Goal: Task Accomplishment & Management: Use online tool/utility

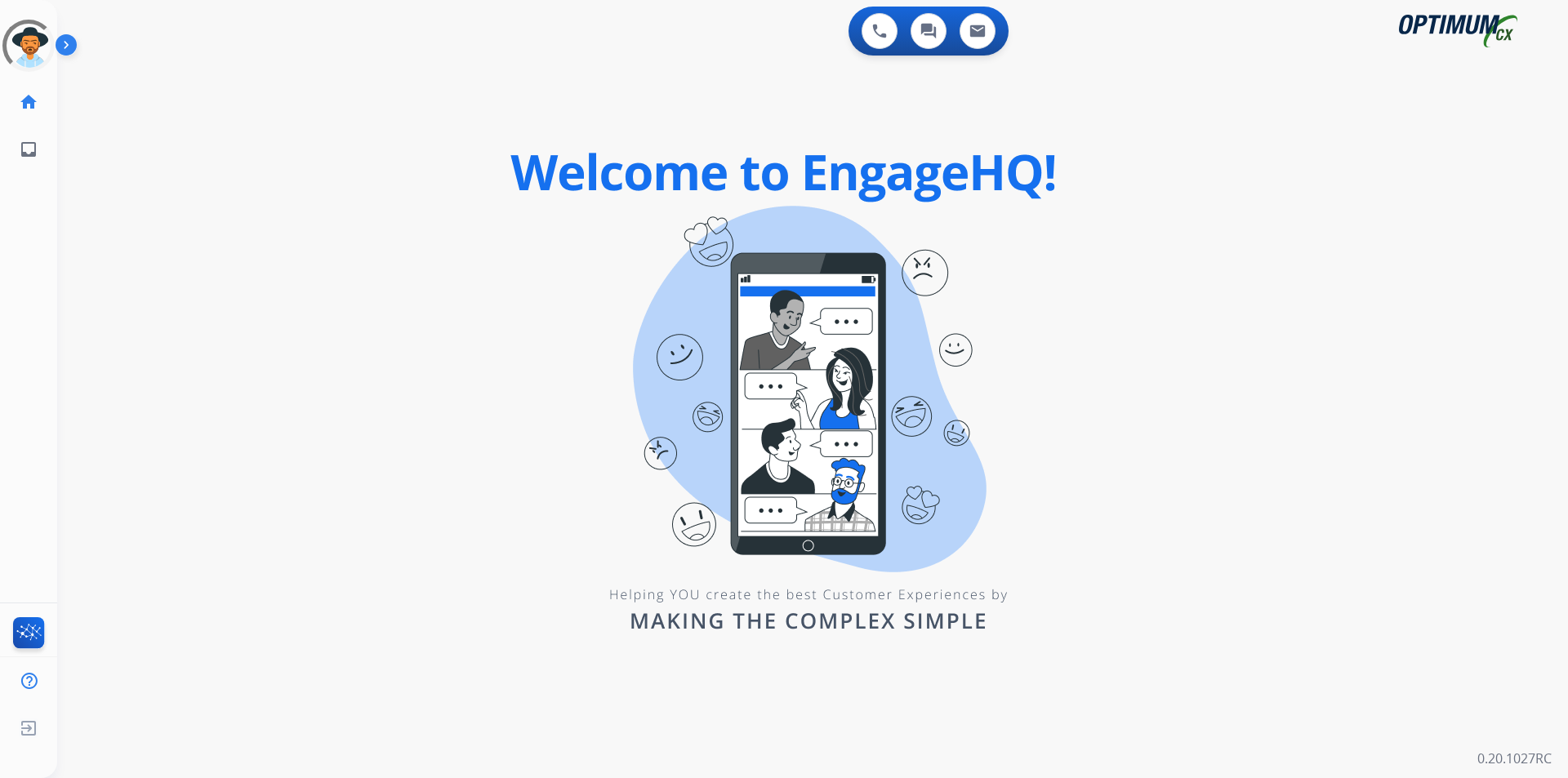
click at [224, 147] on div "0 Voice Interactions 0 Chat Interactions 0 Email Interactions swap_horiz Break …" at bounding box center [812, 389] width 1511 height 778
click at [353, 118] on div "swap_horiz Break voice bridge close_fullscreen Connect 3-Way Call merge_type Se…" at bounding box center [793, 97] width 1472 height 79
click at [377, 164] on div "0 Voice Interactions 0 Chat Interactions 0 Email Interactions swap_horiz Break …" at bounding box center [812, 389] width 1511 height 778
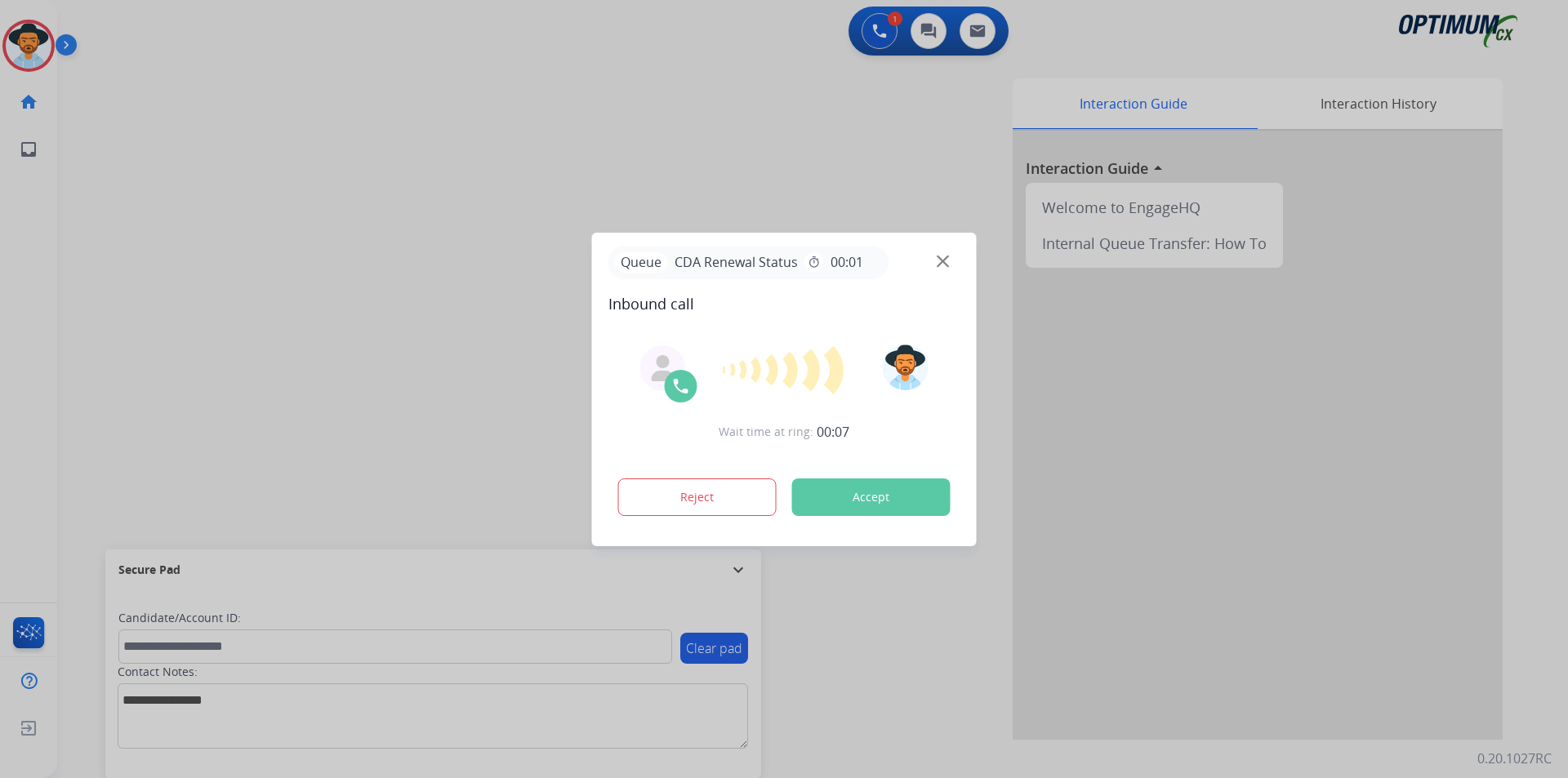
click at [619, 146] on div at bounding box center [784, 389] width 1568 height 778
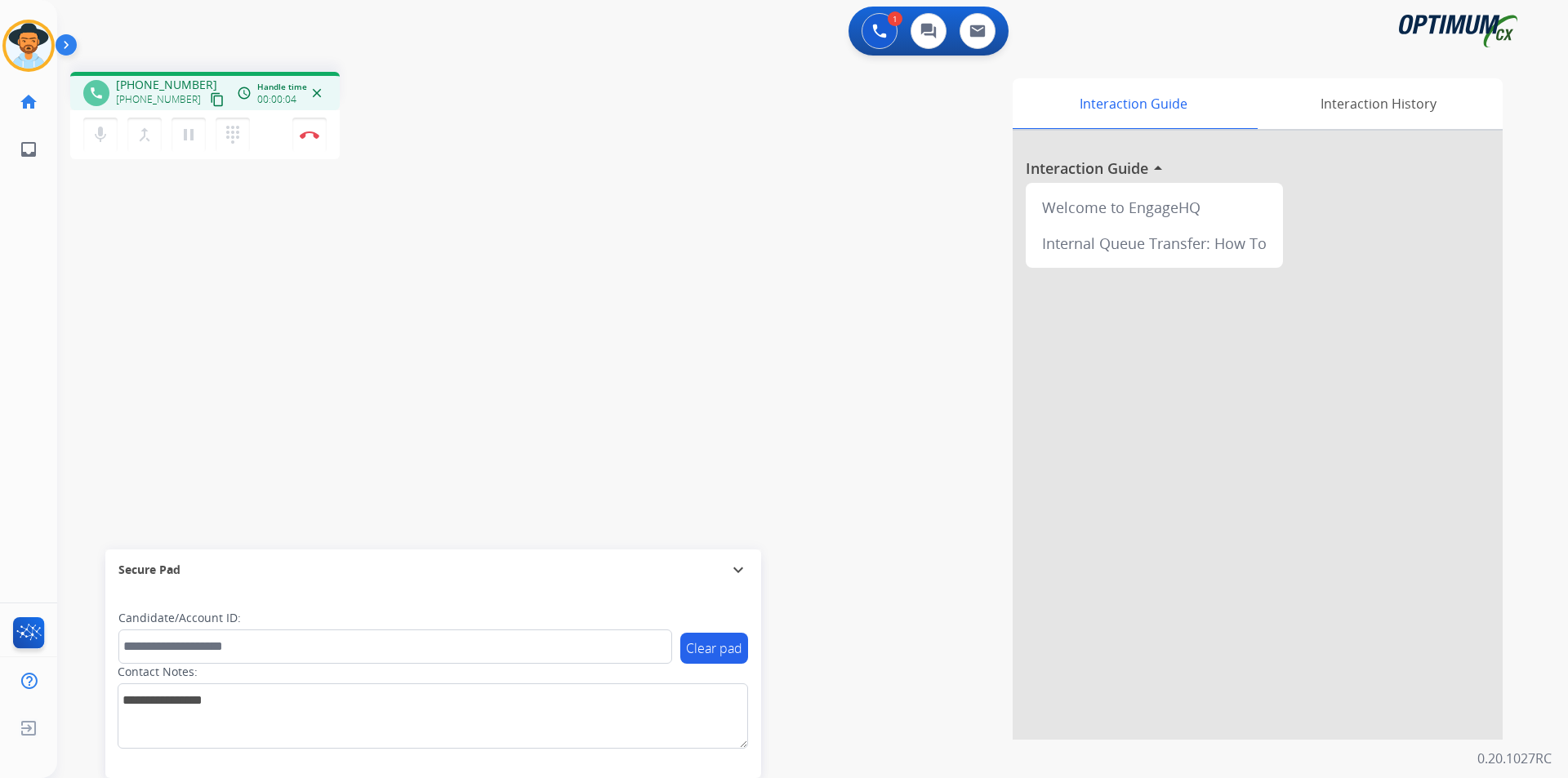
click at [175, 85] on span "+14123526024" at bounding box center [166, 84] width 101 height 16
copy span "14123526024"
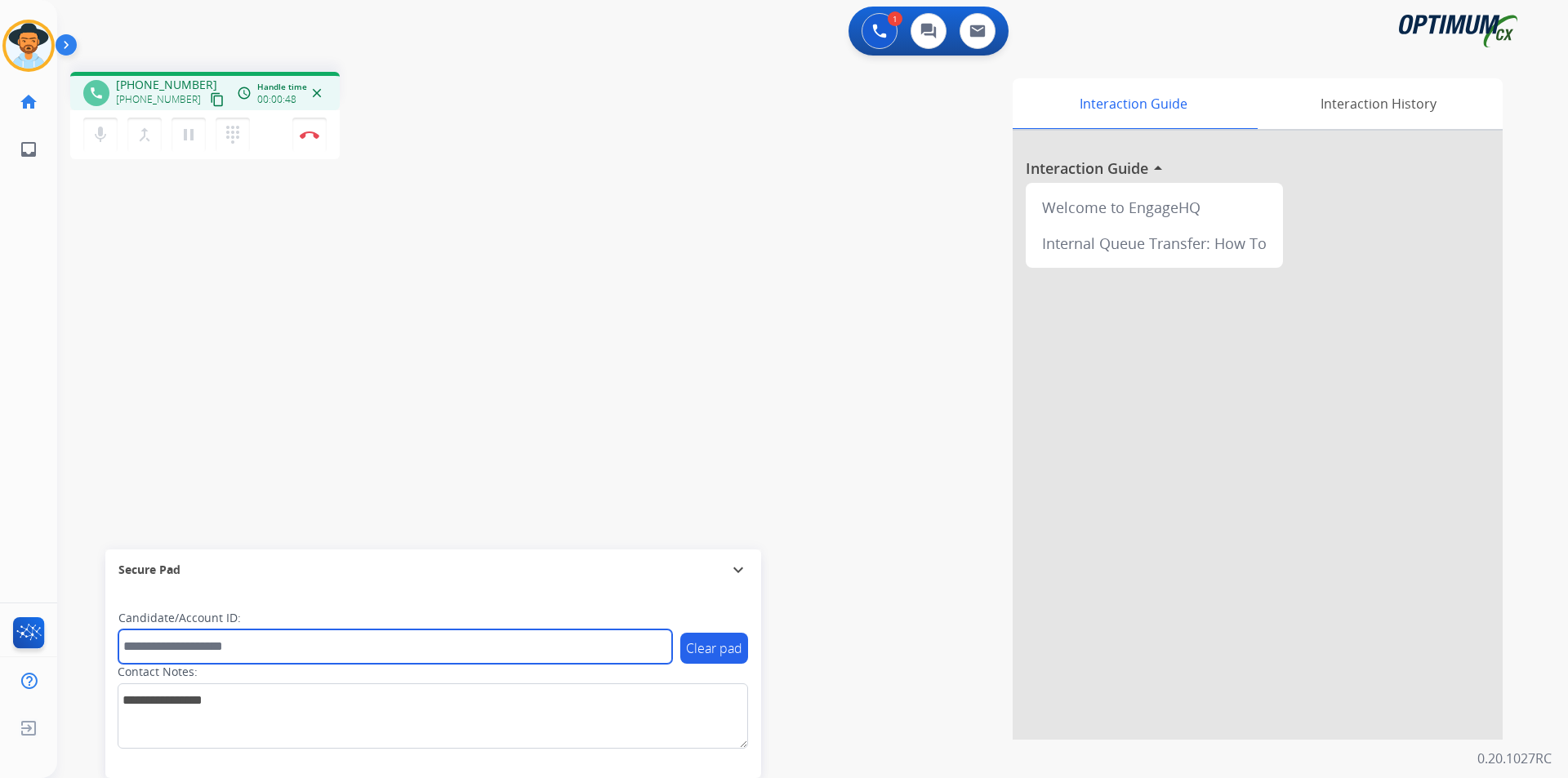
click at [575, 651] on input "text" at bounding box center [395, 646] width 554 height 34
type input "**********"
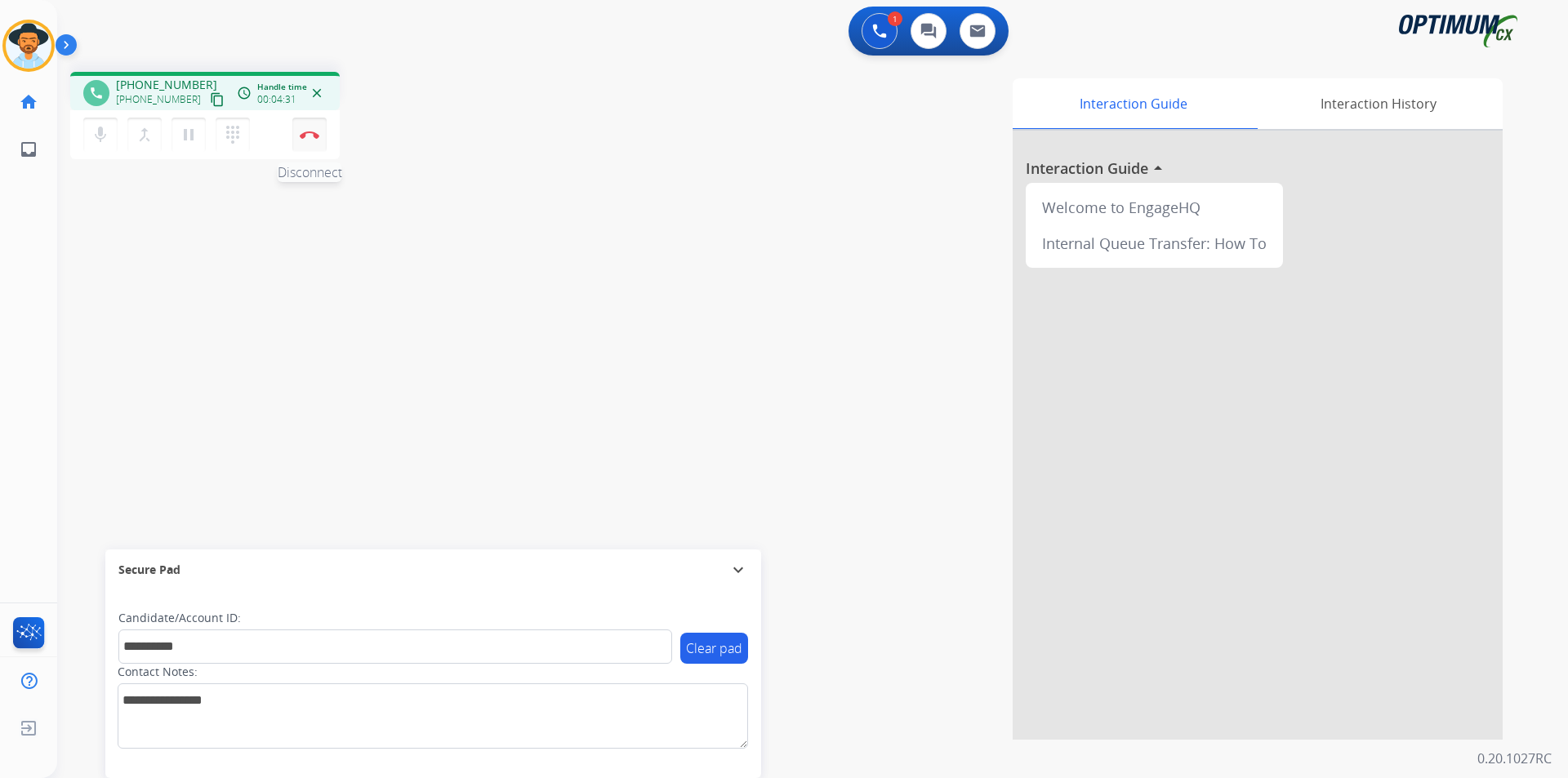
click at [308, 143] on button "Disconnect" at bounding box center [310, 134] width 34 height 34
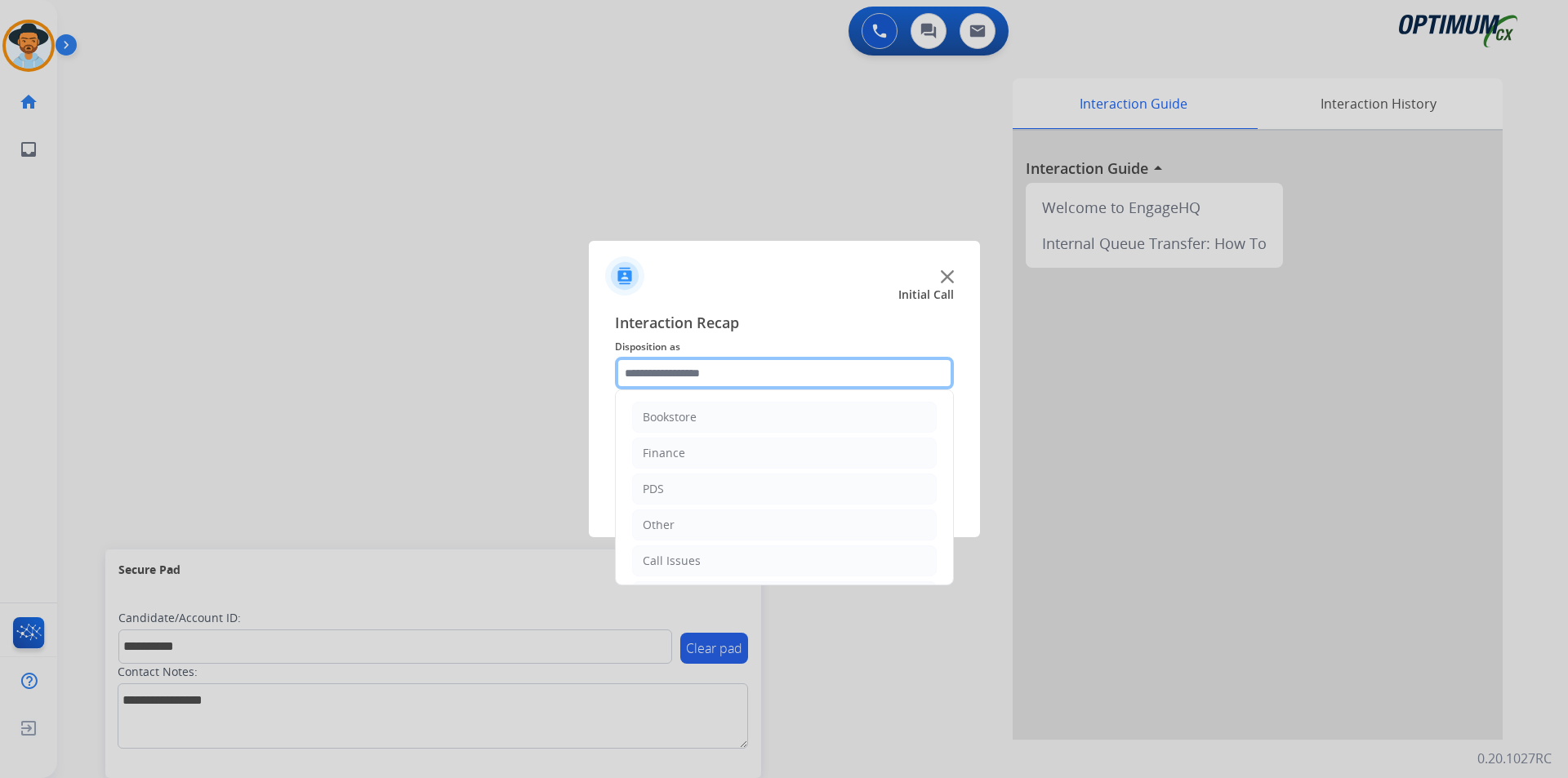
click at [728, 376] on input "text" at bounding box center [785, 373] width 339 height 33
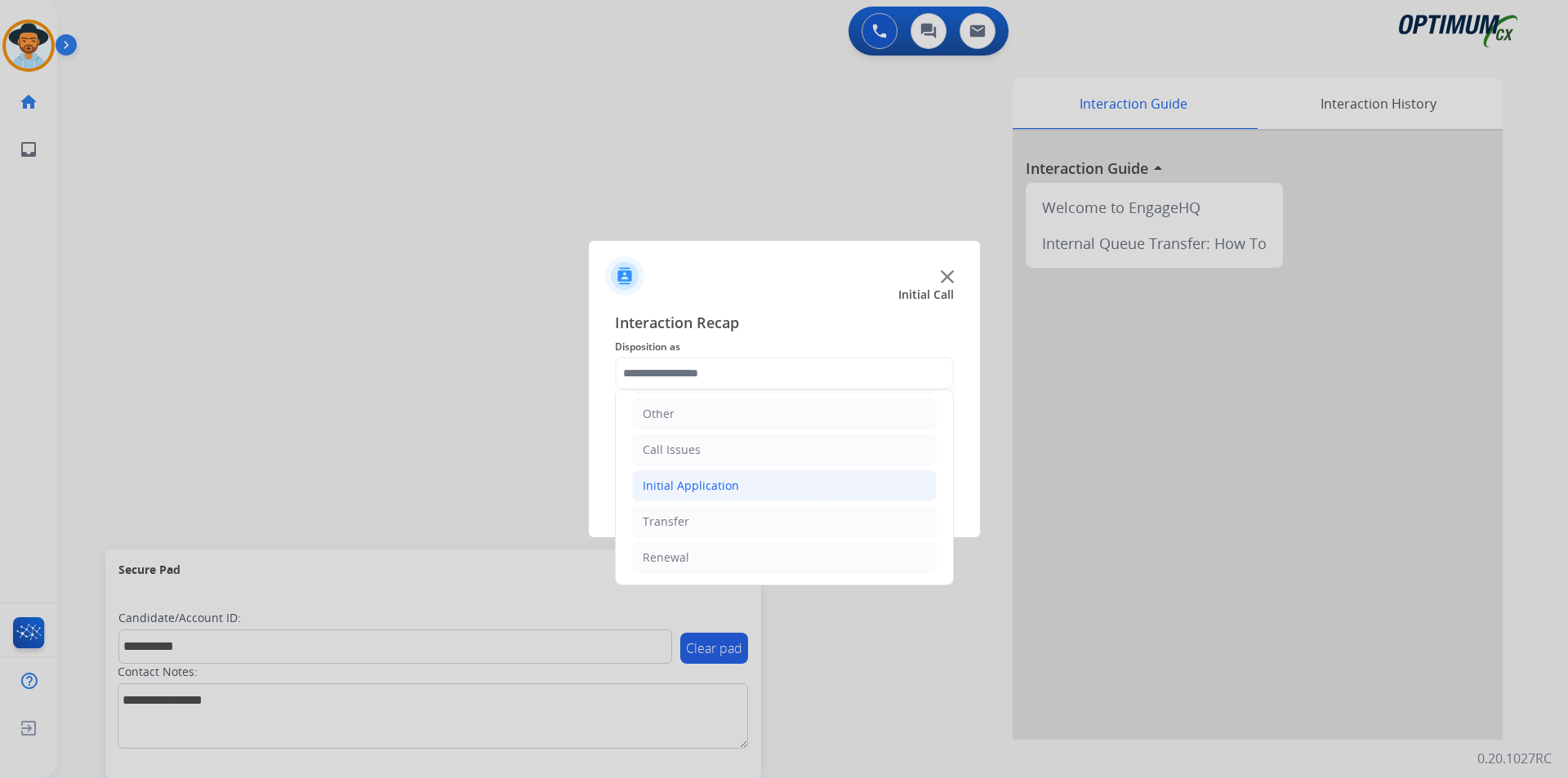
click at [716, 490] on div "Initial Application" at bounding box center [691, 486] width 97 height 16
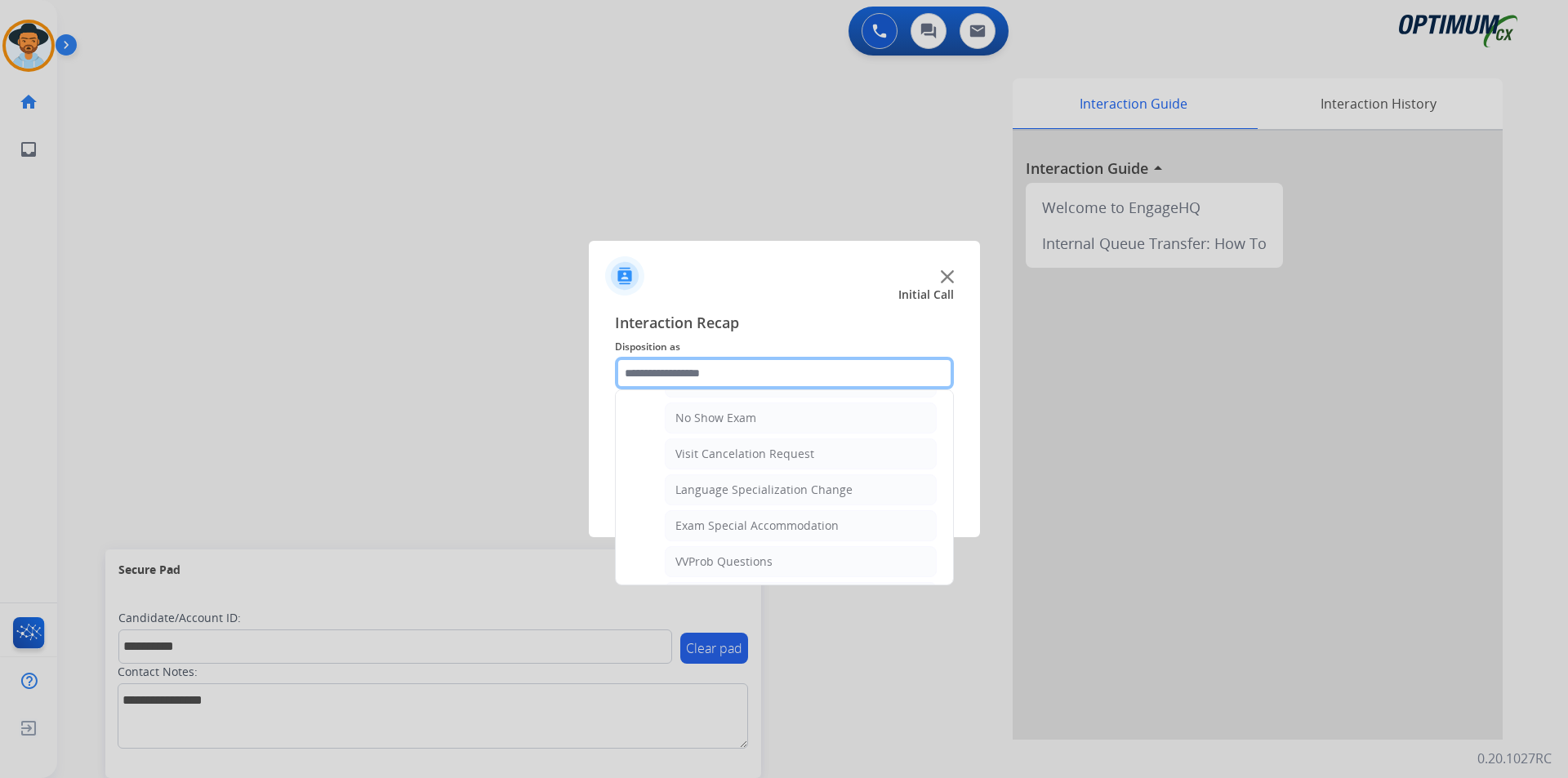
scroll to position [870, 0]
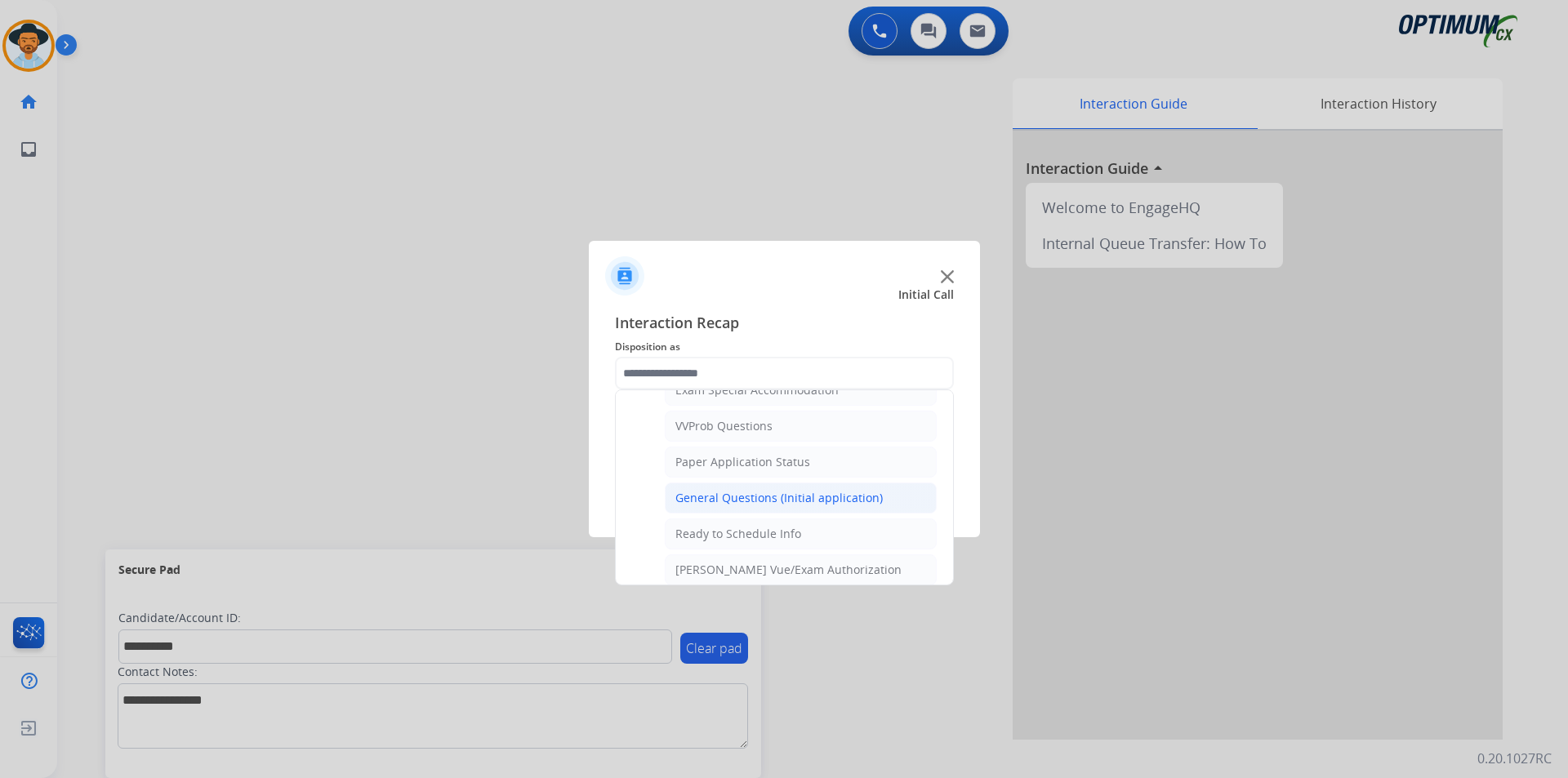
click at [720, 506] on div "General Questions (Initial application)" at bounding box center [778, 498] width 207 height 16
type input "**********"
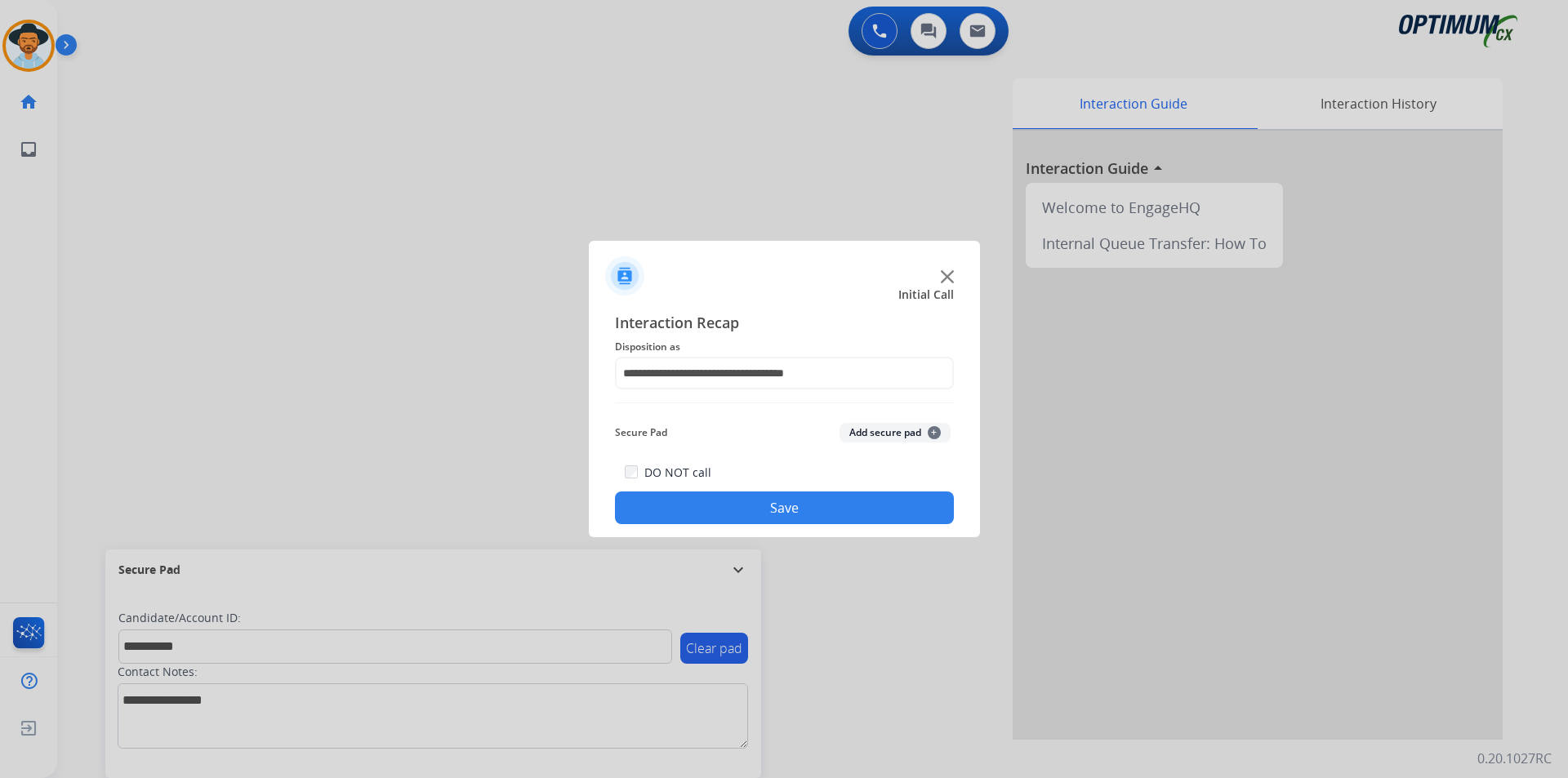
click at [715, 517] on button "Save" at bounding box center [785, 507] width 339 height 33
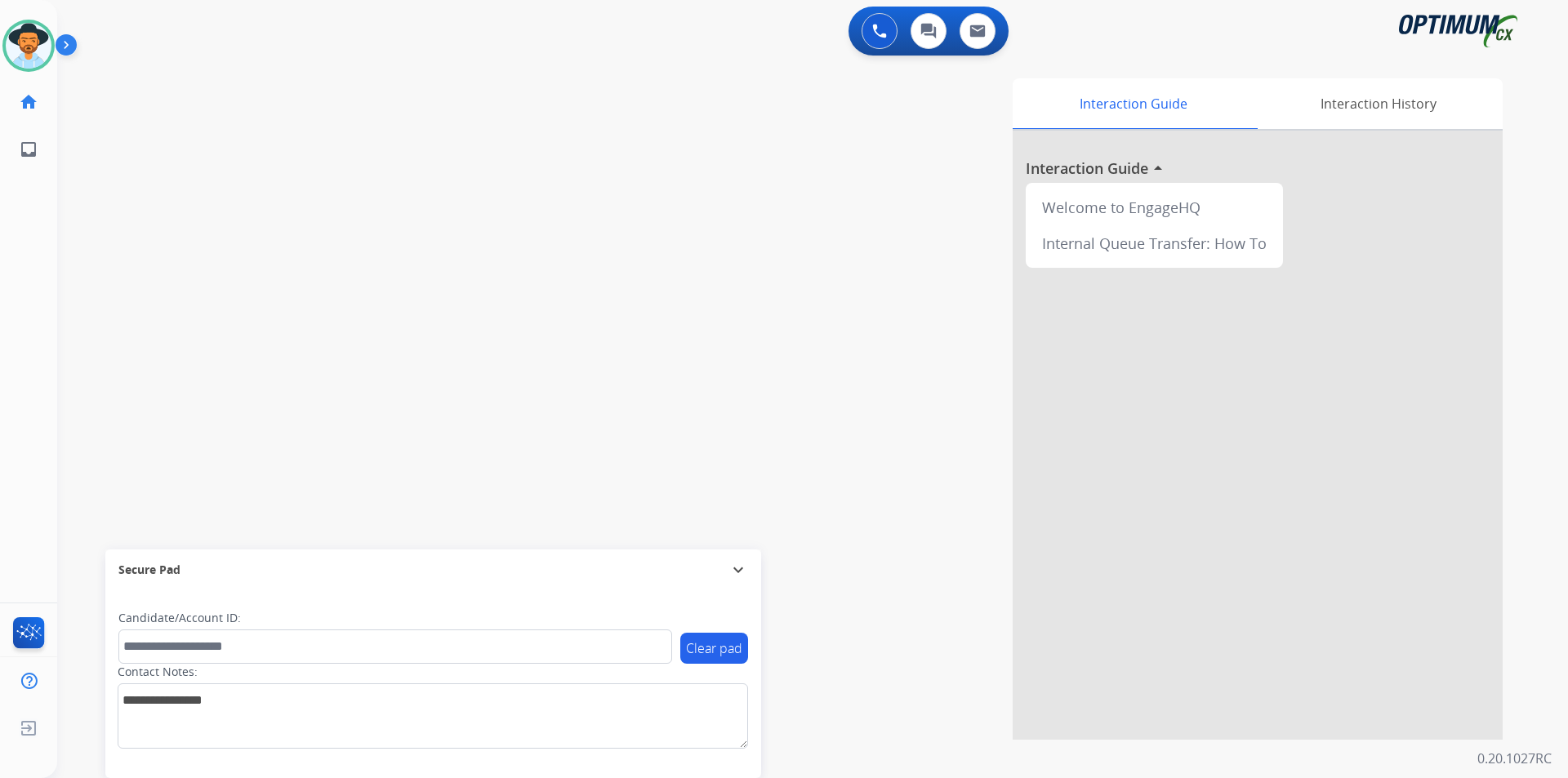
click at [950, 296] on div "Interaction Guide Interaction History Interaction Guide arrow_drop_up Welcome t…" at bounding box center [1022, 409] width 962 height 662
click at [735, 163] on div "Interaction Guide Interaction History Interaction Guide arrow_drop_up Welcome t…" at bounding box center [1022, 409] width 962 height 662
click at [178, 85] on span "+13132361173" at bounding box center [166, 84] width 101 height 16
copy span "13132361173"
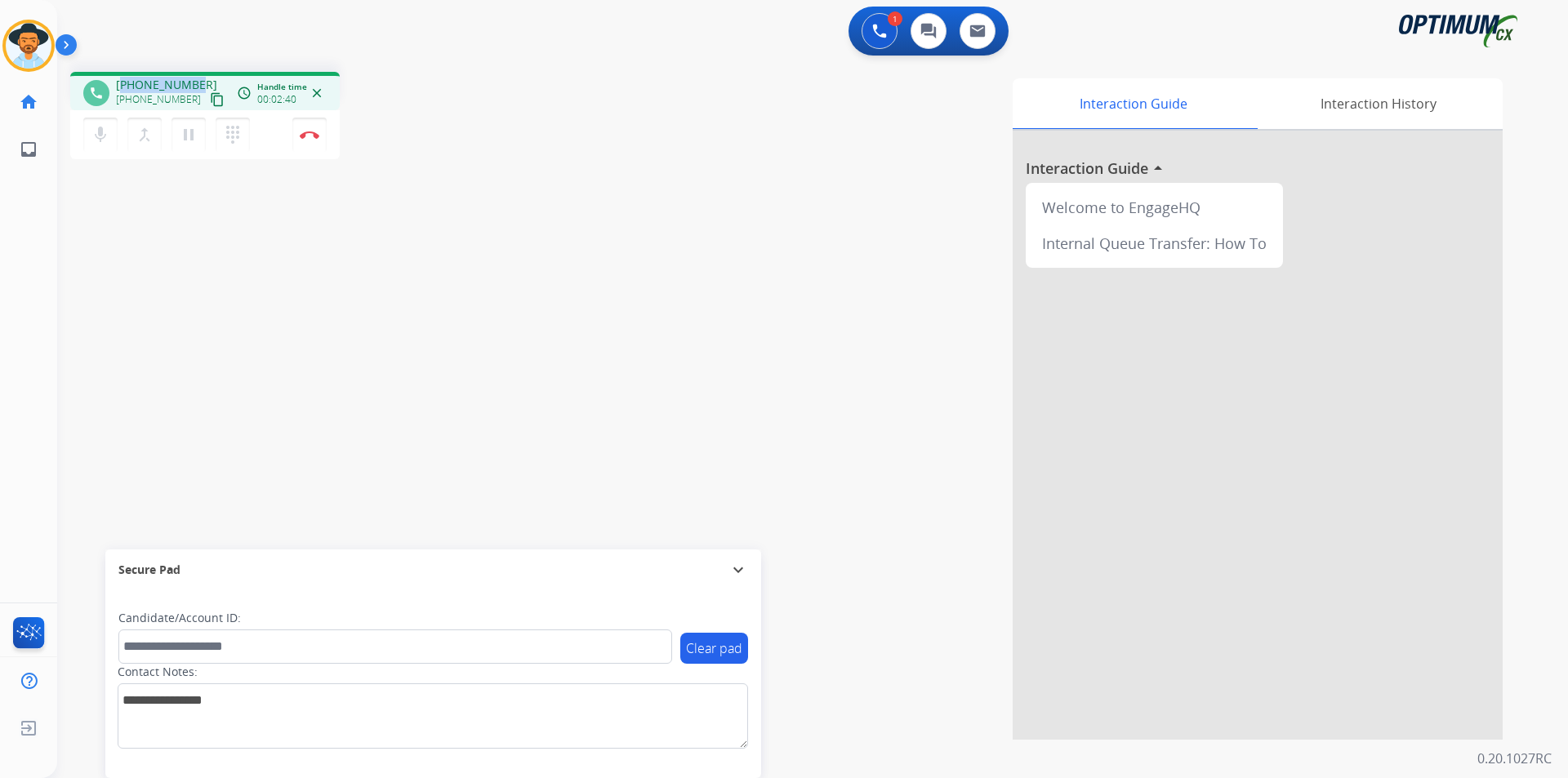
click at [185, 80] on span "+13132361173" at bounding box center [166, 84] width 101 height 16
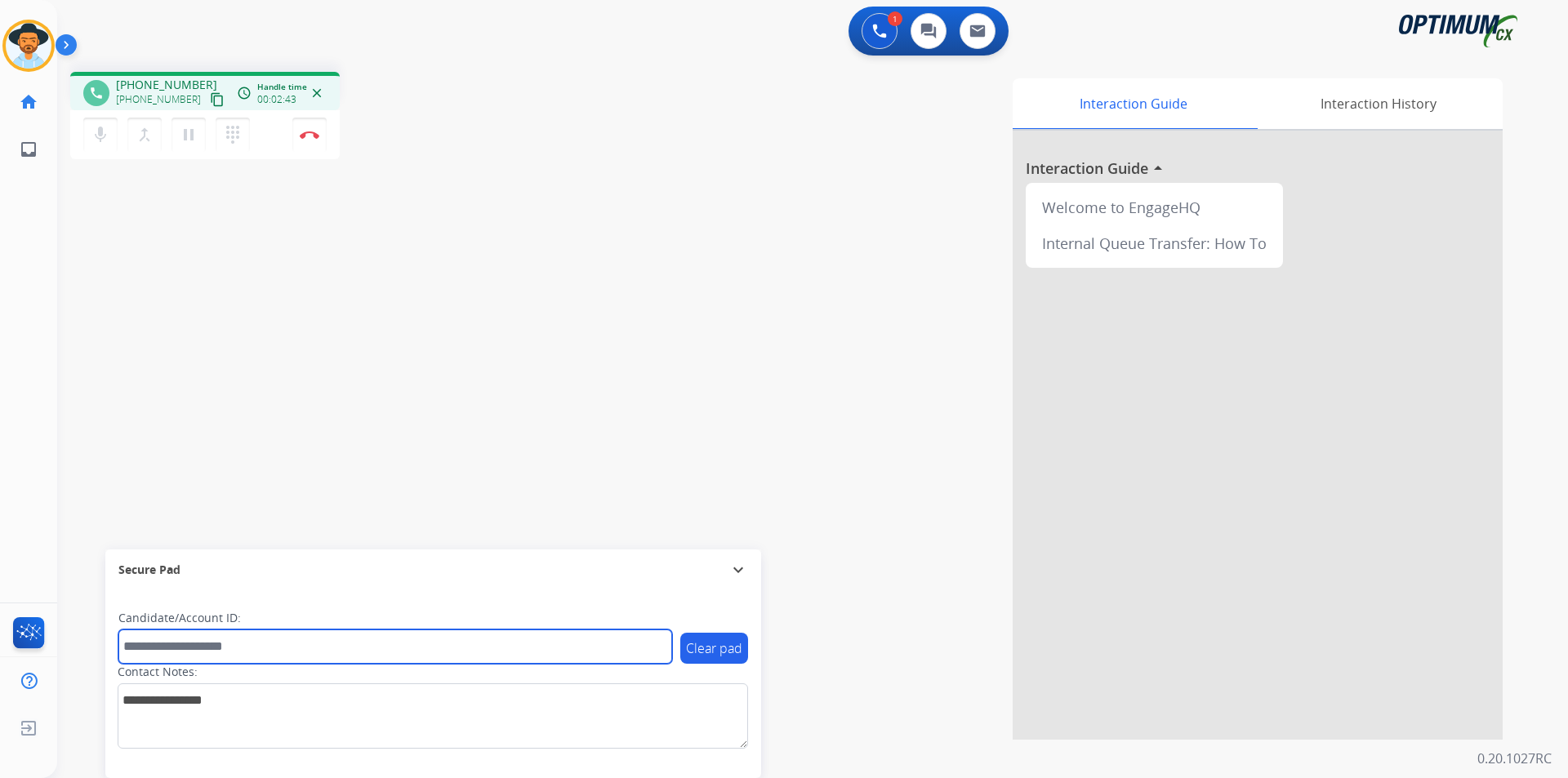
click at [275, 645] on input "text" at bounding box center [395, 646] width 554 height 34
paste input "**********"
type input "**********"
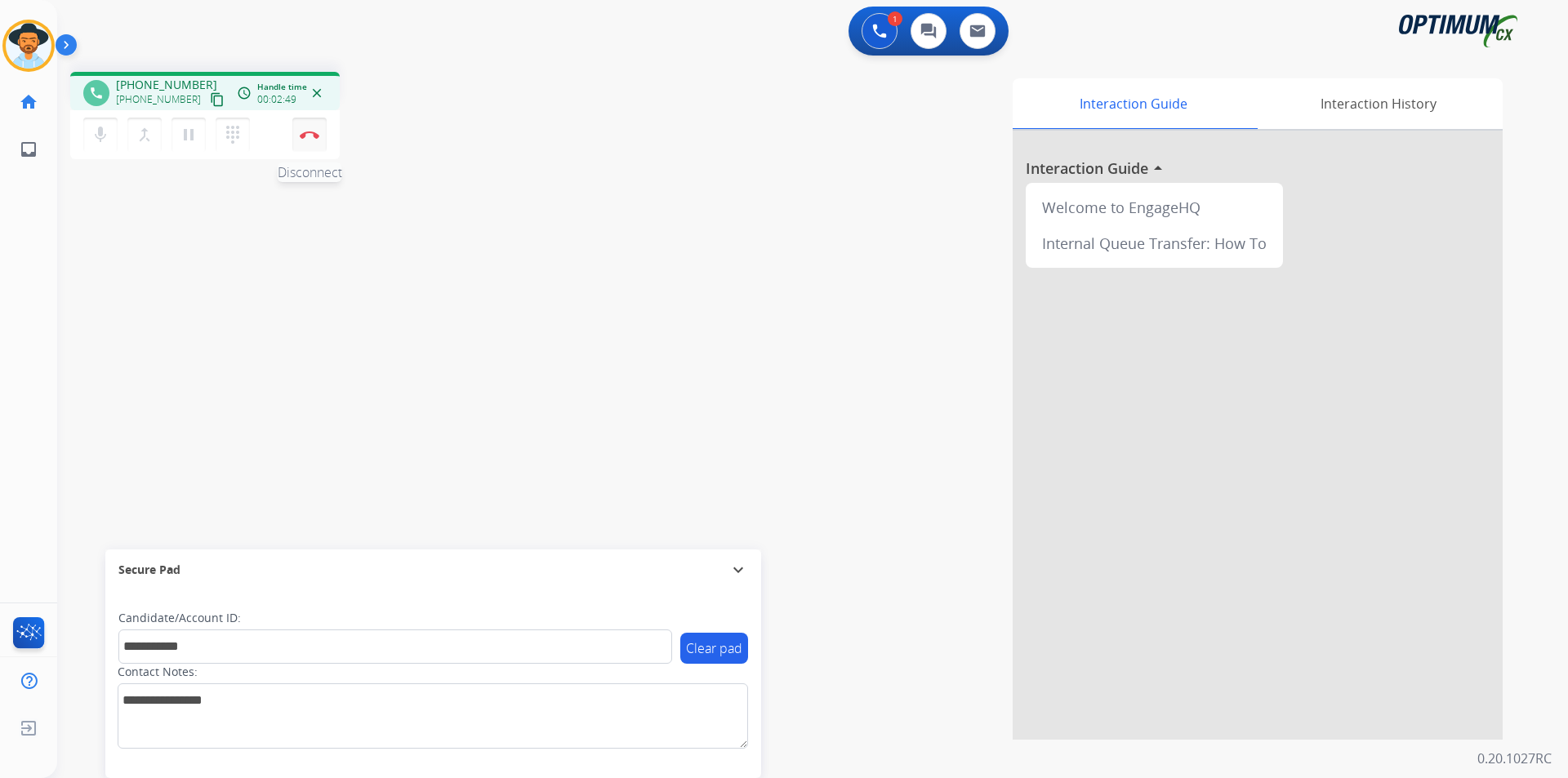
click at [305, 140] on button "Disconnect" at bounding box center [310, 134] width 34 height 34
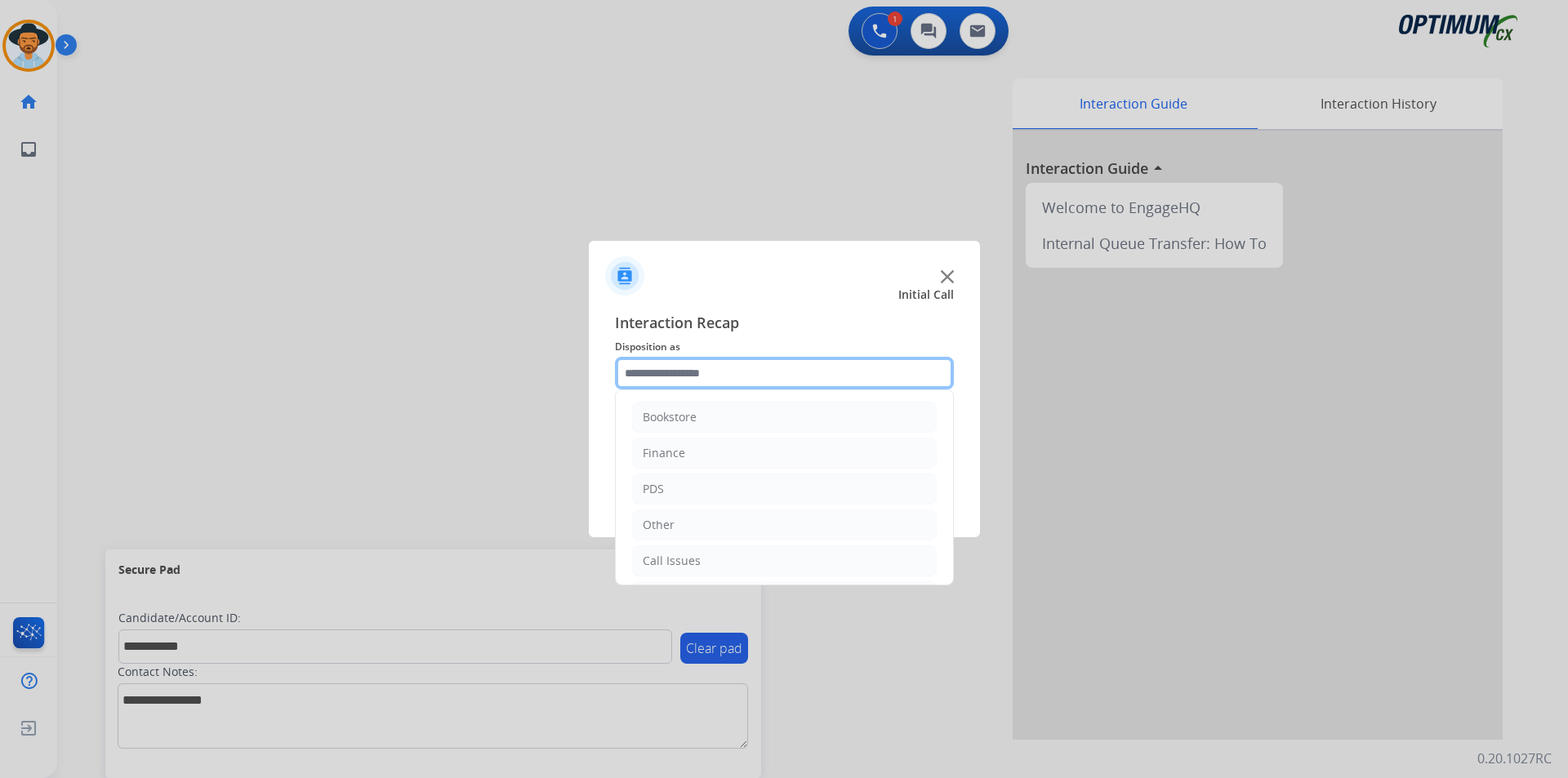
click at [704, 378] on input "text" at bounding box center [785, 373] width 339 height 33
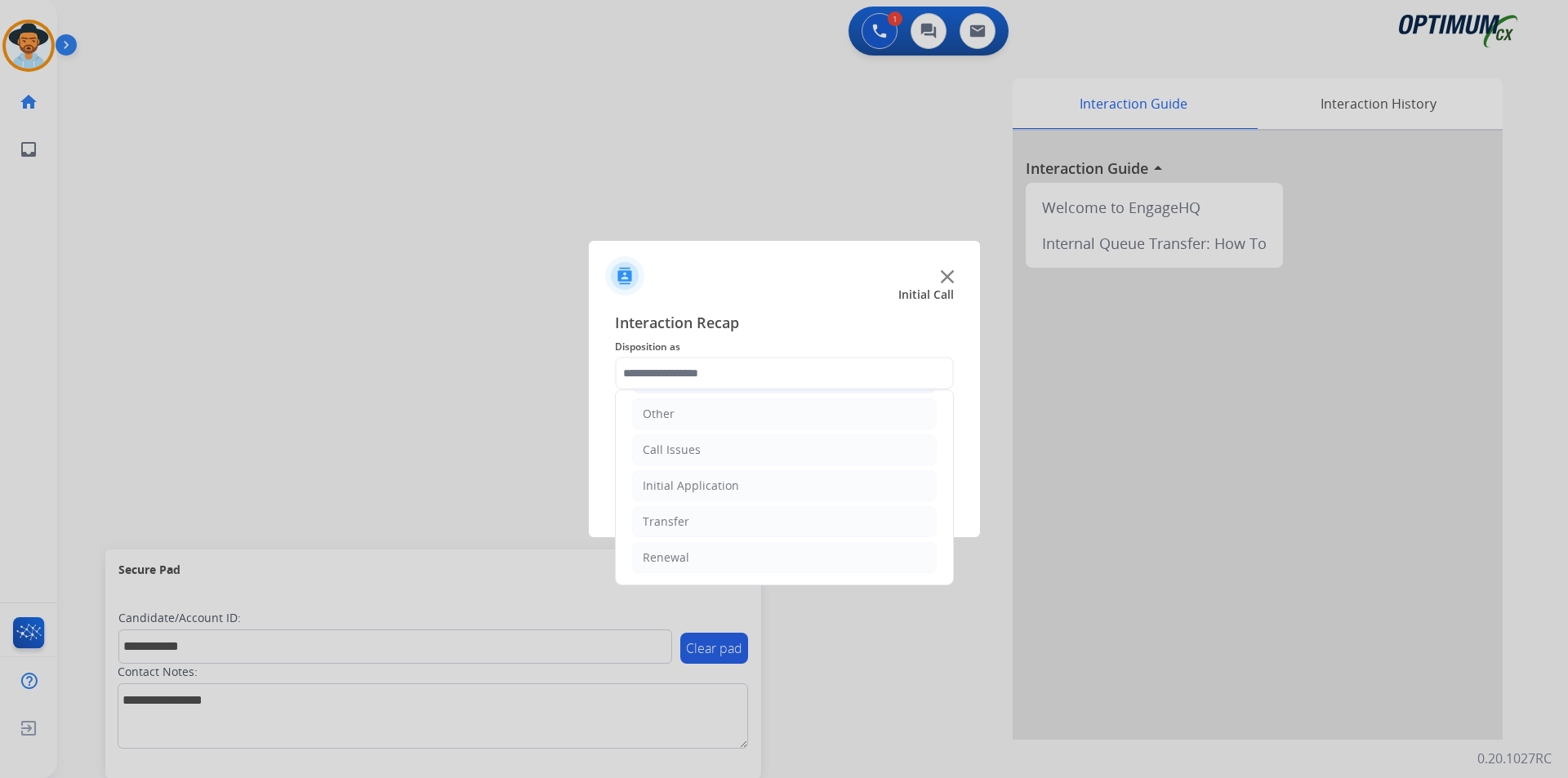
click at [671, 478] on div "Initial Application" at bounding box center [691, 486] width 97 height 16
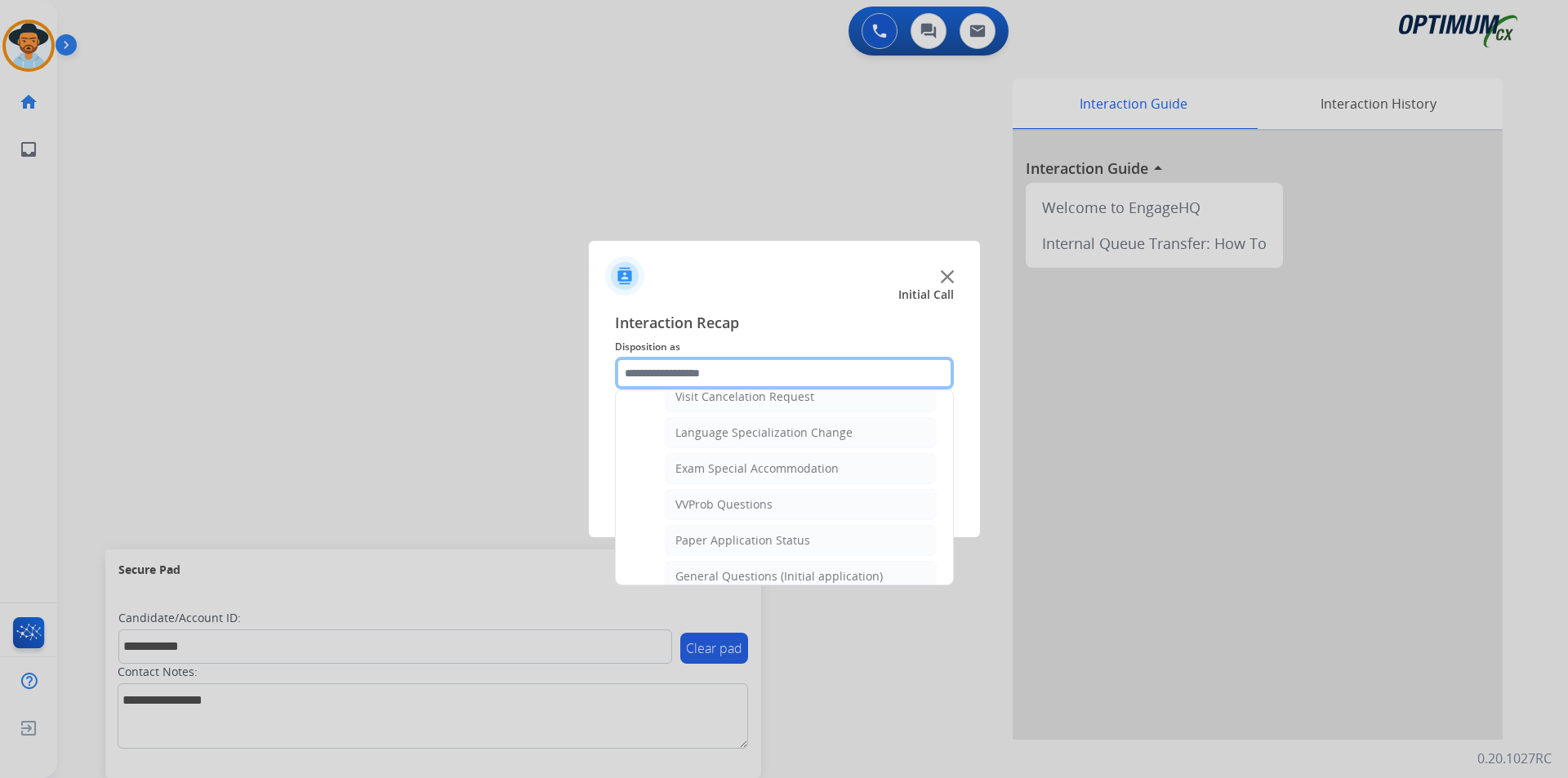
scroll to position [928, 0]
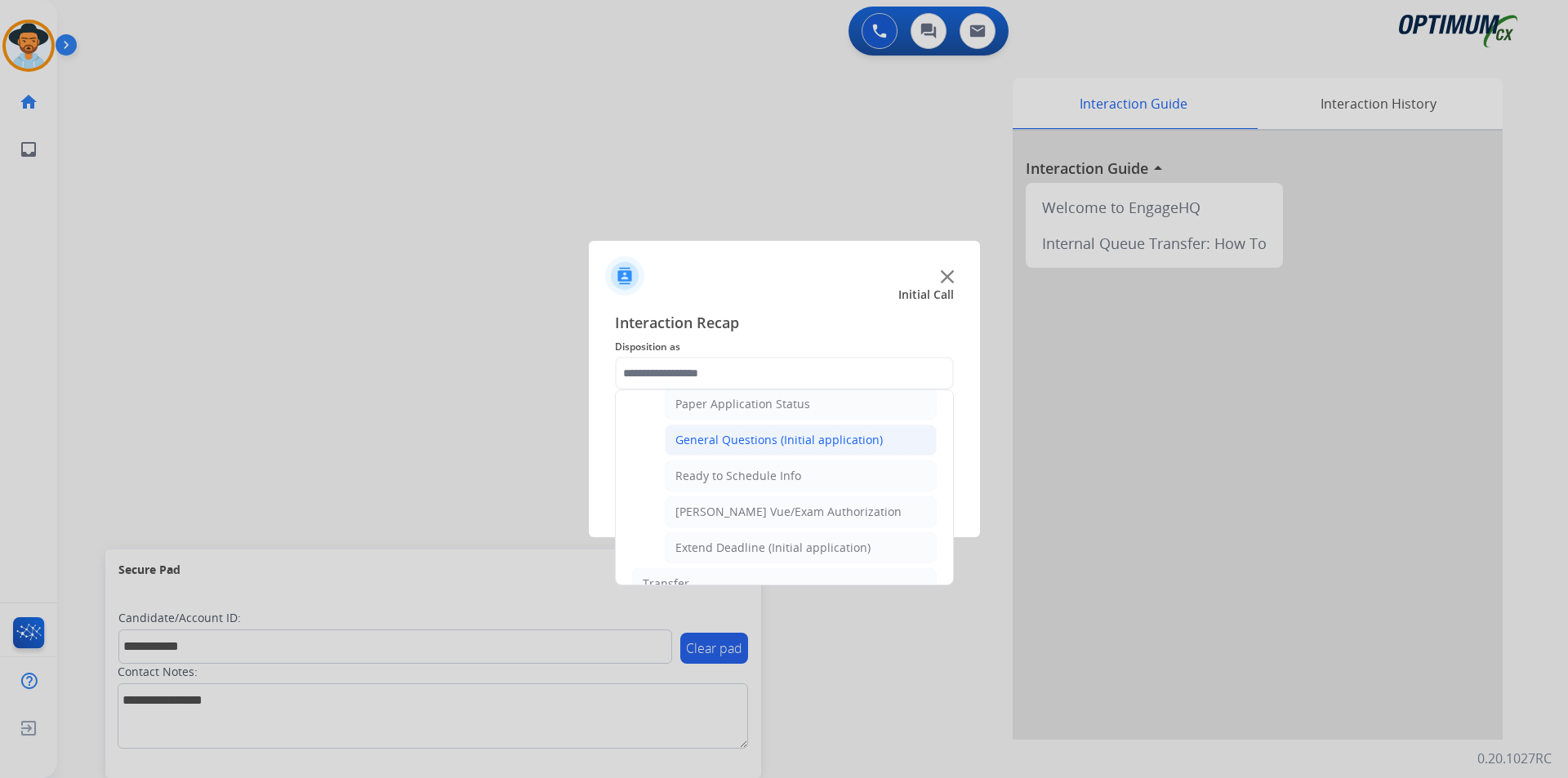
click at [726, 449] on div "General Questions (Initial application)" at bounding box center [778, 439] width 207 height 16
type input "**********"
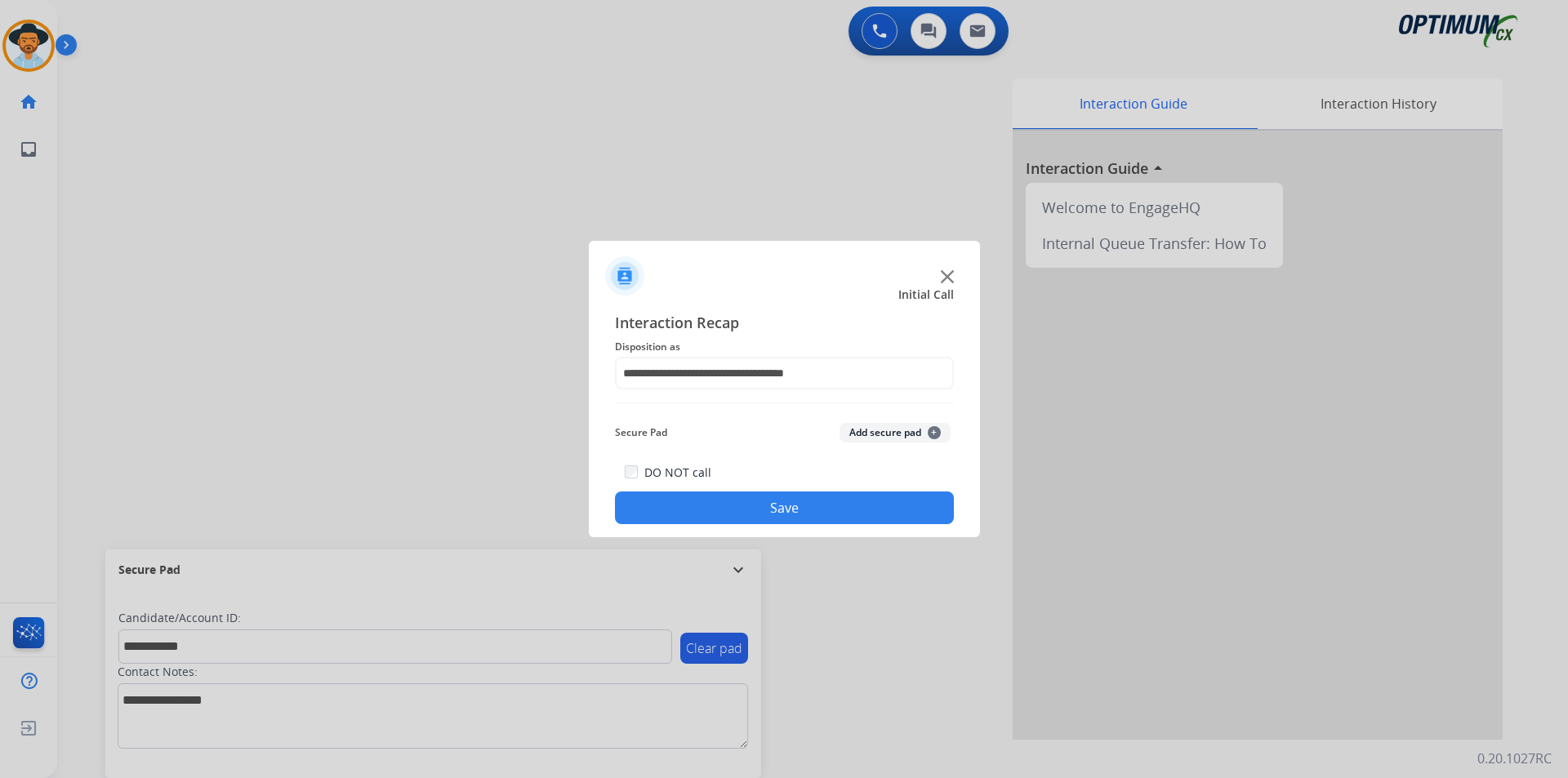
click at [714, 504] on button "Save" at bounding box center [785, 507] width 339 height 33
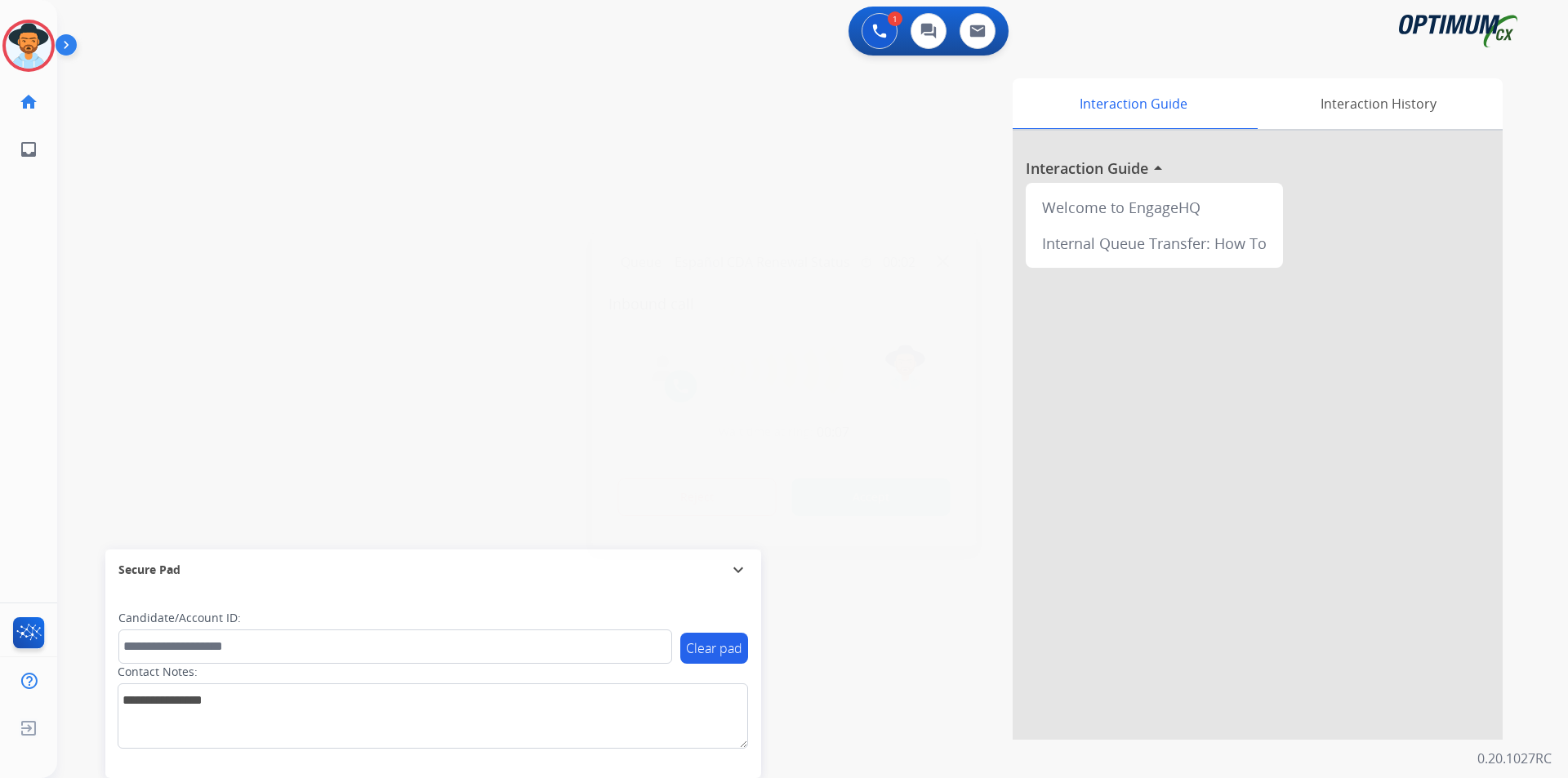
click at [532, 177] on div at bounding box center [784, 389] width 1568 height 778
click at [157, 86] on span "+17863702014" at bounding box center [166, 84] width 101 height 16
copy span "17863702014"
click at [180, 82] on span "+17863702014" at bounding box center [166, 84] width 101 height 16
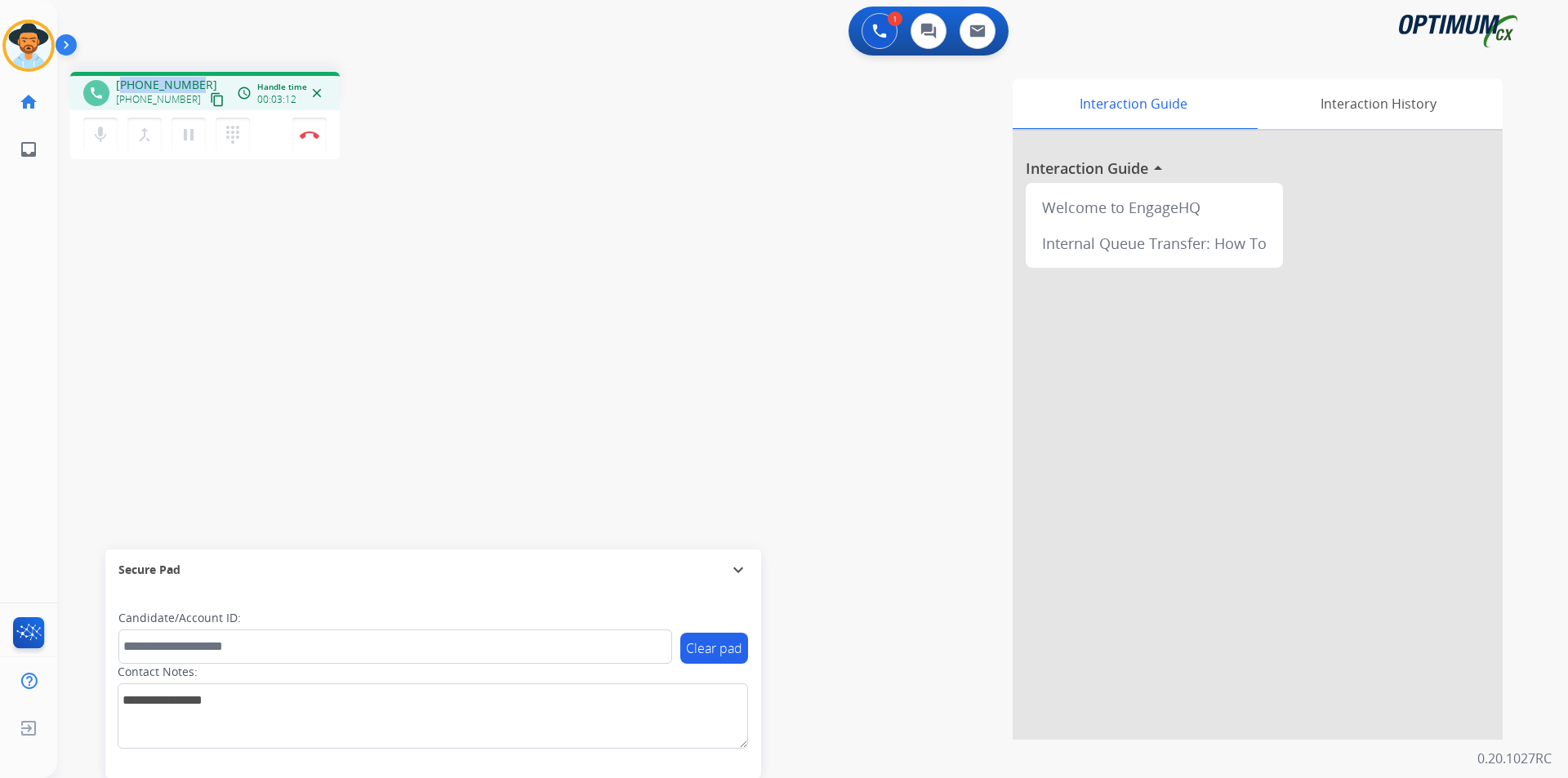
click at [180, 82] on span "+17863702014" at bounding box center [166, 84] width 101 height 16
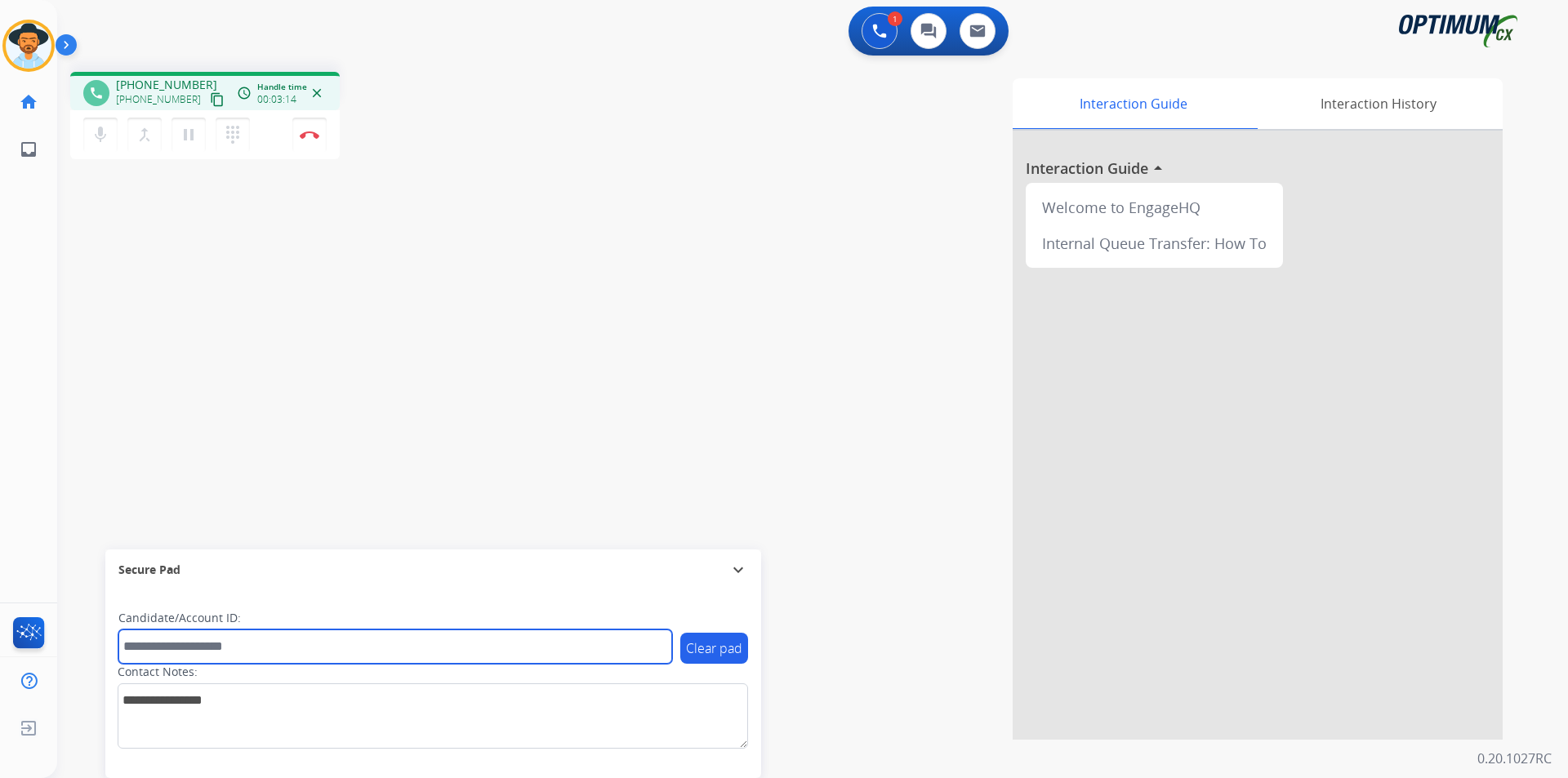
click at [475, 650] on input "text" at bounding box center [395, 646] width 554 height 34
paste input "**********"
click at [127, 649] on input "**********" at bounding box center [395, 646] width 554 height 34
type input "**********"
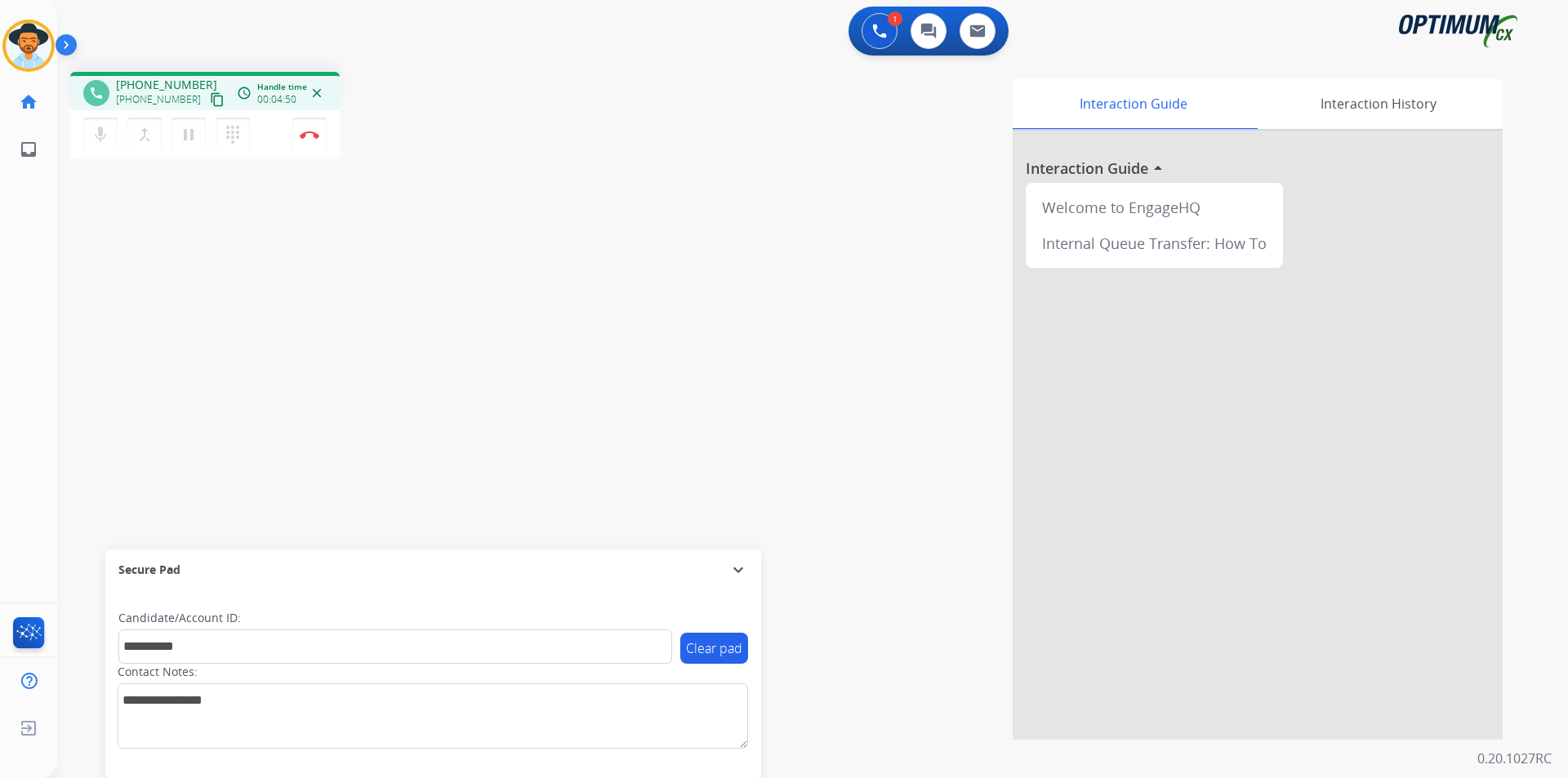
drag, startPoint x: 184, startPoint y: 499, endPoint x: 205, endPoint y: 499, distance: 21.0
click at [184, 499] on div "**********" at bounding box center [793, 398] width 1472 height 681
click at [312, 139] on button "Disconnect" at bounding box center [310, 134] width 34 height 34
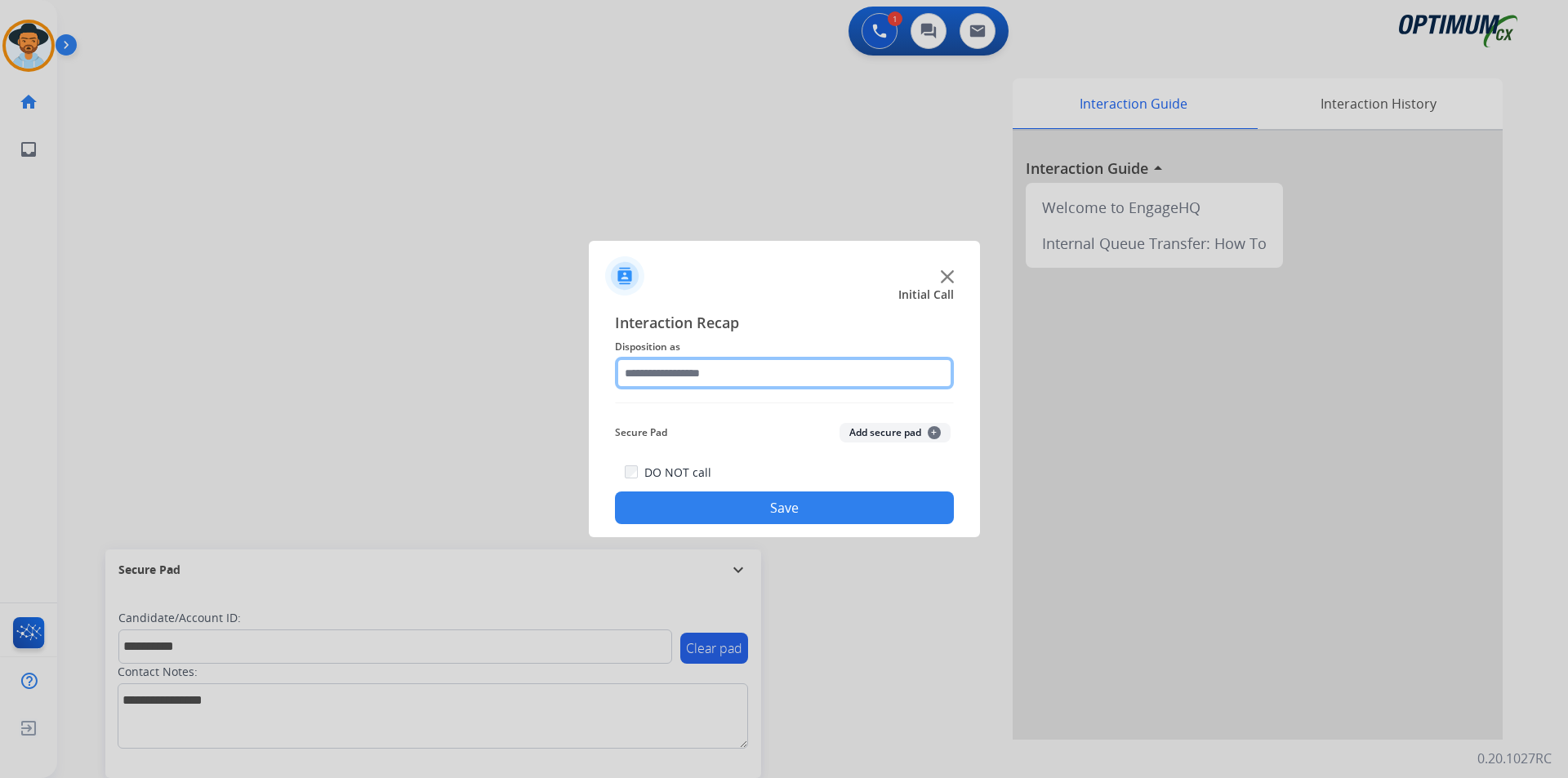
click at [816, 378] on input "text" at bounding box center [785, 373] width 339 height 33
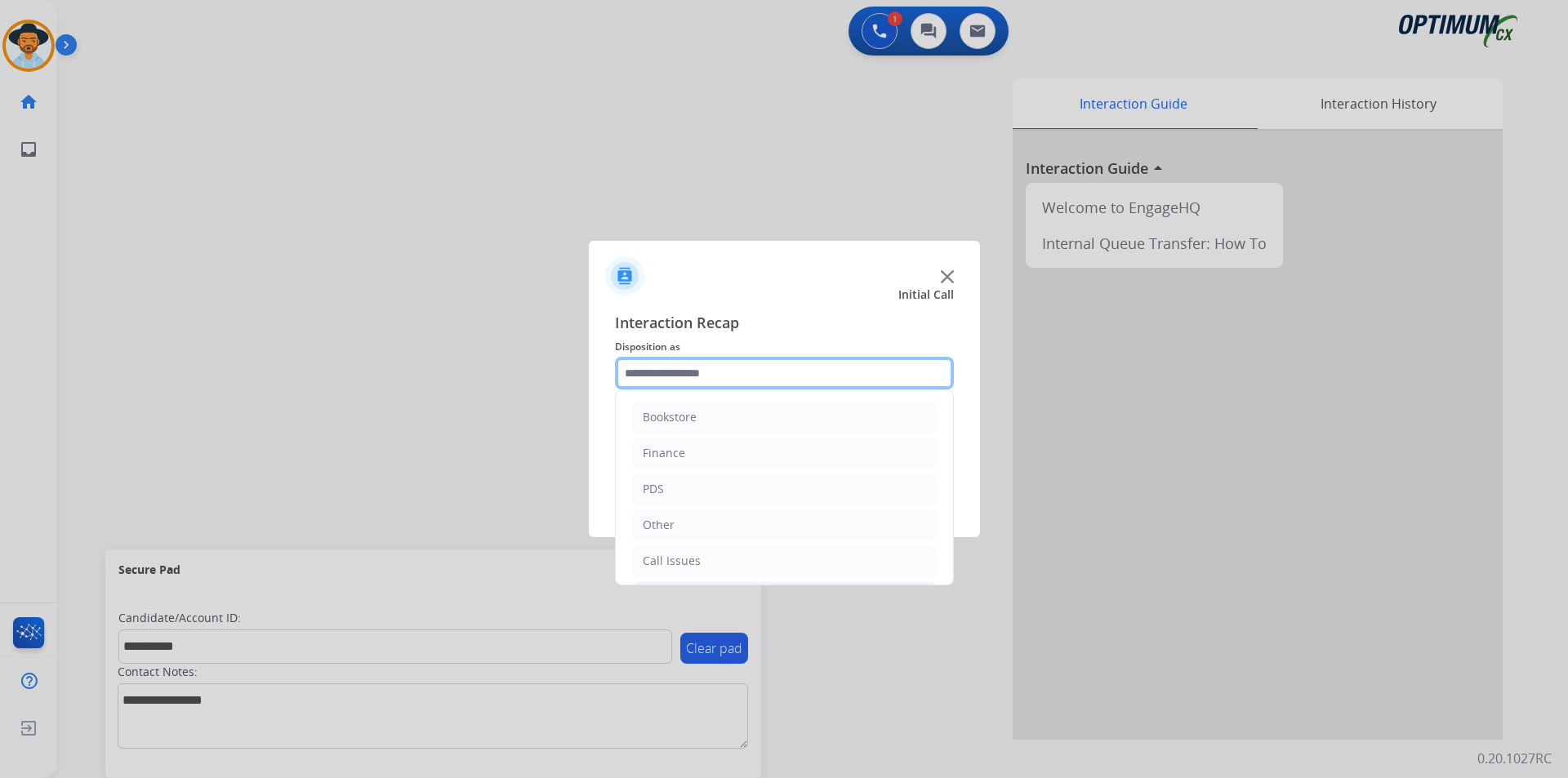
scroll to position [111, 0]
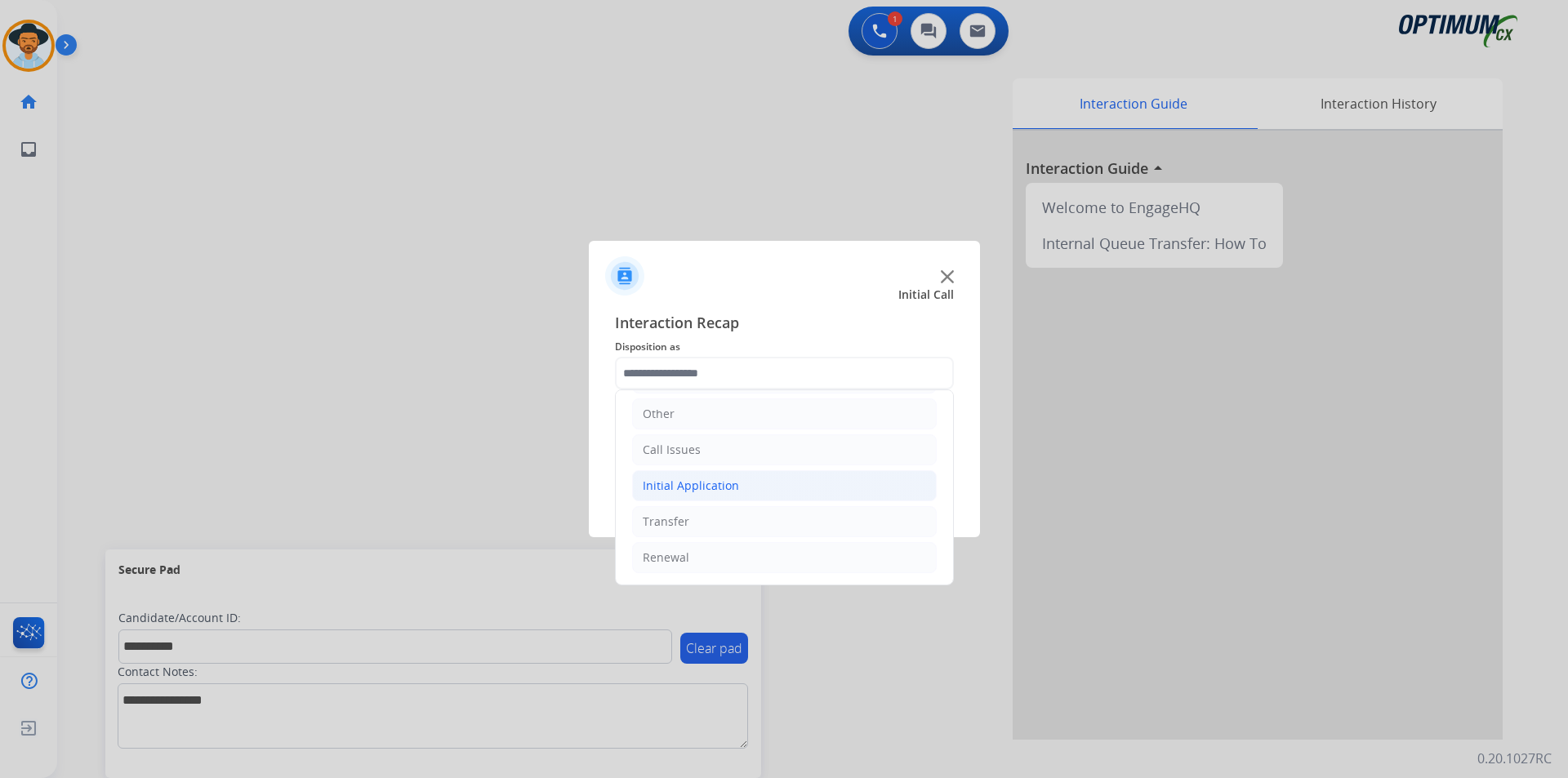
click at [828, 486] on li "Initial Application" at bounding box center [785, 486] width 305 height 31
click at [710, 550] on li "Renewal" at bounding box center [785, 557] width 305 height 31
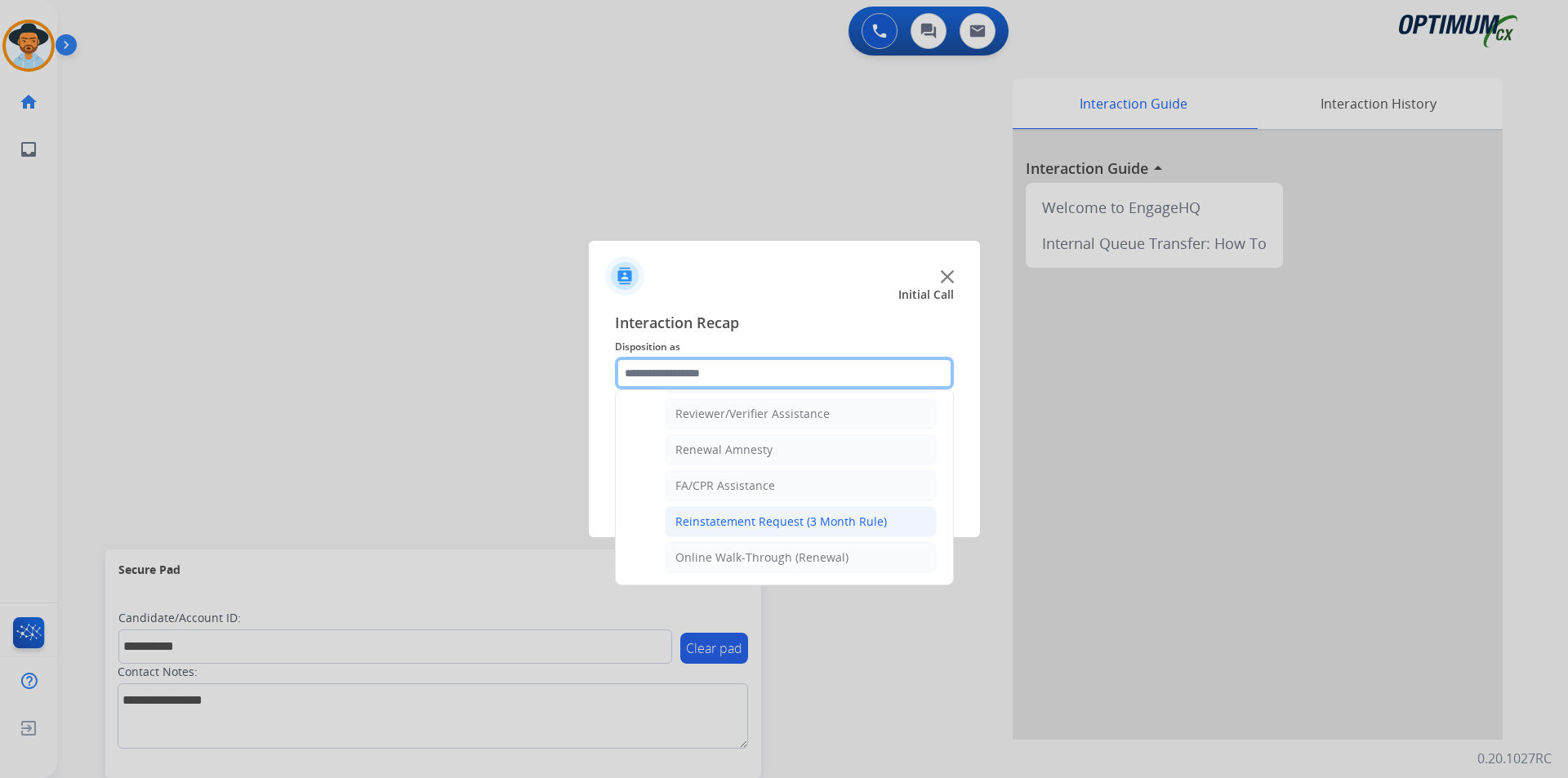
scroll to position [494, 0]
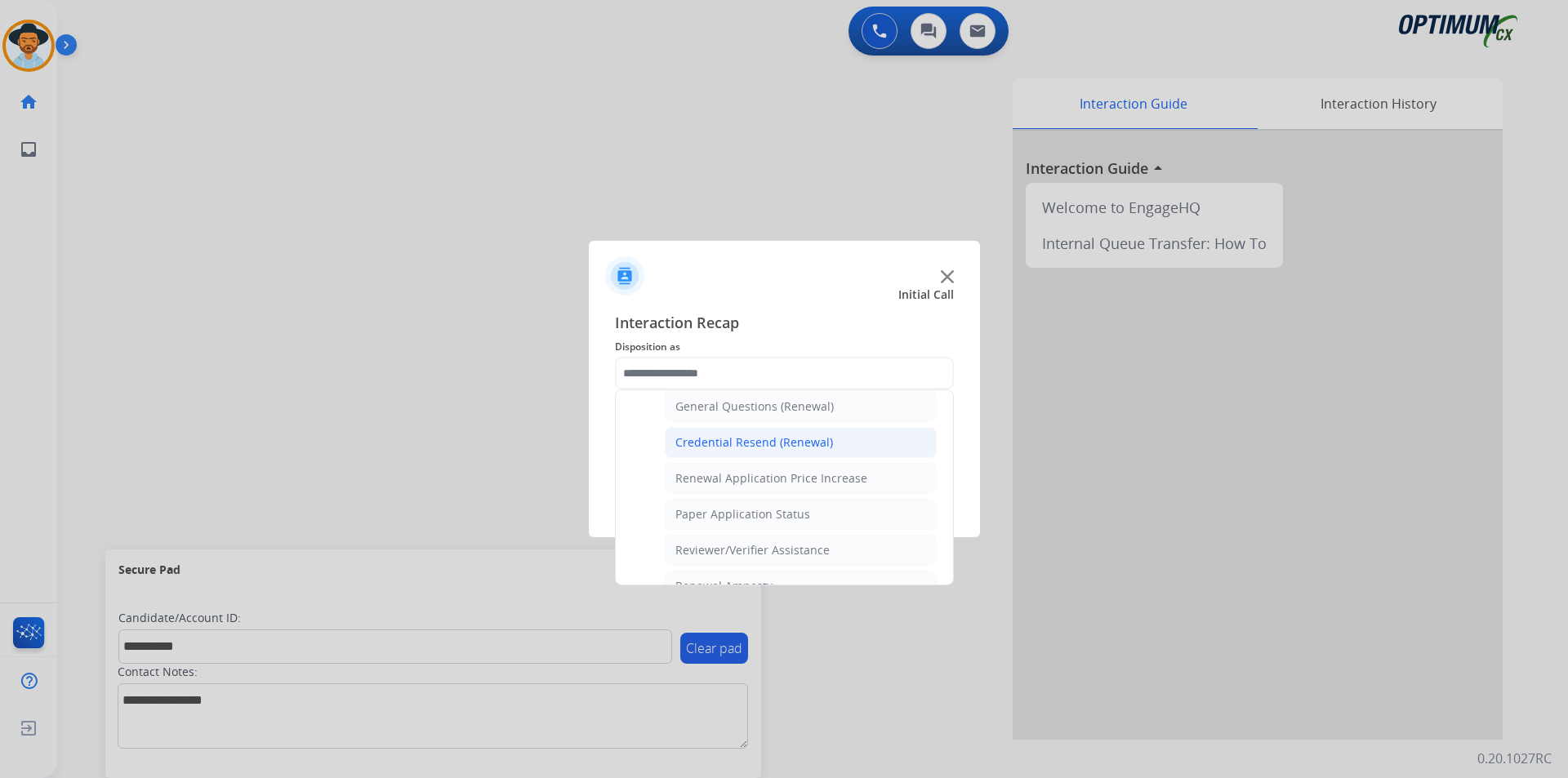
click at [799, 440] on div "Credential Resend (Renewal)" at bounding box center [754, 442] width 157 height 16
type input "**********"
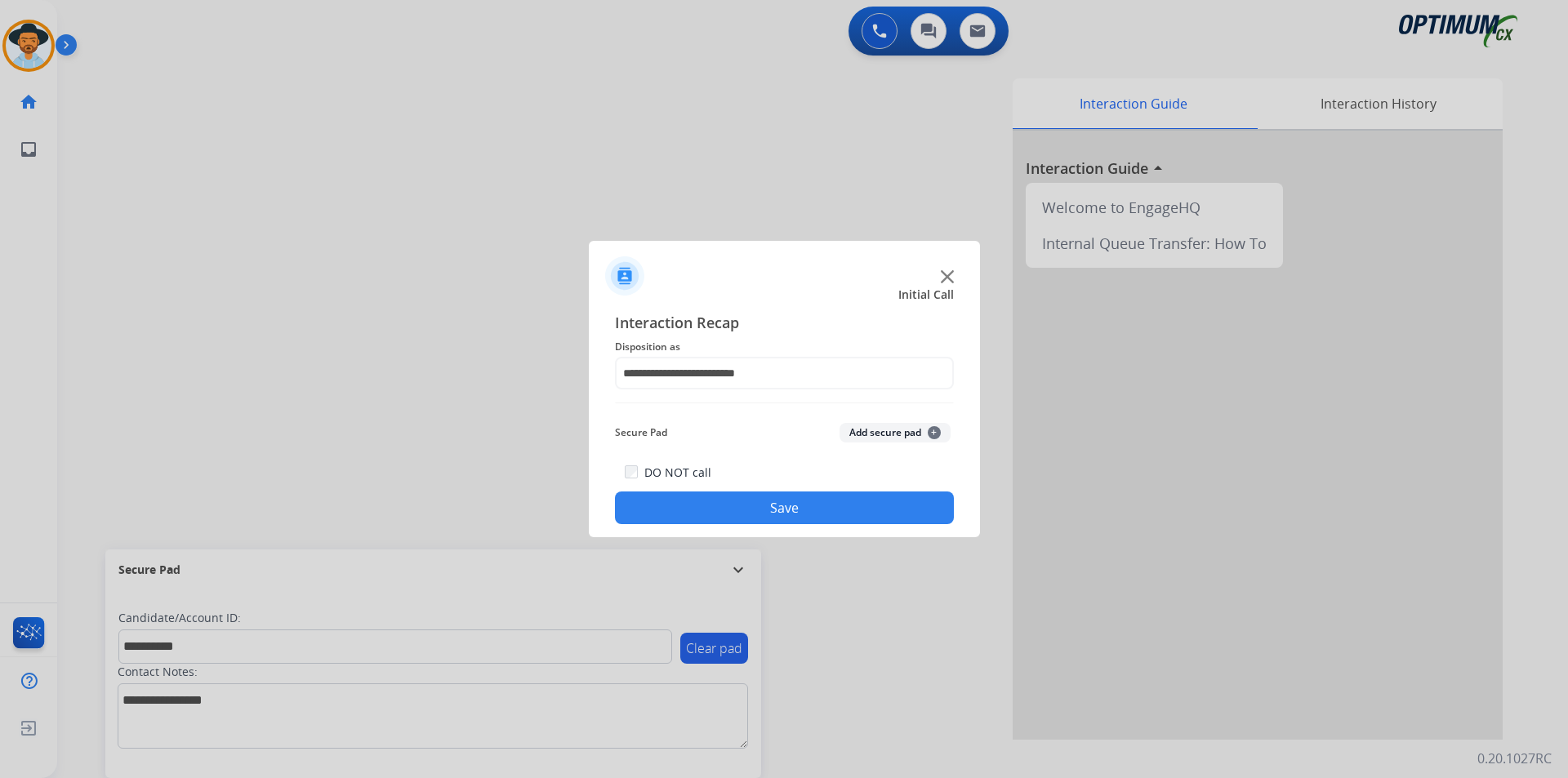
click at [747, 506] on button "Save" at bounding box center [785, 507] width 339 height 33
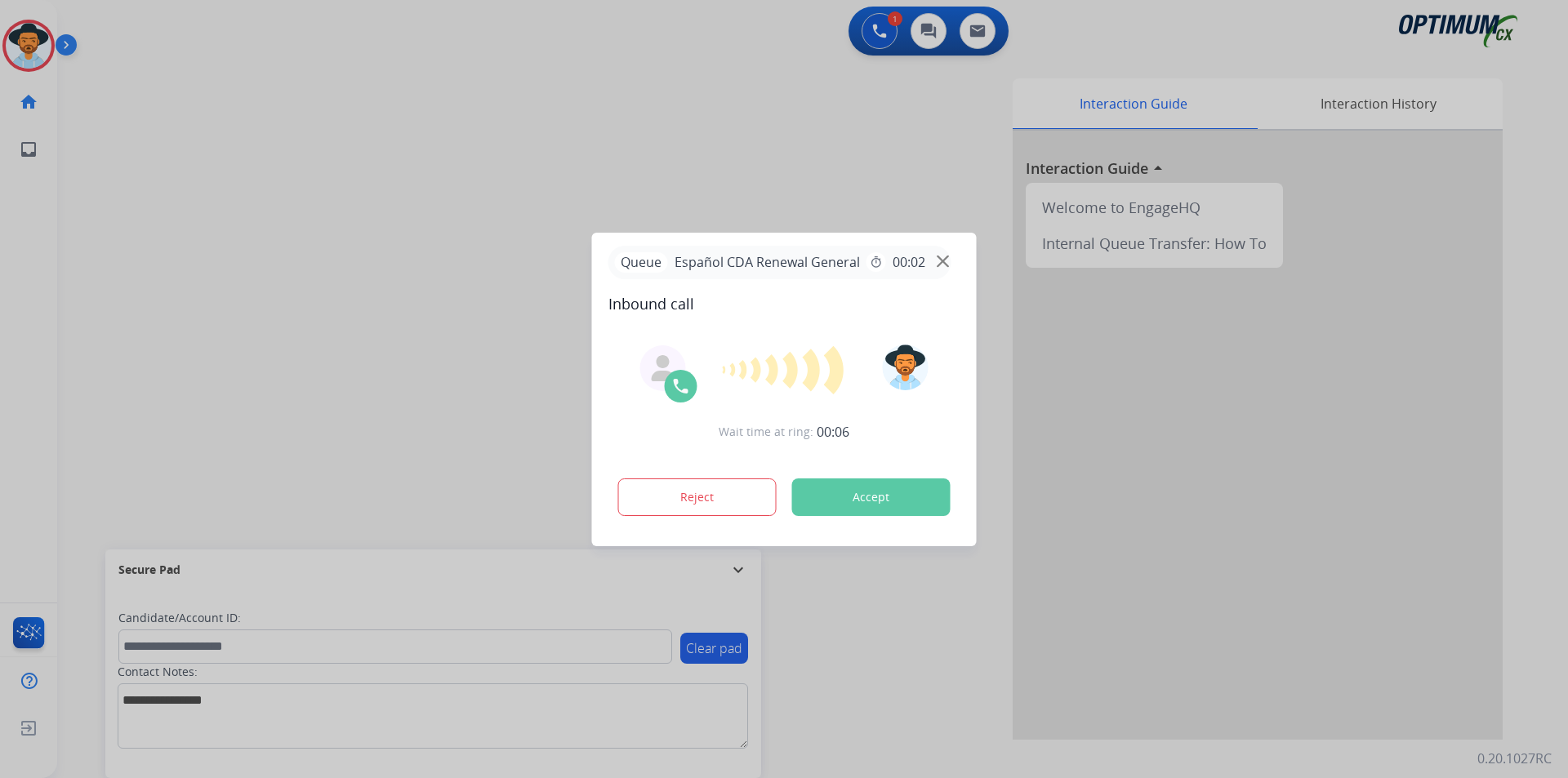
click at [713, 115] on div at bounding box center [784, 389] width 1568 height 778
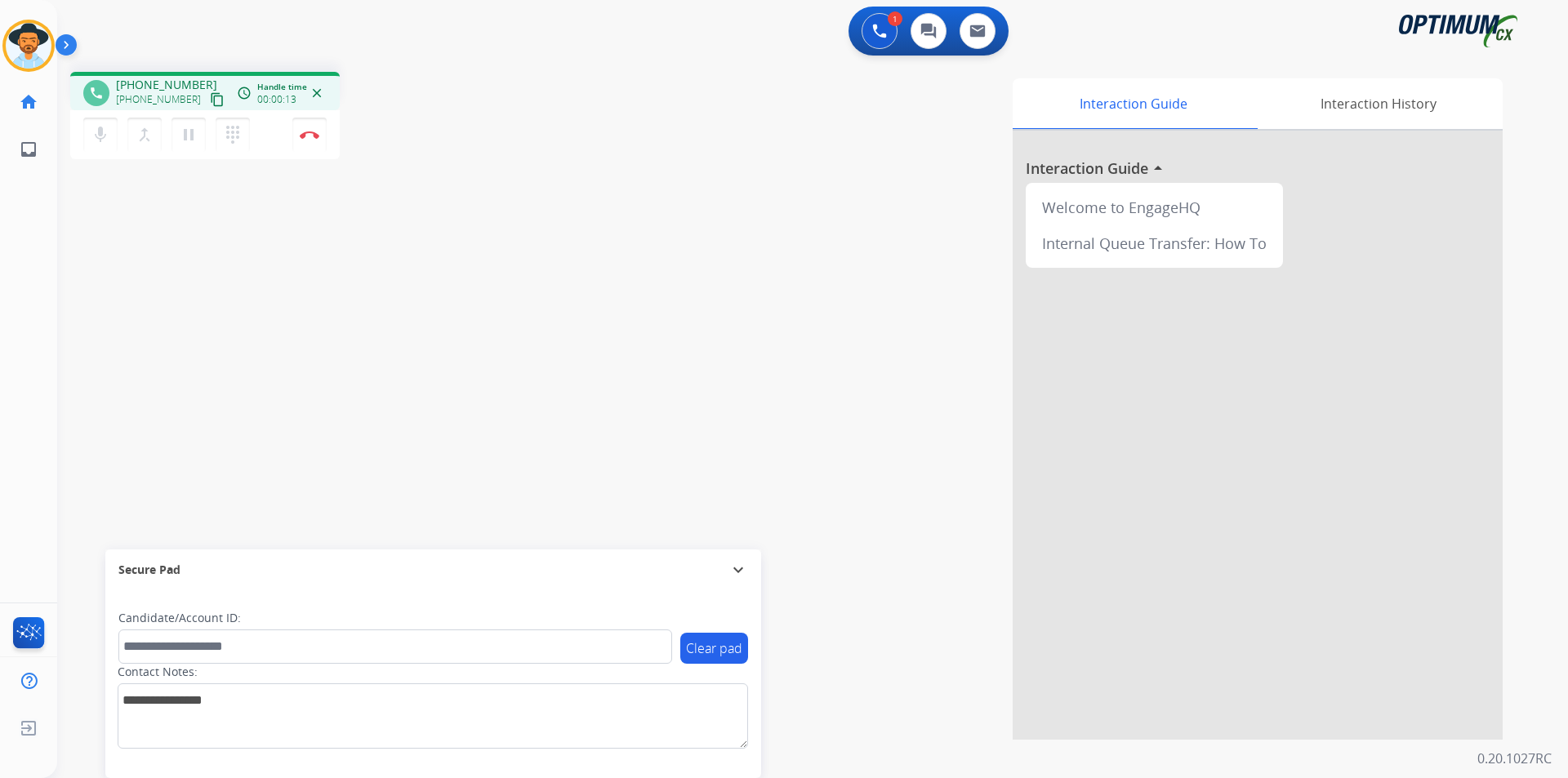
click at [186, 87] on span "+12406022666" at bounding box center [166, 84] width 101 height 16
copy span "12406022666"
click at [174, 355] on div "phone +12406022666 +12406022666 content_copy access_time Call metrics Queue 00:…" at bounding box center [793, 398] width 1472 height 681
click at [160, 90] on div "+12406022666 content_copy" at bounding box center [170, 99] width 111 height 20
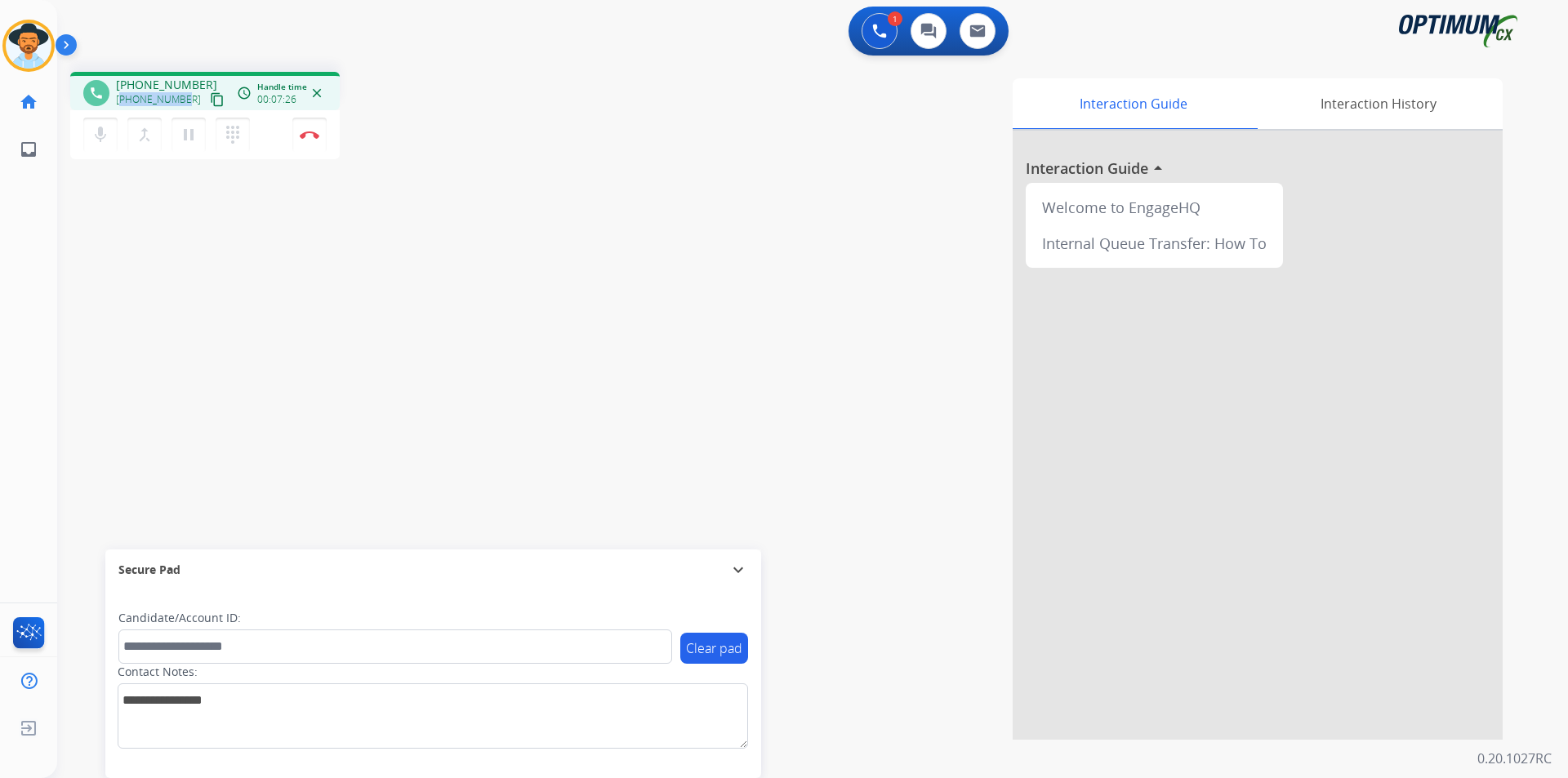
click at [160, 90] on div "+12406022666 content_copy" at bounding box center [170, 99] width 111 height 20
copy span "12406022666"
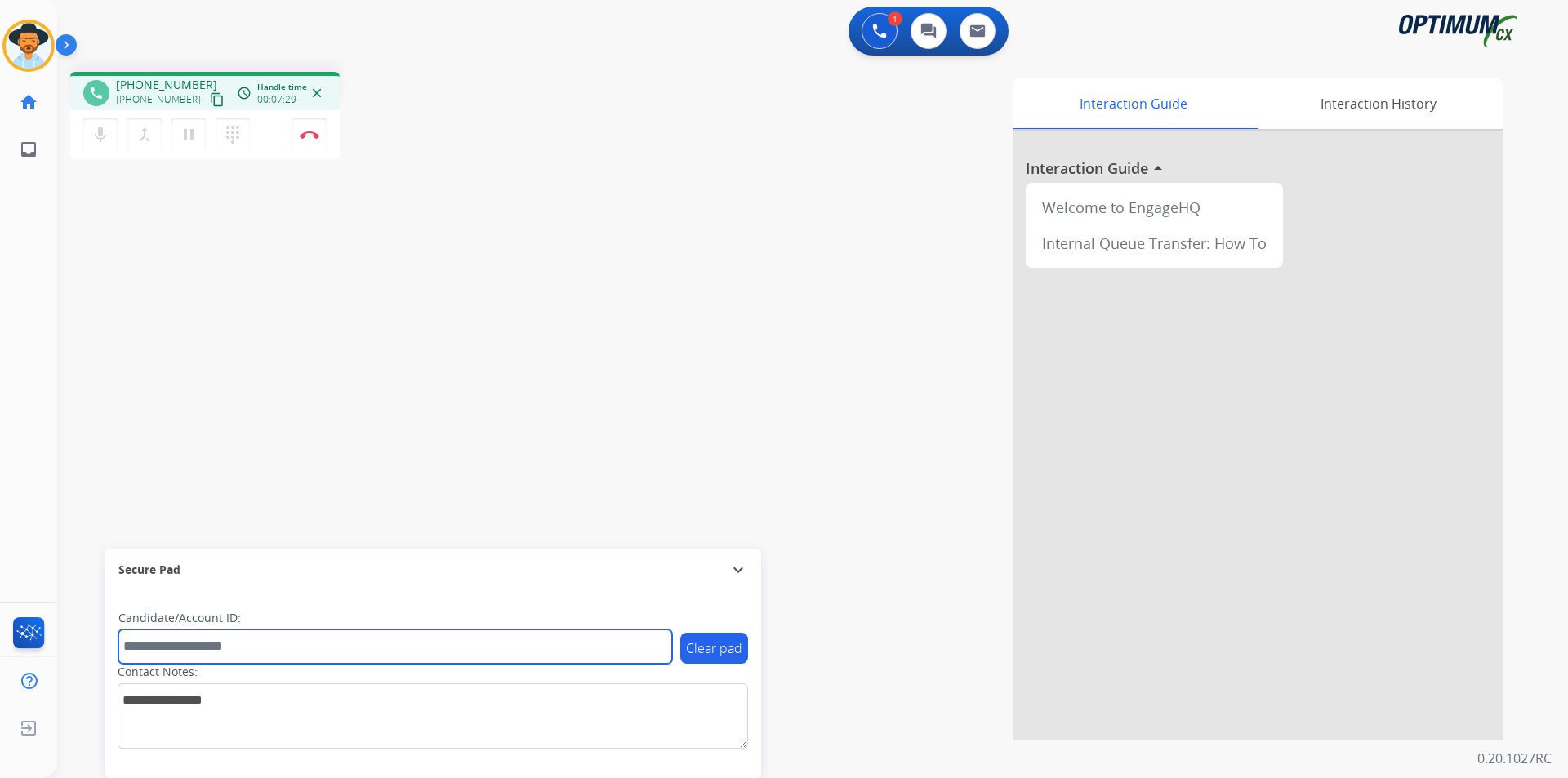
click at [293, 652] on input "text" at bounding box center [395, 646] width 554 height 34
paste input "**********"
type input "**********"
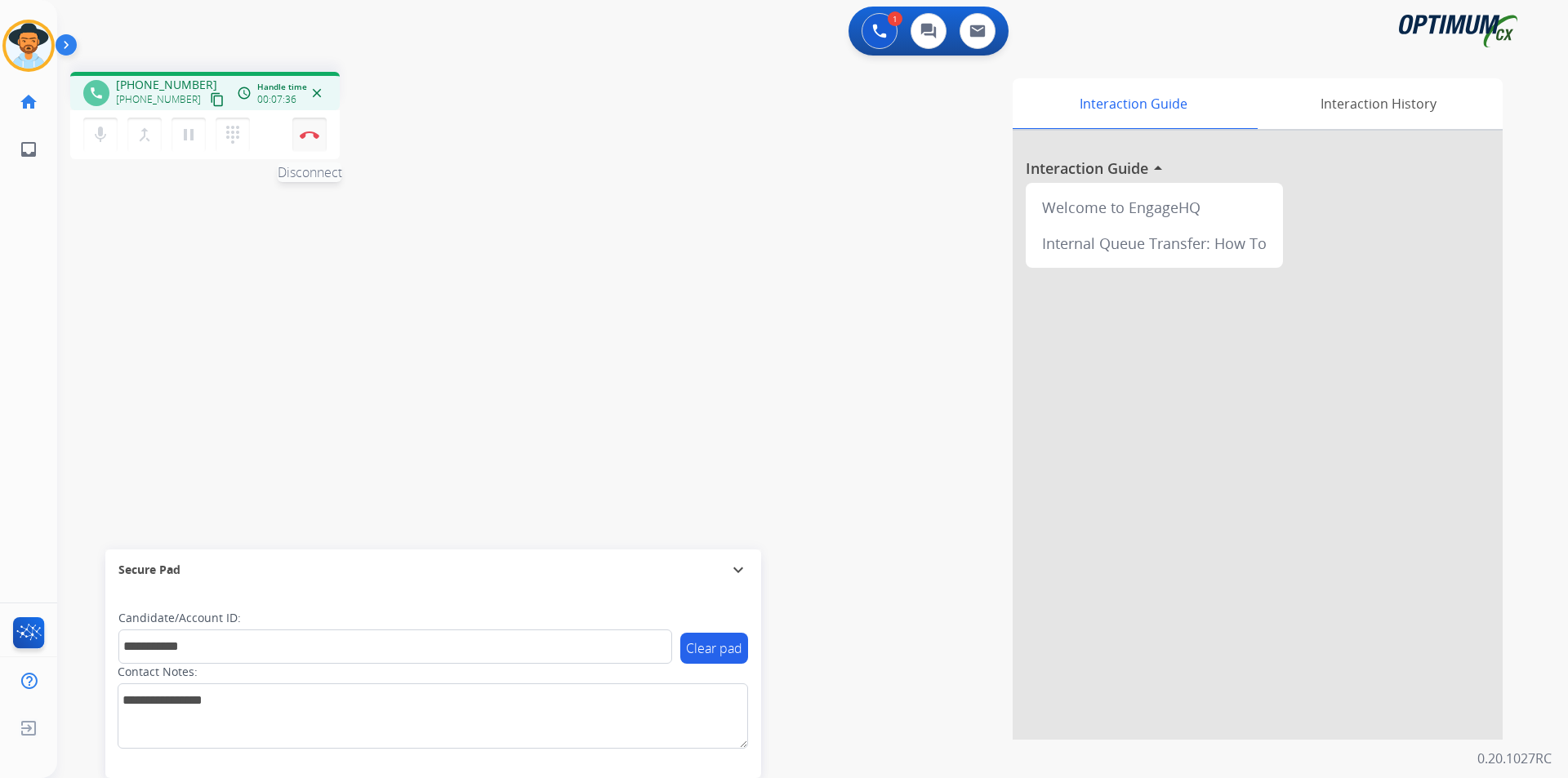
click at [311, 135] on img at bounding box center [310, 134] width 20 height 9
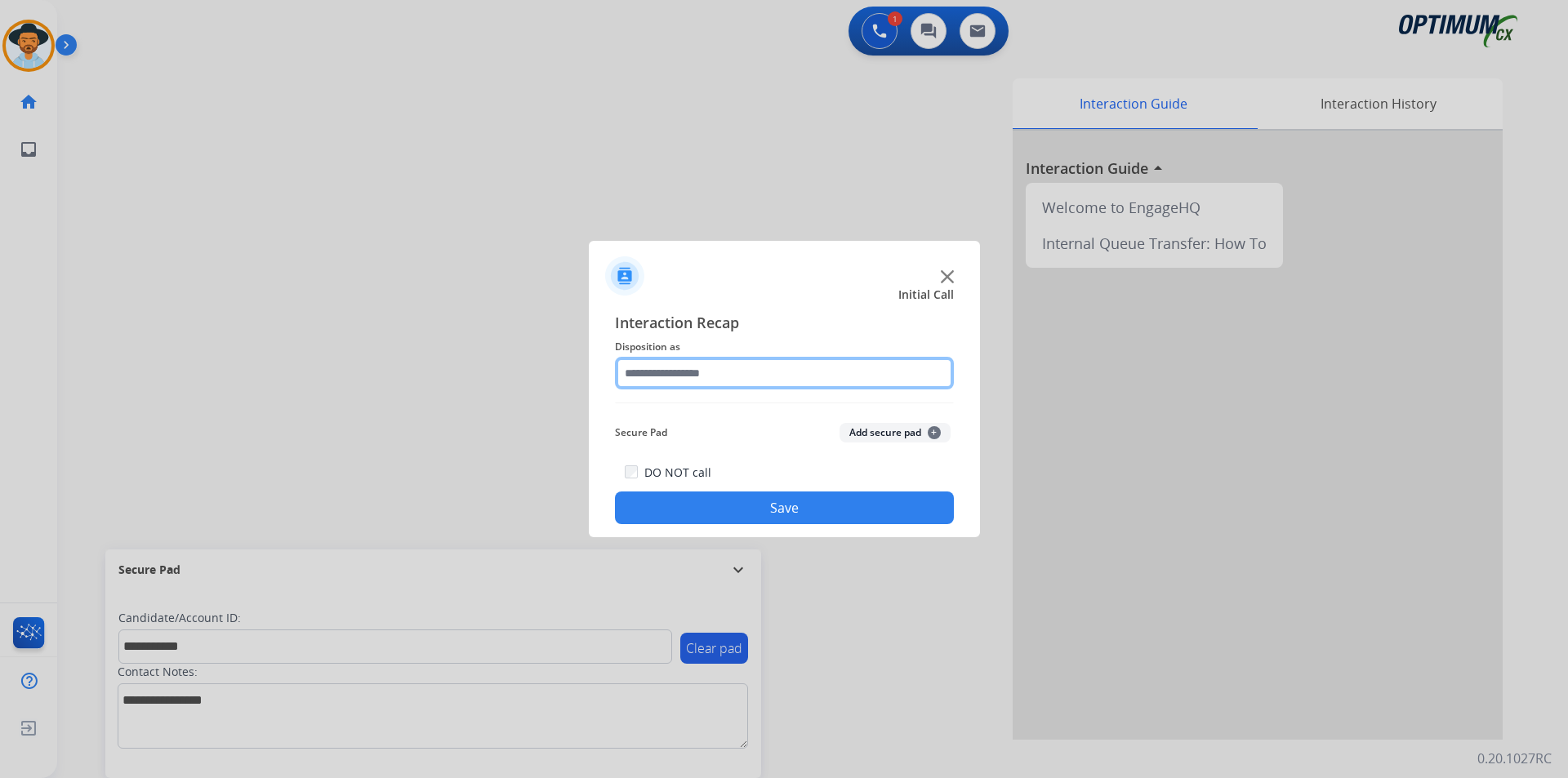
click at [722, 378] on input "text" at bounding box center [785, 373] width 339 height 33
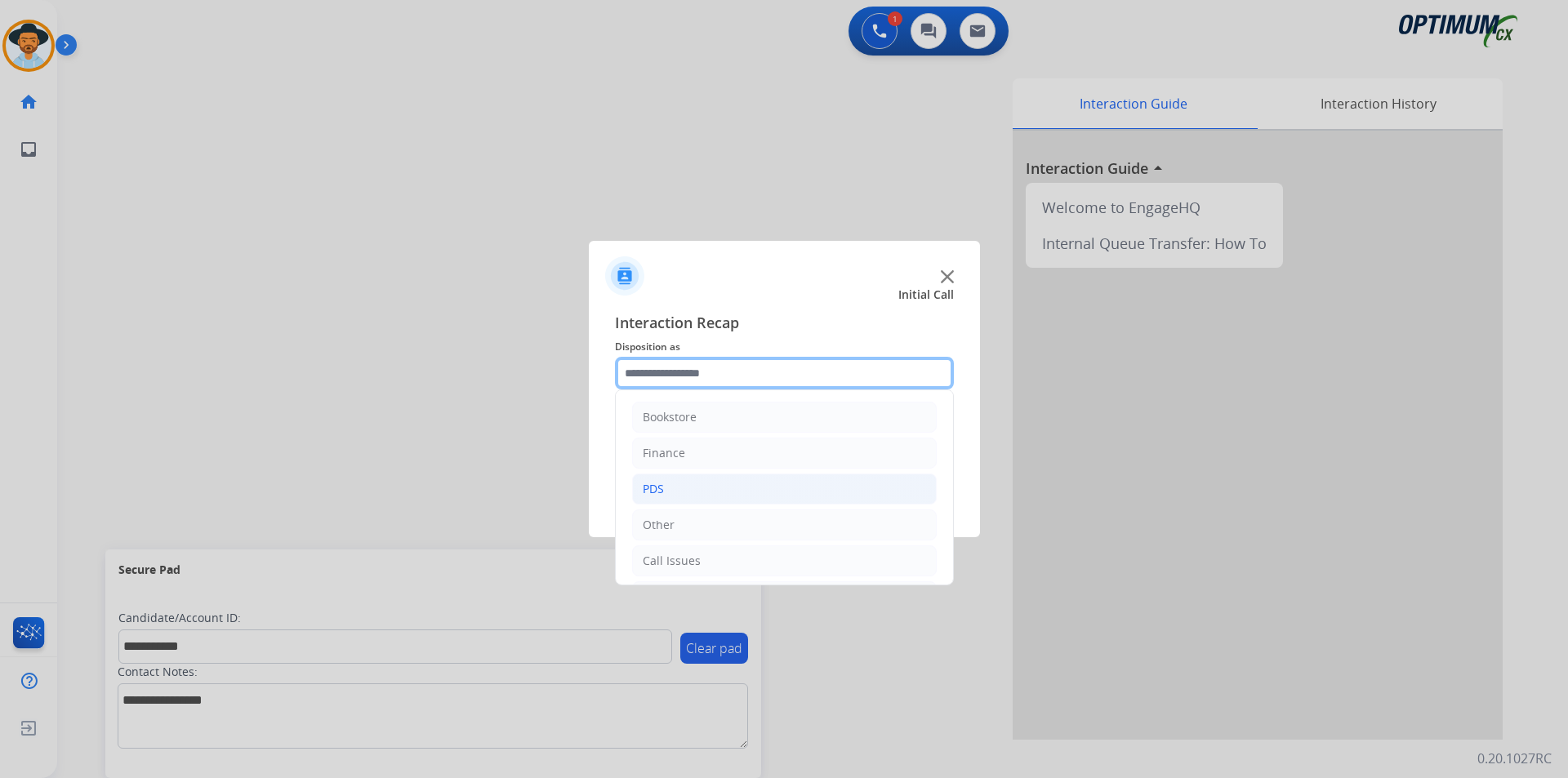
scroll to position [111, 0]
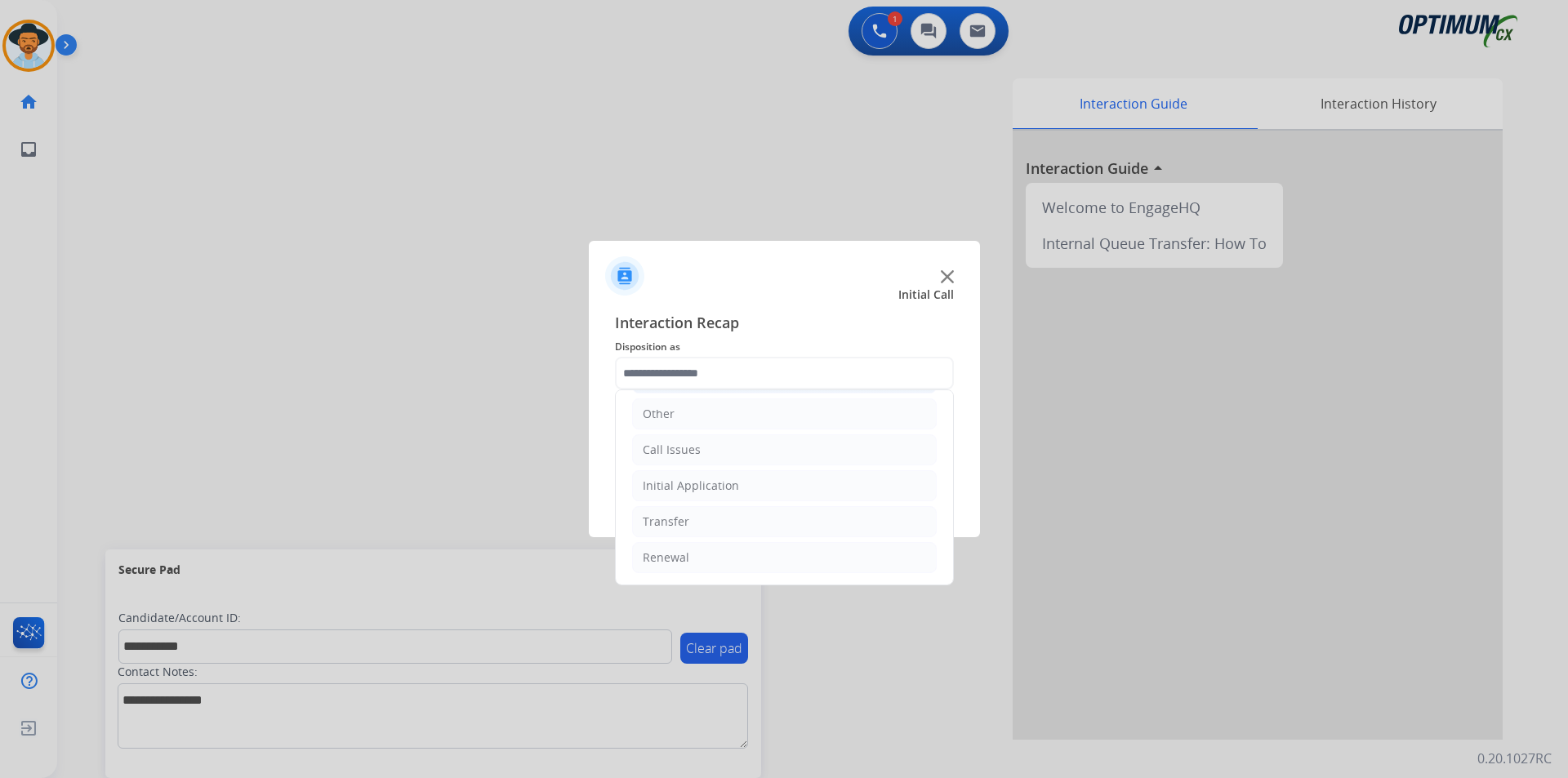
click at [726, 486] on div "Initial Application" at bounding box center [691, 486] width 97 height 16
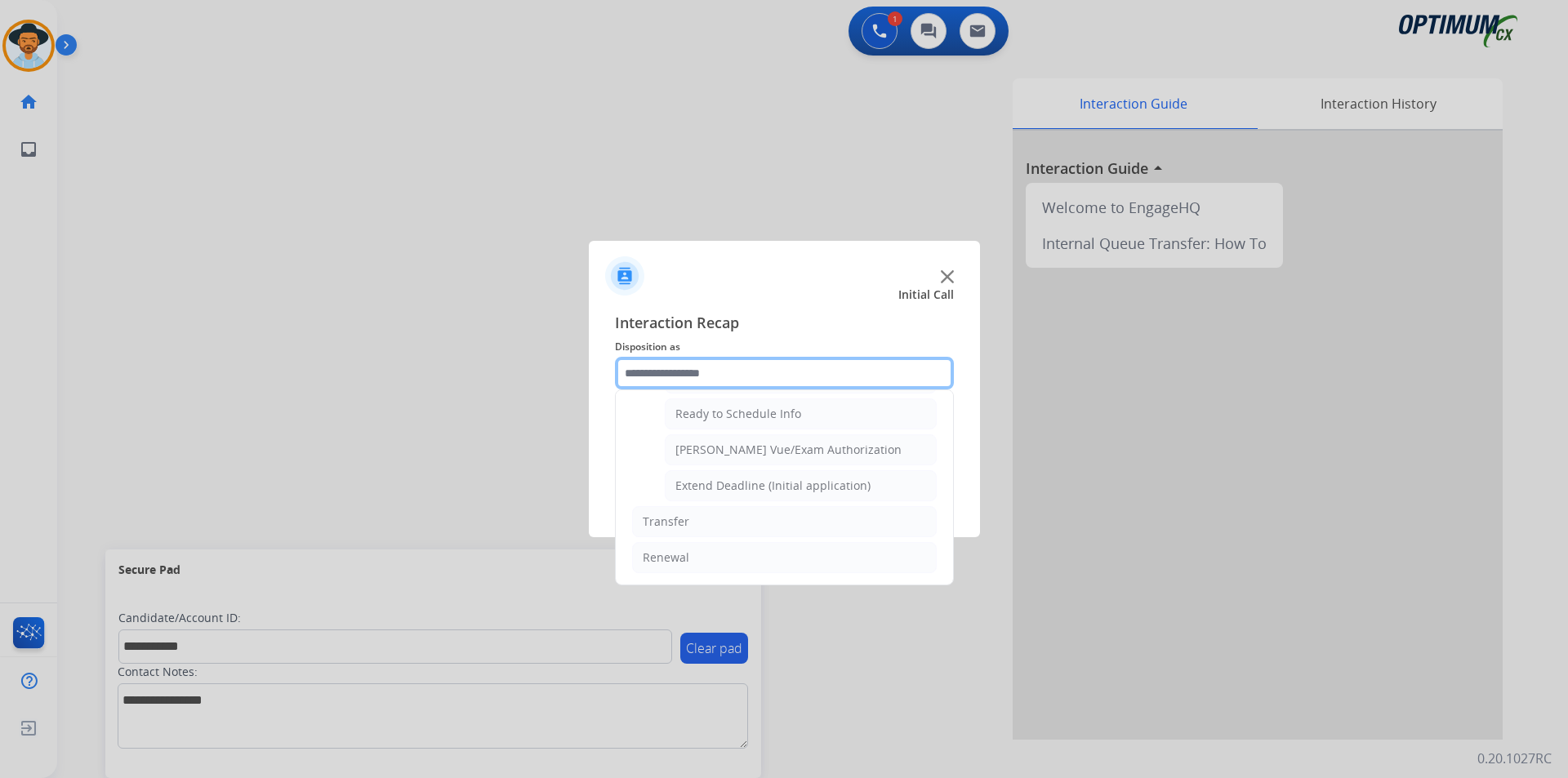
scroll to position [870, 0]
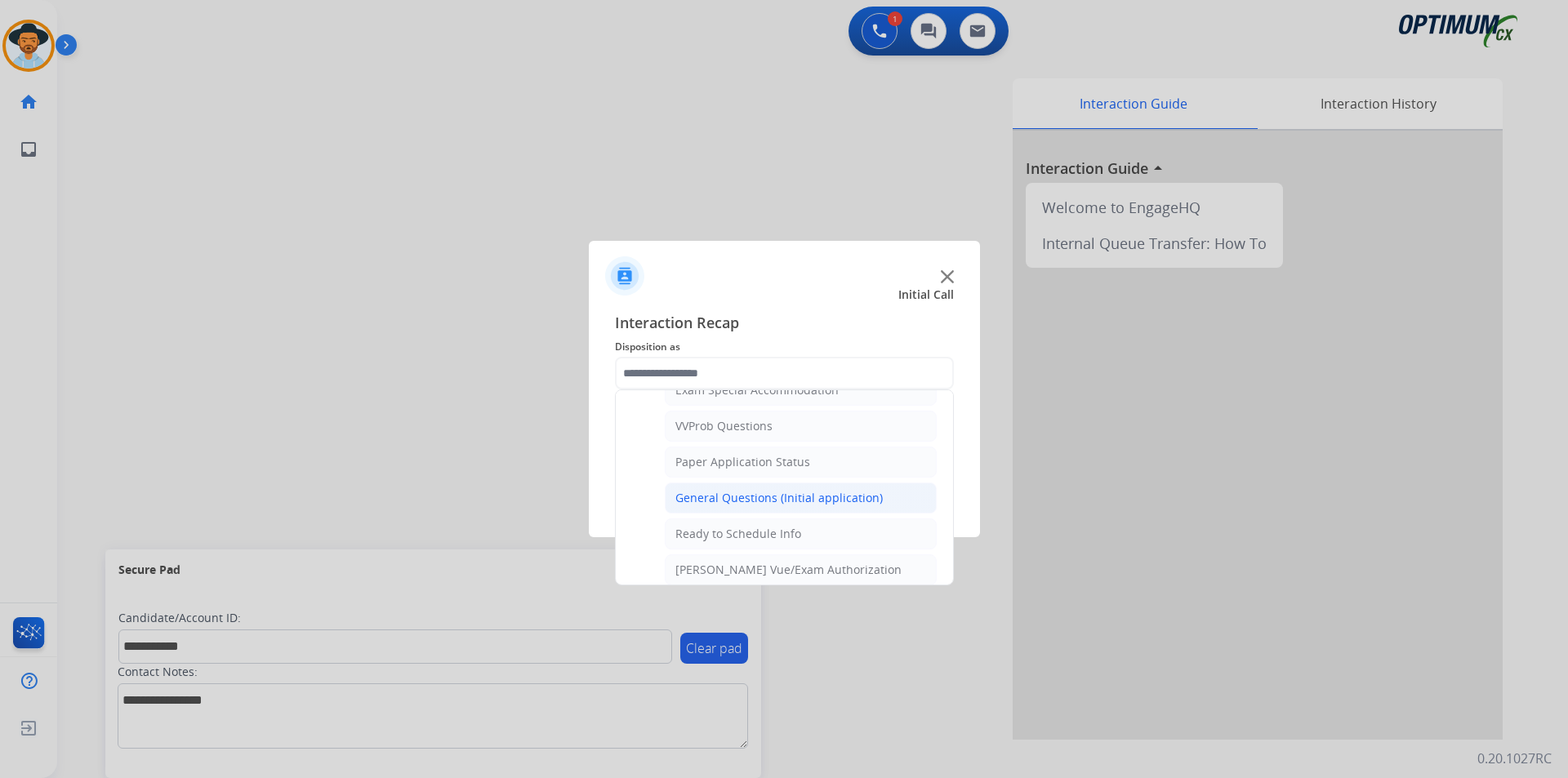
click at [725, 506] on div "General Questions (Initial application)" at bounding box center [778, 498] width 207 height 16
type input "**********"
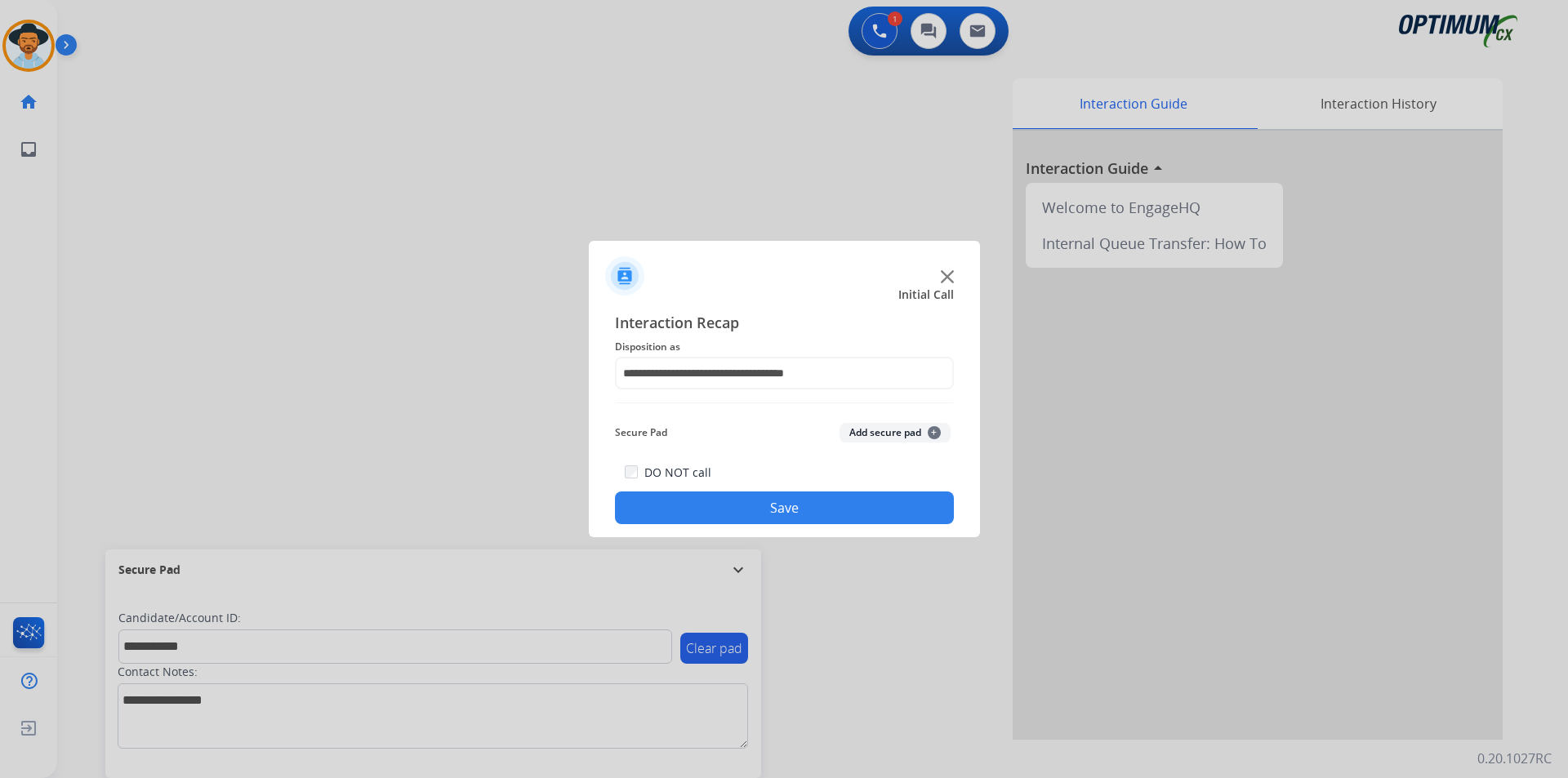
click at [722, 511] on button "Save" at bounding box center [785, 507] width 339 height 33
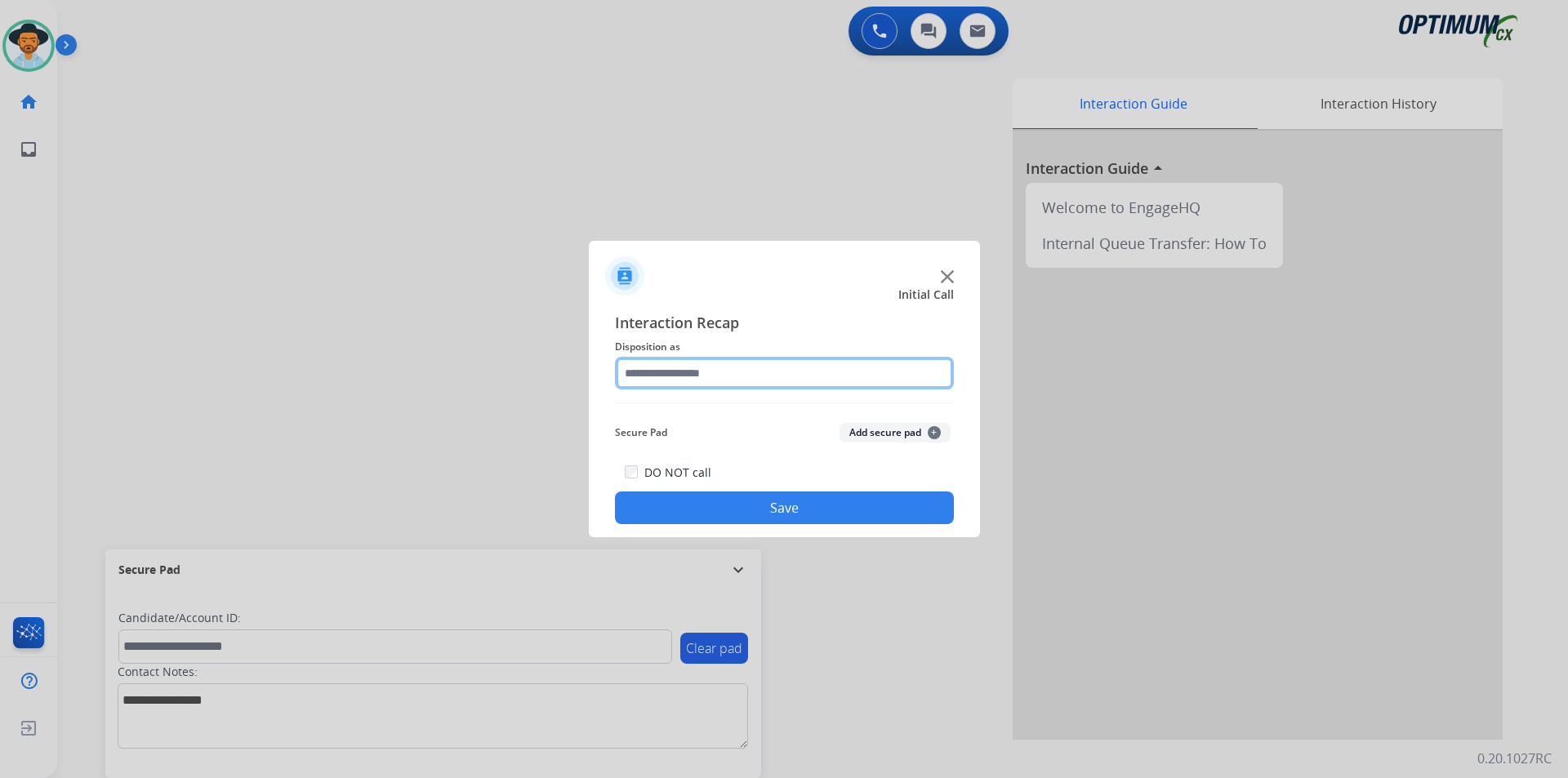
click at [847, 371] on input "text" at bounding box center [785, 373] width 339 height 33
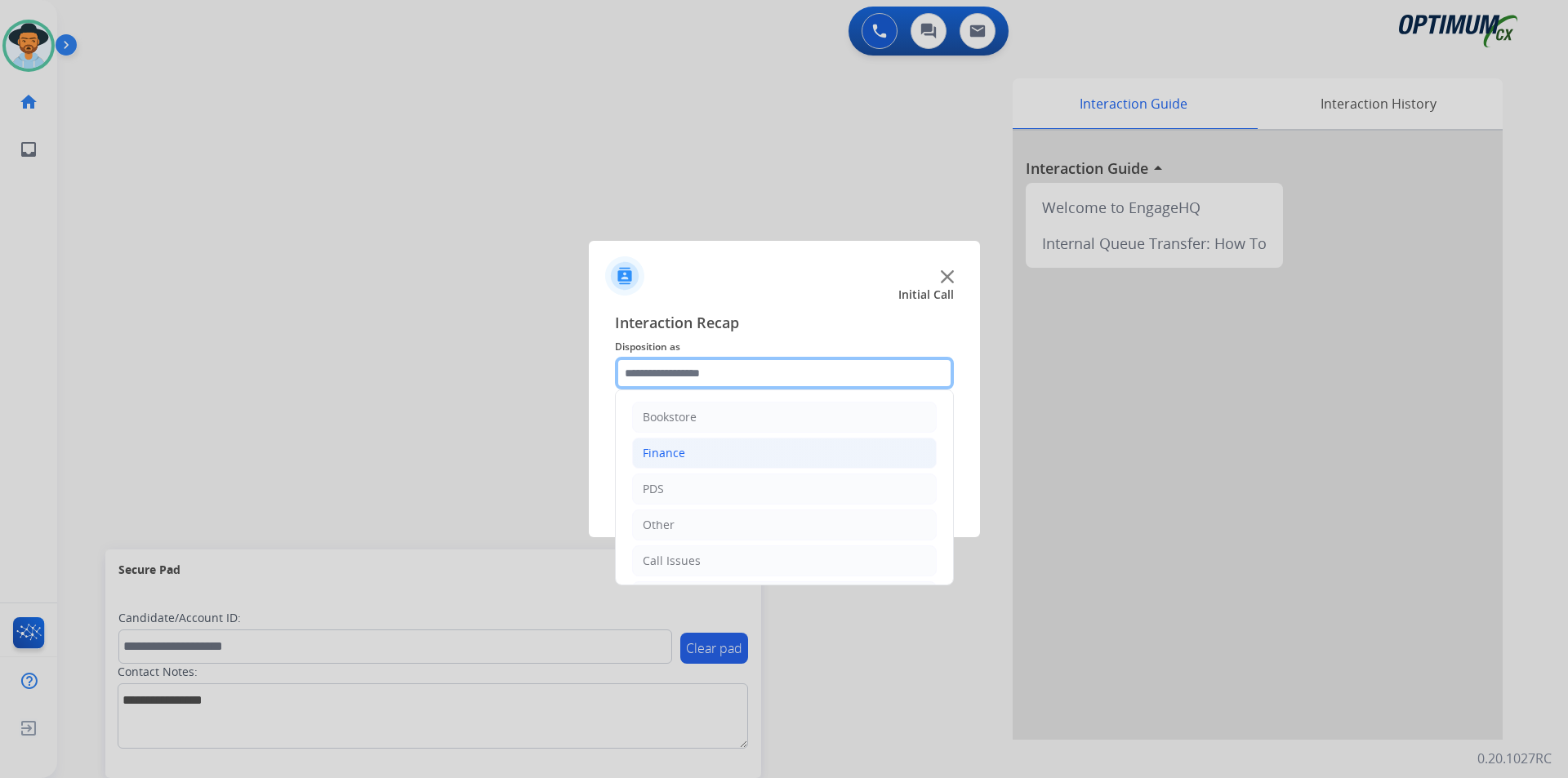
scroll to position [111, 0]
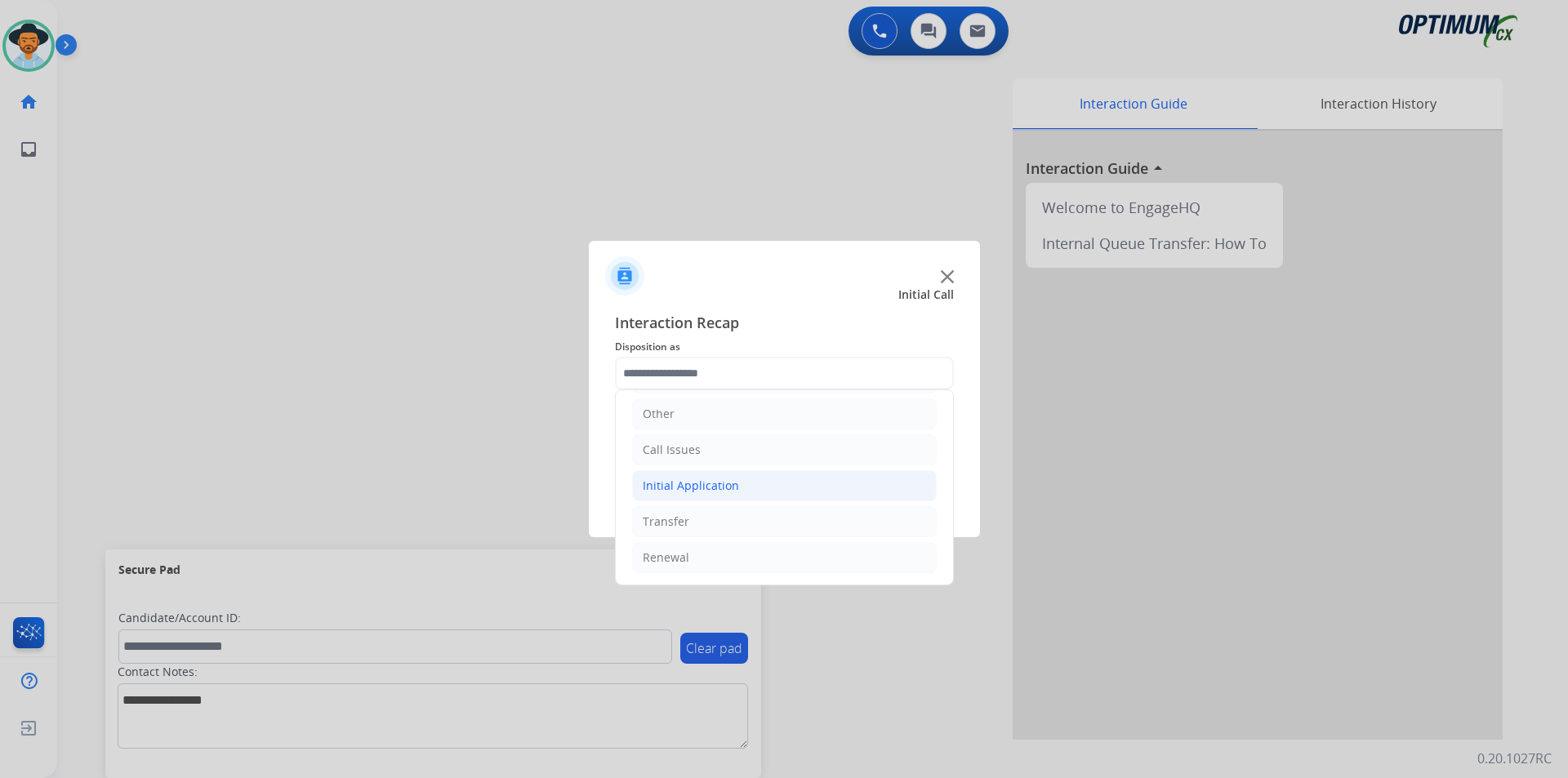
click at [763, 485] on li "Initial Application" at bounding box center [785, 486] width 305 height 31
click at [758, 460] on li "Call Issues" at bounding box center [785, 450] width 305 height 31
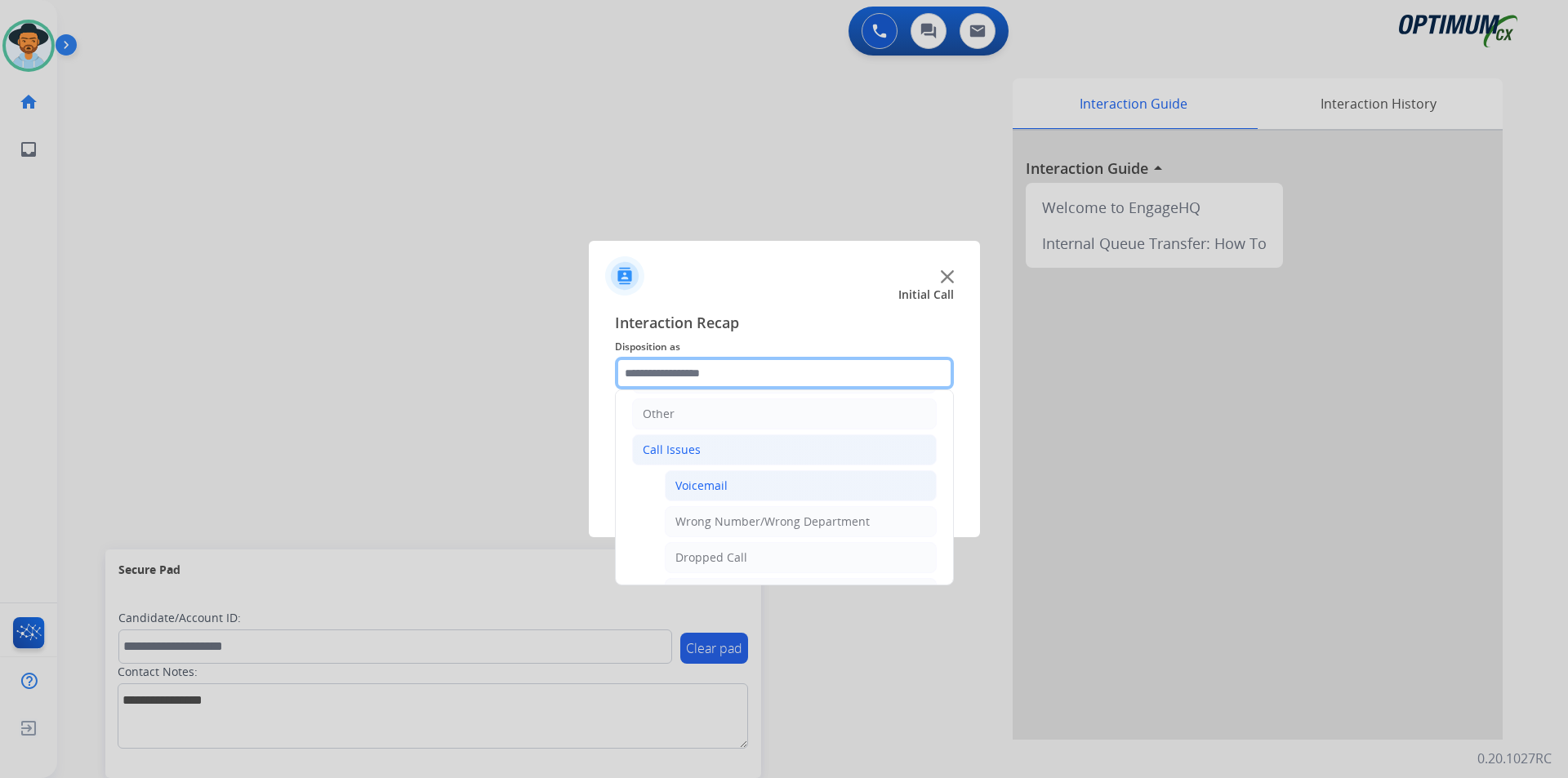
scroll to position [291, 0]
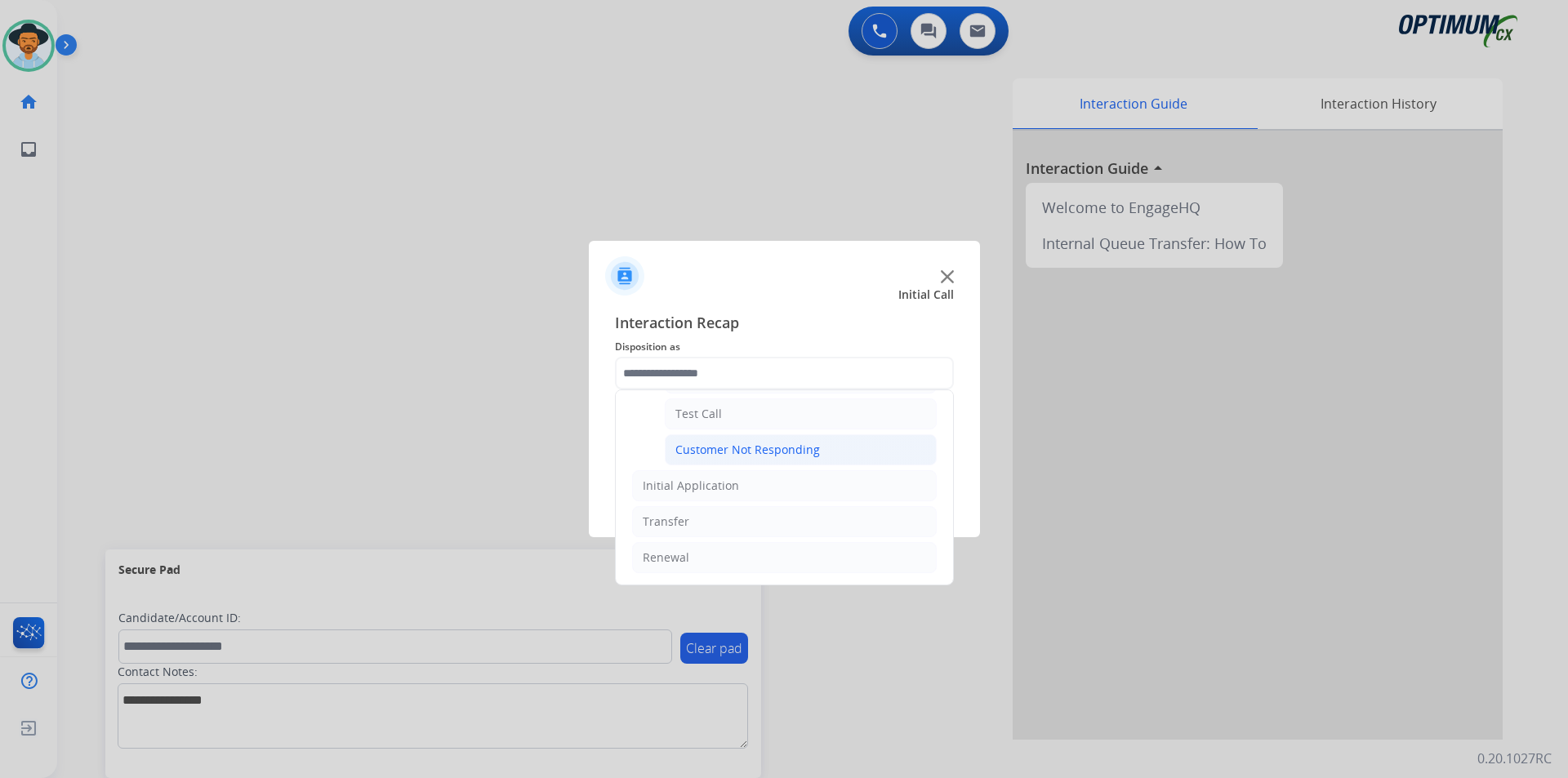
click at [782, 448] on div "Customer Not Responding" at bounding box center [747, 450] width 145 height 16
type input "**********"
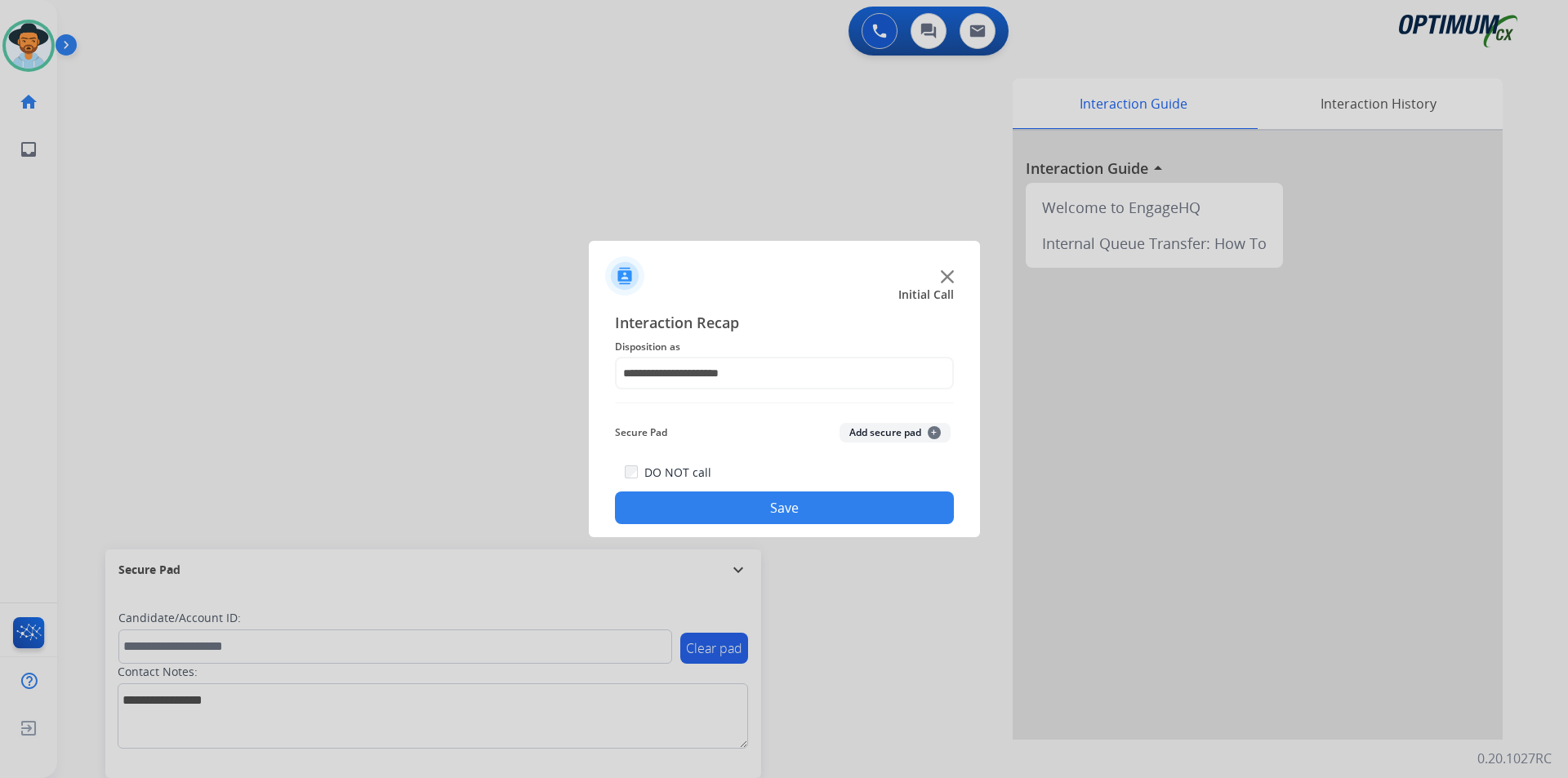
click at [727, 510] on button "Save" at bounding box center [785, 507] width 339 height 33
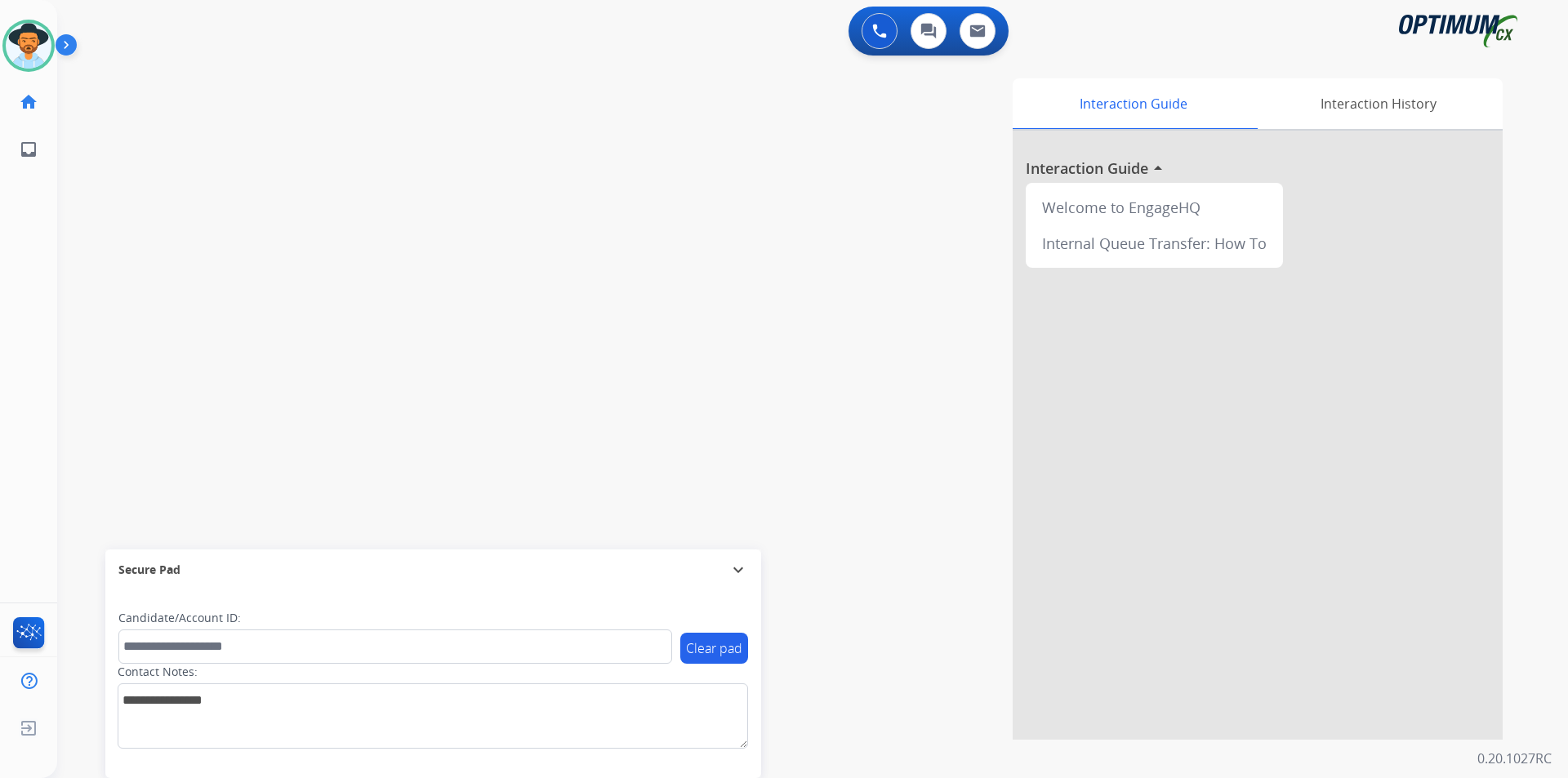
click at [696, 412] on div "Interaction Guide Interaction History Interaction Guide arrow_drop_up Welcome t…" at bounding box center [1022, 409] width 962 height 662
click at [169, 84] on span "+16316649502" at bounding box center [166, 84] width 101 height 16
copy span "16316649502"
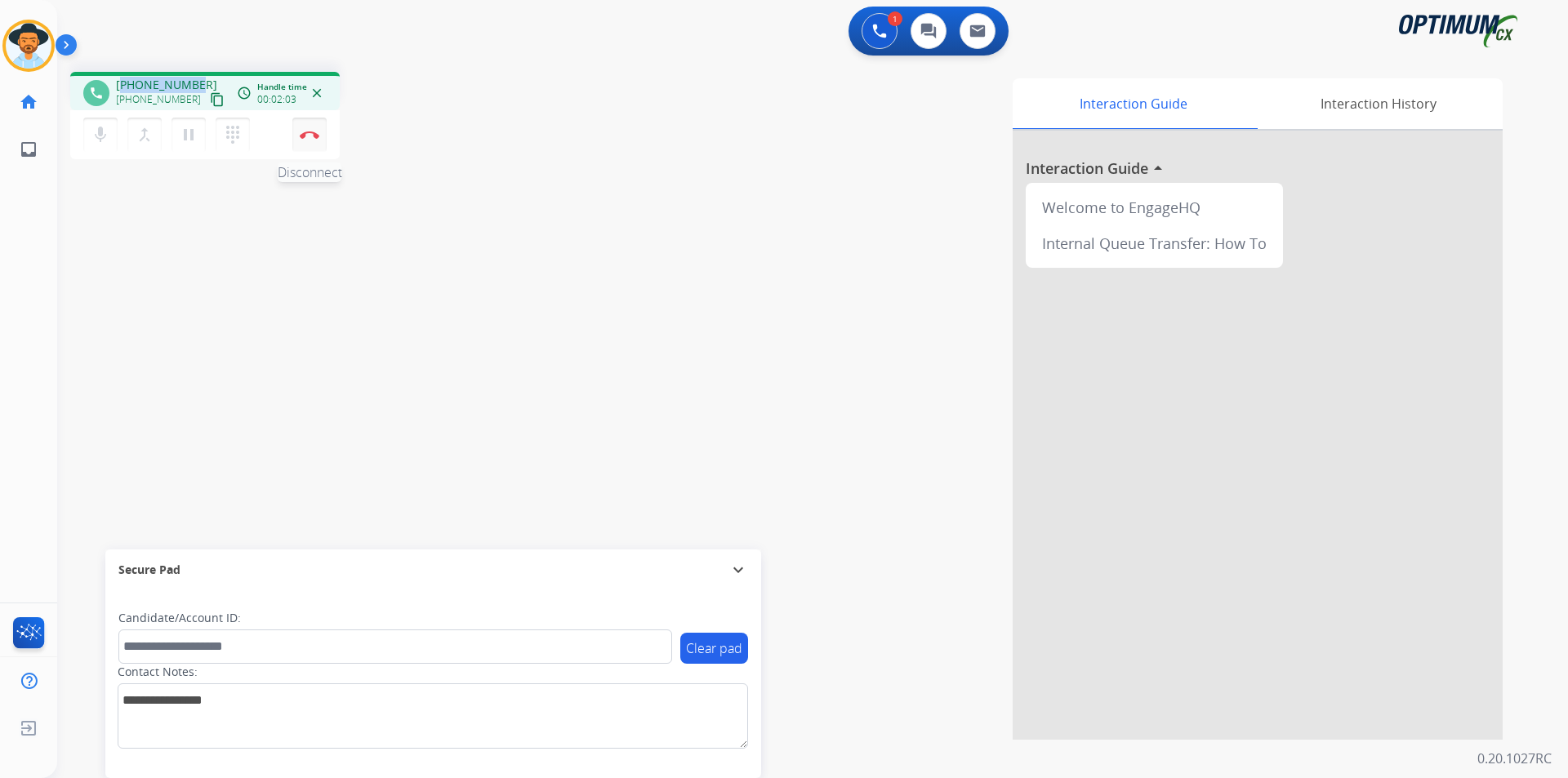
click at [315, 142] on button "Disconnect" at bounding box center [310, 134] width 34 height 34
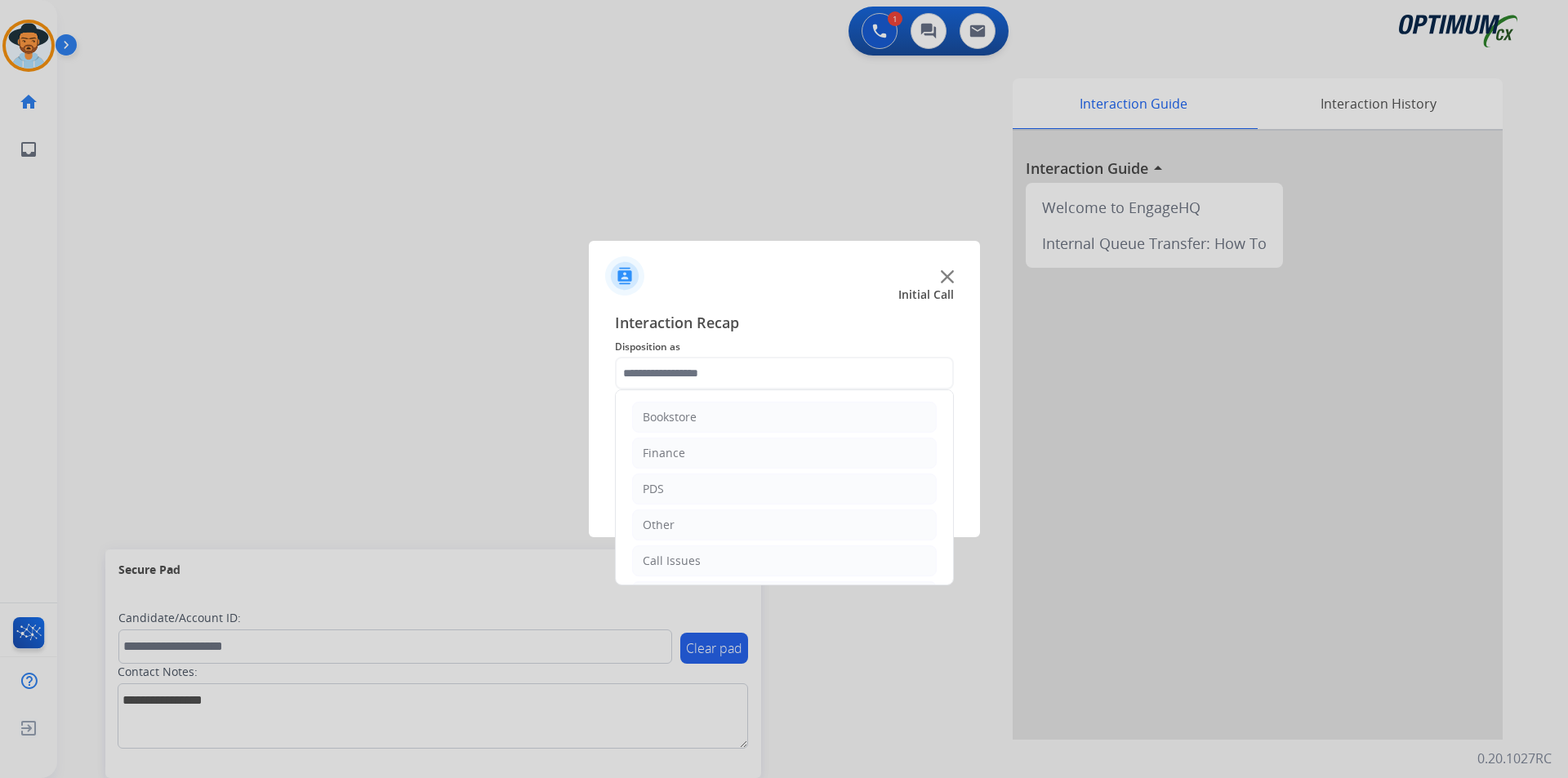
click at [795, 360] on input "text" at bounding box center [785, 373] width 339 height 33
click at [792, 369] on input "text" at bounding box center [785, 373] width 339 height 33
click at [770, 482] on li "Initial Application" at bounding box center [785, 486] width 305 height 31
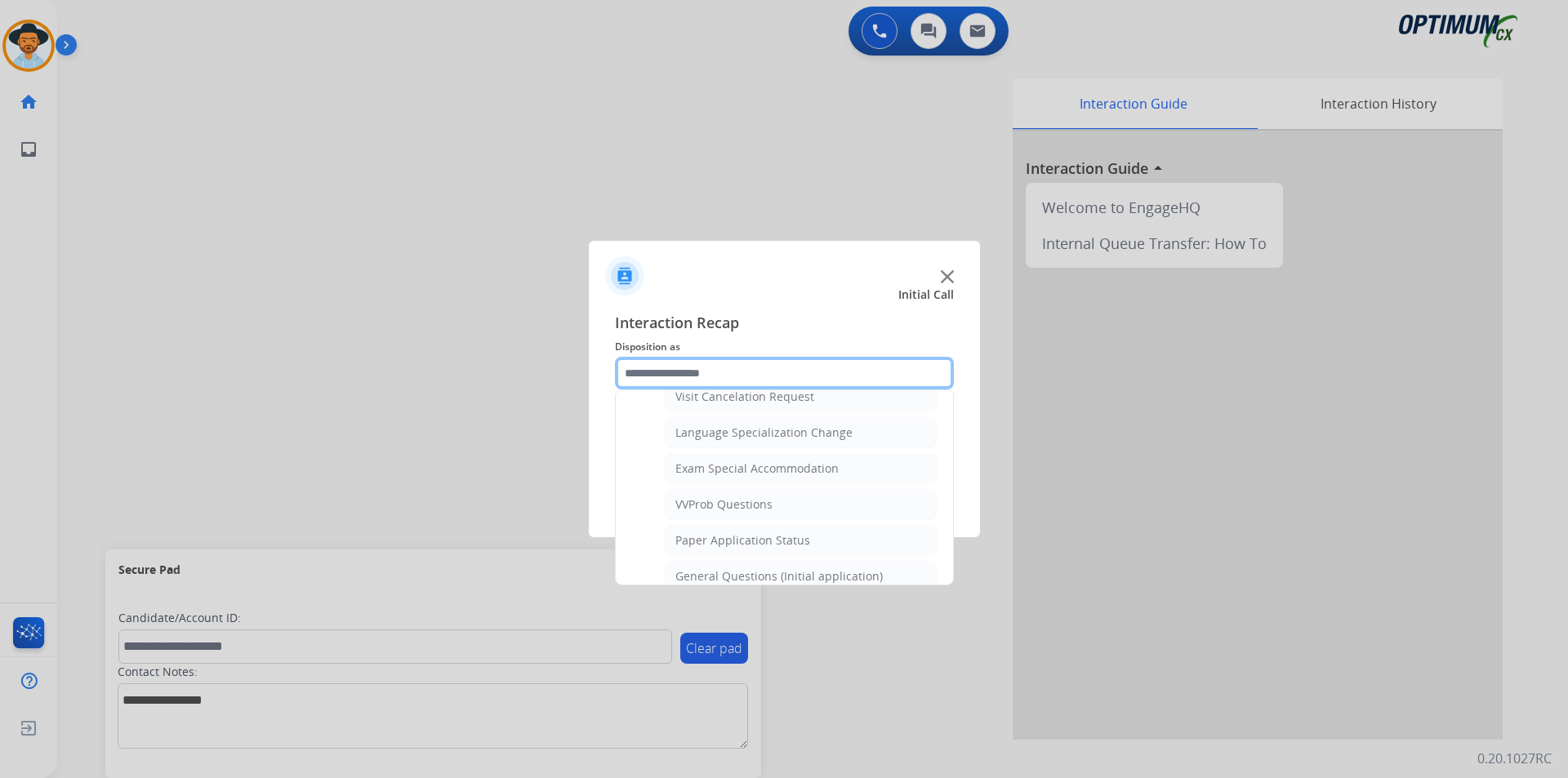
scroll to position [928, 0]
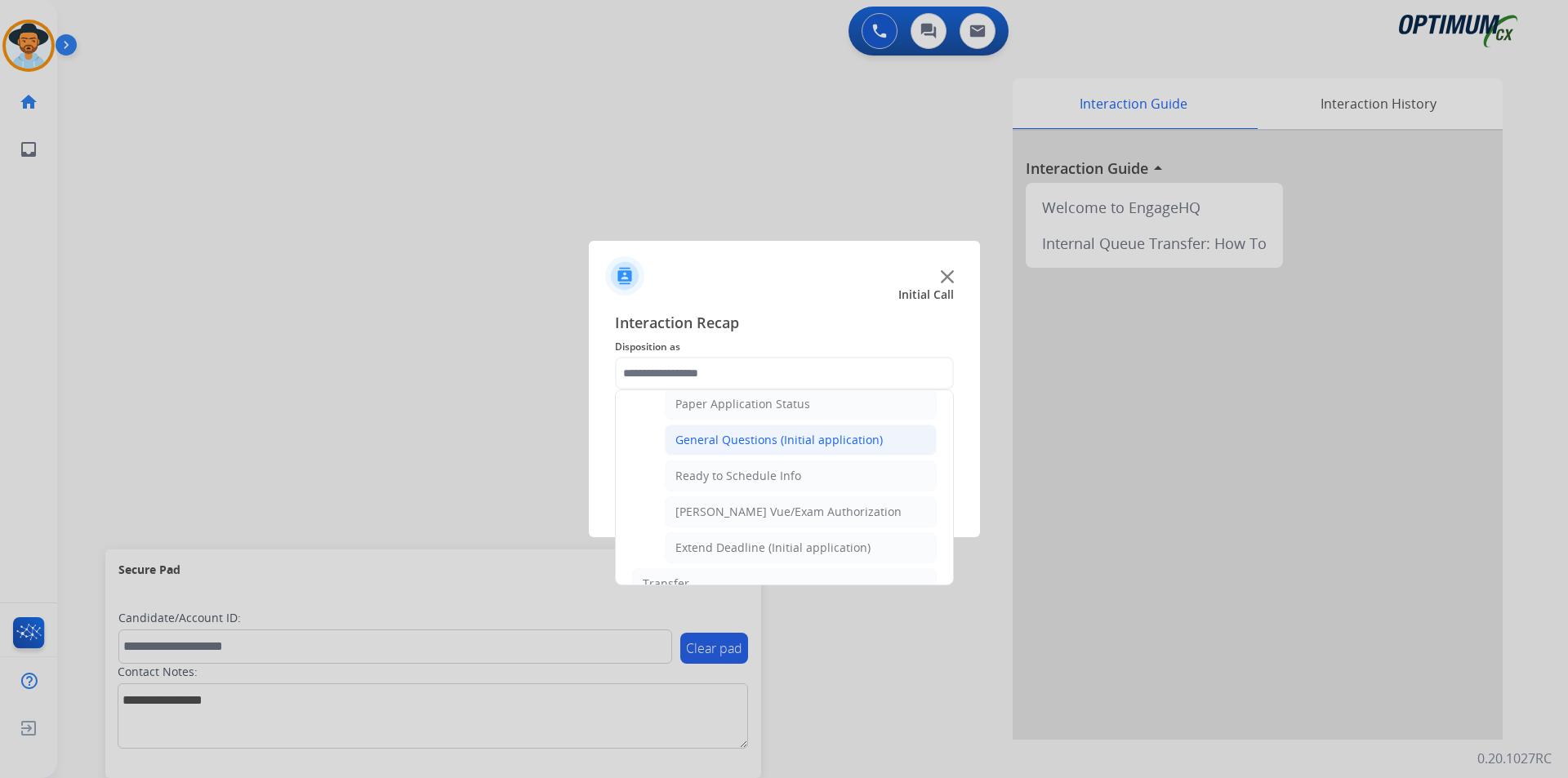
click at [773, 449] on div "General Questions (Initial application)" at bounding box center [778, 439] width 207 height 16
type input "**********"
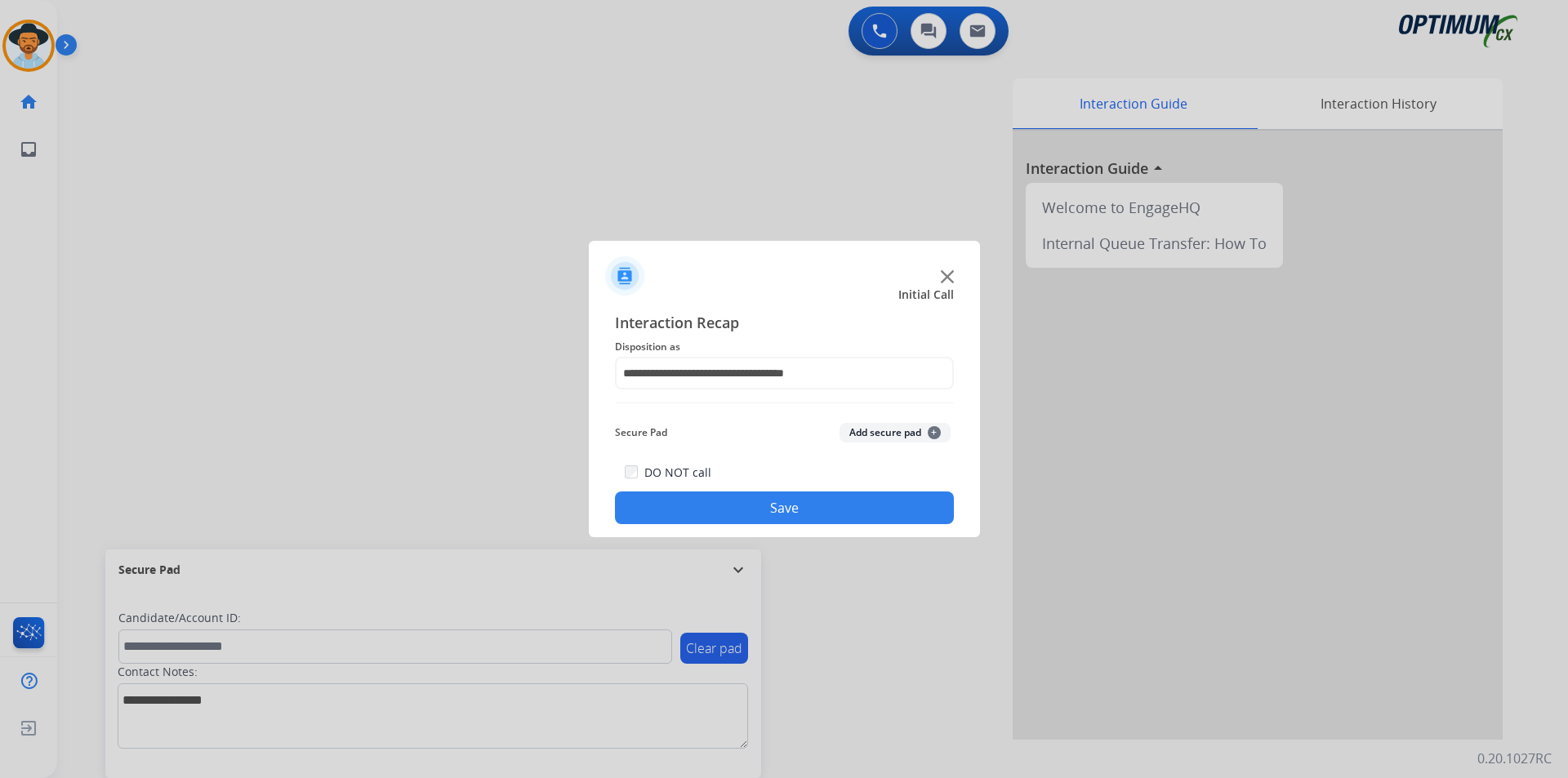
click at [746, 502] on button "Save" at bounding box center [785, 507] width 339 height 33
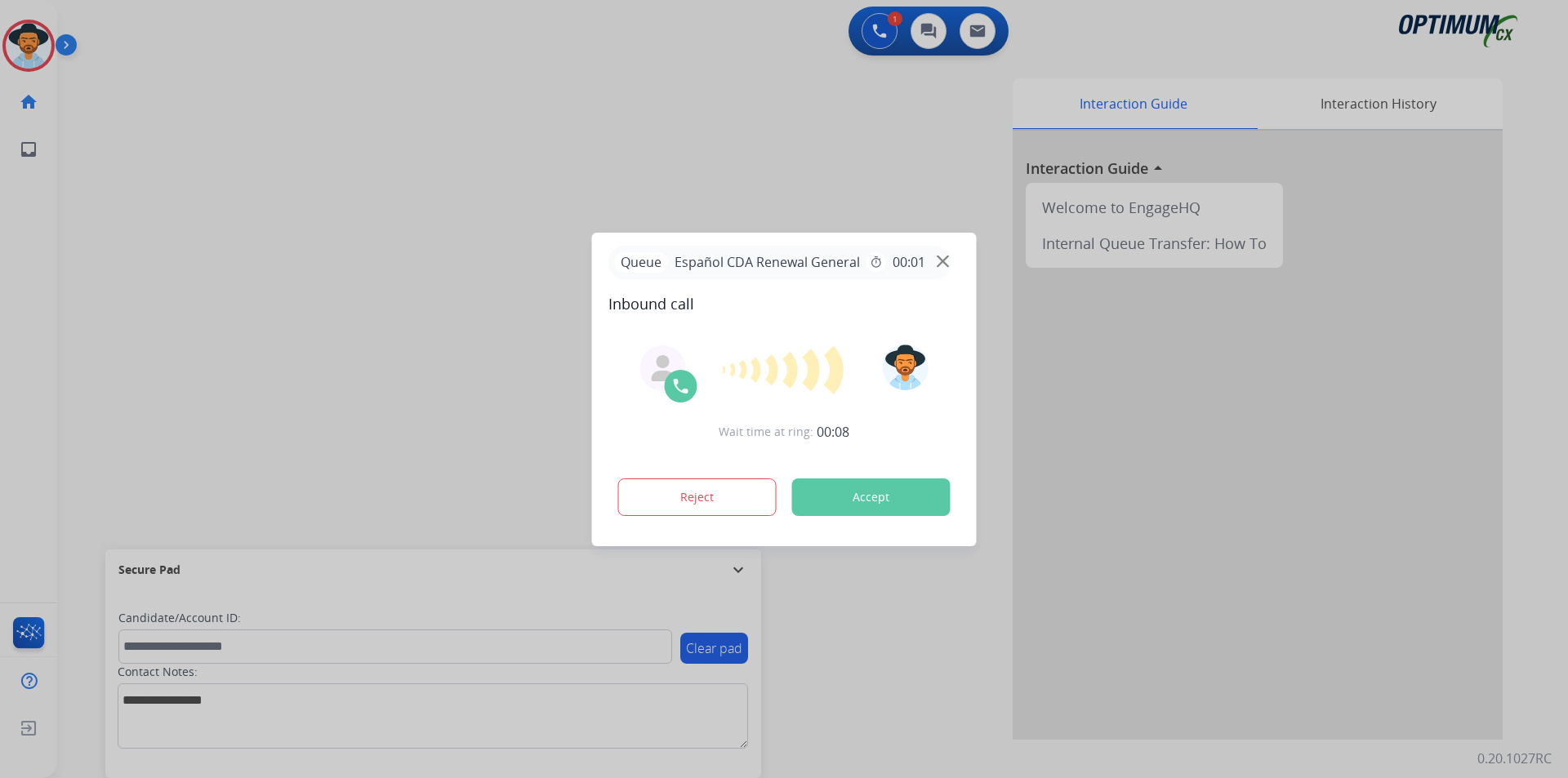
click at [510, 103] on div at bounding box center [784, 389] width 1568 height 778
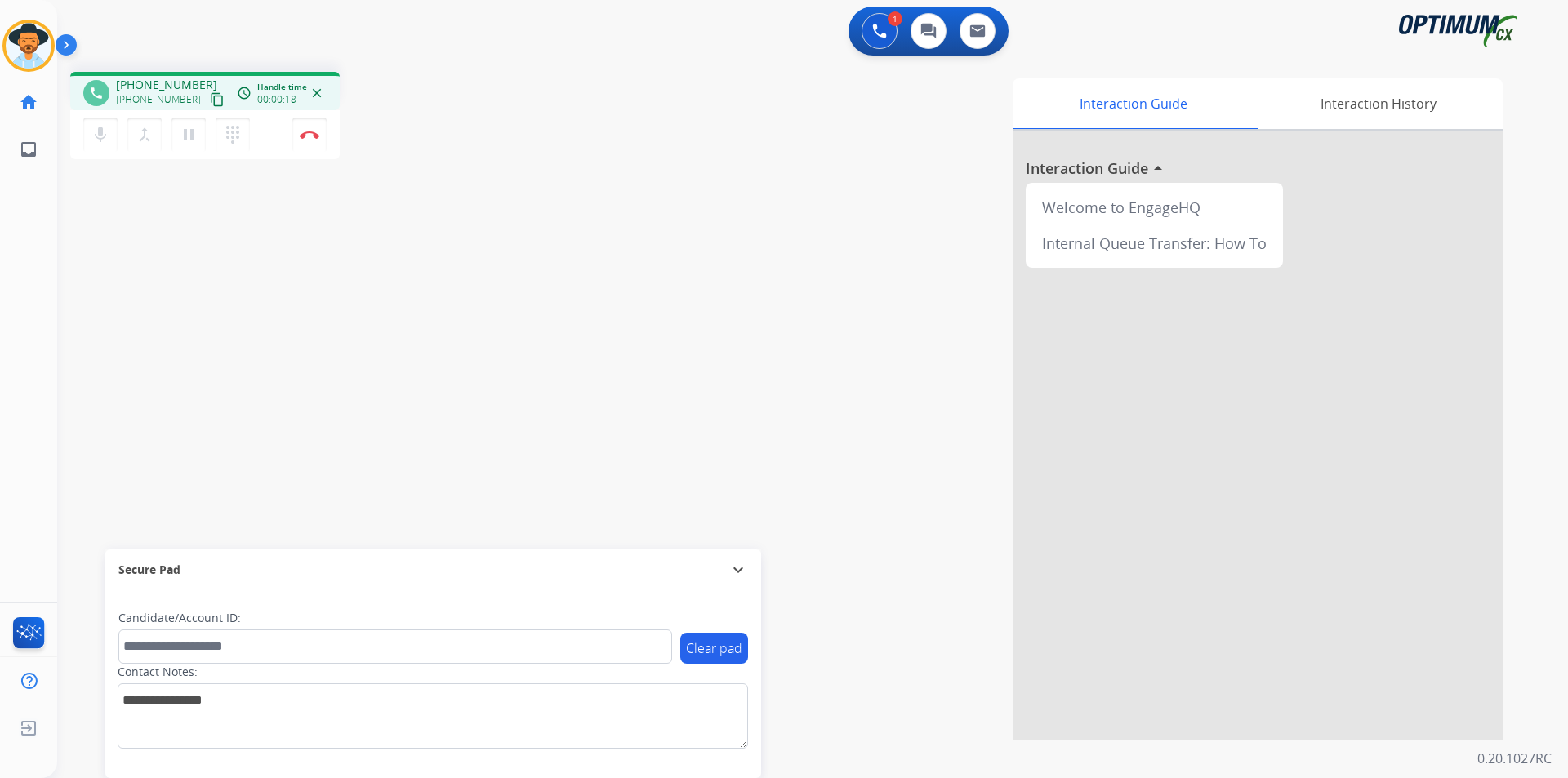
click at [381, 152] on div "phone +17734781596 +17734781596 content_copy access_time Call metrics Queue 00:…" at bounding box center [302, 117] width 464 height 92
click at [170, 84] on span "+17734781596" at bounding box center [166, 84] width 101 height 16
copy span "17734781596"
click at [187, 133] on mat-icon "pause" at bounding box center [188, 134] width 20 height 20
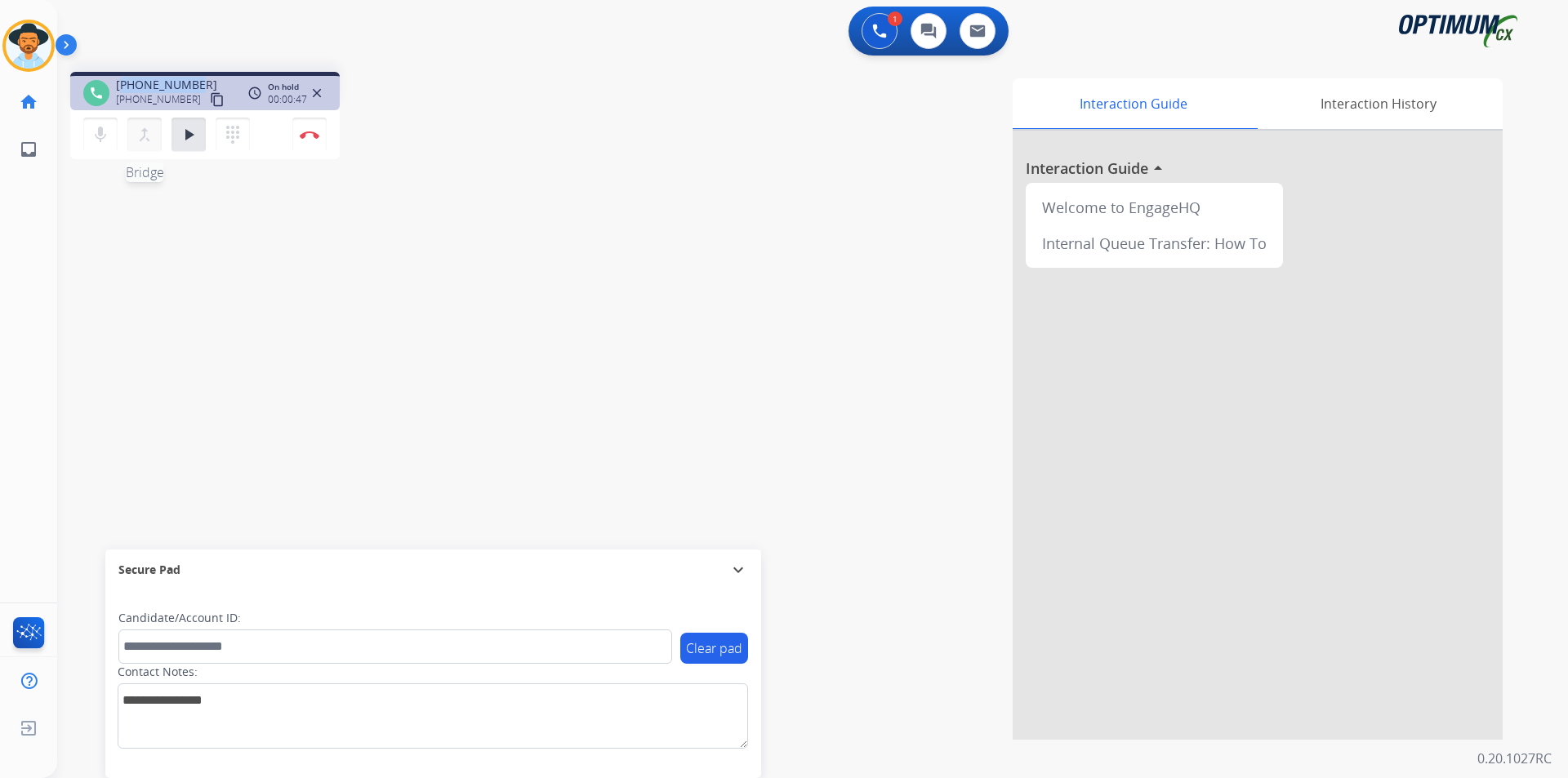
click at [149, 140] on mat-icon "merge_type" at bounding box center [144, 134] width 20 height 20
click at [535, 160] on div "phone +17734781596 +17734781596 content_copy access_time Call metrics Queue 00:…" at bounding box center [793, 398] width 1472 height 681
click at [183, 146] on button "play_arrow Hold" at bounding box center [188, 134] width 34 height 34
click at [306, 135] on img at bounding box center [310, 134] width 20 height 9
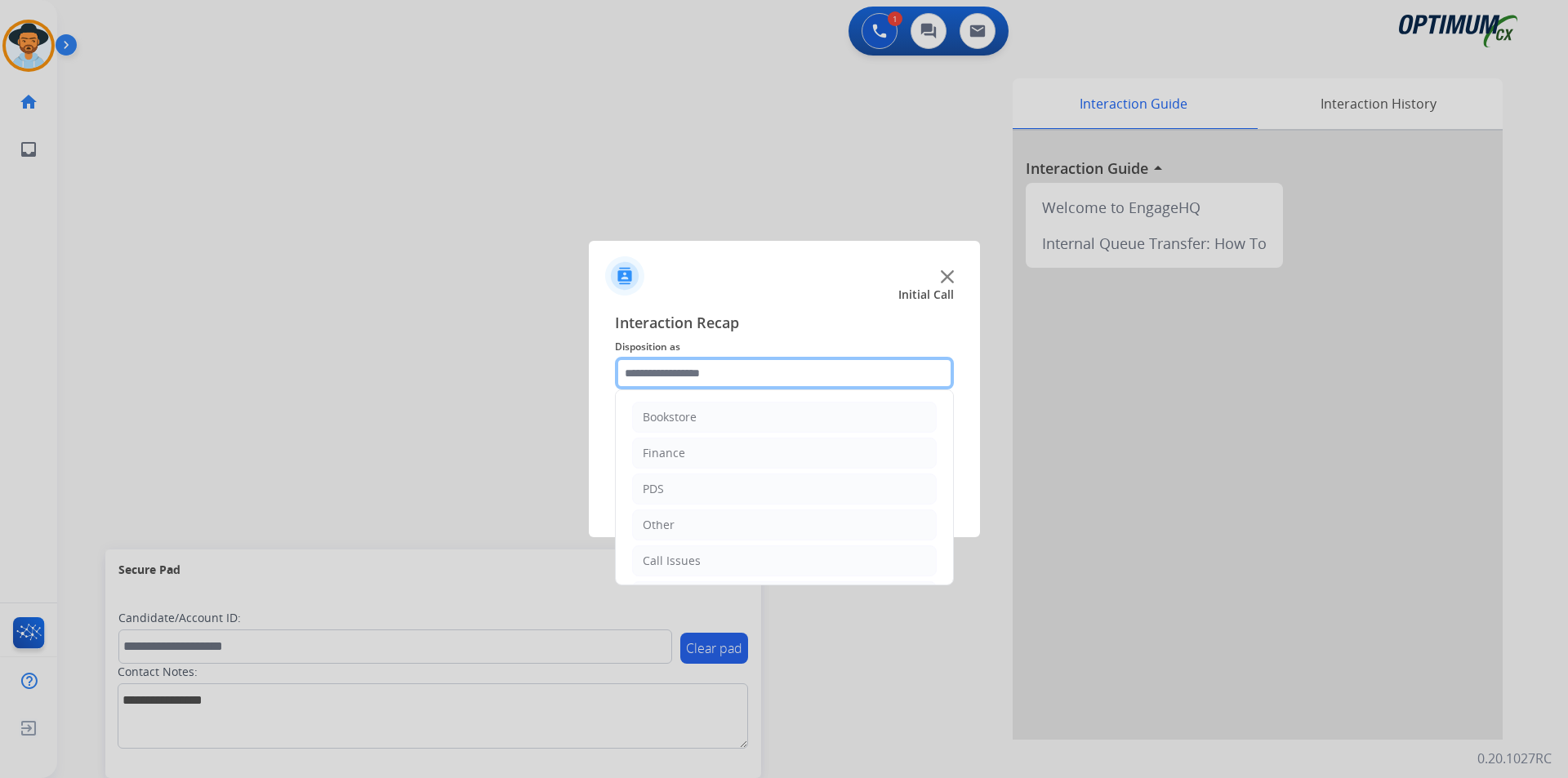
click at [775, 365] on input "text" at bounding box center [785, 373] width 339 height 33
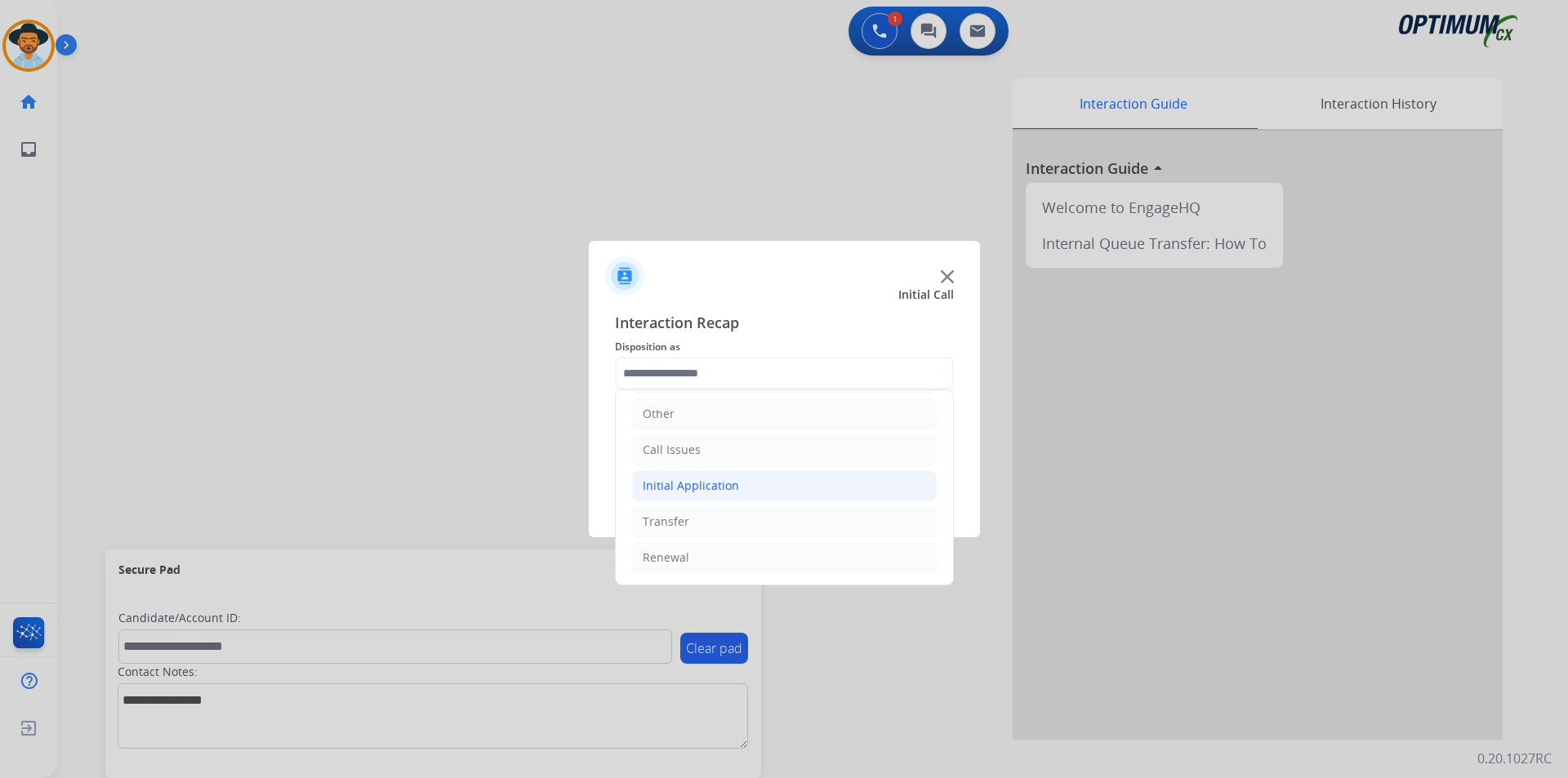
click at [760, 496] on li "Initial Application" at bounding box center [785, 486] width 305 height 31
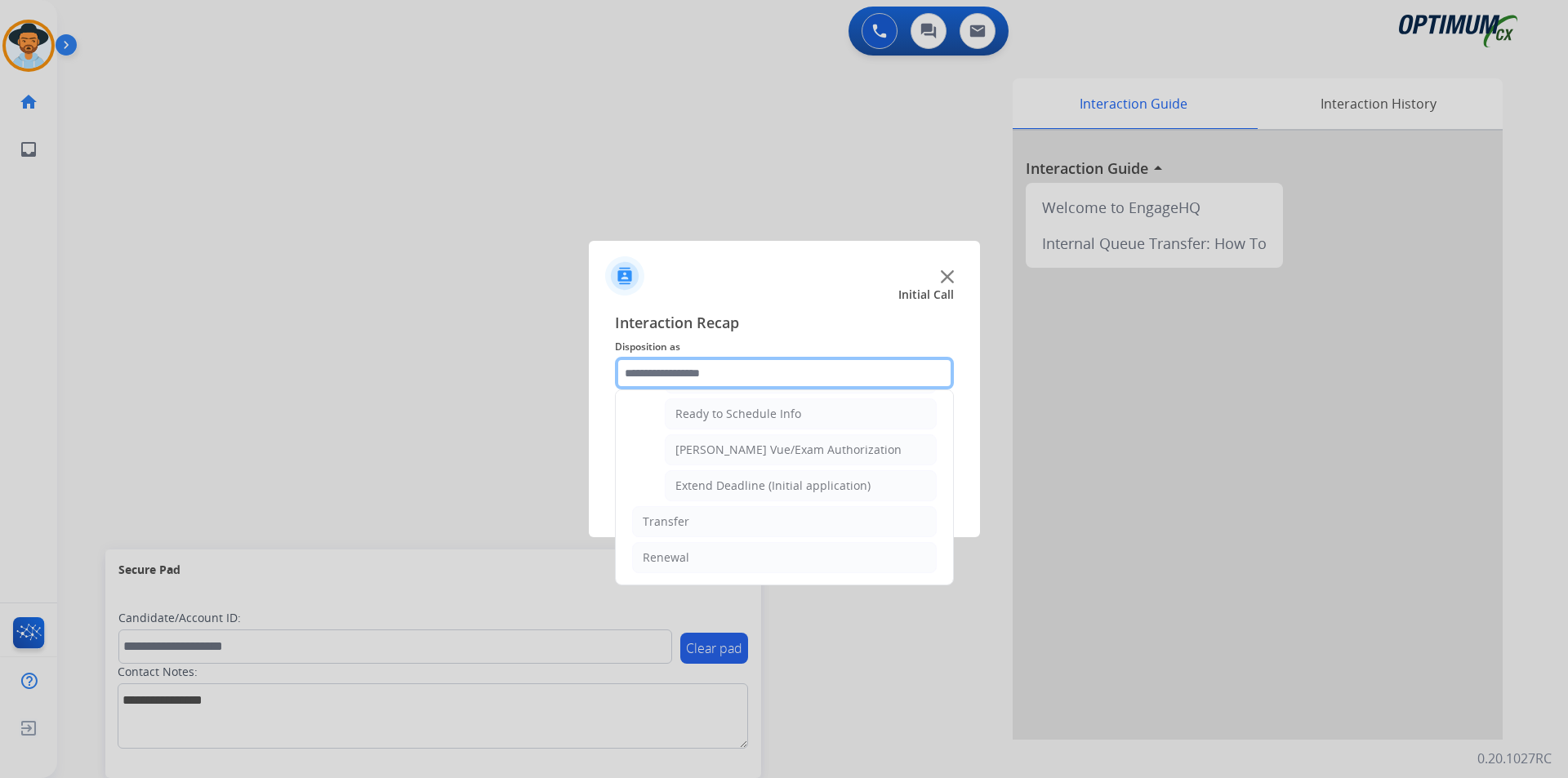
scroll to position [870, 0]
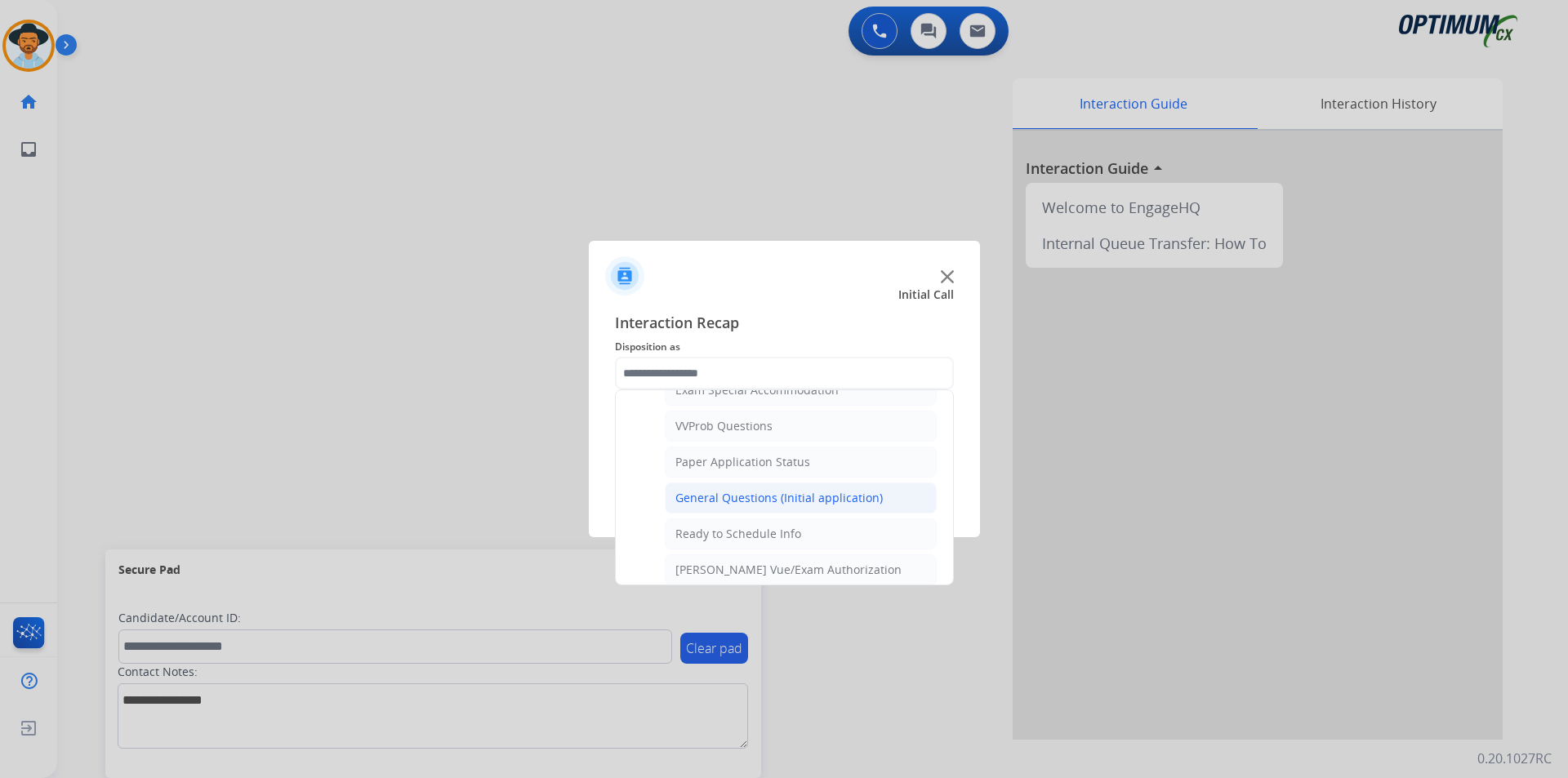
click at [790, 506] on div "General Questions (Initial application)" at bounding box center [778, 498] width 207 height 16
type input "**********"
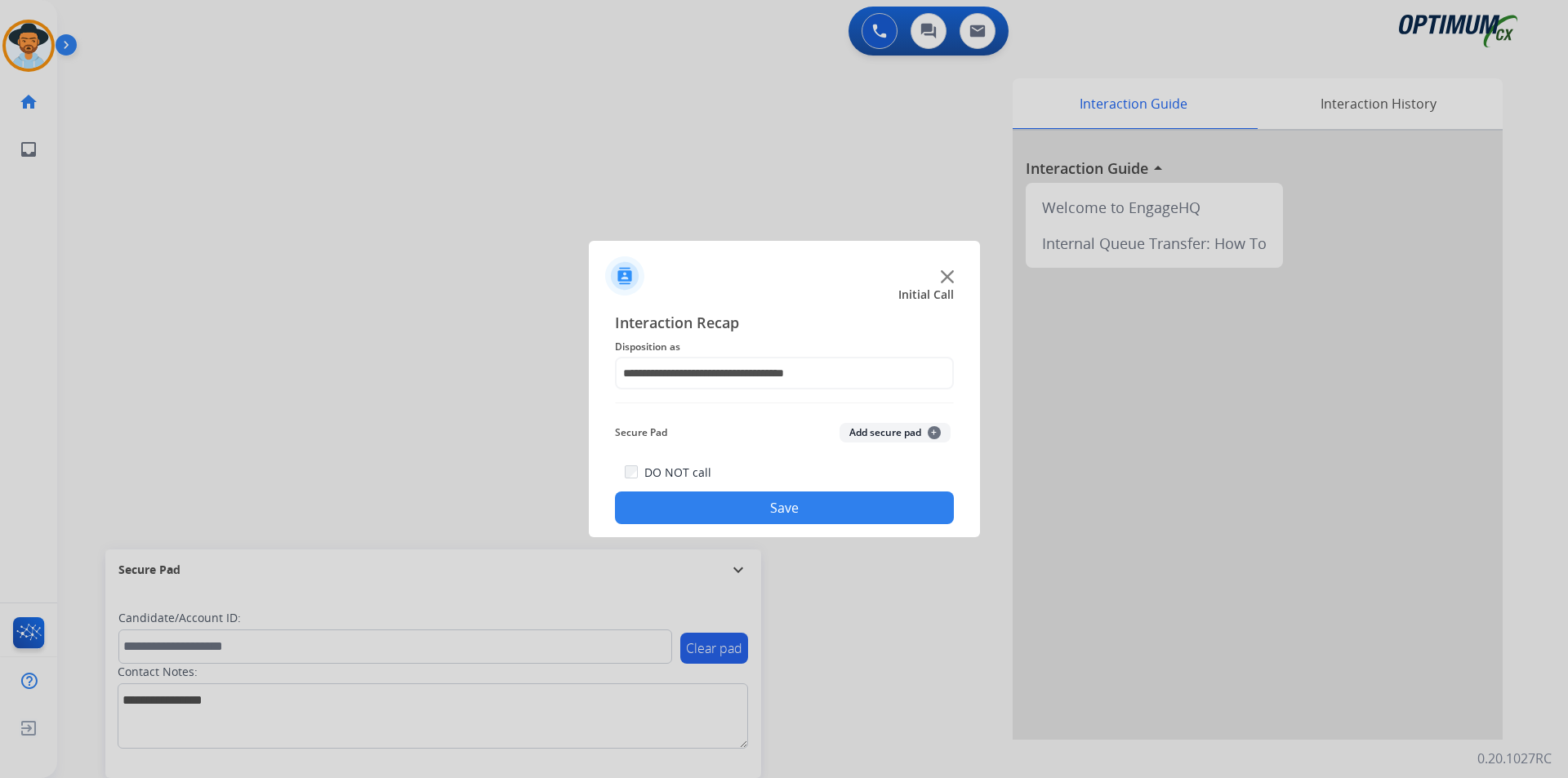
click at [770, 509] on button "Save" at bounding box center [785, 507] width 339 height 33
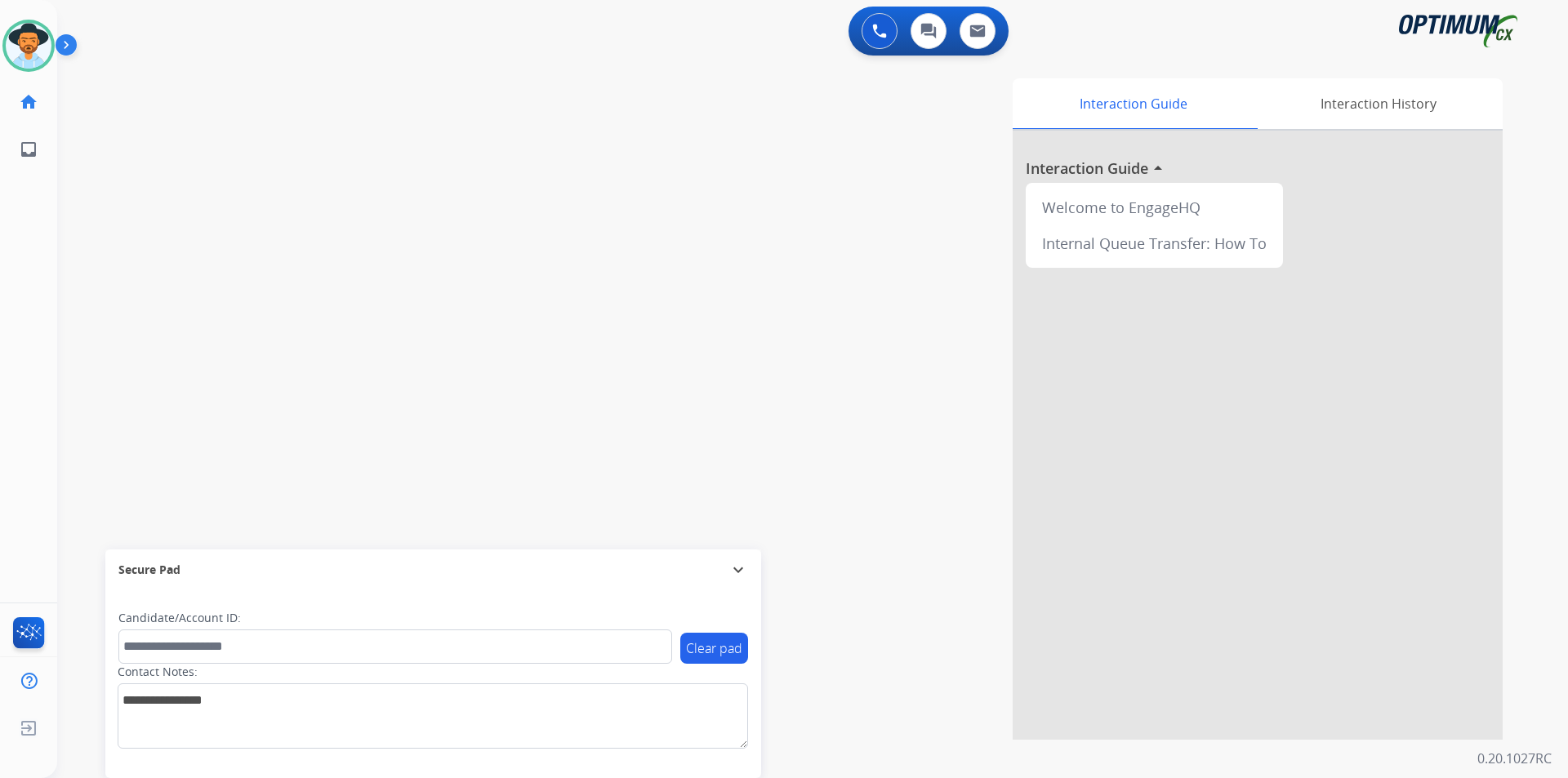
click at [203, 276] on div "swap_horiz Break voice bridge close_fullscreen Connect 3-Way Call merge_type Se…" at bounding box center [793, 398] width 1472 height 681
click at [720, 178] on div "Interaction Guide Interaction History Interaction Guide arrow_drop_up Welcome t…" at bounding box center [1022, 409] width 962 height 662
click at [169, 81] on span "+13219148307" at bounding box center [166, 84] width 101 height 16
copy span "13219148307"
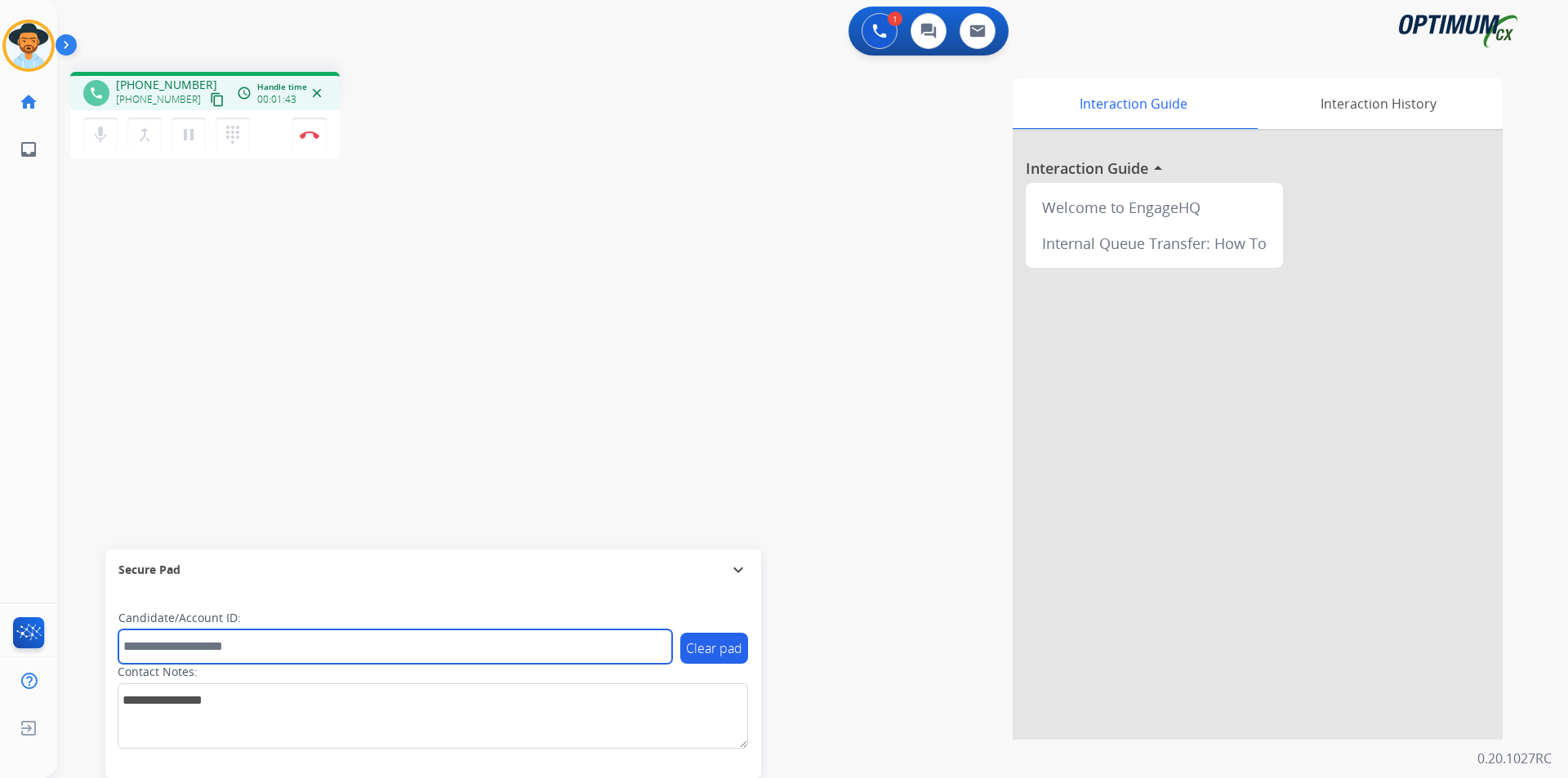
click at [316, 640] on input "text" at bounding box center [395, 646] width 554 height 34
click at [154, 645] on input "**********" at bounding box center [395, 646] width 554 height 34
type input "**********"
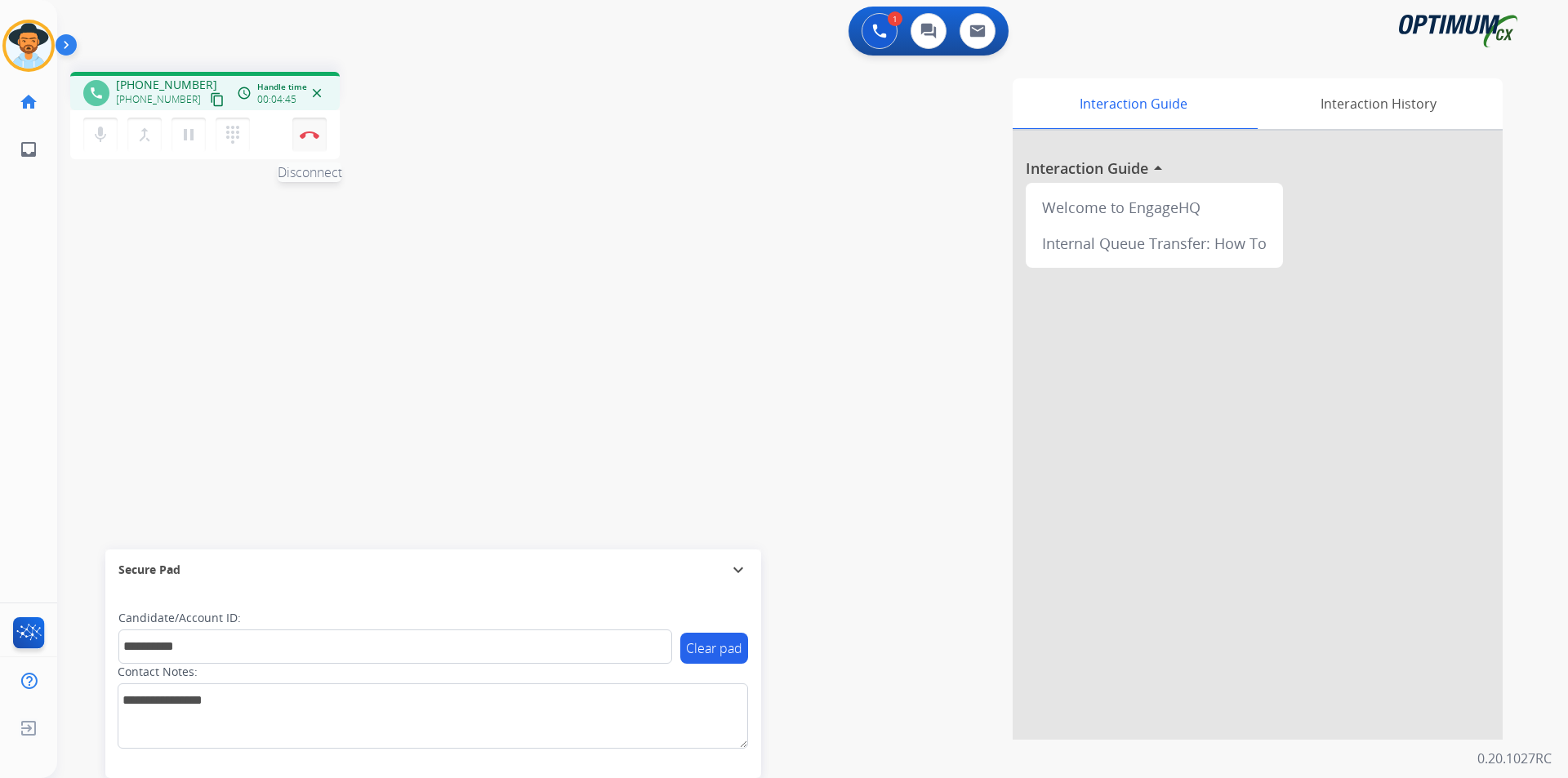
click at [312, 140] on button "Disconnect" at bounding box center [310, 134] width 34 height 34
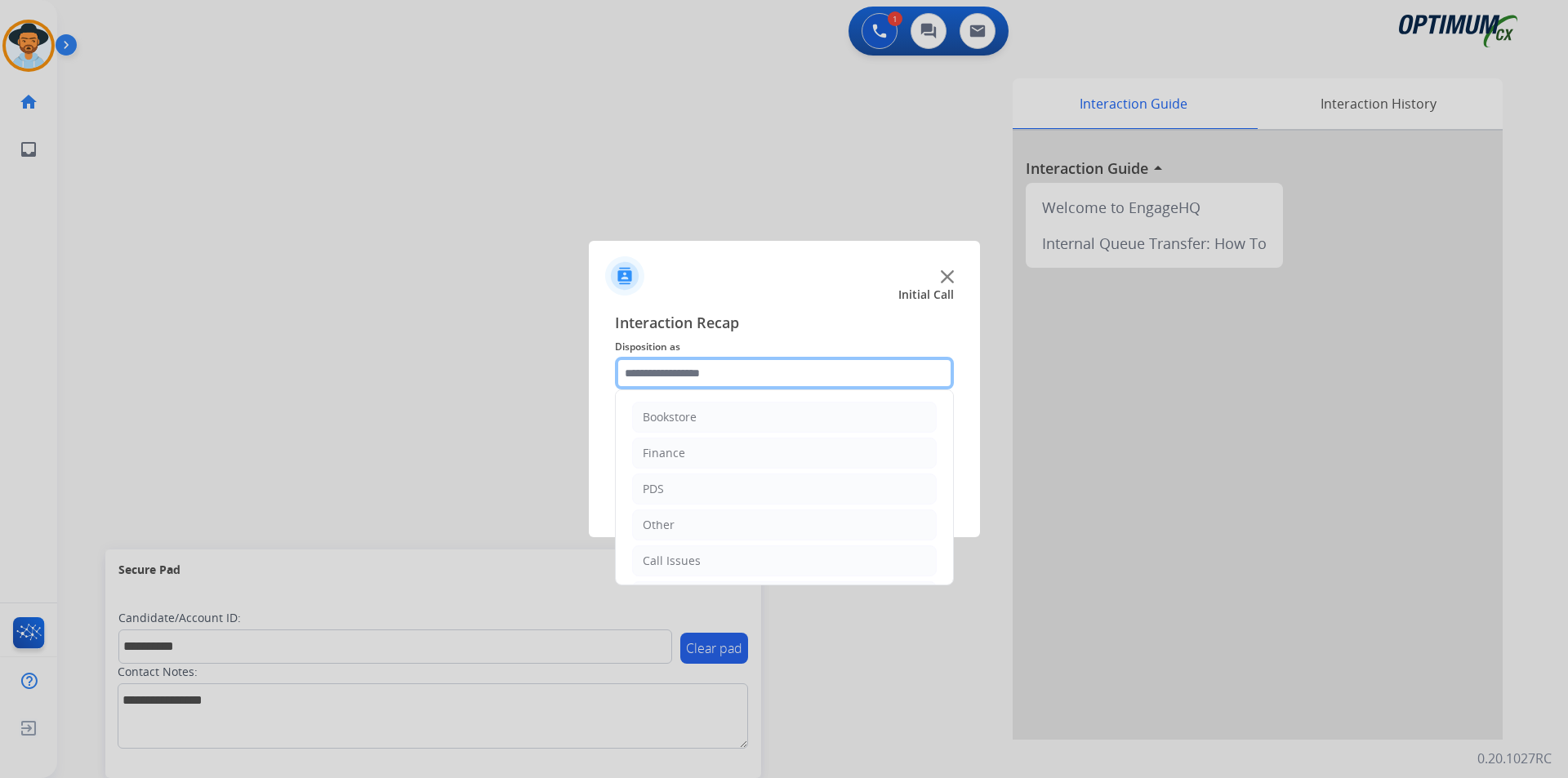
click at [775, 381] on input "text" at bounding box center [785, 373] width 339 height 33
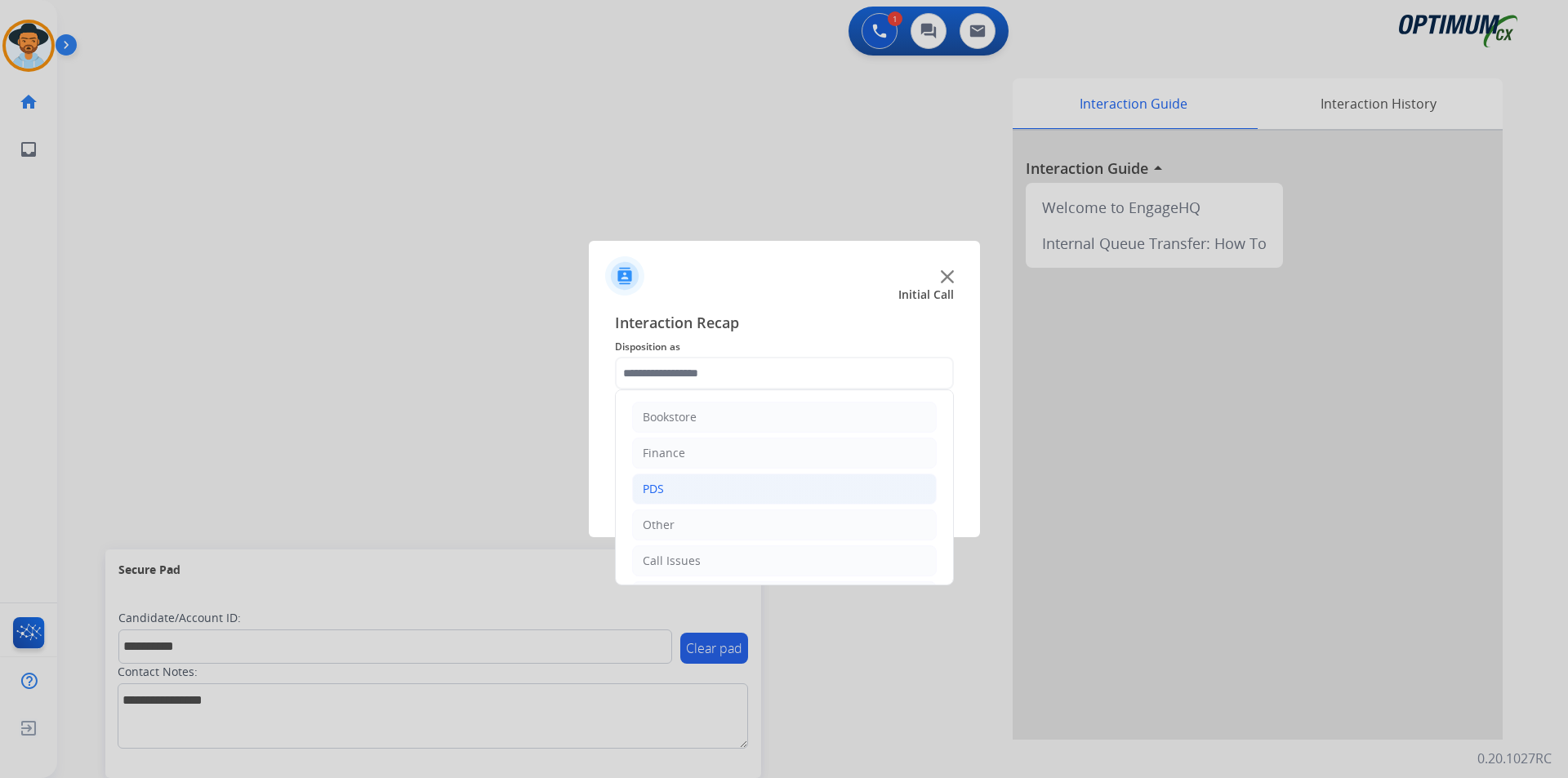
click at [686, 490] on li "PDS" at bounding box center [785, 488] width 305 height 31
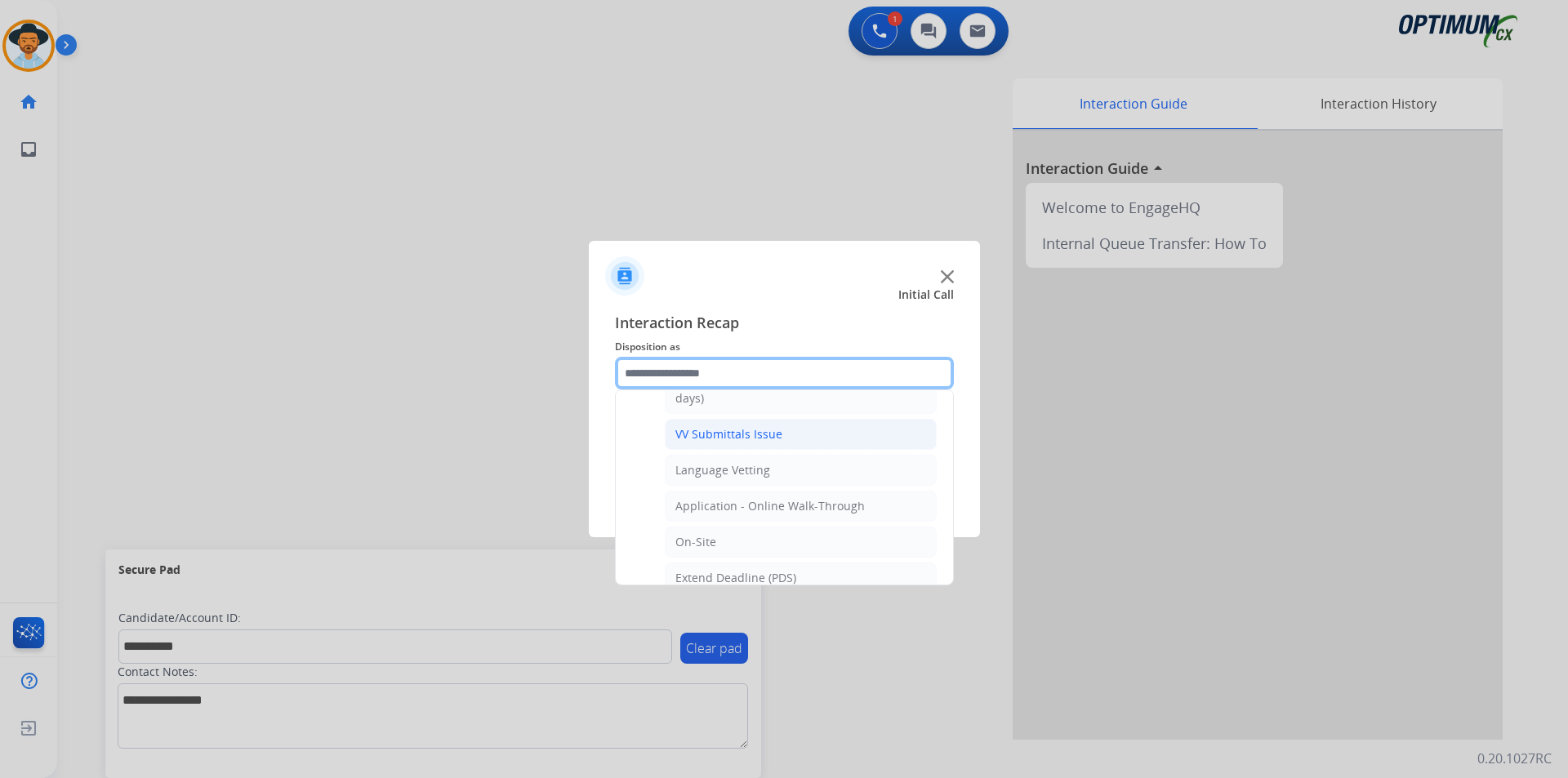
scroll to position [438, 0]
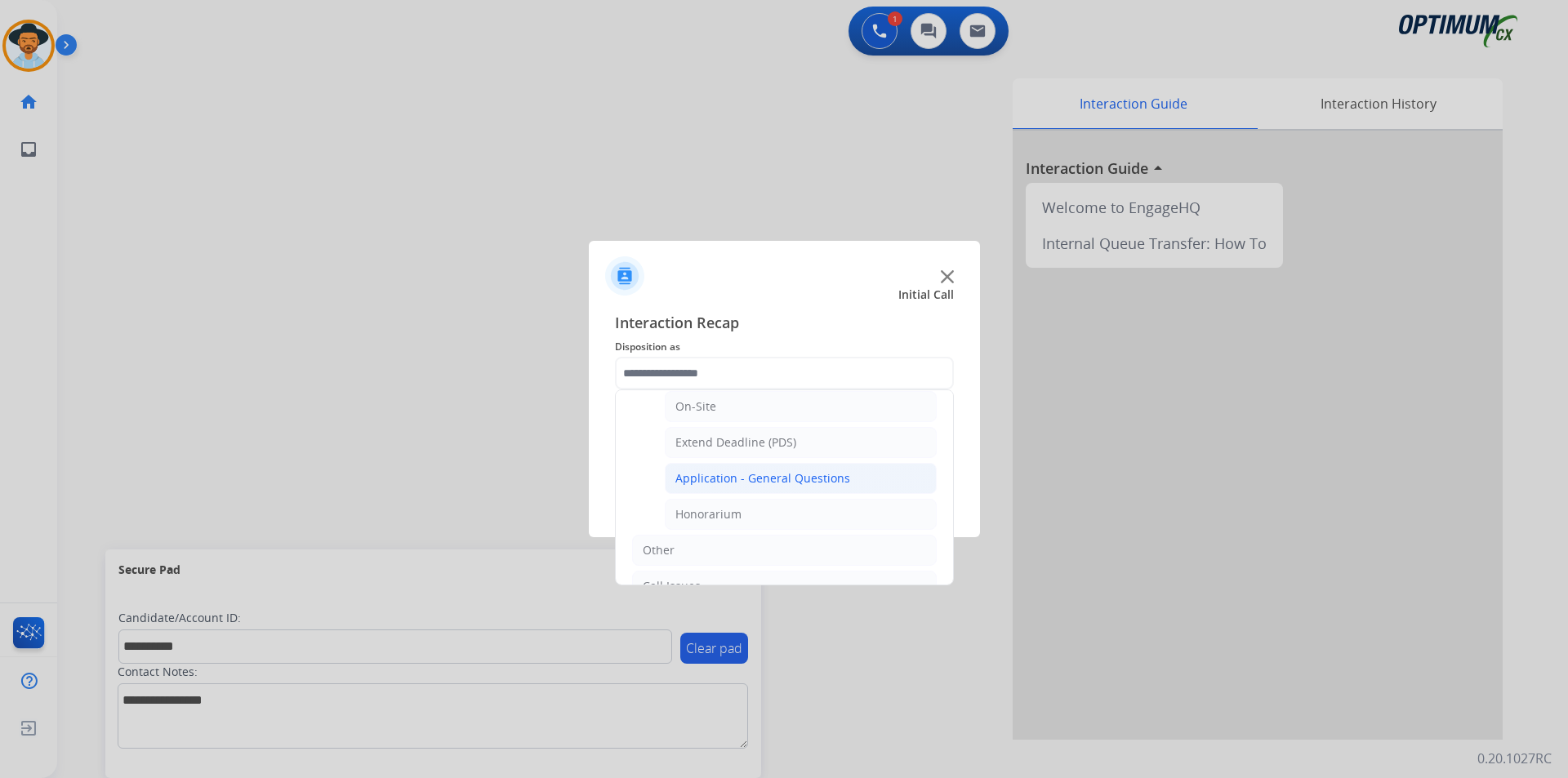
click at [727, 482] on div "Application - General Questions" at bounding box center [762, 478] width 175 height 16
type input "**********"
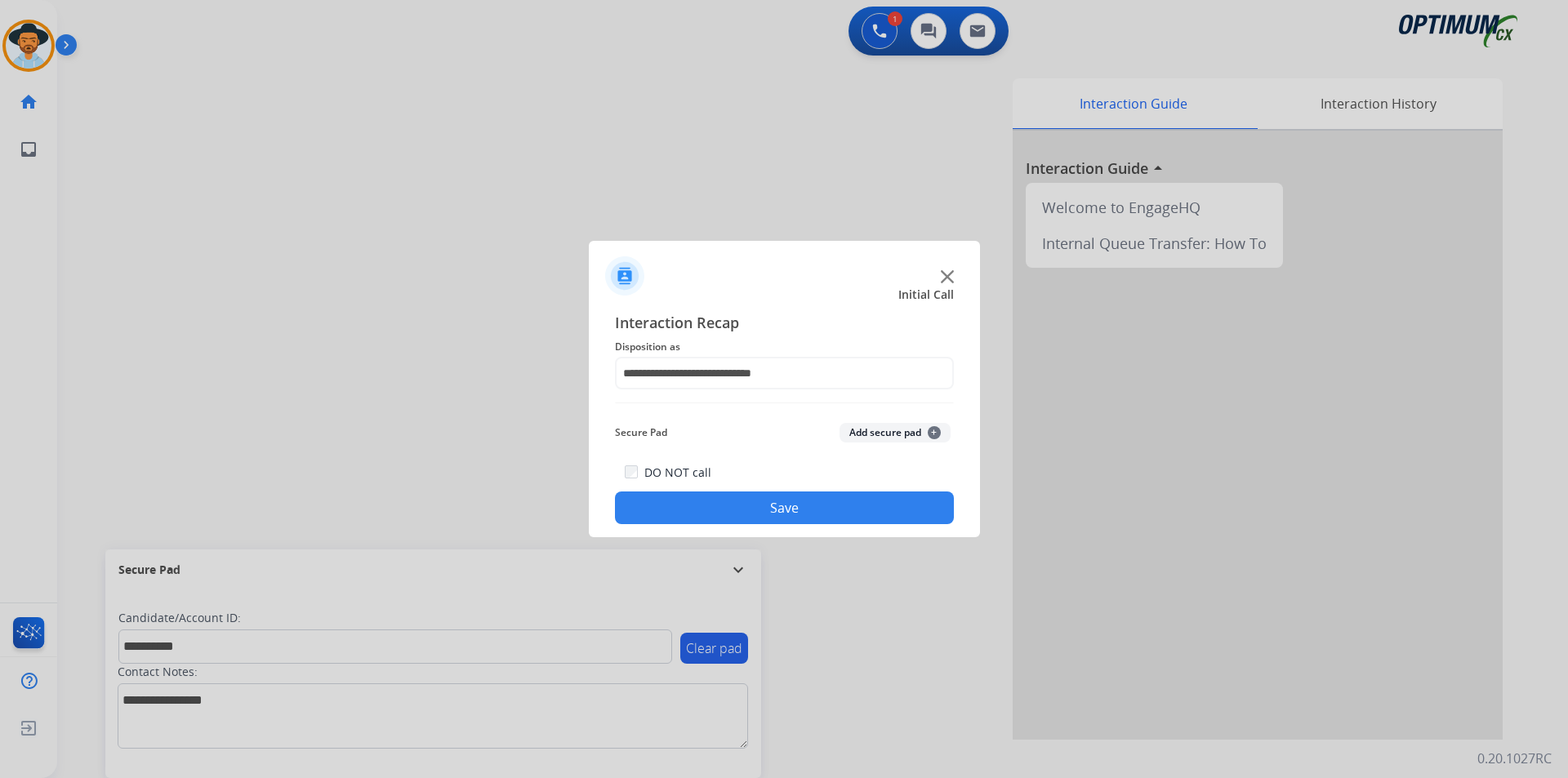
click at [709, 517] on button "Save" at bounding box center [785, 507] width 339 height 33
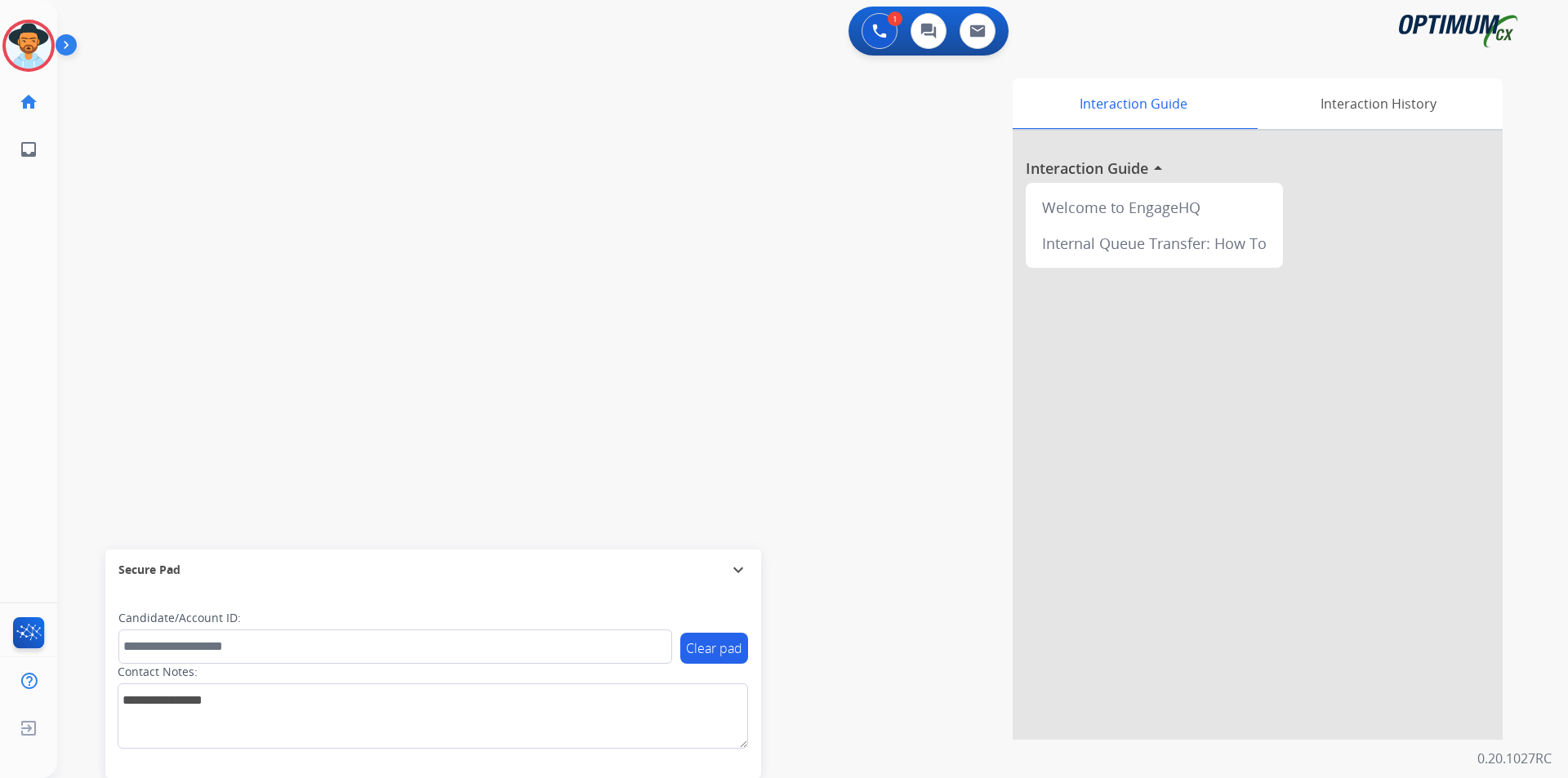
click at [447, 121] on div at bounding box center [784, 389] width 1568 height 778
click at [141, 89] on span "+15625020728" at bounding box center [166, 84] width 101 height 16
copy span "15625020728"
click at [442, 300] on div "phone +15625020728 +15625020728 content_copy access_time Call metrics Queue 00:…" at bounding box center [793, 398] width 1472 height 681
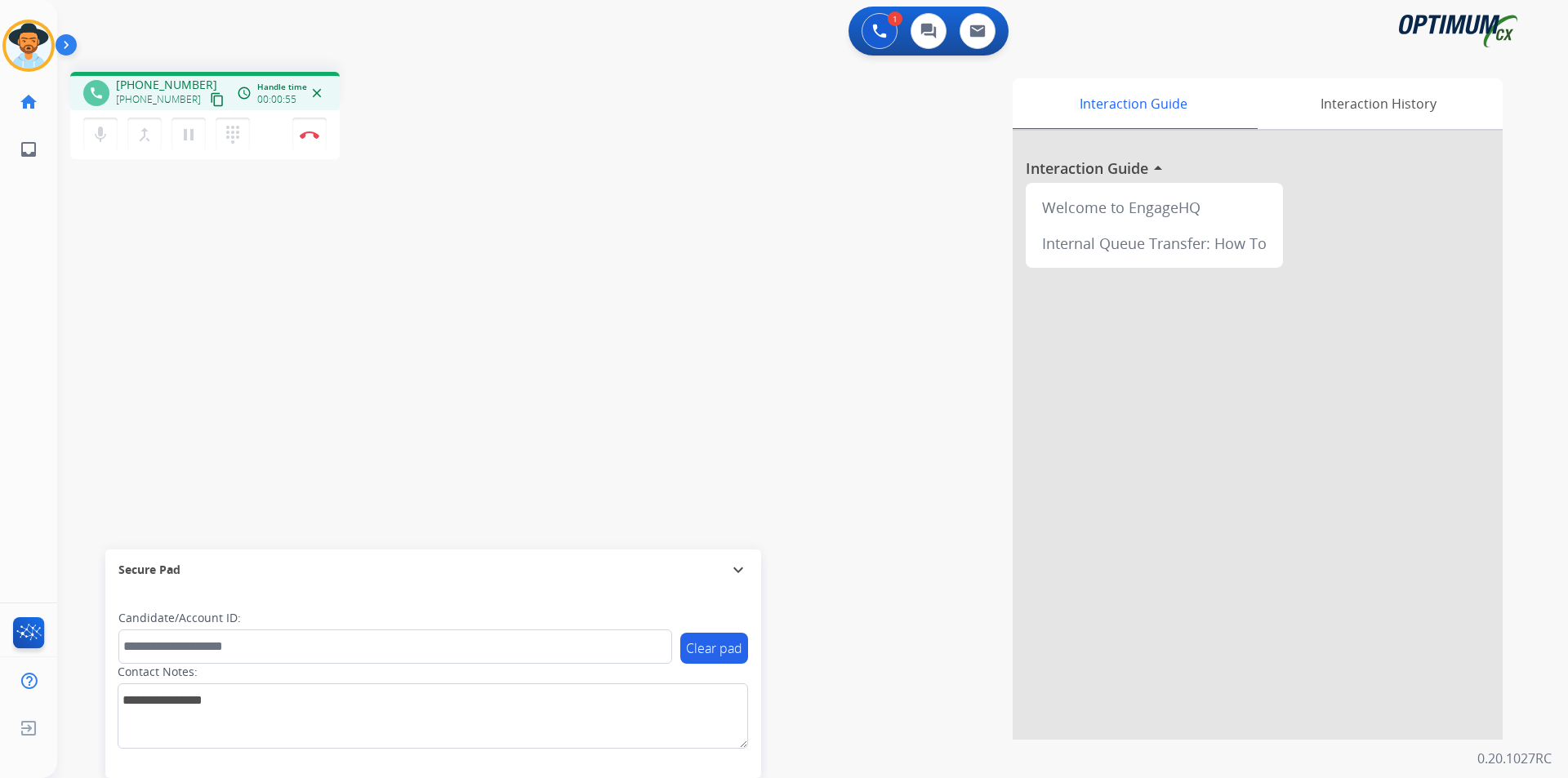
click at [155, 80] on span "+15625020728" at bounding box center [166, 84] width 101 height 16
copy span "15625020728"
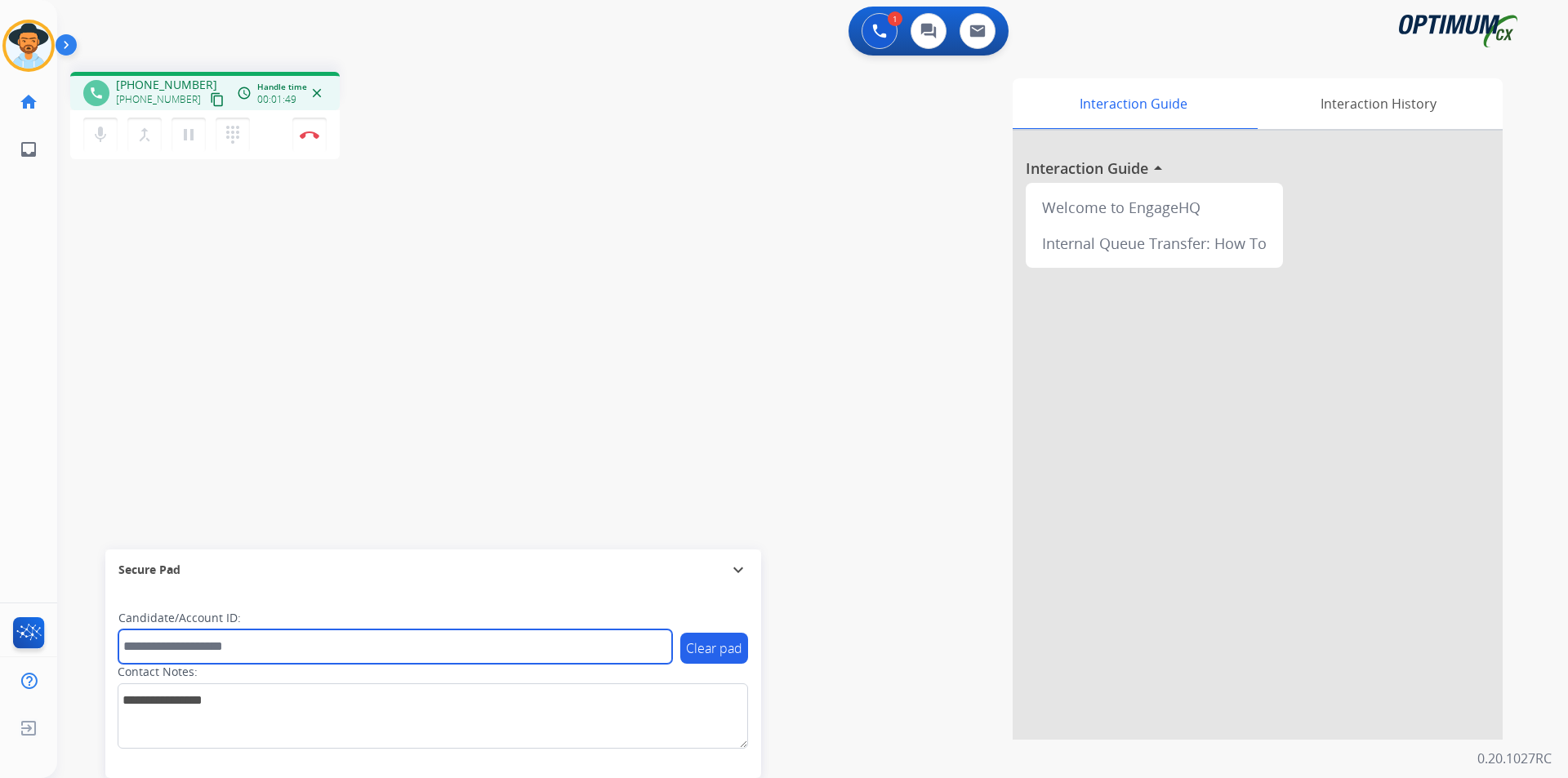
click at [376, 643] on input "text" at bounding box center [395, 646] width 554 height 34
type input "***"
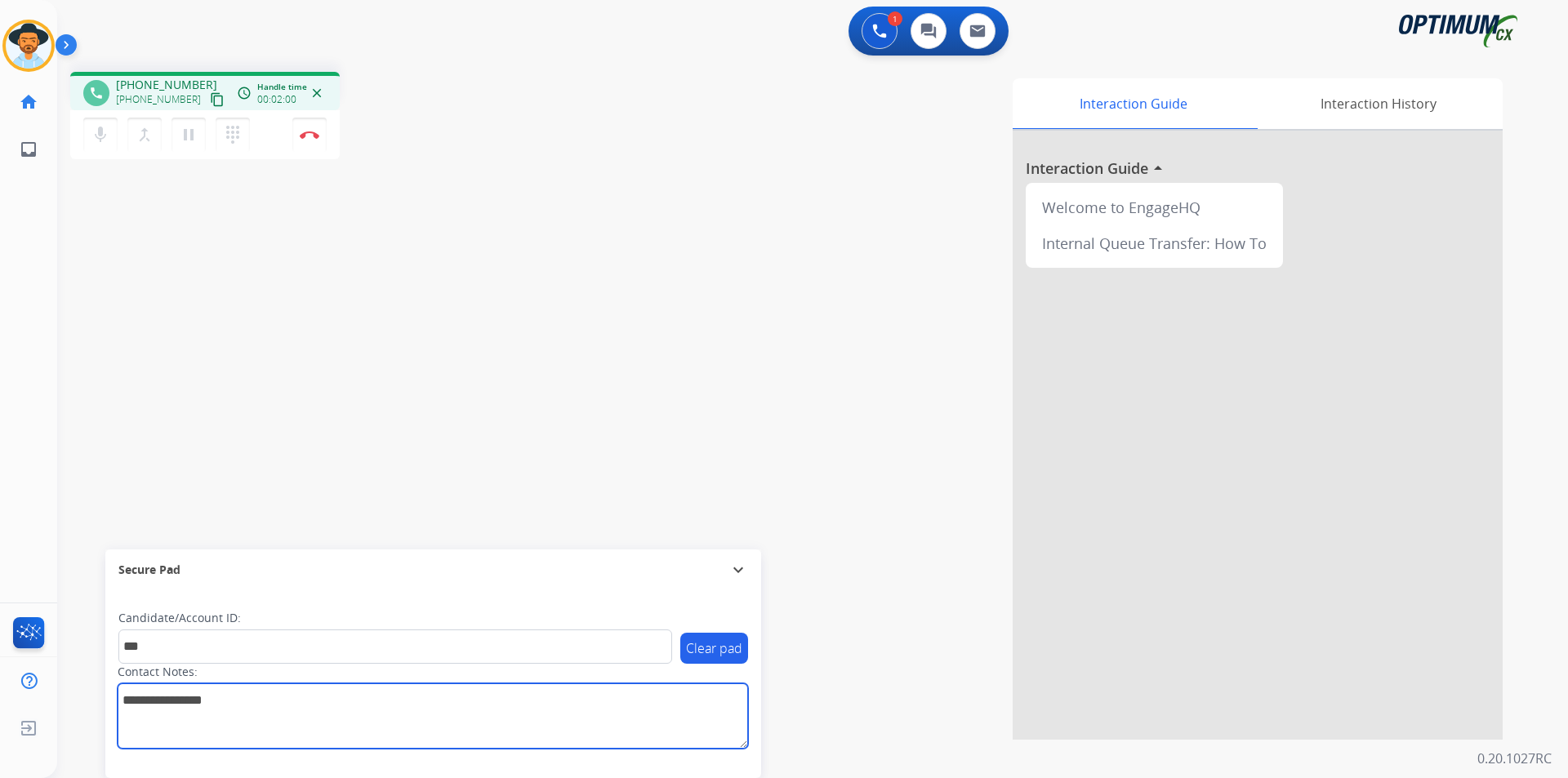
click at [283, 716] on textarea at bounding box center [433, 716] width 631 height 65
click at [184, 705] on textarea at bounding box center [433, 716] width 631 height 65
type textarea "**********"
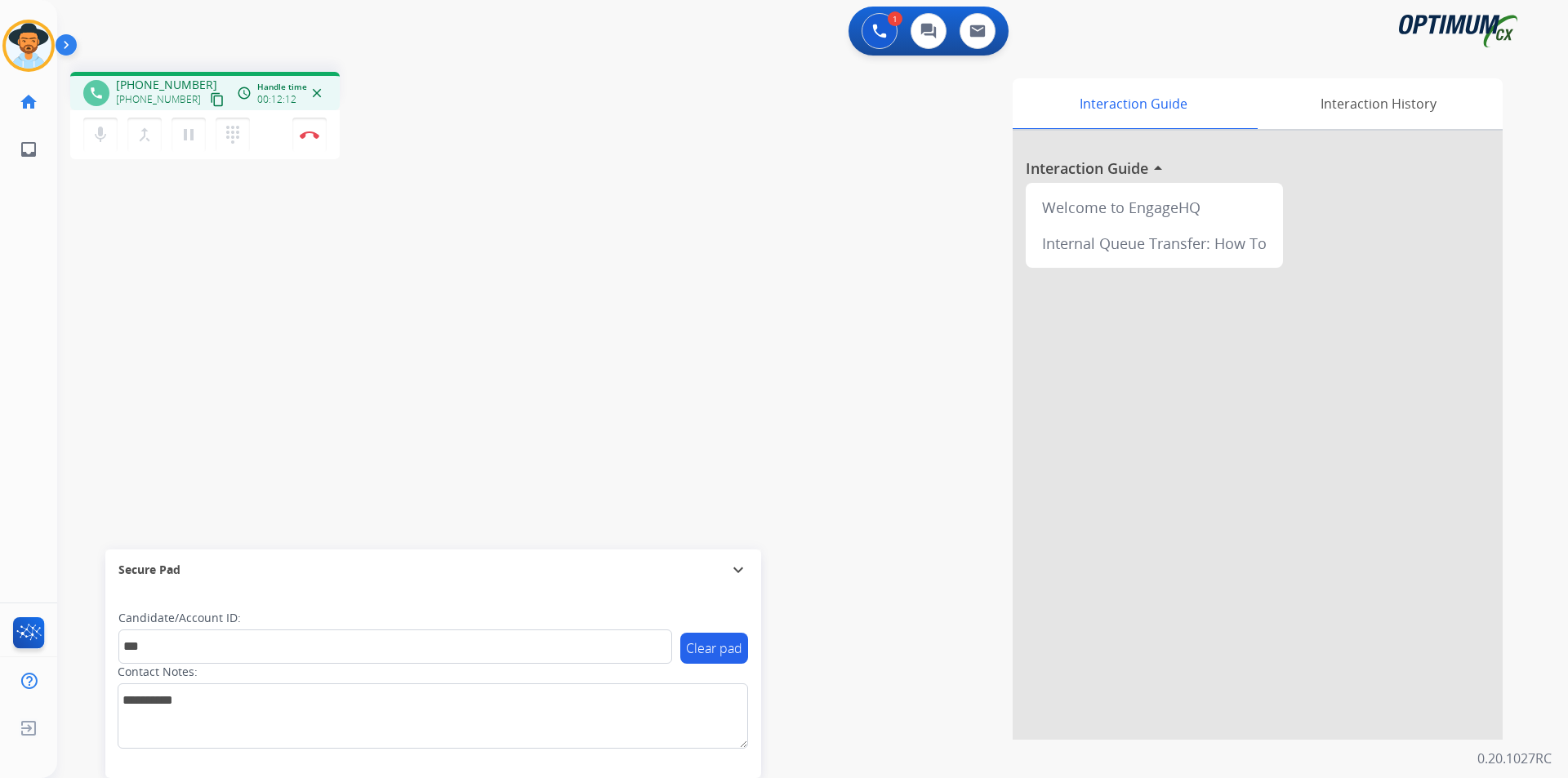
click at [179, 86] on span "+15625020728" at bounding box center [166, 84] width 101 height 16
copy span "15625020728"
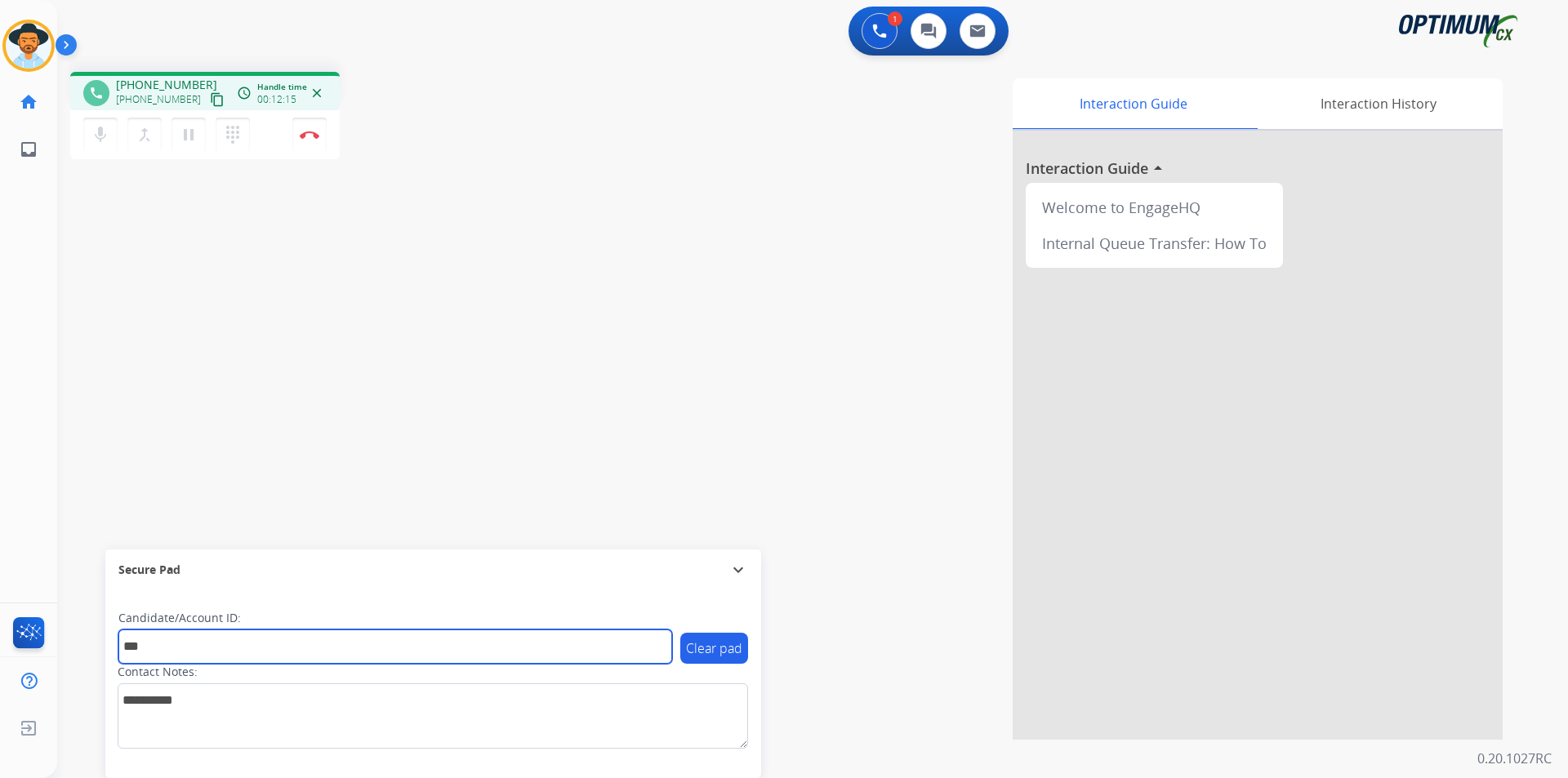
drag, startPoint x: 192, startPoint y: 637, endPoint x: 100, endPoint y: 645, distance: 92.3
click at [100, 645] on div "phone +15625020728 +15625020728 content_copy access_time Call metrics Queue 00:…" at bounding box center [793, 398] width 1472 height 681
paste input "********"
type input "**********"
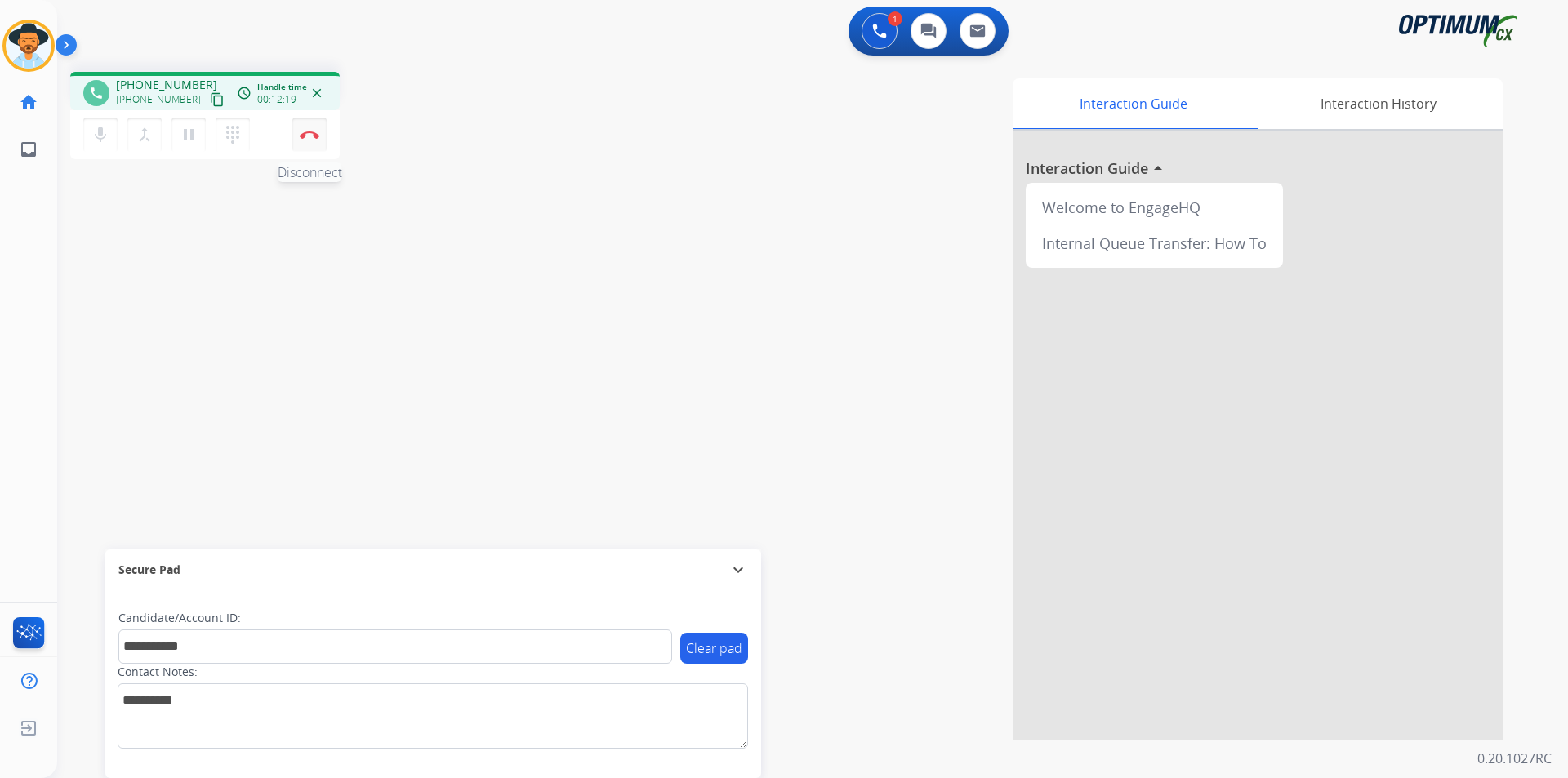
click at [312, 142] on button "Disconnect" at bounding box center [310, 134] width 34 height 34
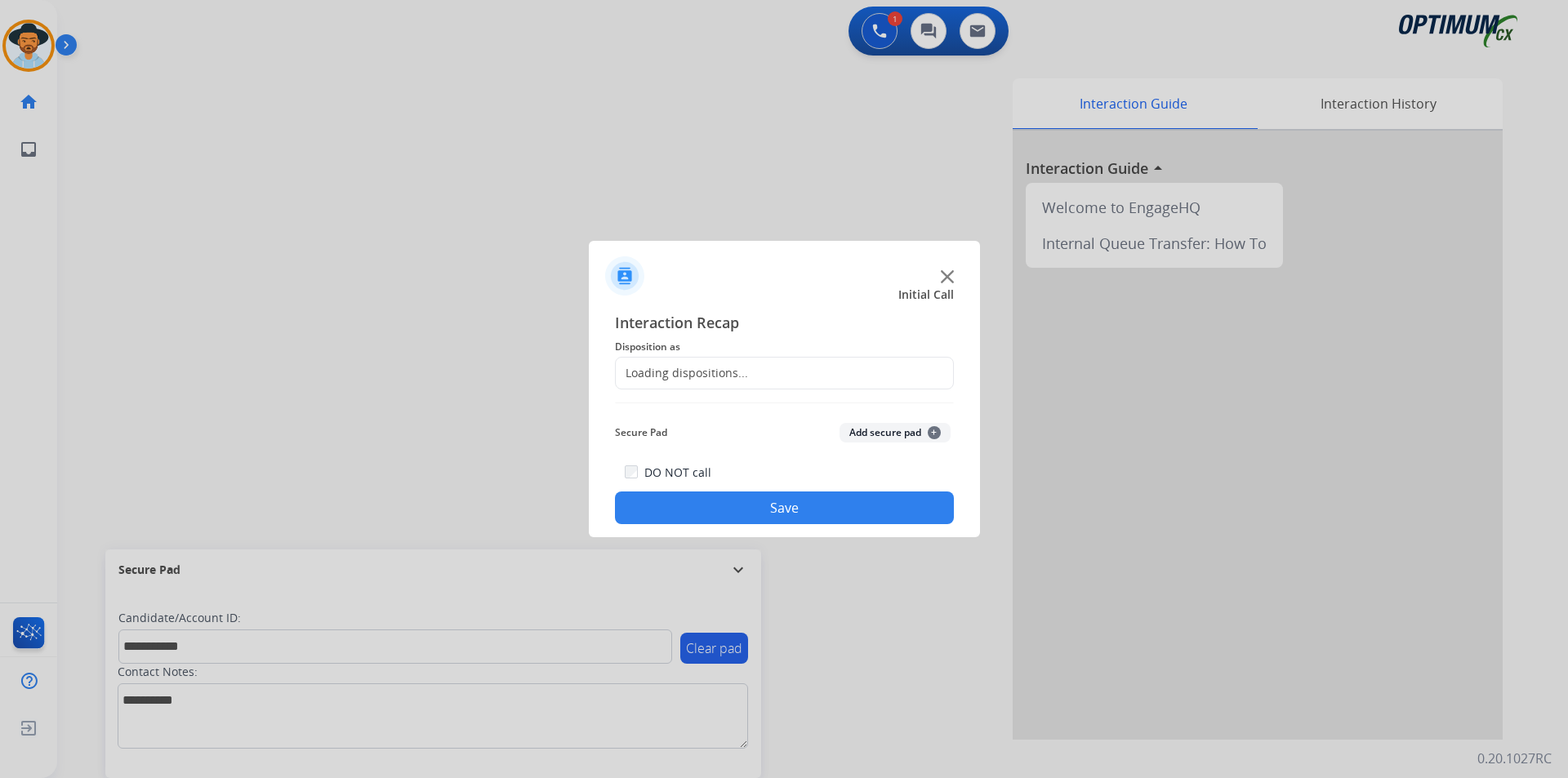
click at [758, 367] on div "Loading dispositions..." at bounding box center [785, 373] width 339 height 33
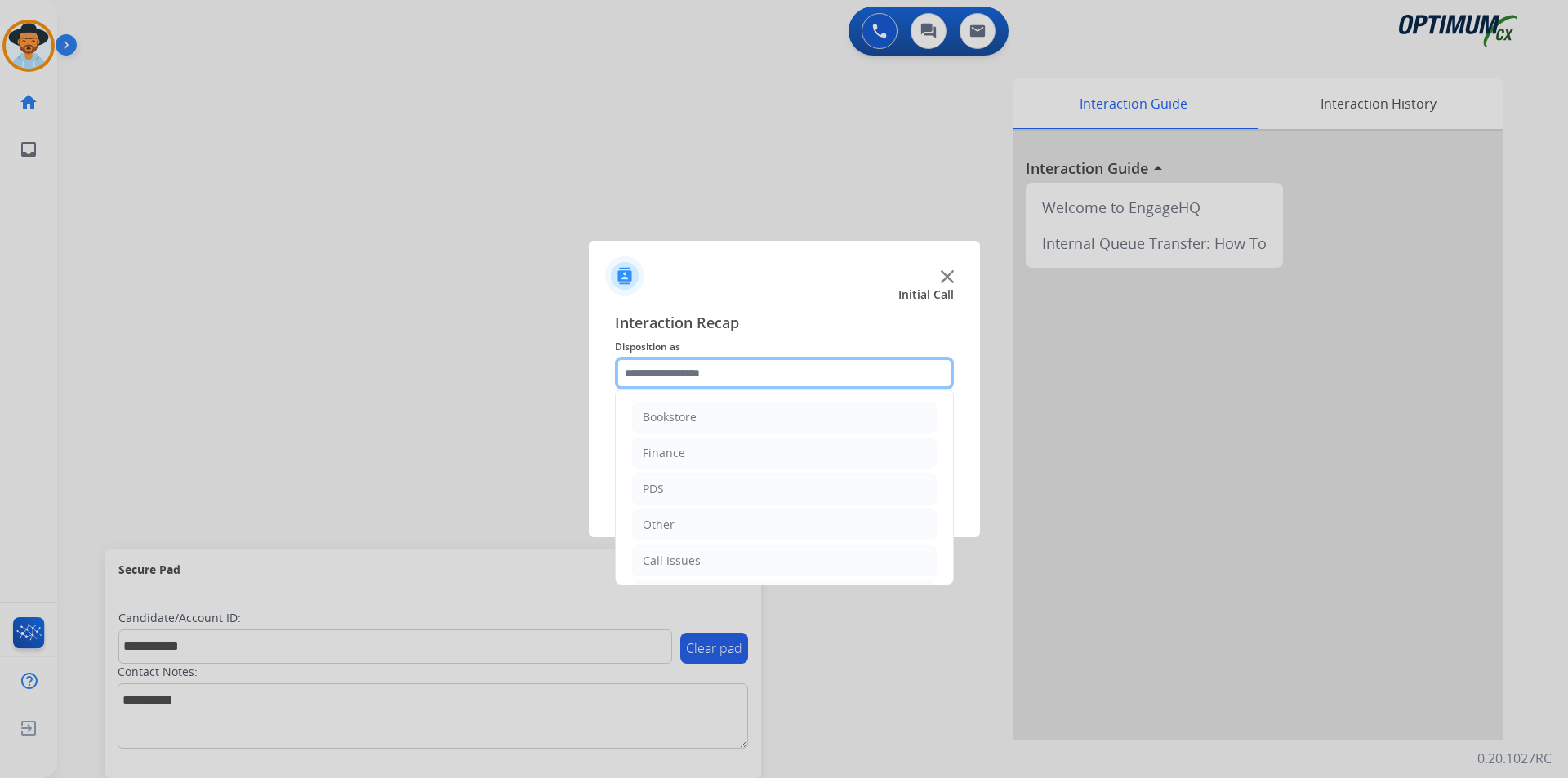
click at [782, 378] on input "text" at bounding box center [785, 373] width 339 height 33
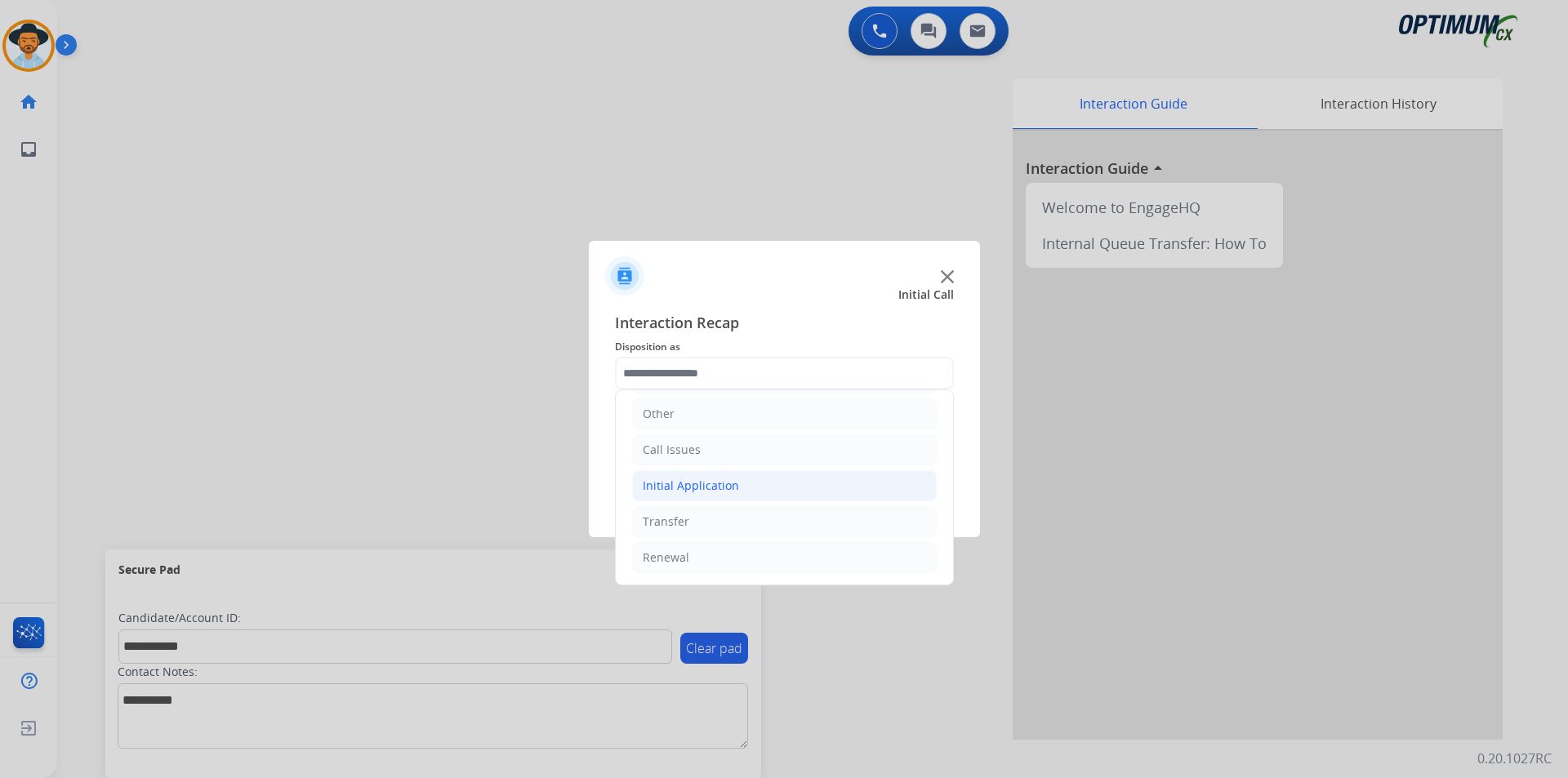
click at [736, 479] on div "Initial Application" at bounding box center [691, 486] width 97 height 16
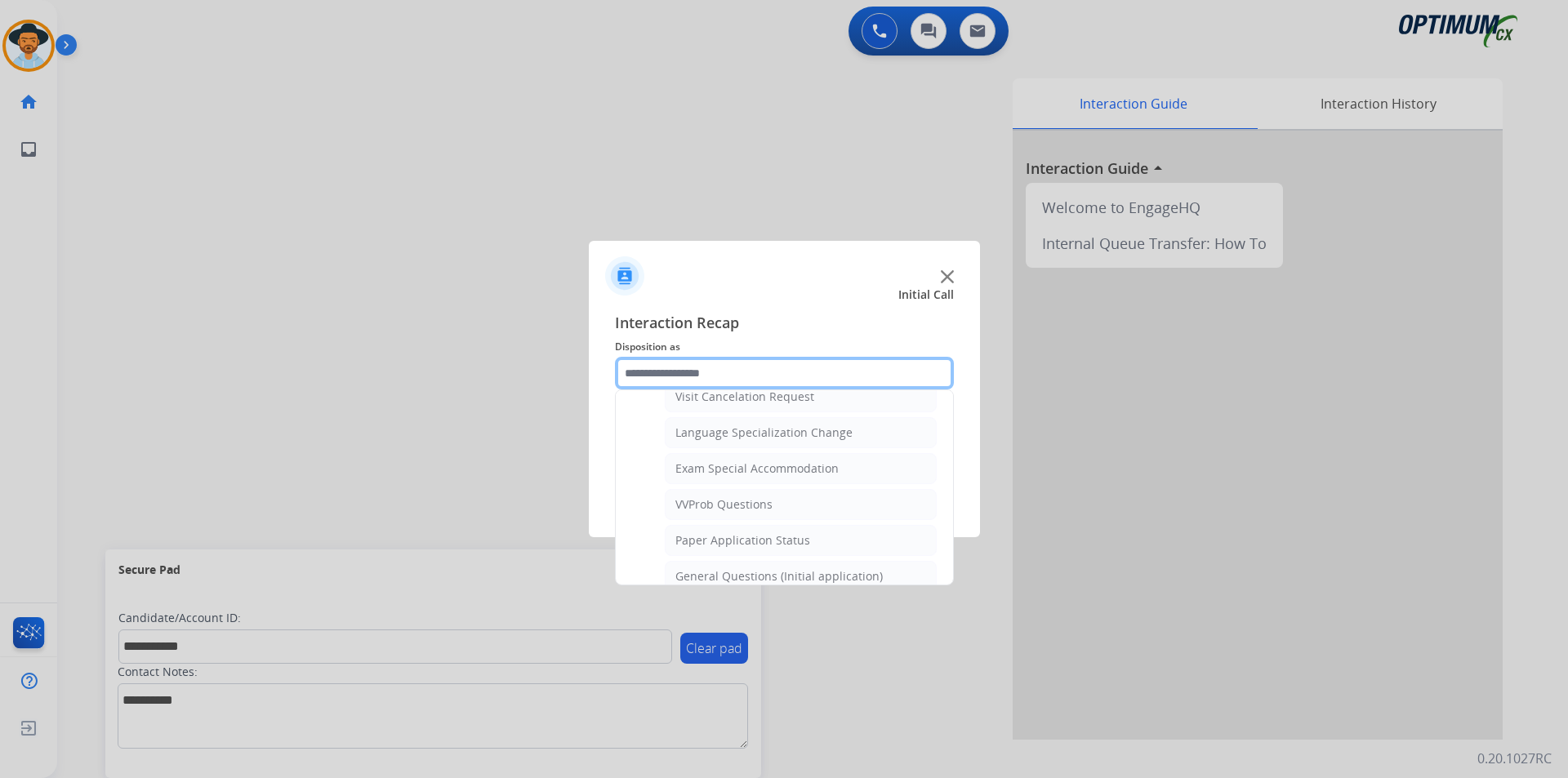
scroll to position [928, 0]
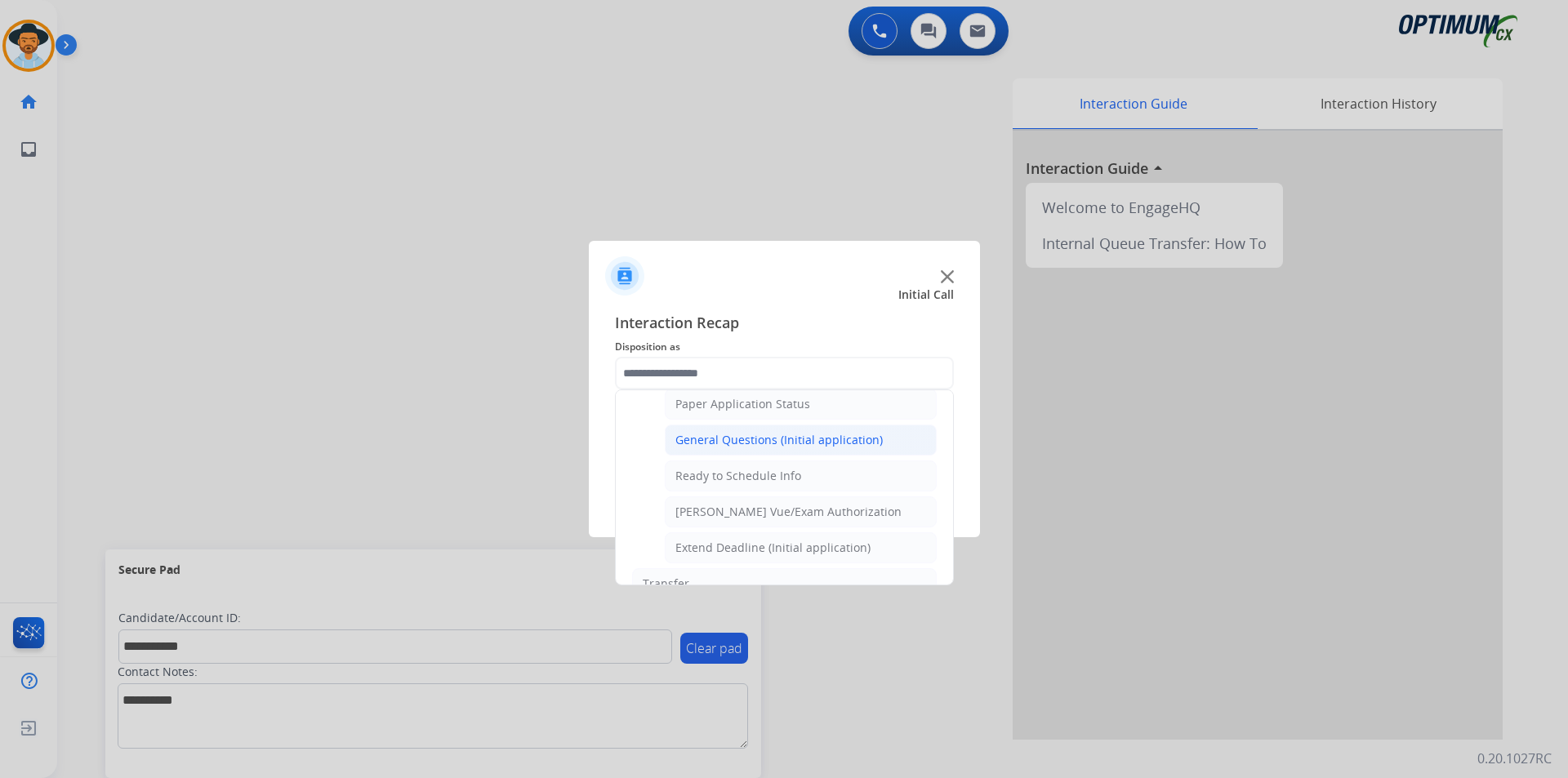
click at [755, 449] on div "General Questions (Initial application)" at bounding box center [778, 439] width 207 height 16
type input "**********"
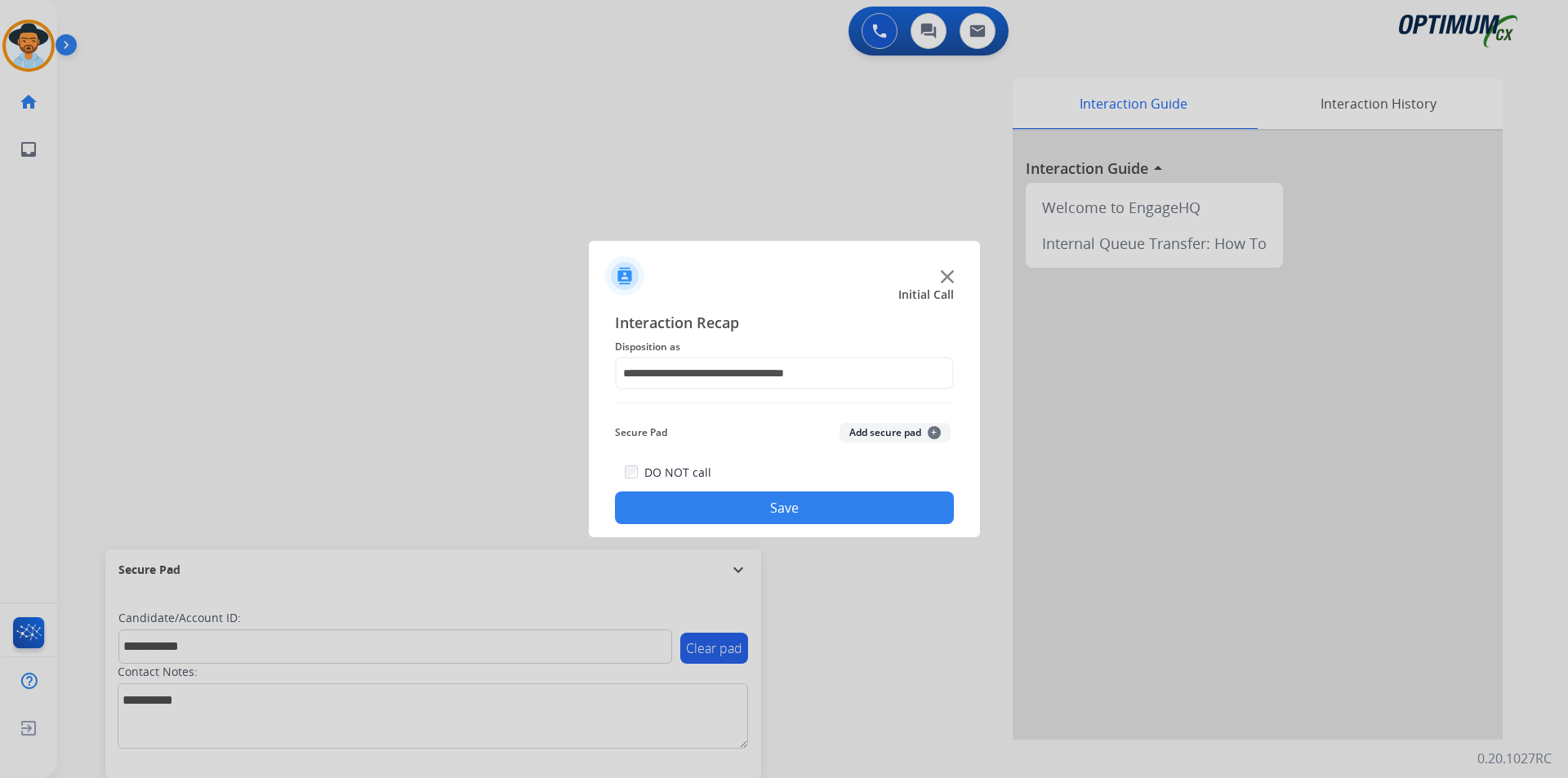
click at [720, 498] on button "Save" at bounding box center [785, 507] width 339 height 33
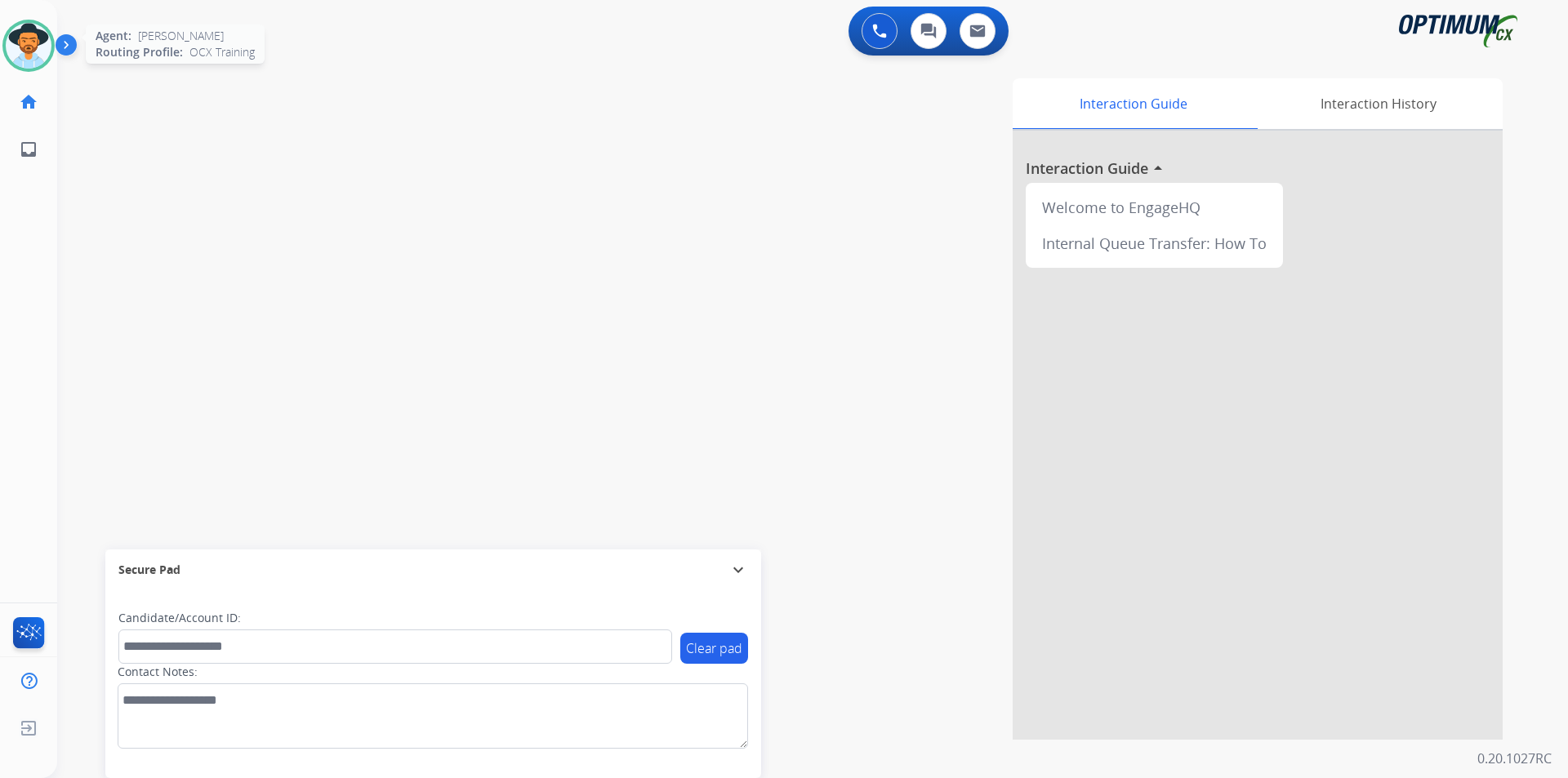
click at [26, 49] on img at bounding box center [28, 45] width 45 height 45
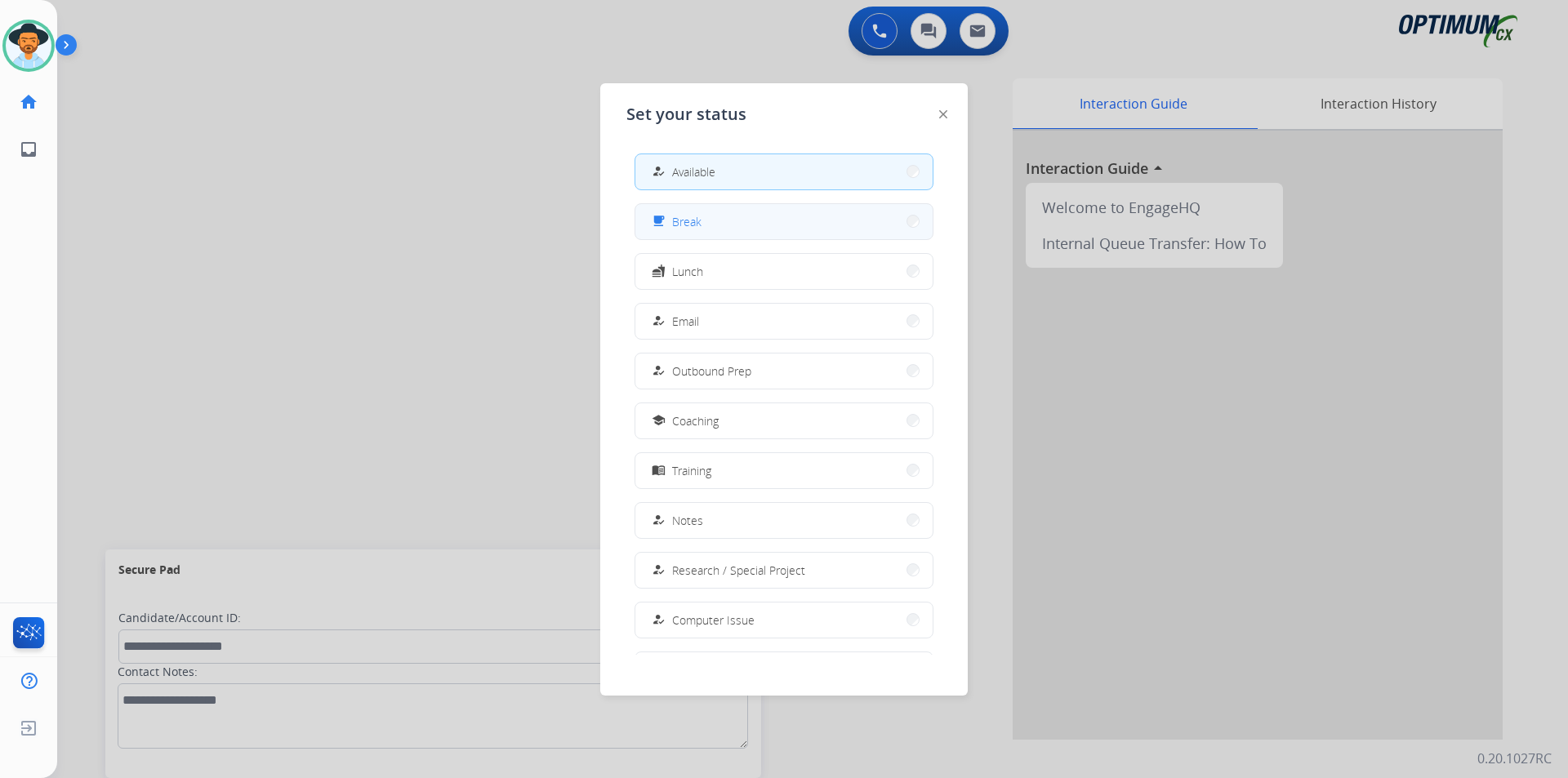
click at [772, 232] on button "free_breakfast Break" at bounding box center [784, 221] width 297 height 35
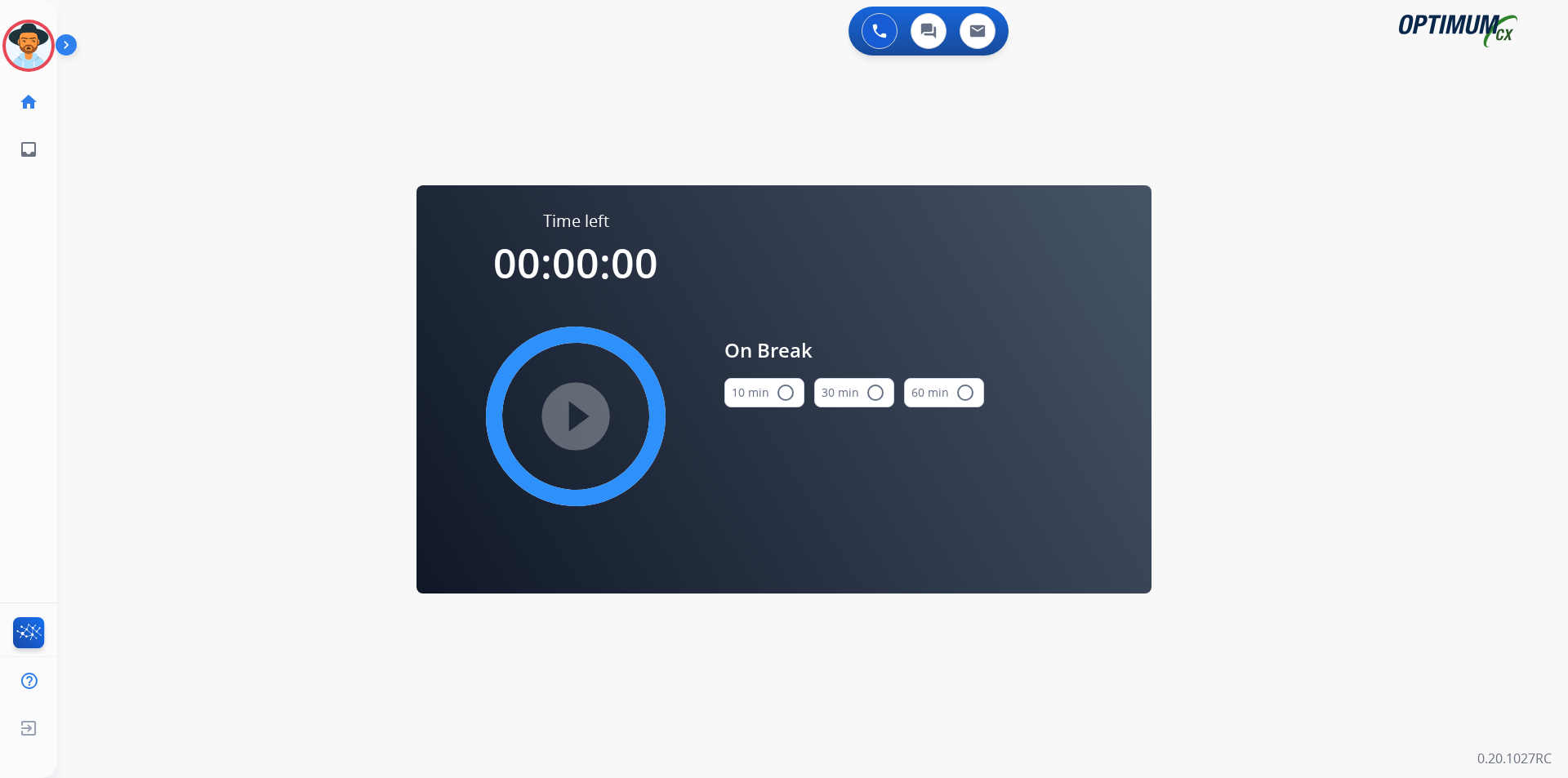
click at [783, 389] on mat-icon "radio_button_unchecked" at bounding box center [786, 393] width 20 height 20
click at [586, 410] on mat-icon "play_circle_filled" at bounding box center [576, 416] width 20 height 20
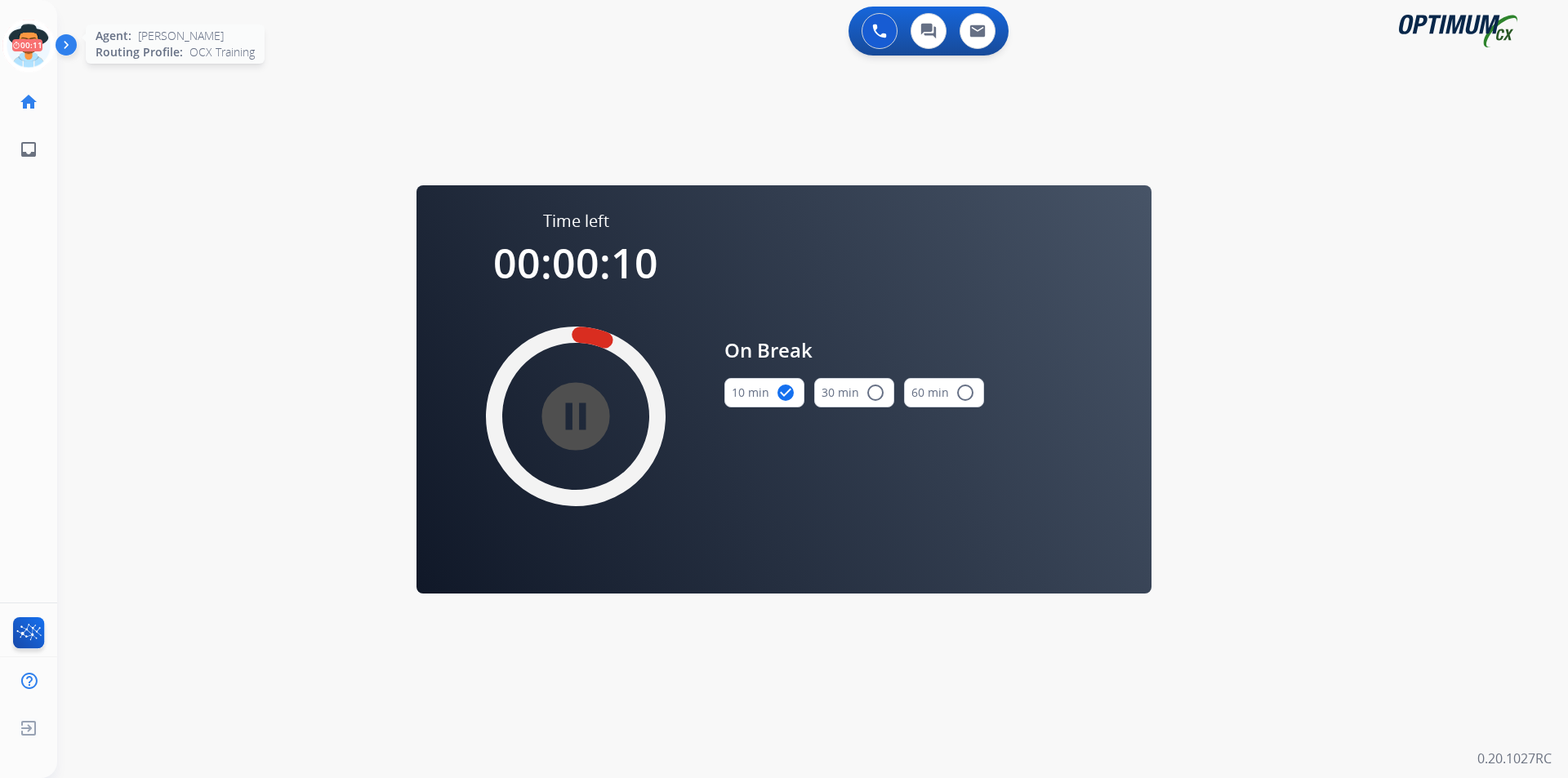
click at [33, 50] on icon at bounding box center [29, 46] width 53 height 53
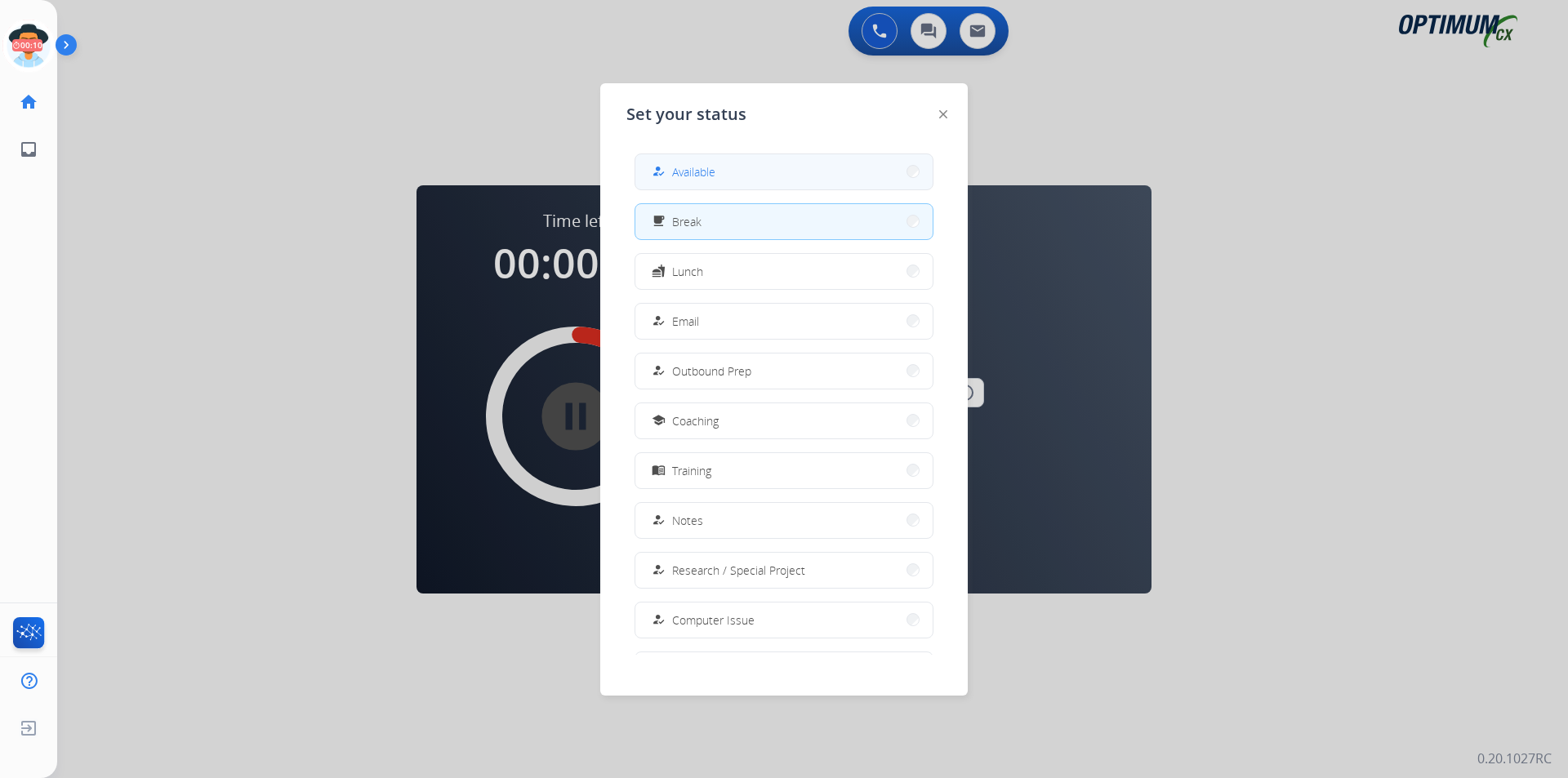
click at [716, 168] on button "how_to_reg Available" at bounding box center [784, 171] width 297 height 35
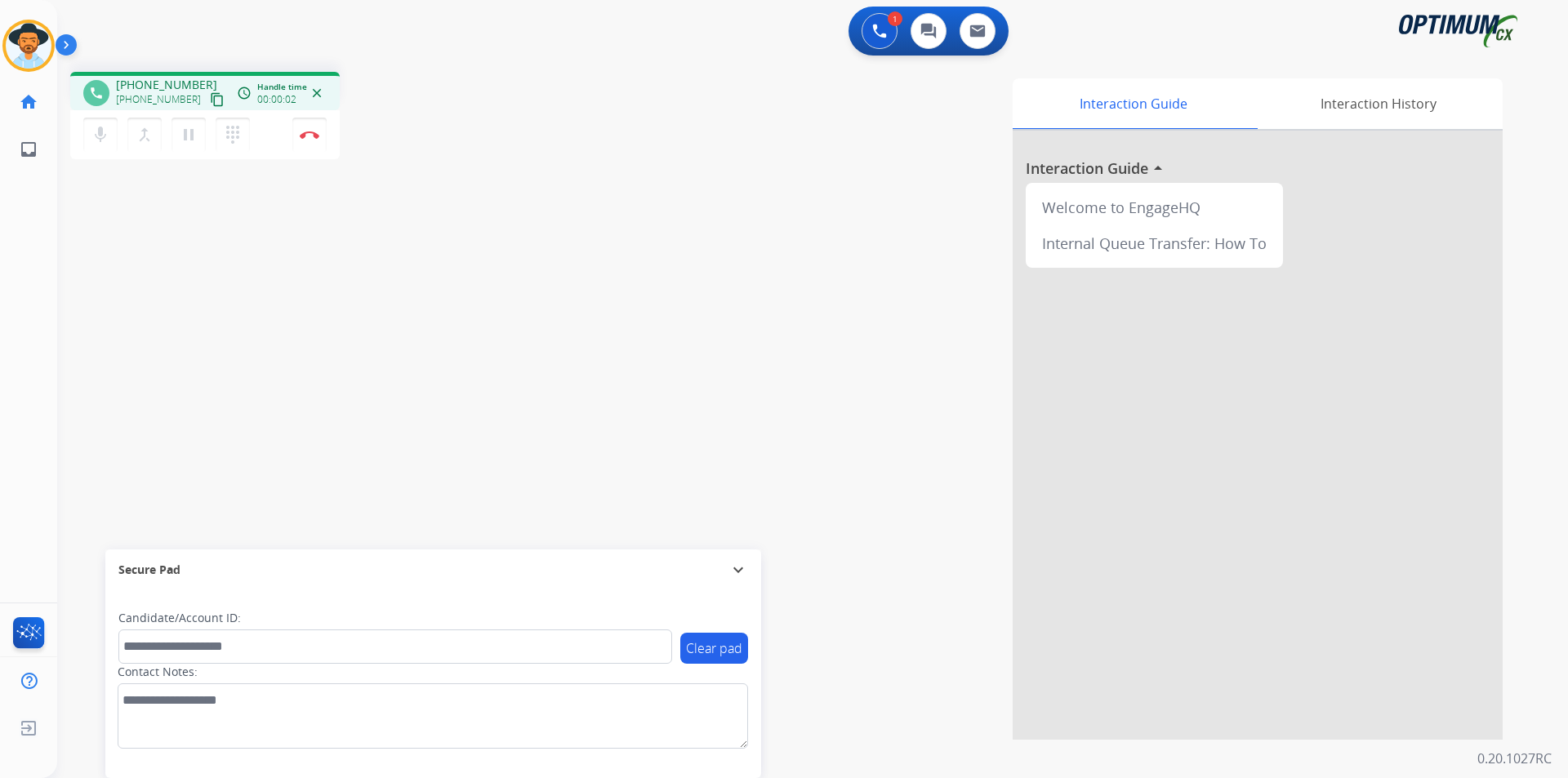
click at [878, 174] on div "Interaction Guide Interaction History Interaction Guide arrow_drop_up Welcome t…" at bounding box center [1022, 409] width 962 height 662
click at [175, 83] on span "+17136322367" at bounding box center [166, 84] width 101 height 16
copy span "17136322367"
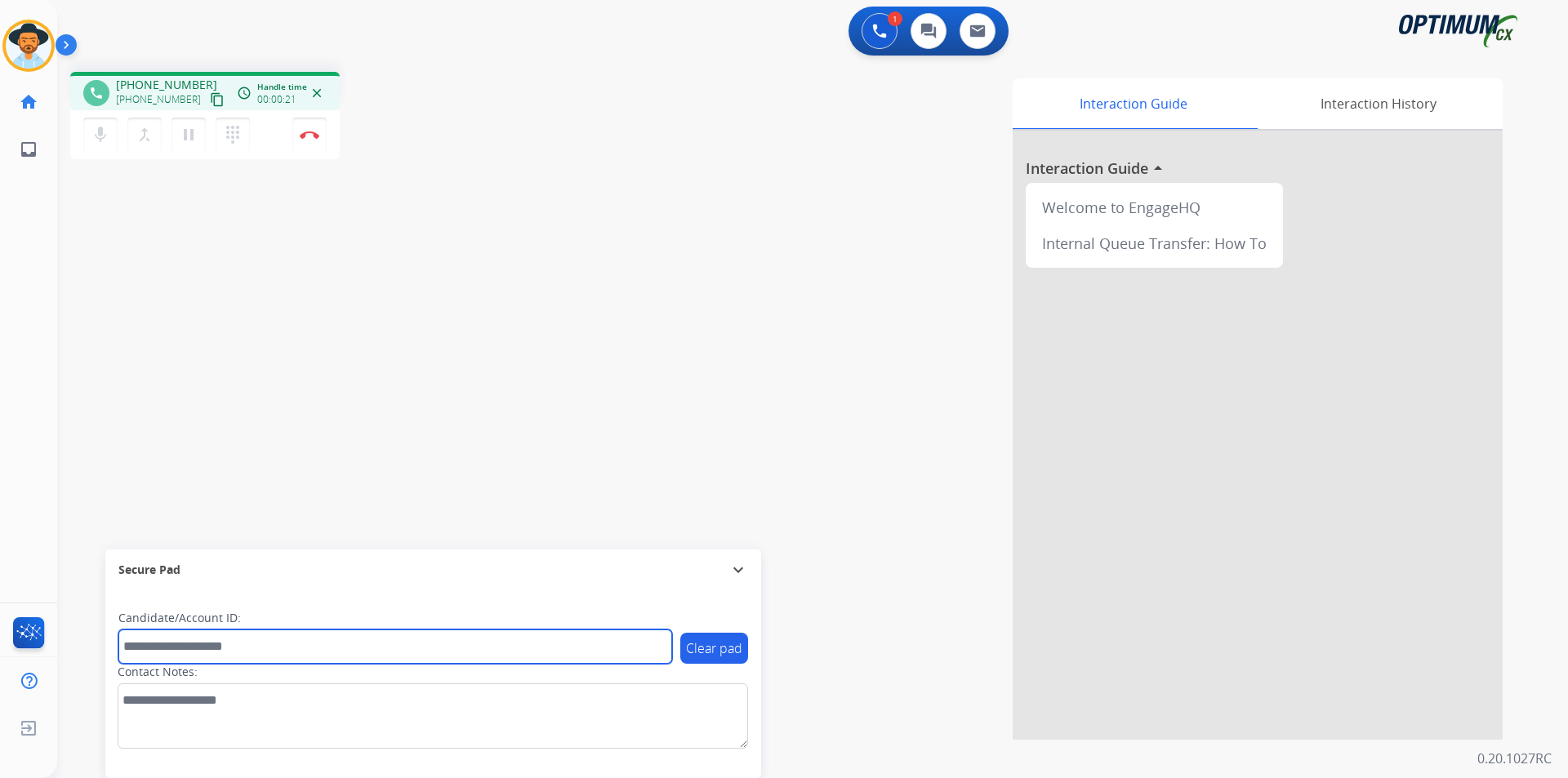
click at [486, 650] on input "text" at bounding box center [395, 646] width 554 height 34
paste input "**********"
click at [127, 645] on input "**********" at bounding box center [395, 646] width 554 height 34
type input "**********"
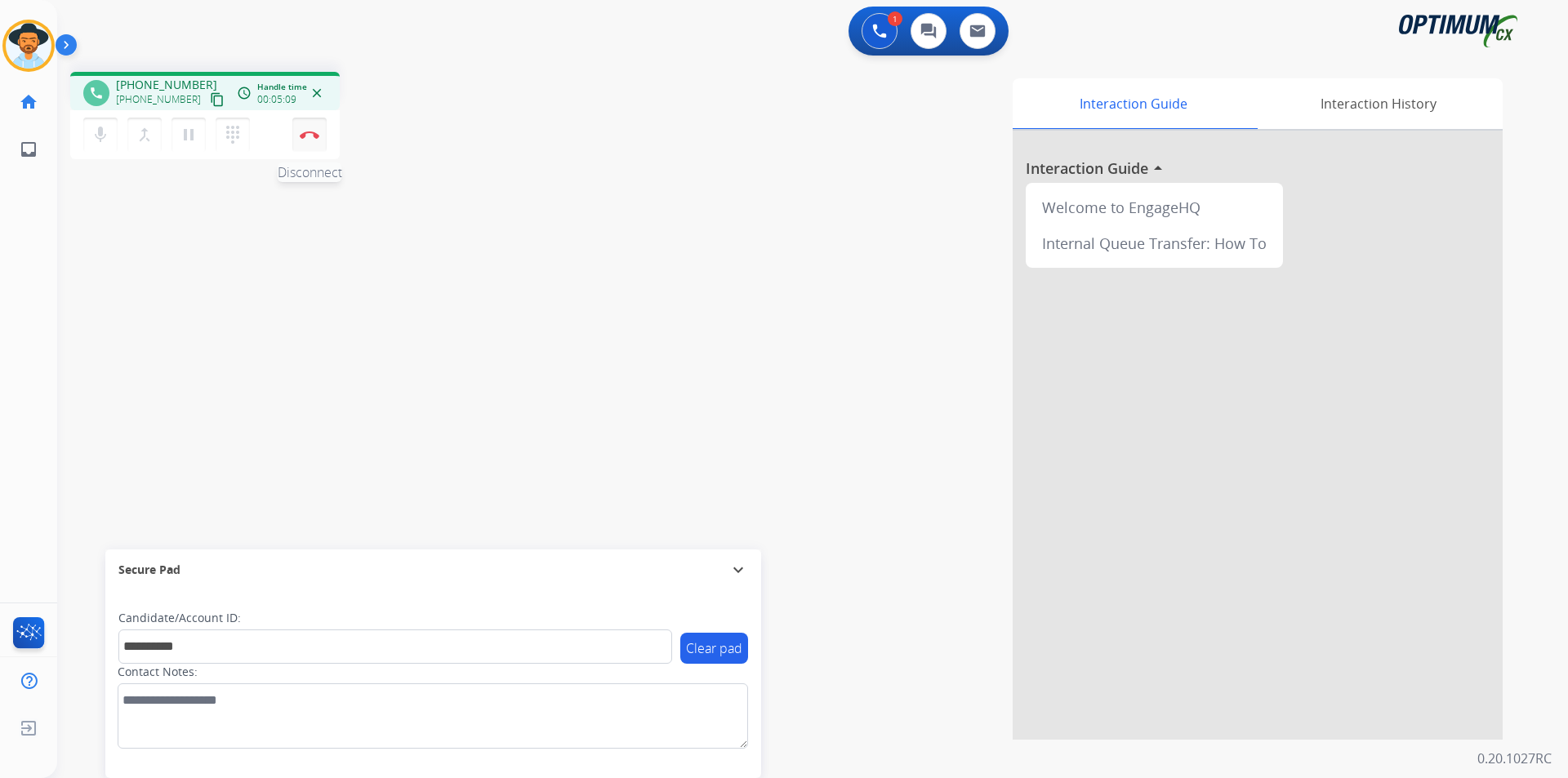
click at [313, 140] on button "Disconnect" at bounding box center [310, 134] width 34 height 34
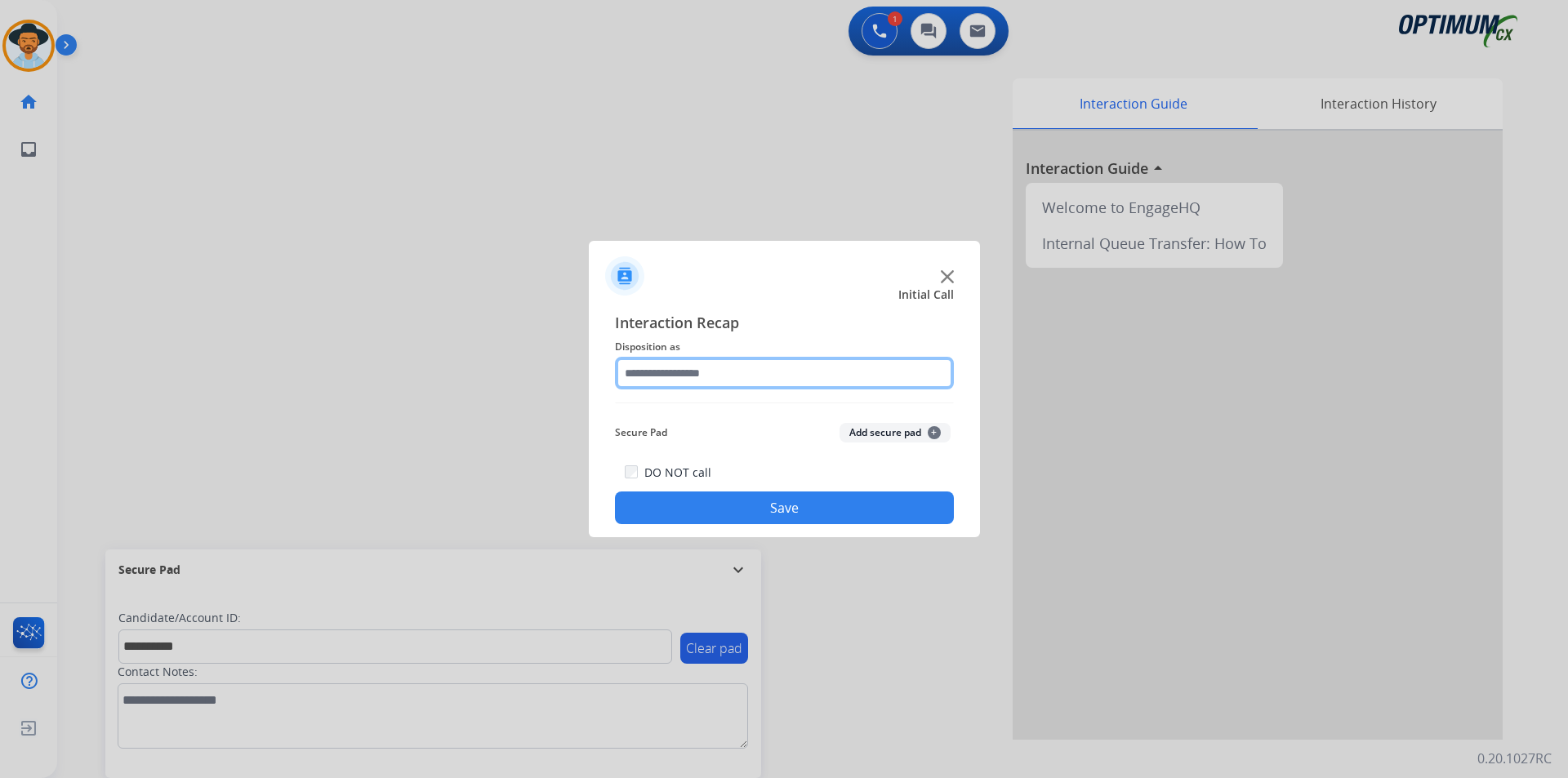
click at [740, 372] on input "text" at bounding box center [785, 373] width 339 height 33
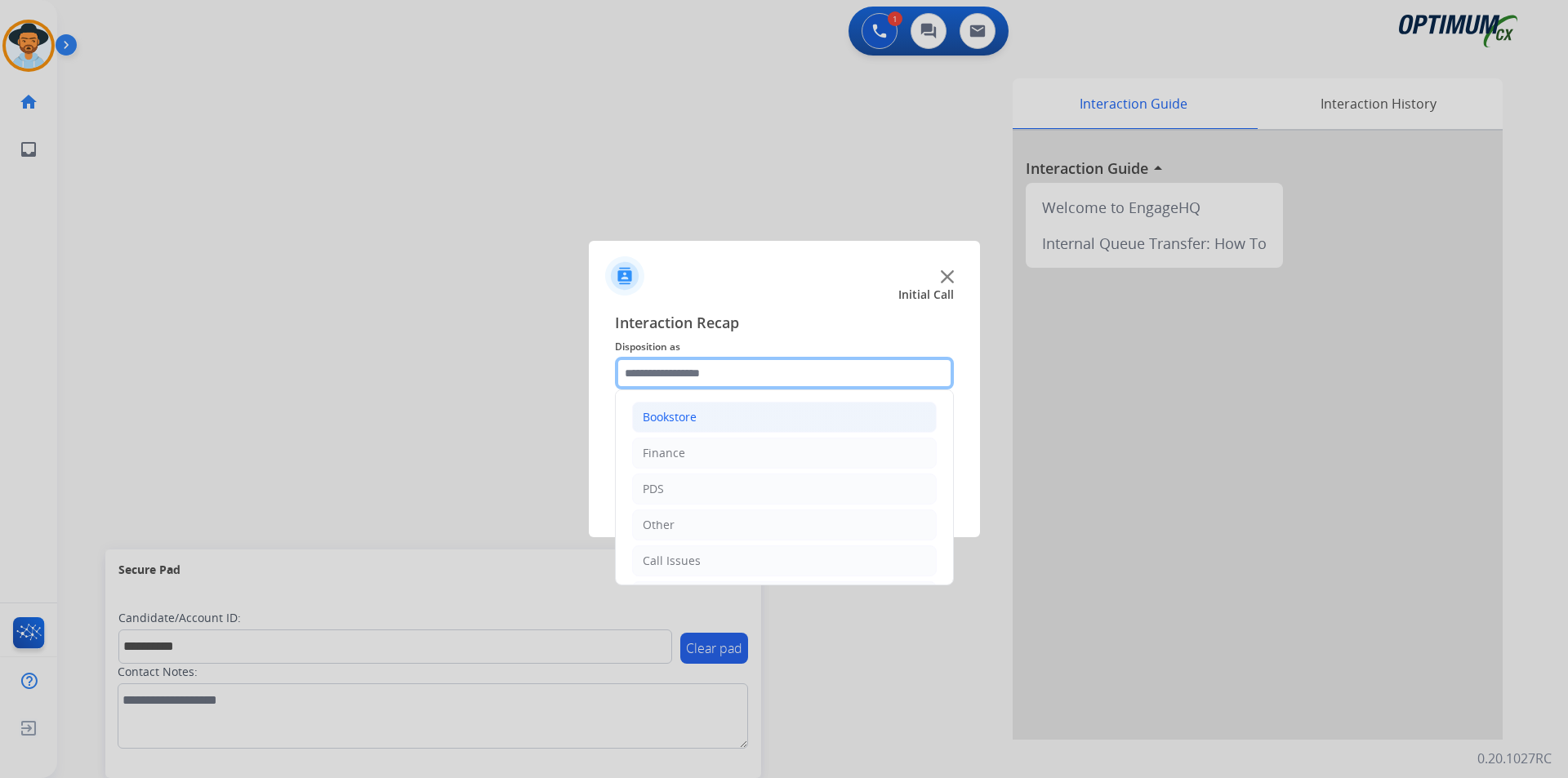
scroll to position [111, 0]
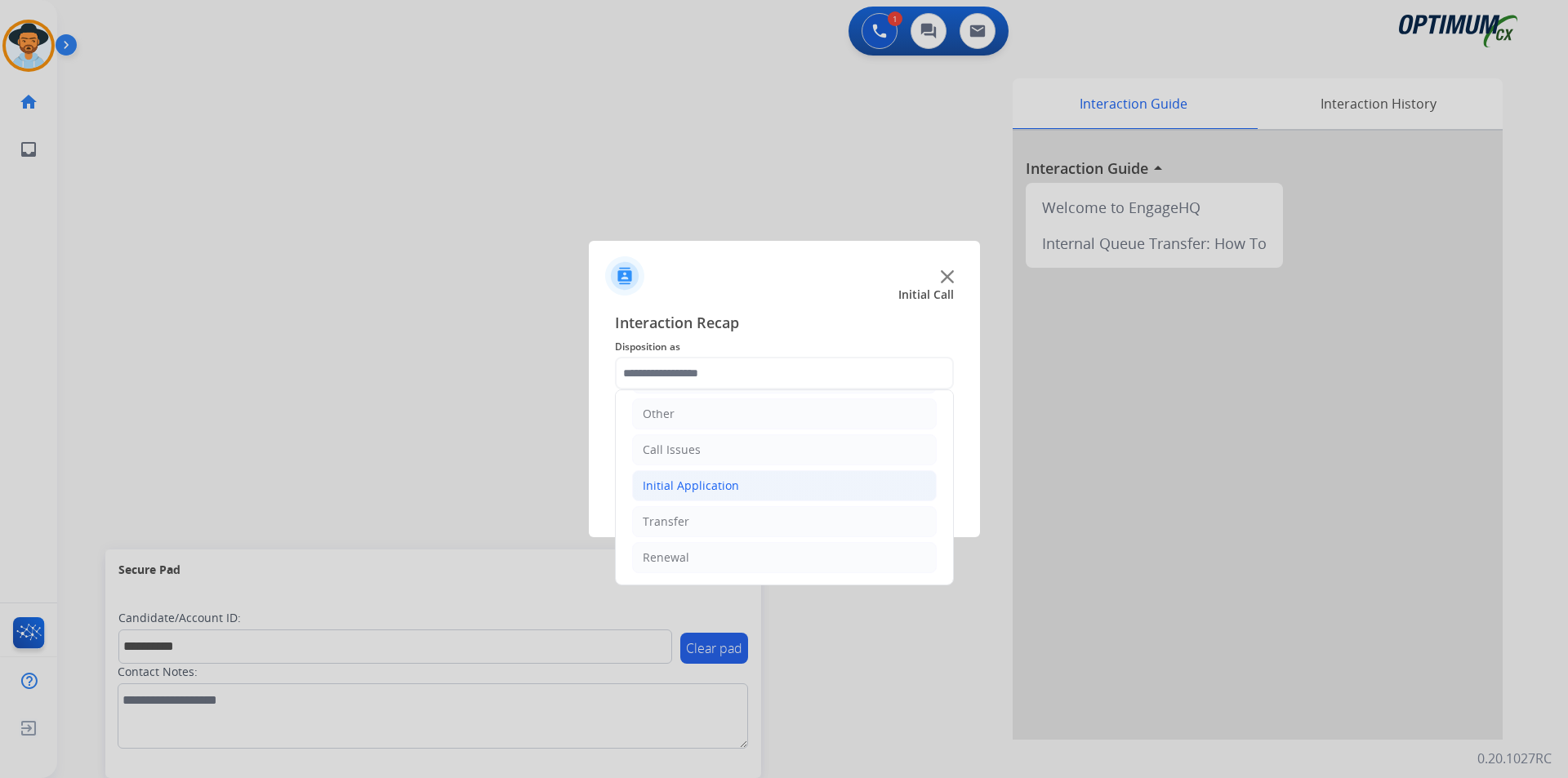
click at [702, 486] on div "Initial Application" at bounding box center [691, 486] width 97 height 16
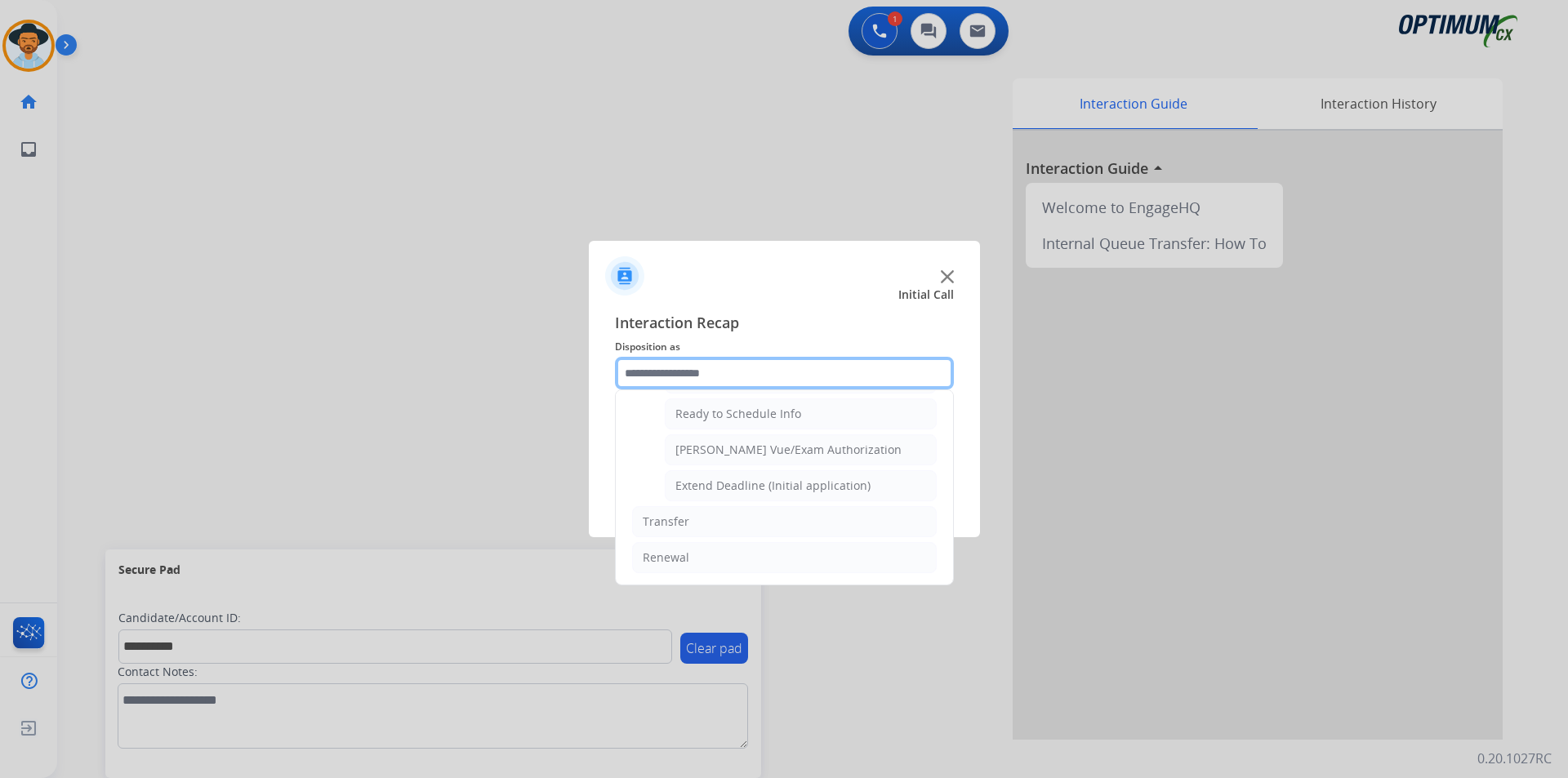
scroll to position [870, 0]
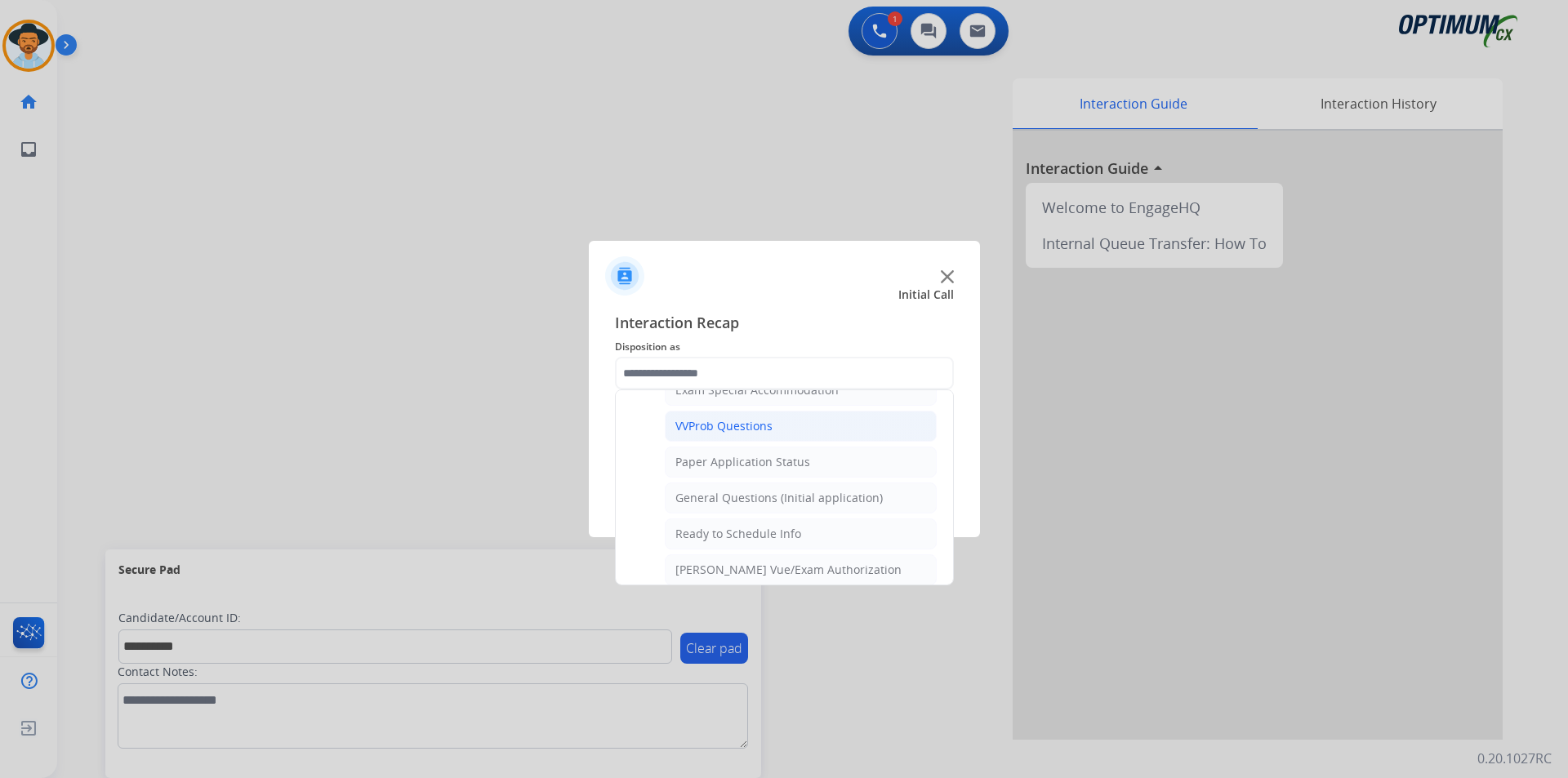
click at [713, 506] on div "General Questions (Initial application)" at bounding box center [778, 498] width 207 height 16
type input "**********"
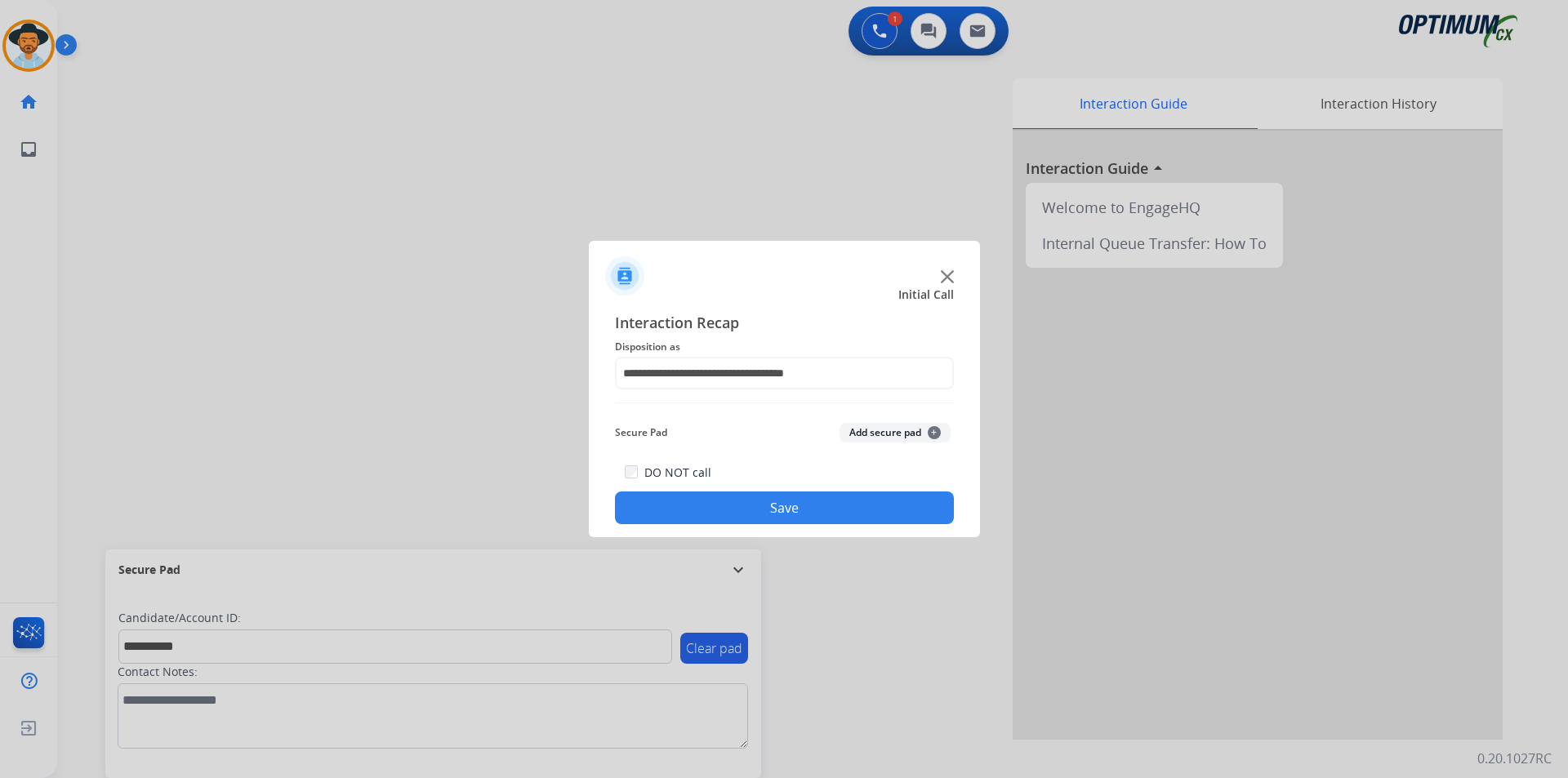
click at [703, 511] on button "Save" at bounding box center [785, 507] width 339 height 33
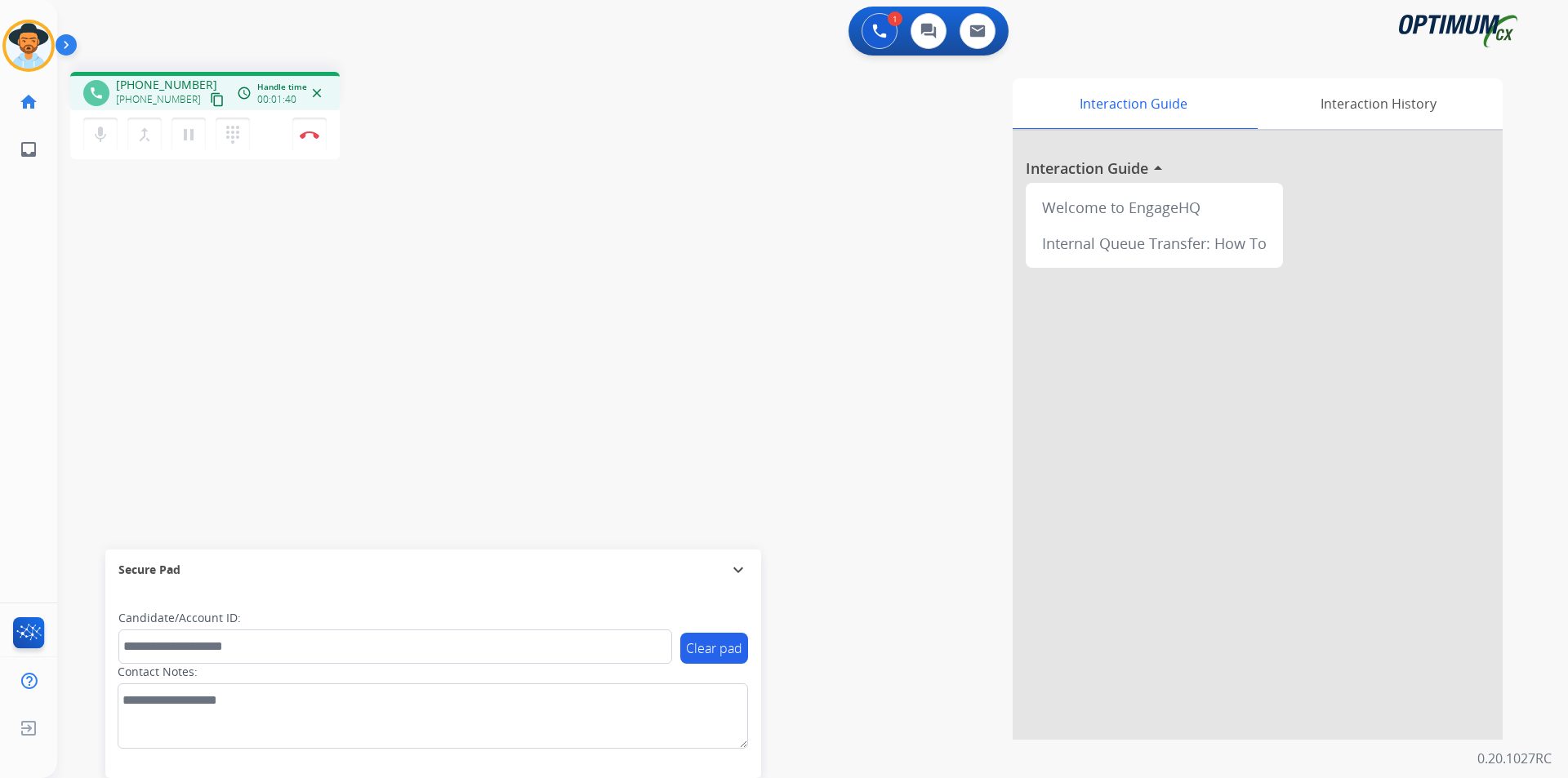
click at [703, 119] on div "Interaction Guide Interaction History Interaction Guide arrow_drop_up Welcome t…" at bounding box center [1022, 409] width 962 height 662
click at [171, 80] on span "+18125300024" at bounding box center [166, 84] width 101 height 16
copy span "18125300024"
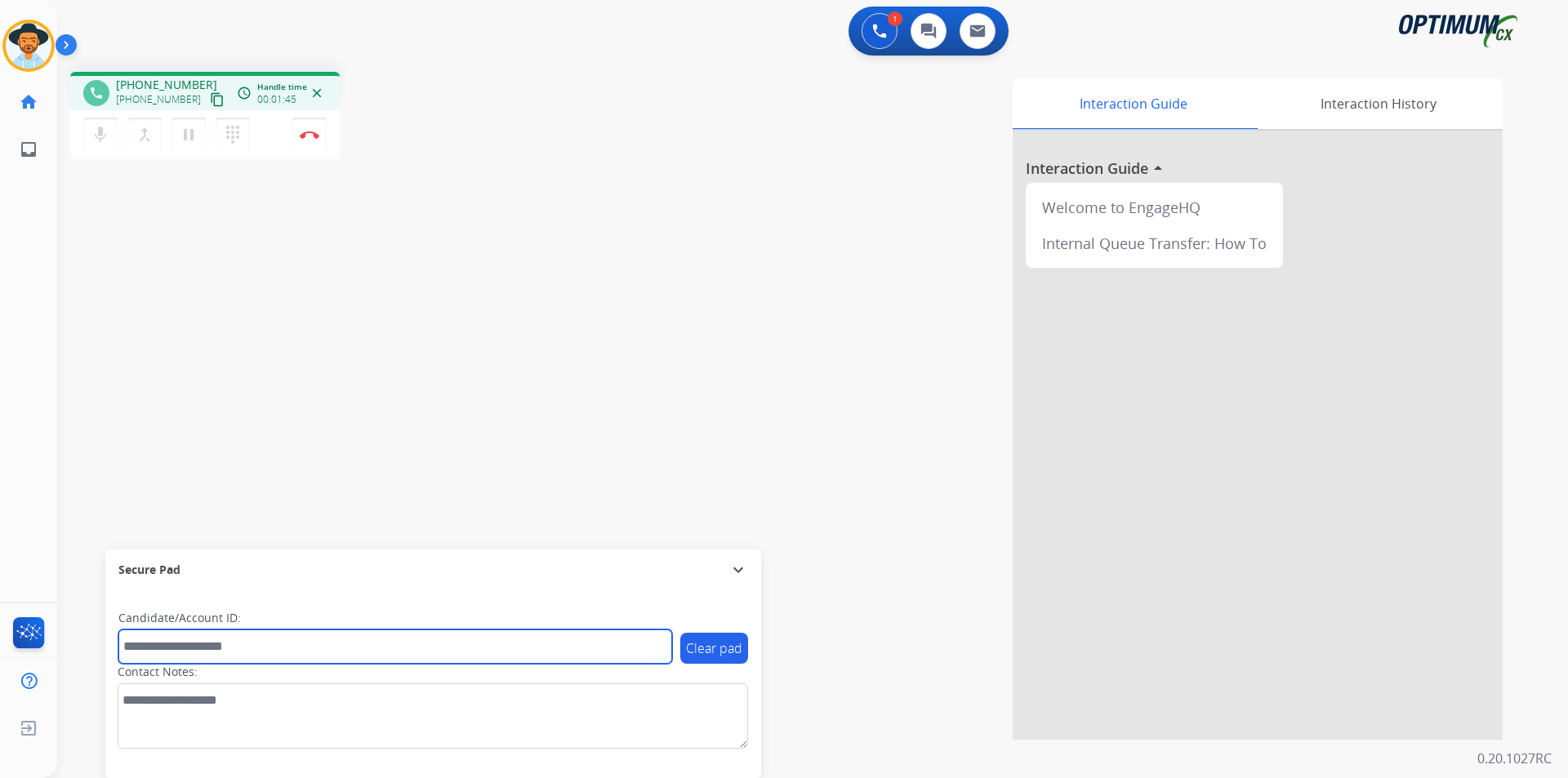
click at [238, 638] on input "text" at bounding box center [395, 646] width 554 height 34
paste input "**********"
click at [133, 650] on input "**********" at bounding box center [395, 646] width 554 height 34
type input "**********"
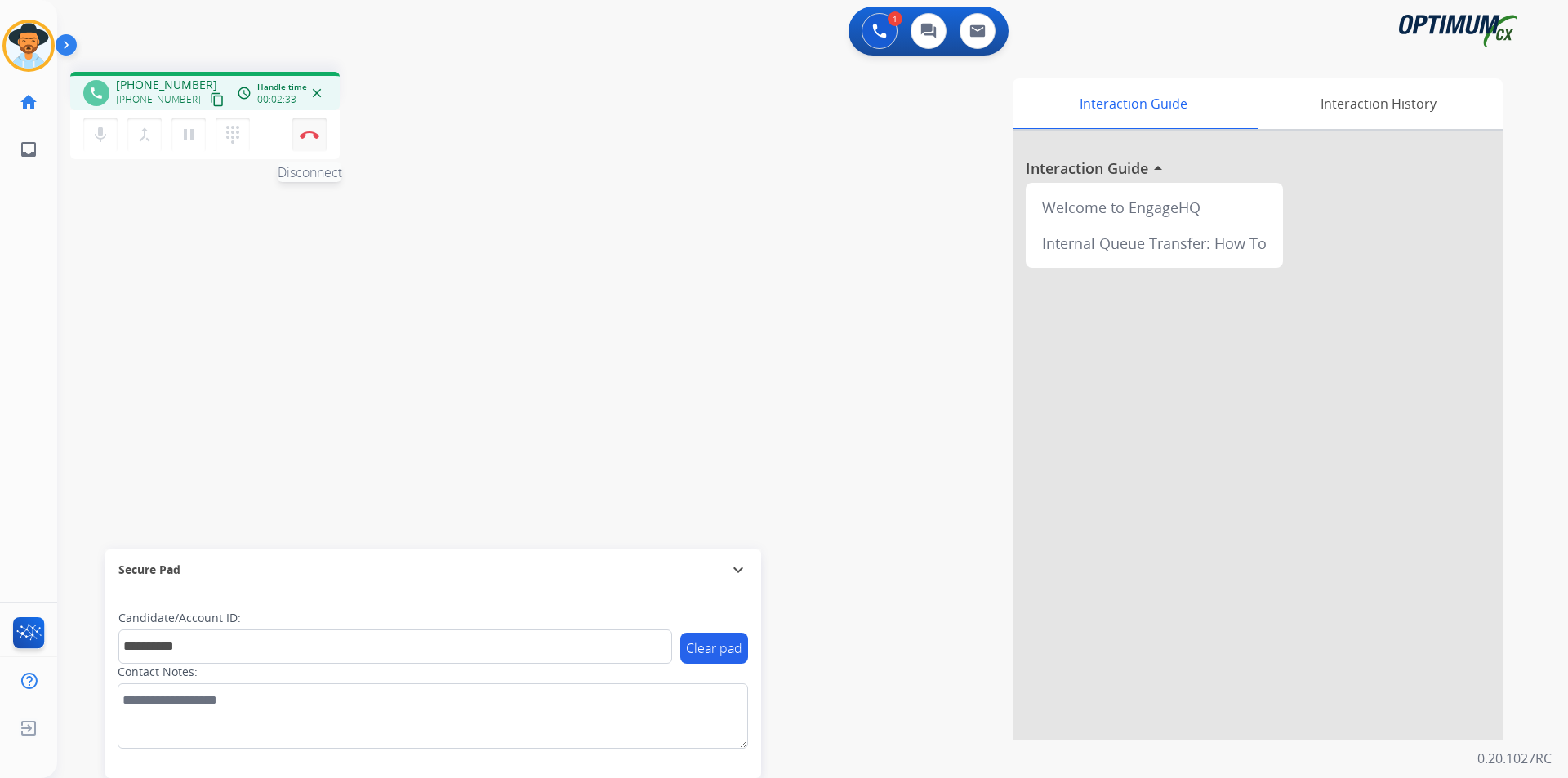
click at [320, 137] on button "Disconnect" at bounding box center [310, 134] width 34 height 34
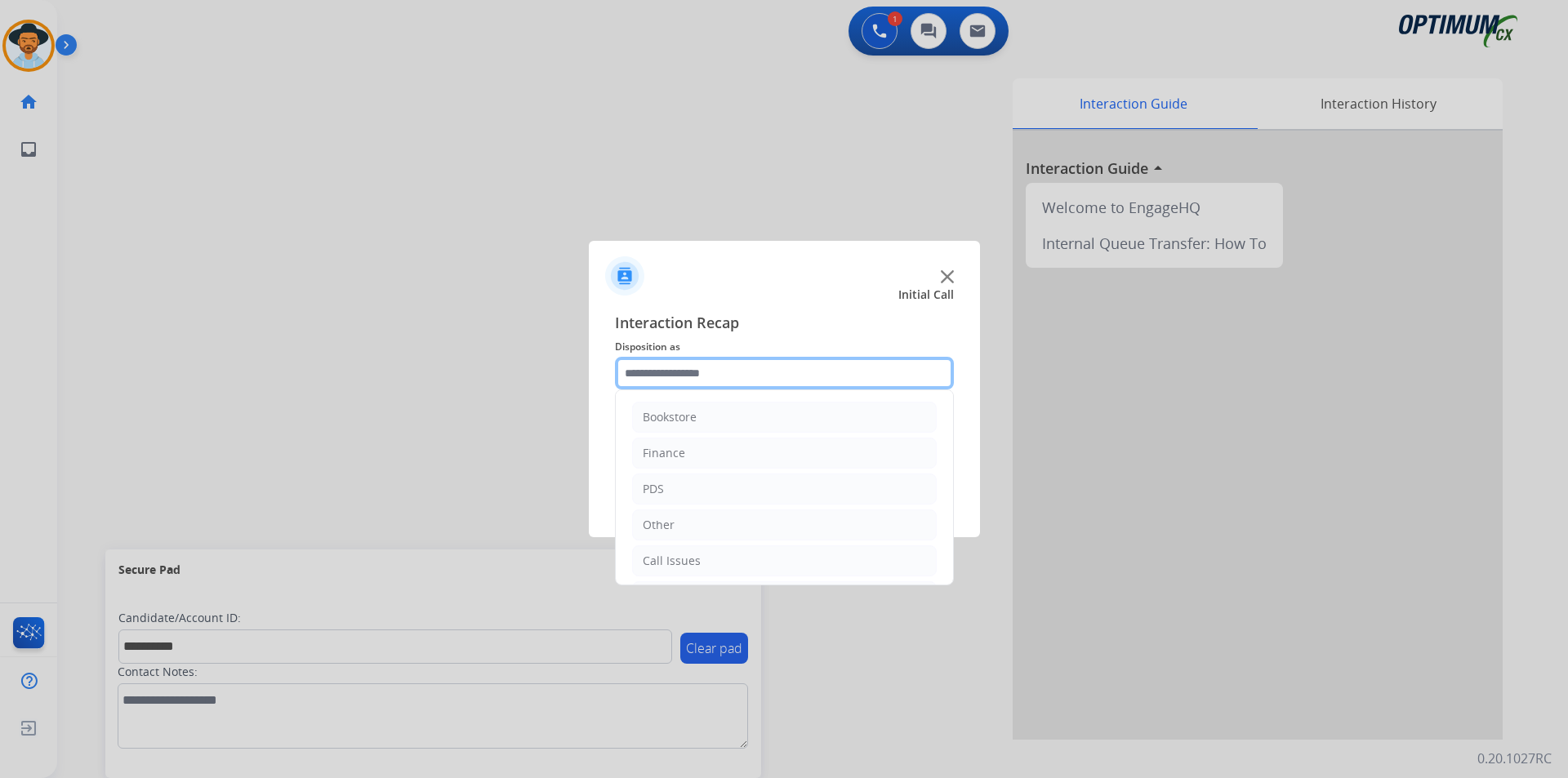
click at [790, 378] on input "text" at bounding box center [785, 373] width 339 height 33
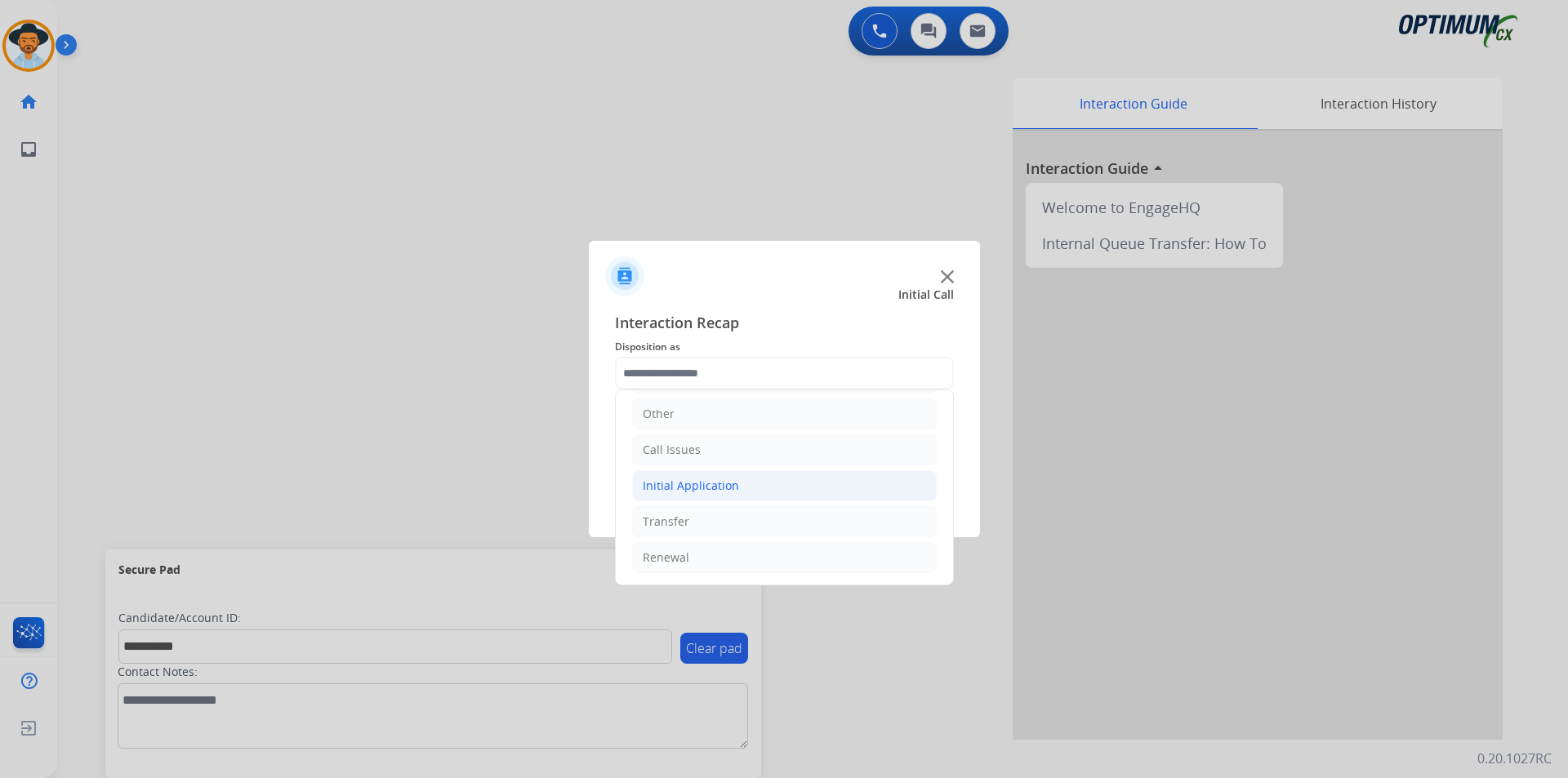
click at [774, 485] on li "Initial Application" at bounding box center [785, 486] width 305 height 31
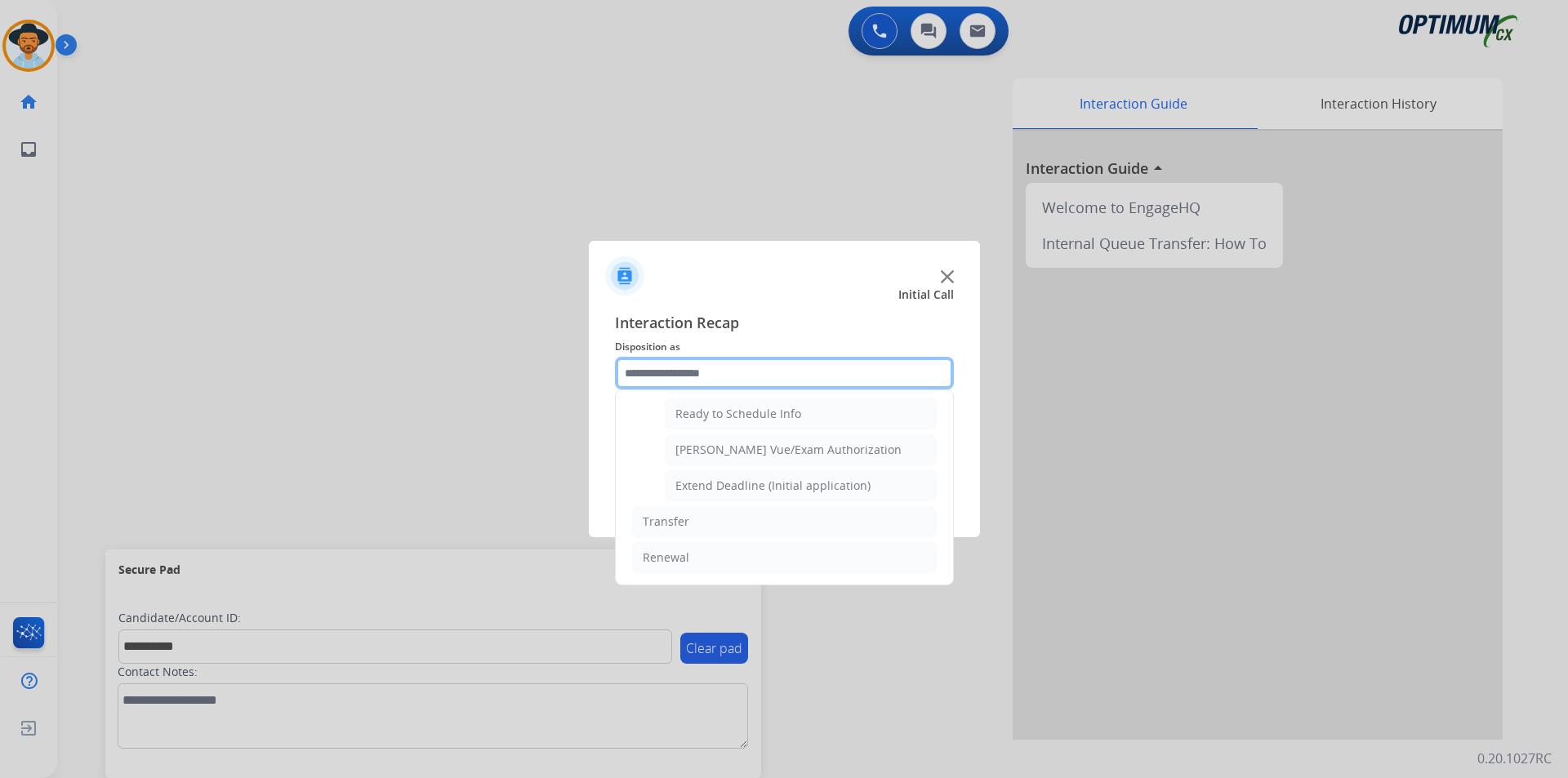
scroll to position [870, 0]
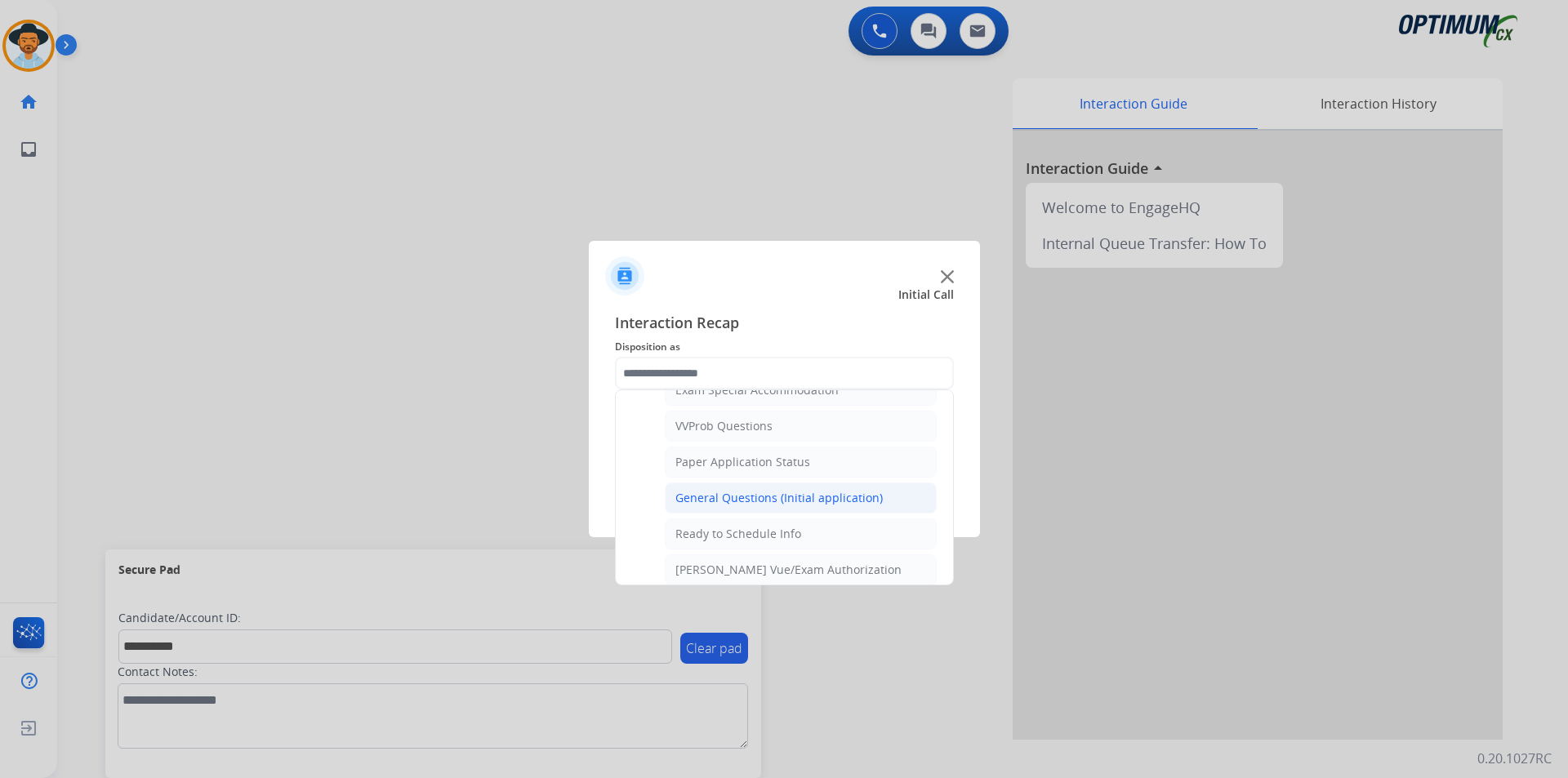
click at [758, 504] on li "General Questions (Initial application)" at bounding box center [800, 498] width 272 height 31
type input "**********"
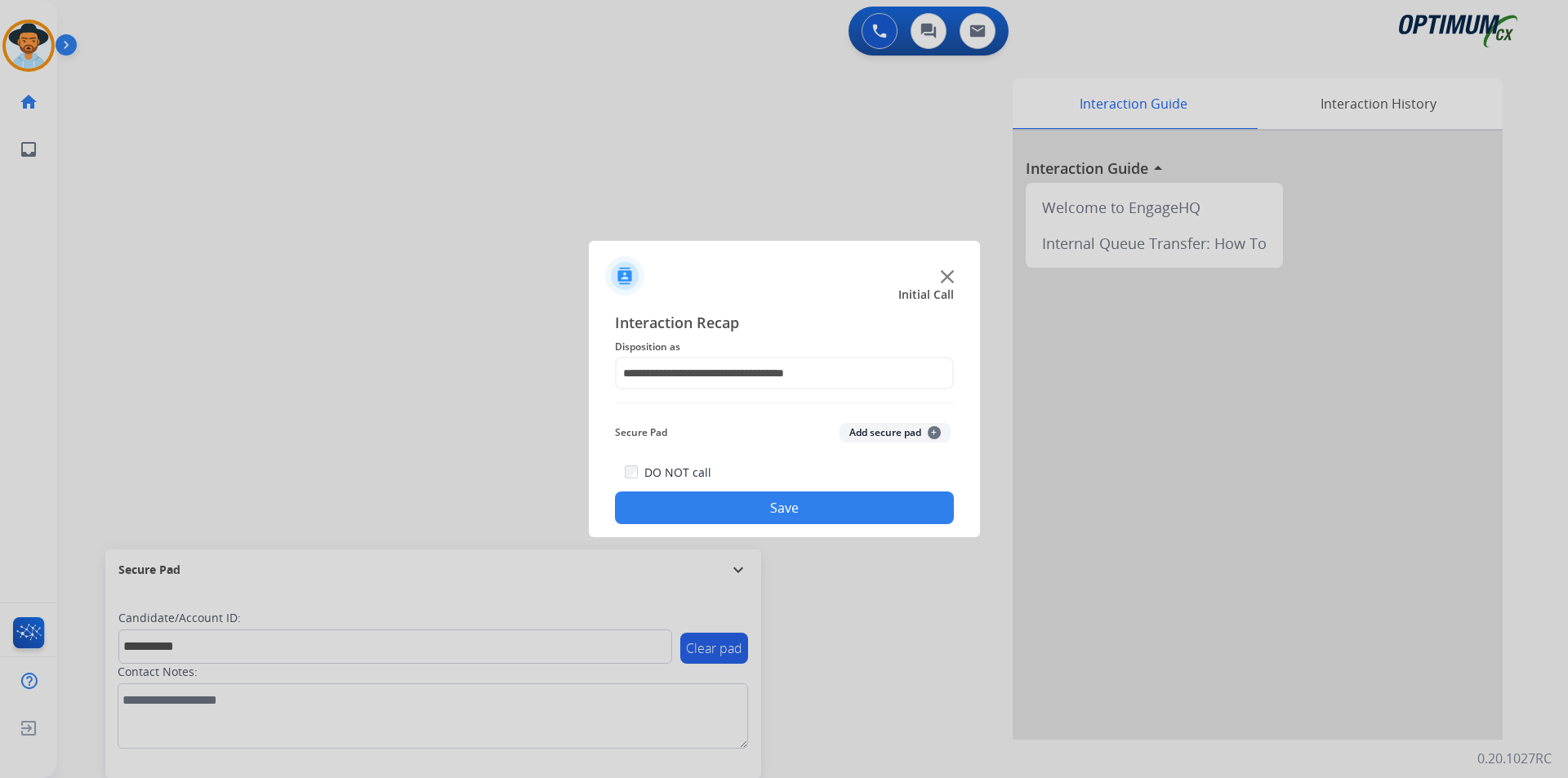
click at [739, 508] on button "Save" at bounding box center [785, 507] width 339 height 33
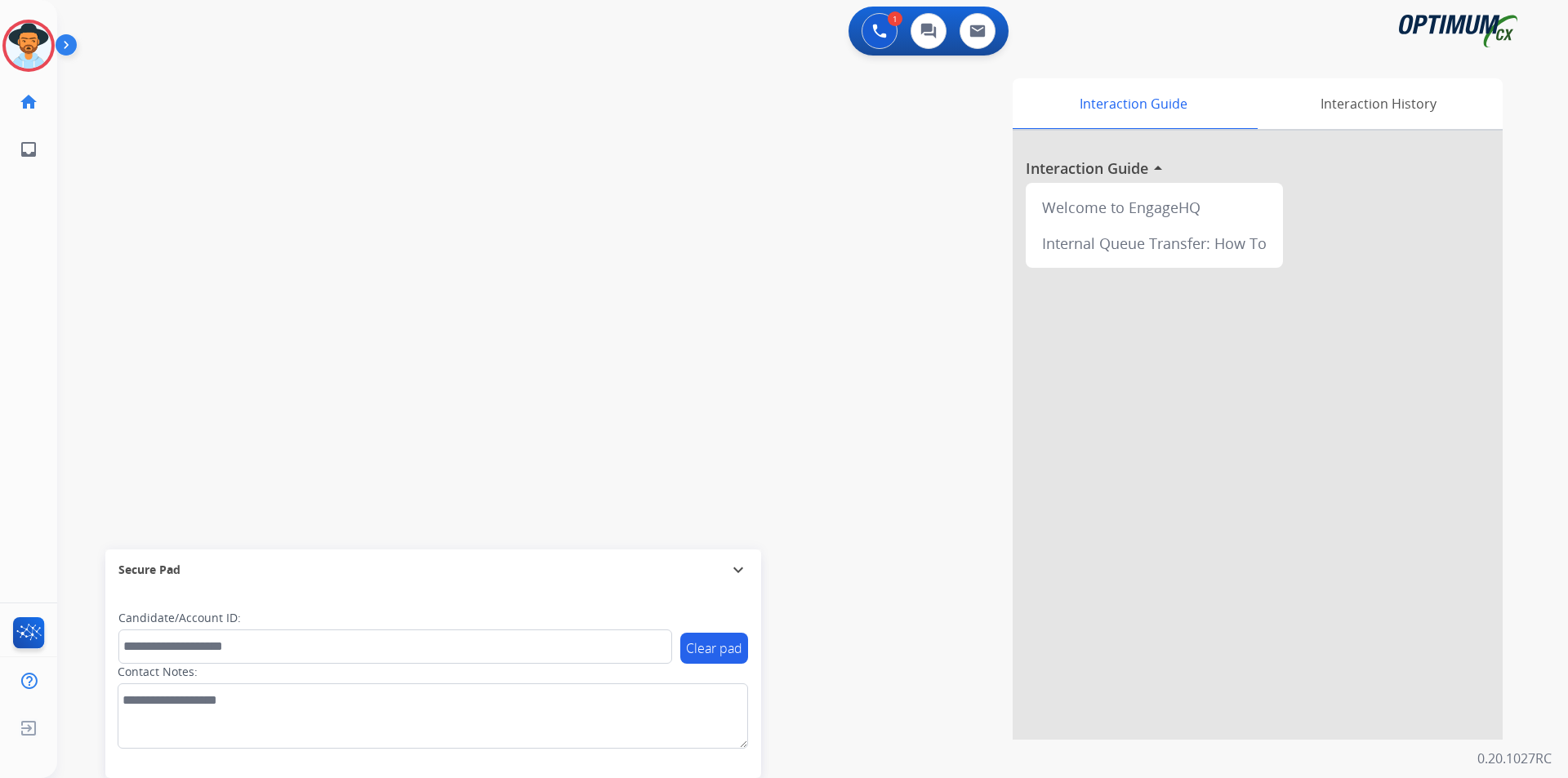
click at [266, 125] on div at bounding box center [784, 389] width 1568 height 778
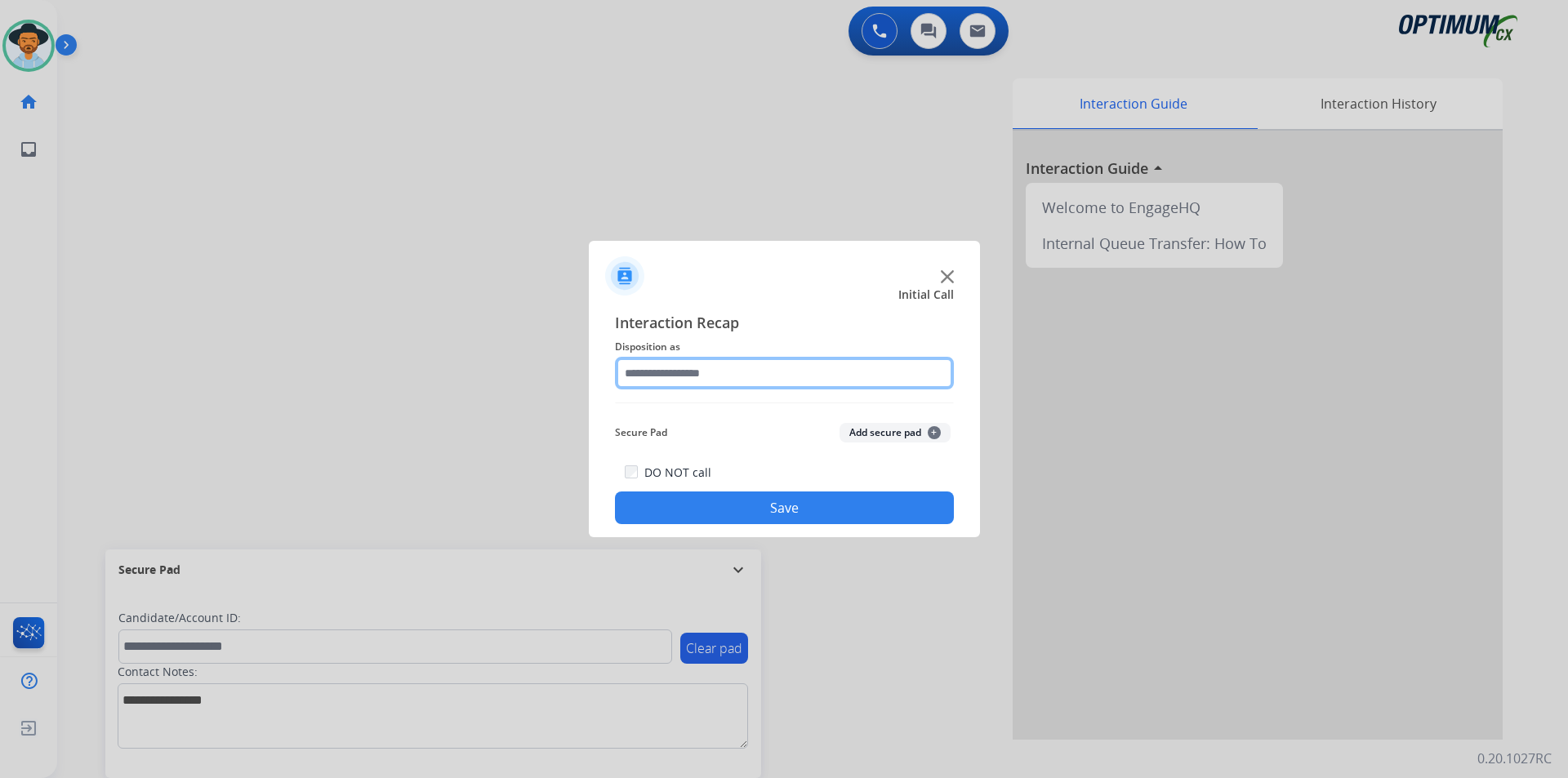
click at [787, 368] on input "text" at bounding box center [785, 373] width 339 height 33
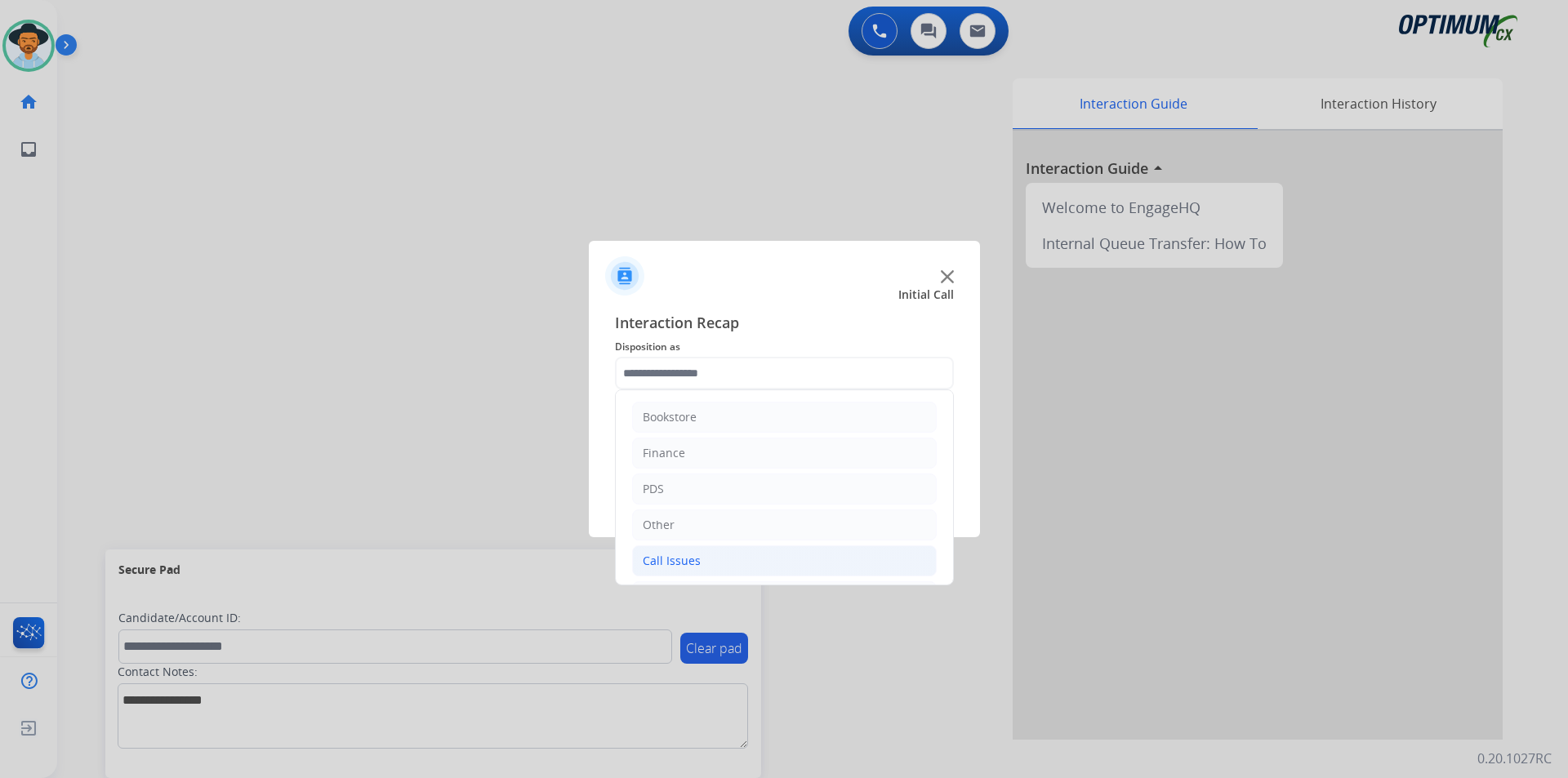
click at [737, 562] on li "Call Issues" at bounding box center [785, 560] width 305 height 31
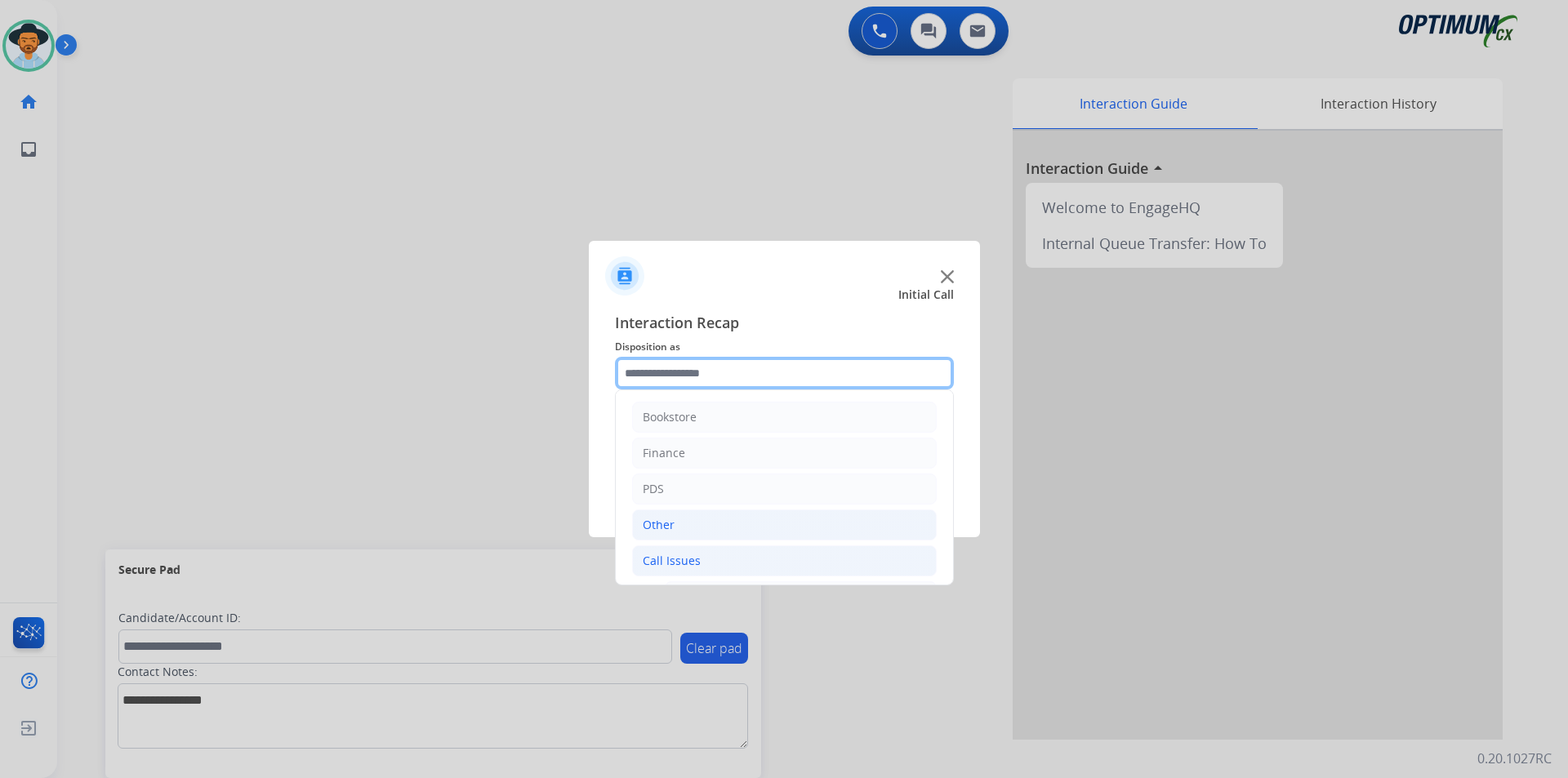
scroll to position [272, 0]
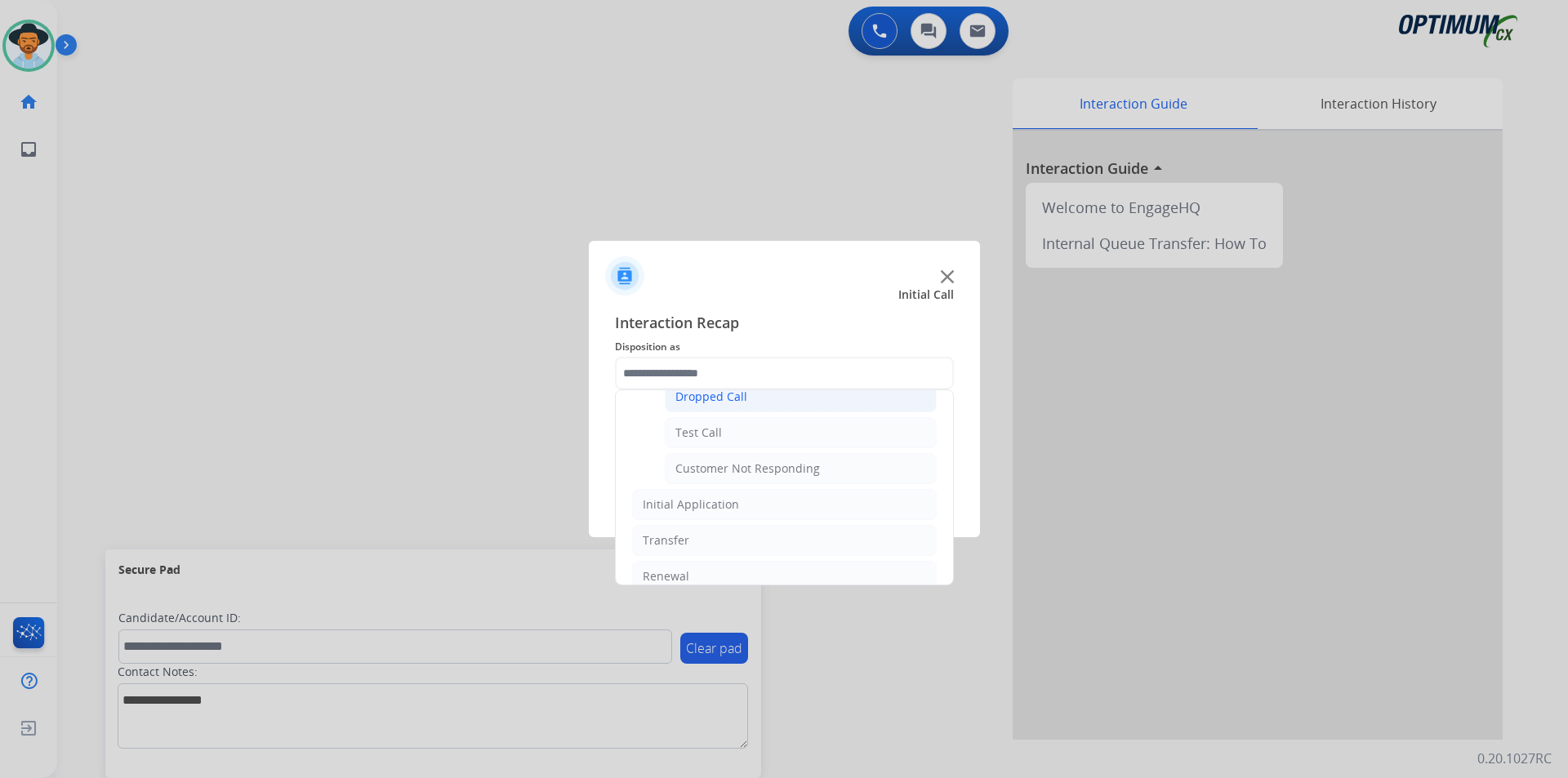
click at [724, 401] on div "Dropped Call" at bounding box center [711, 397] width 72 height 16
type input "**********"
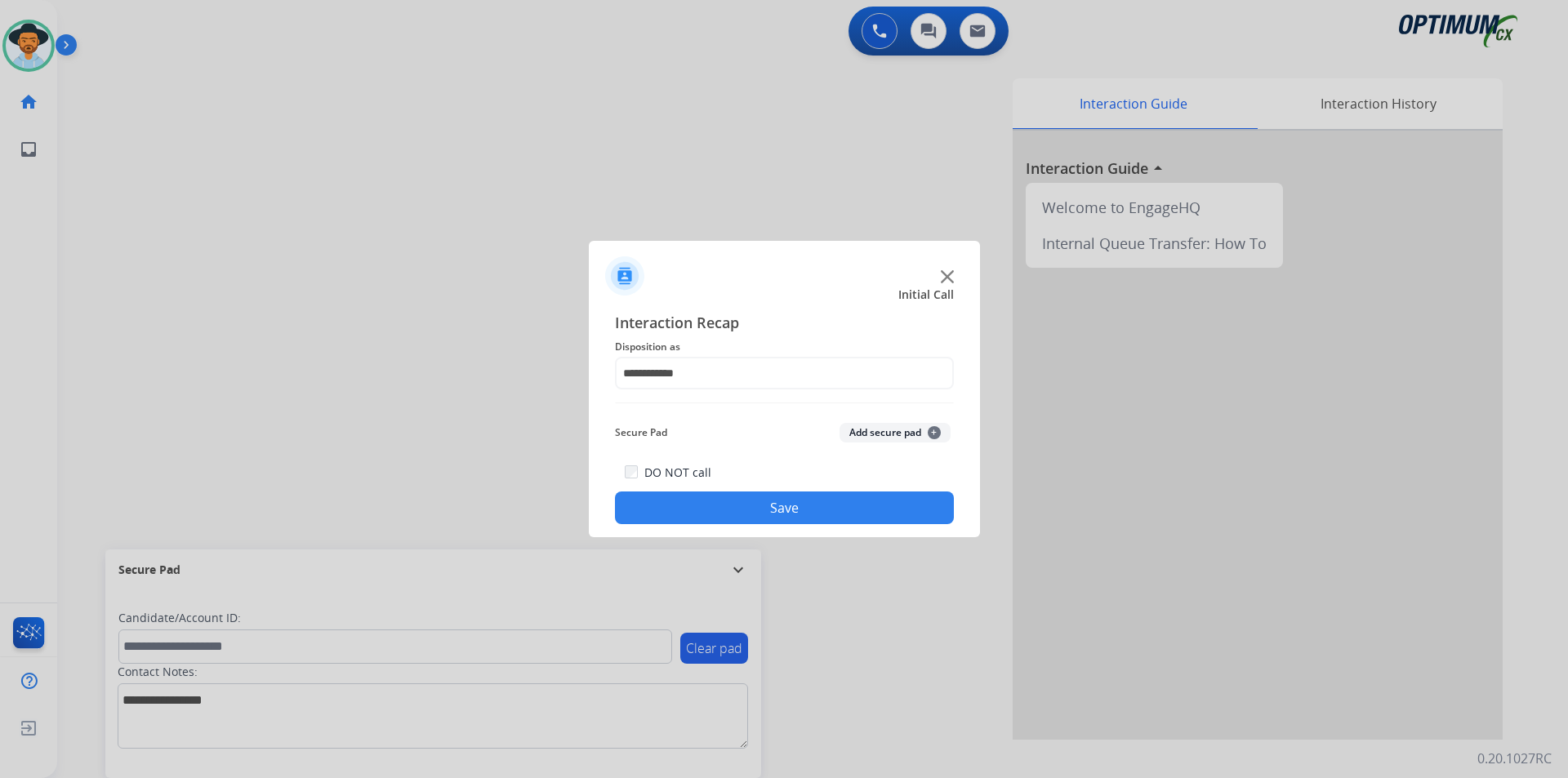
click at [684, 508] on button "Save" at bounding box center [785, 507] width 339 height 33
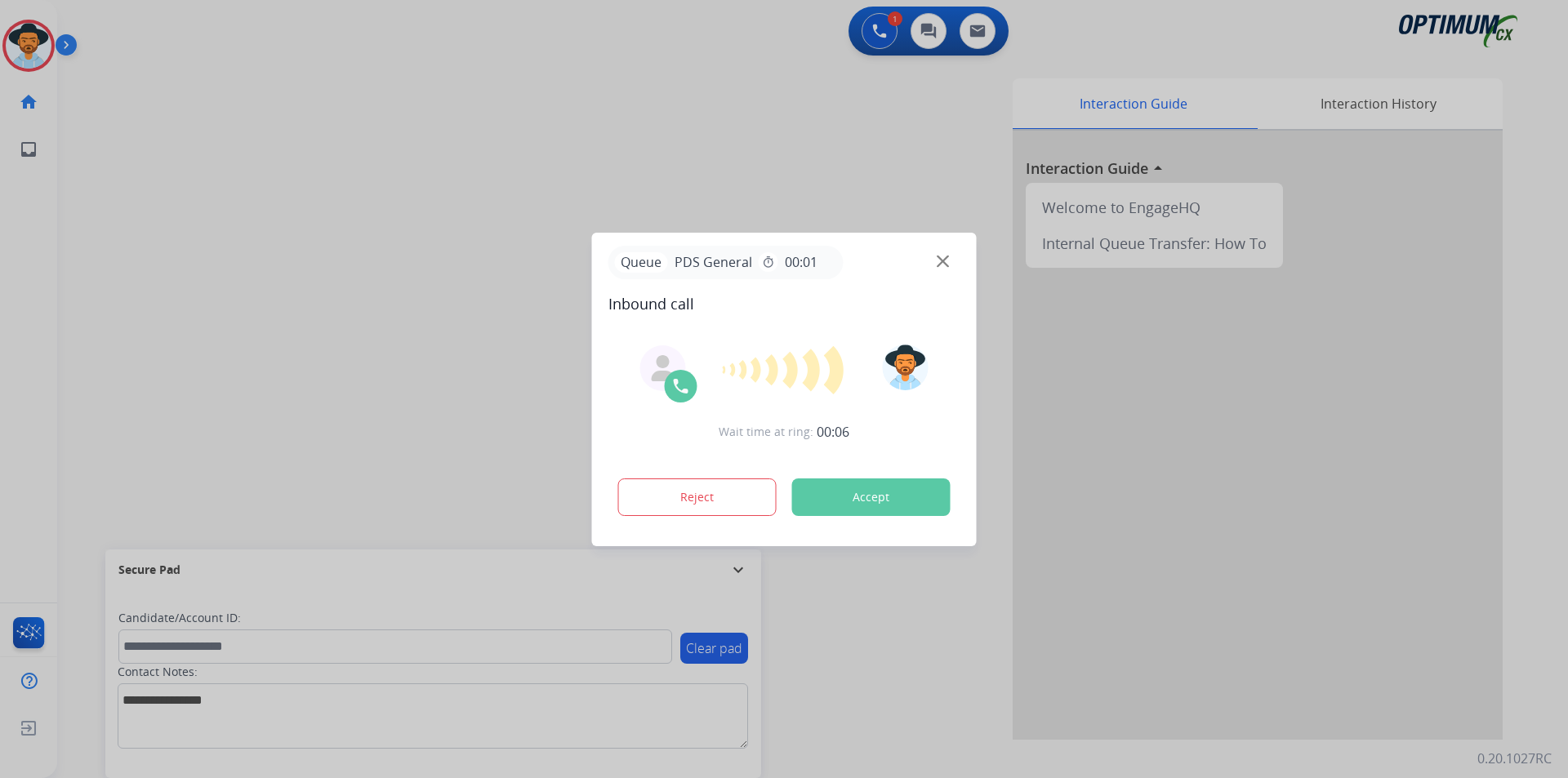
drag, startPoint x: 446, startPoint y: 130, endPoint x: 456, endPoint y: 158, distance: 29.7
click at [446, 130] on div at bounding box center [784, 389] width 1568 height 778
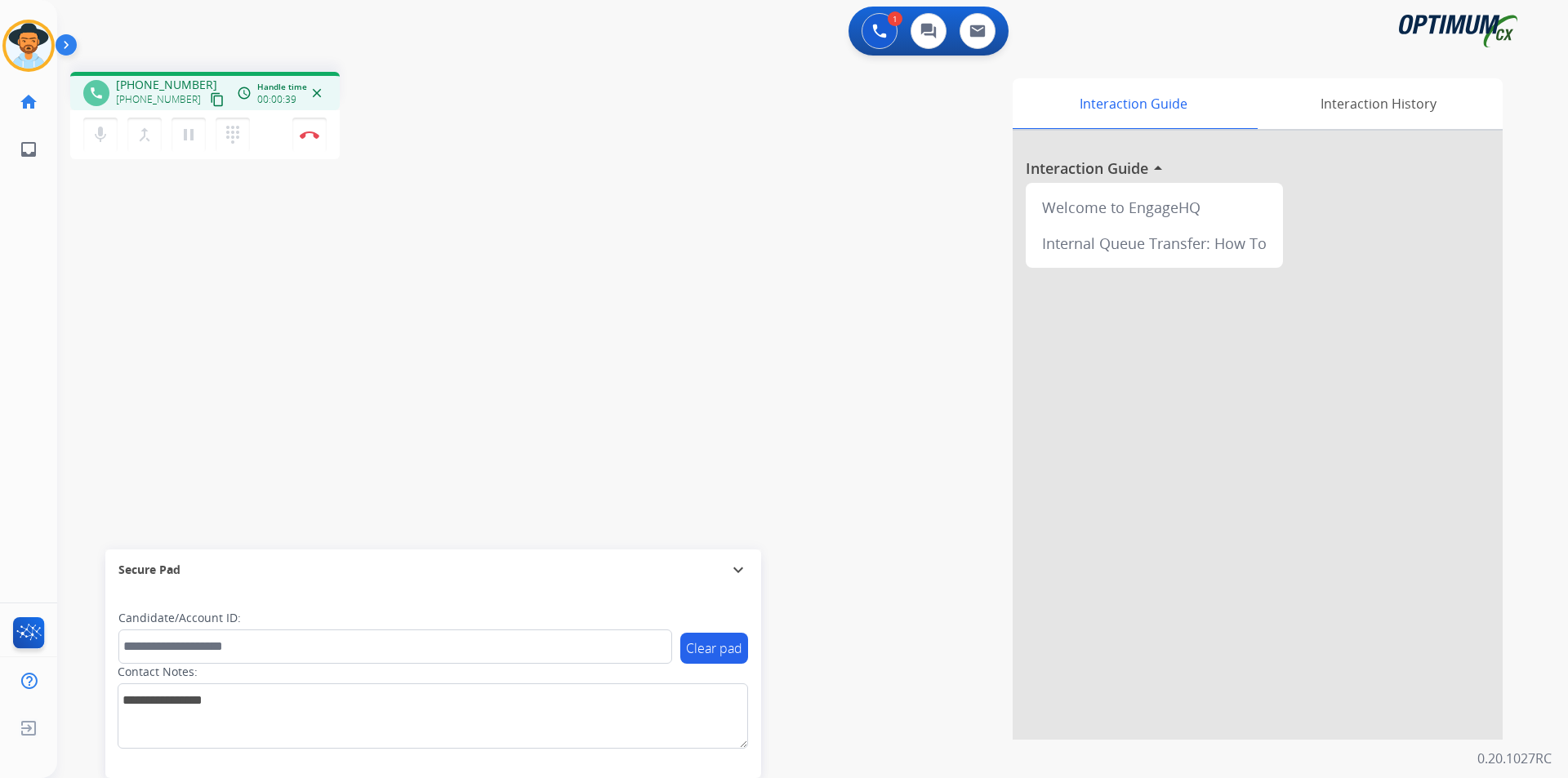
click at [588, 133] on div "Interaction Guide Interaction History Interaction Guide arrow_drop_up Welcome t…" at bounding box center [1022, 409] width 962 height 662
click at [157, 80] on span "[PHONE_NUMBER]" at bounding box center [166, 84] width 101 height 16
copy span "14022167387"
click at [456, 168] on div "phone [PHONE_NUMBER] [PHONE_NUMBER] content_copy access_time Call metrics Queue…" at bounding box center [793, 398] width 1472 height 681
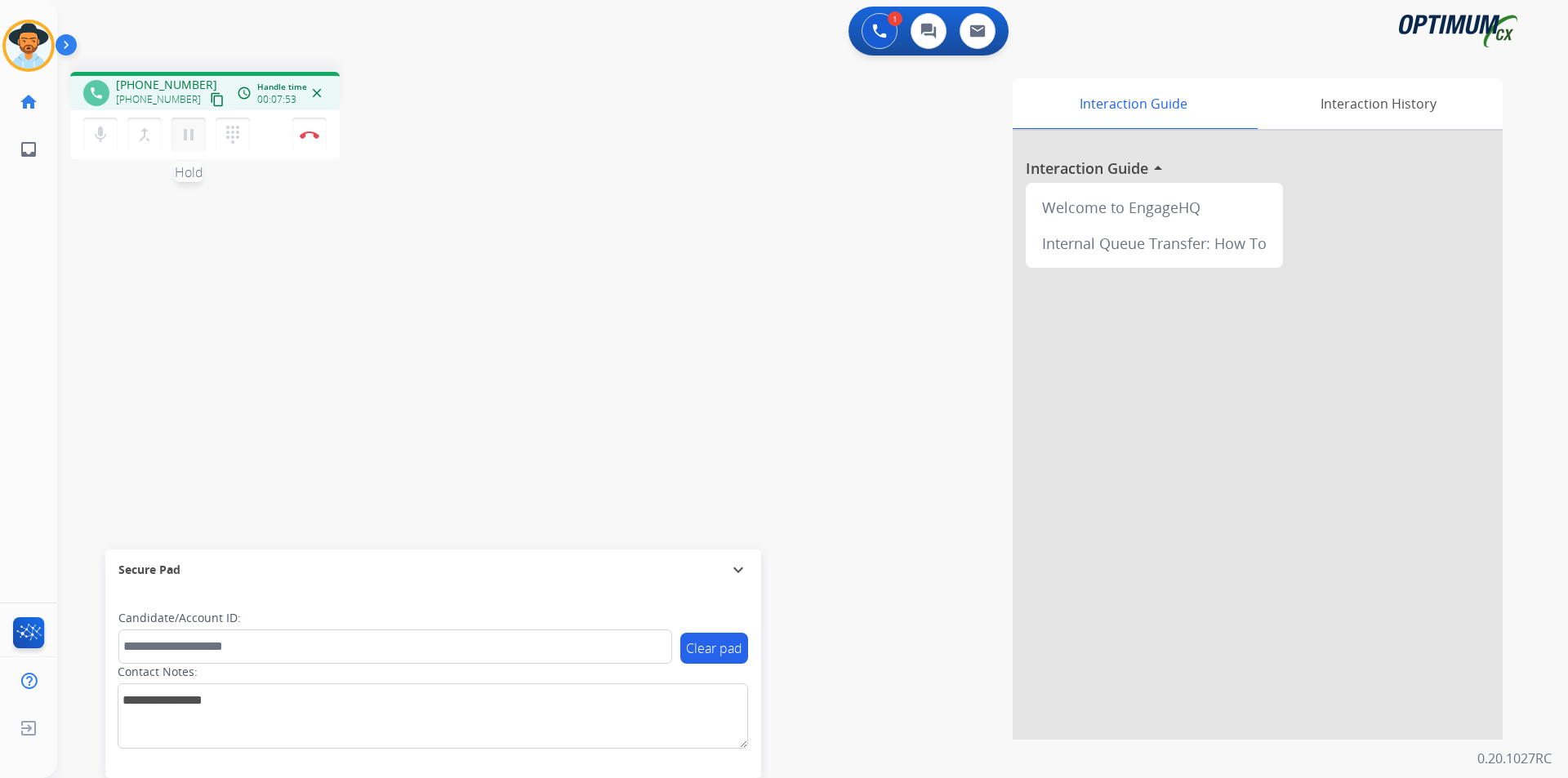
click at [187, 140] on mat-icon "pause" at bounding box center [188, 134] width 20 height 20
drag, startPoint x: 746, startPoint y: 120, endPoint x: 744, endPoint y: 138, distance: 18.1
click at [746, 120] on div "Interaction Guide Interaction History Interaction Guide arrow_drop_up Welcome t…" at bounding box center [1022, 409] width 962 height 662
click at [183, 147] on button "play_arrow Hold" at bounding box center [188, 134] width 34 height 34
click at [157, 75] on div "phone [PHONE_NUMBER] [PHONE_NUMBER] content_copy access_time Call metrics Queue…" at bounding box center [205, 91] width 270 height 39
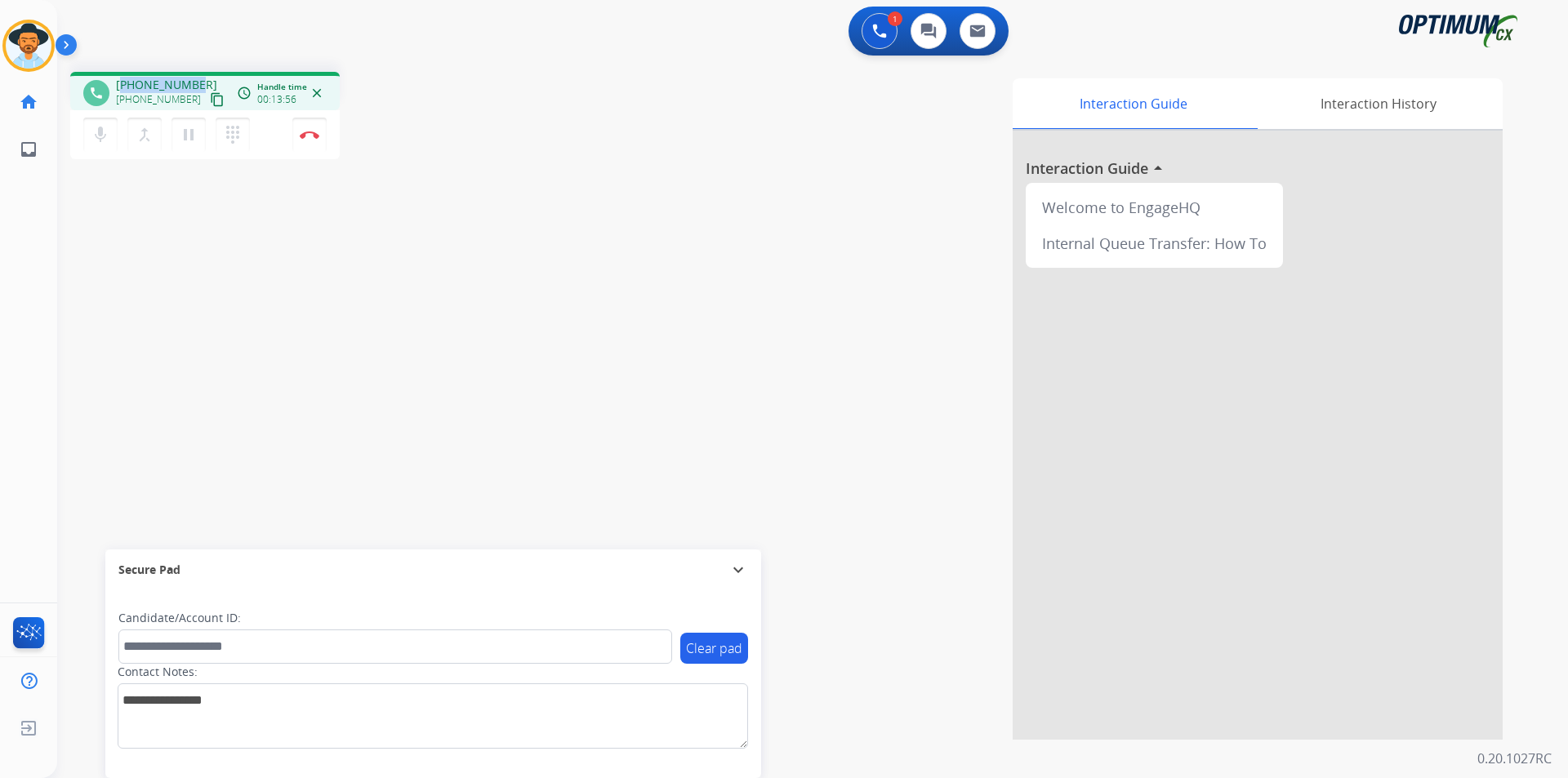
click at [157, 75] on div "phone [PHONE_NUMBER] [PHONE_NUMBER] content_copy access_time Call metrics Queue…" at bounding box center [205, 91] width 270 height 39
copy span "14022167387"
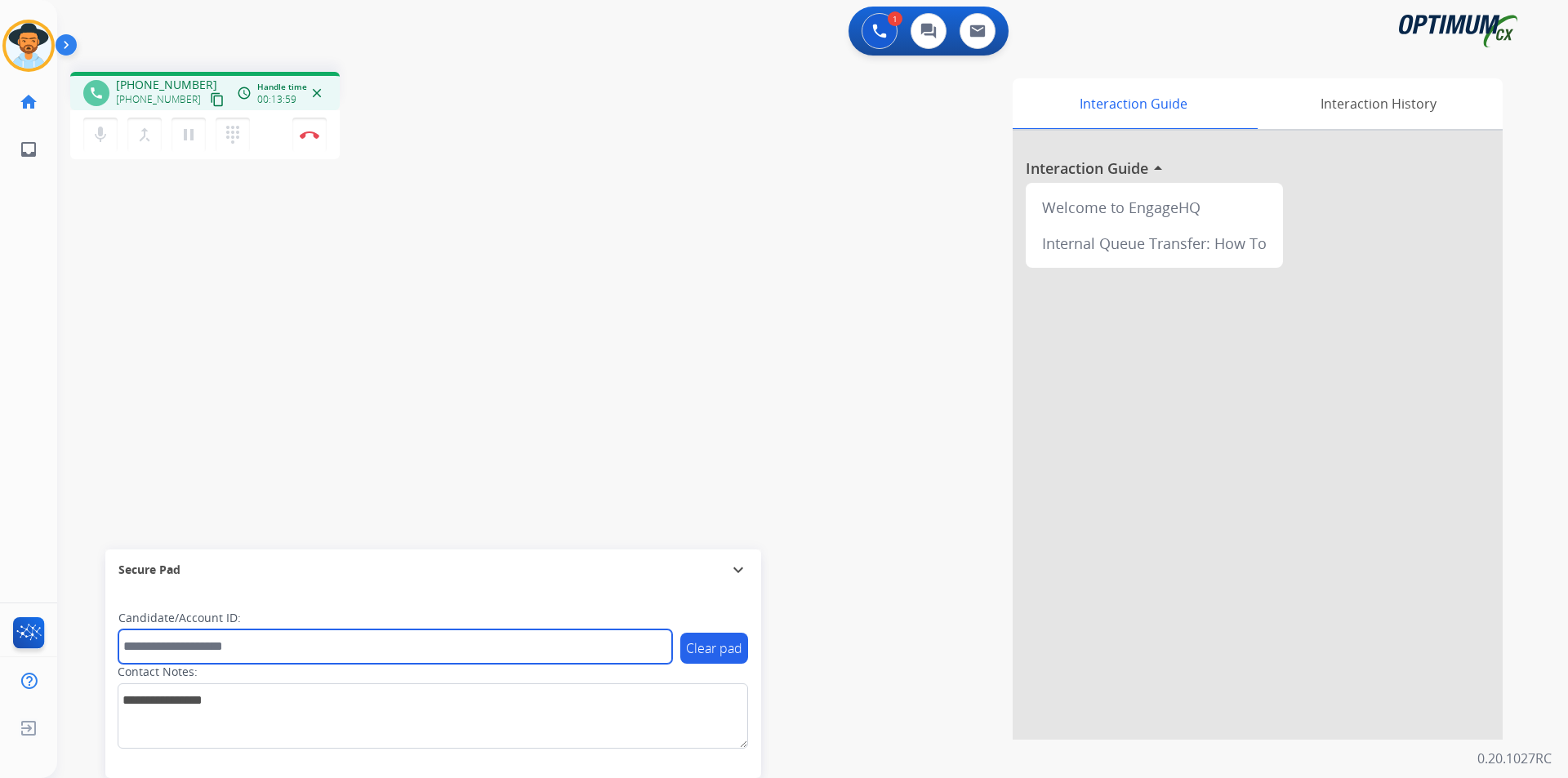
click at [143, 645] on input "text" at bounding box center [395, 646] width 554 height 34
paste input "**********"
type input "**********"
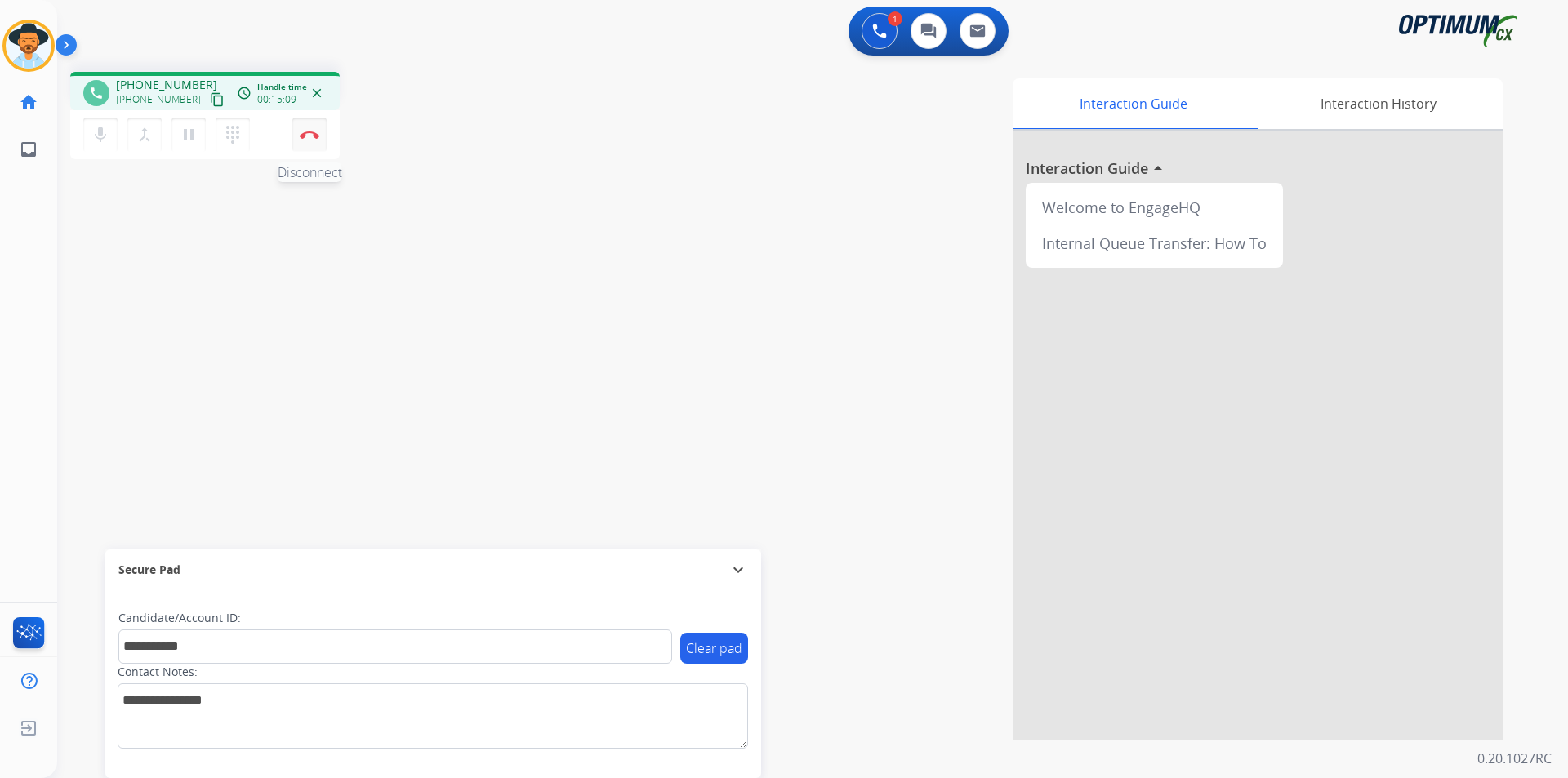
click at [313, 140] on button "Disconnect" at bounding box center [310, 134] width 34 height 34
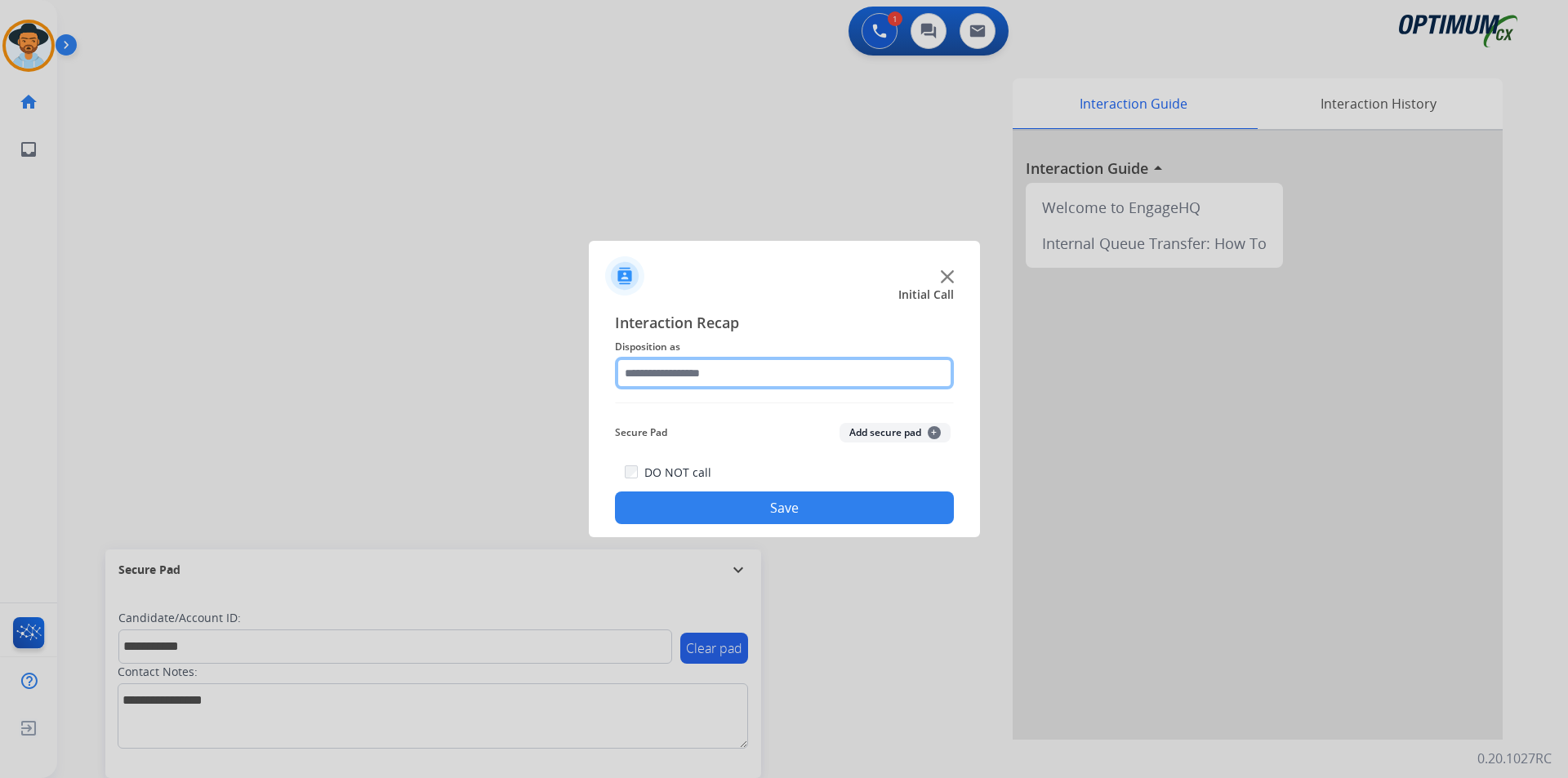
click at [772, 372] on input "text" at bounding box center [785, 373] width 339 height 33
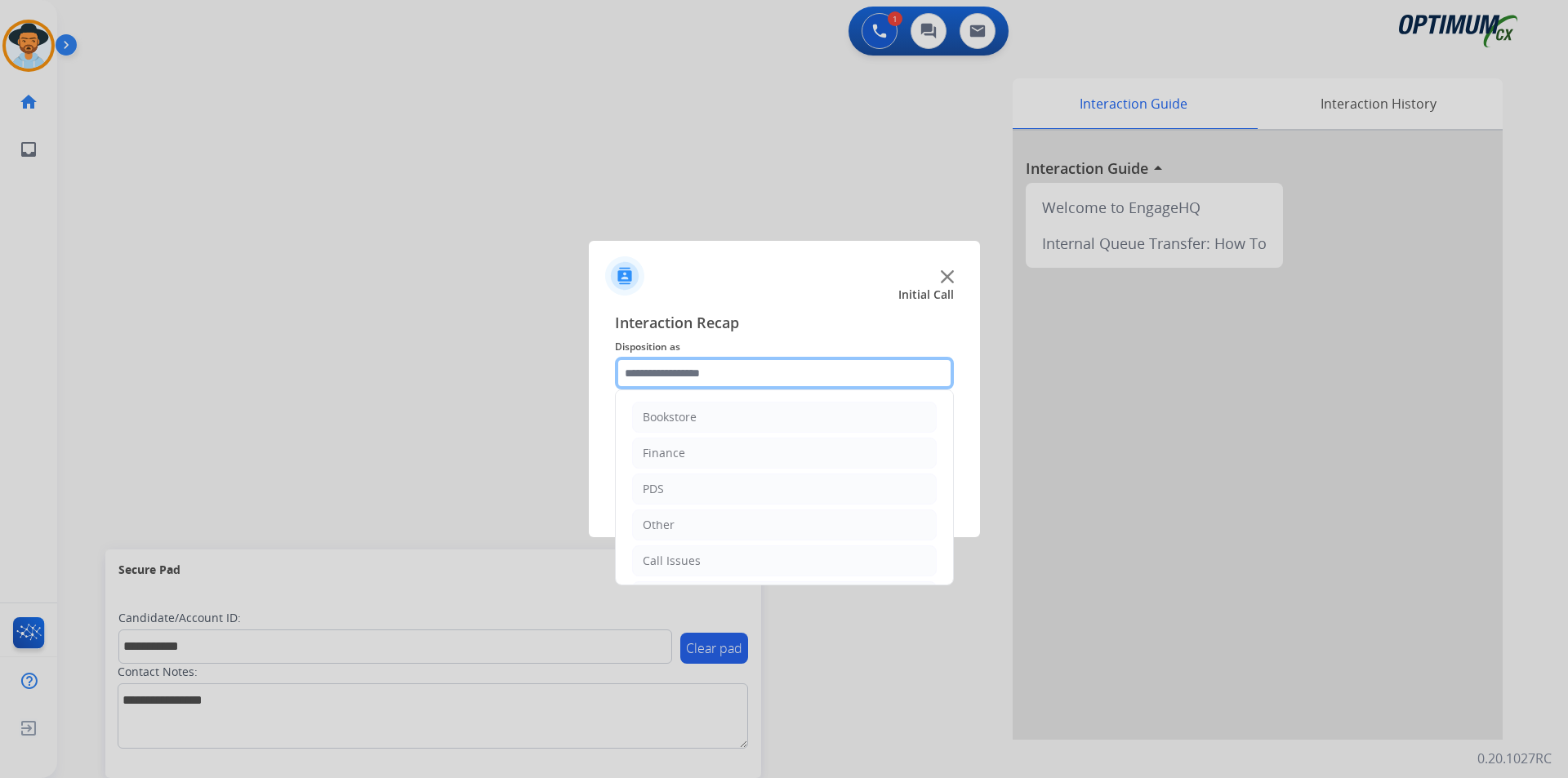
scroll to position [111, 0]
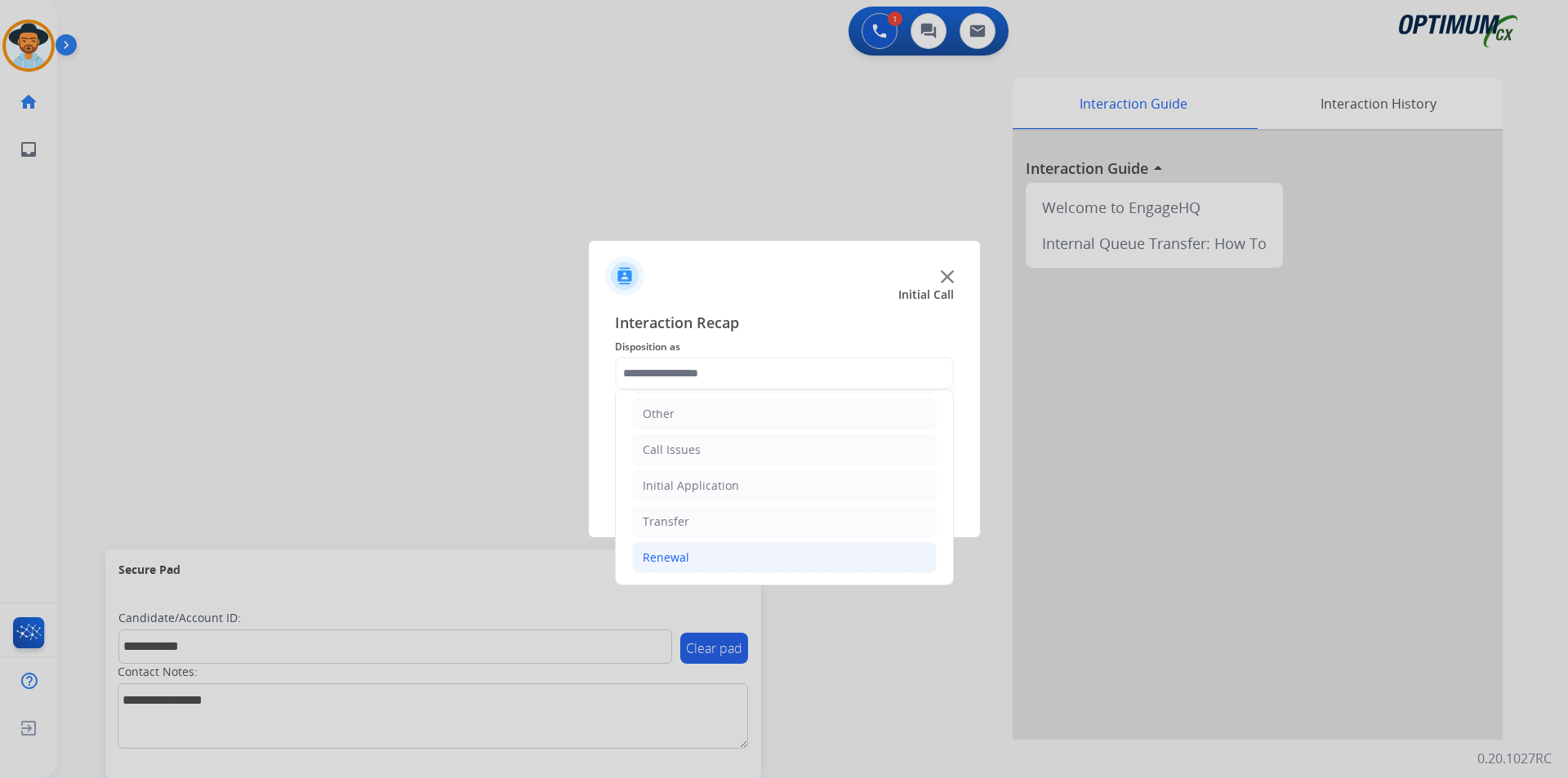
click at [733, 557] on li "Renewal" at bounding box center [785, 557] width 305 height 31
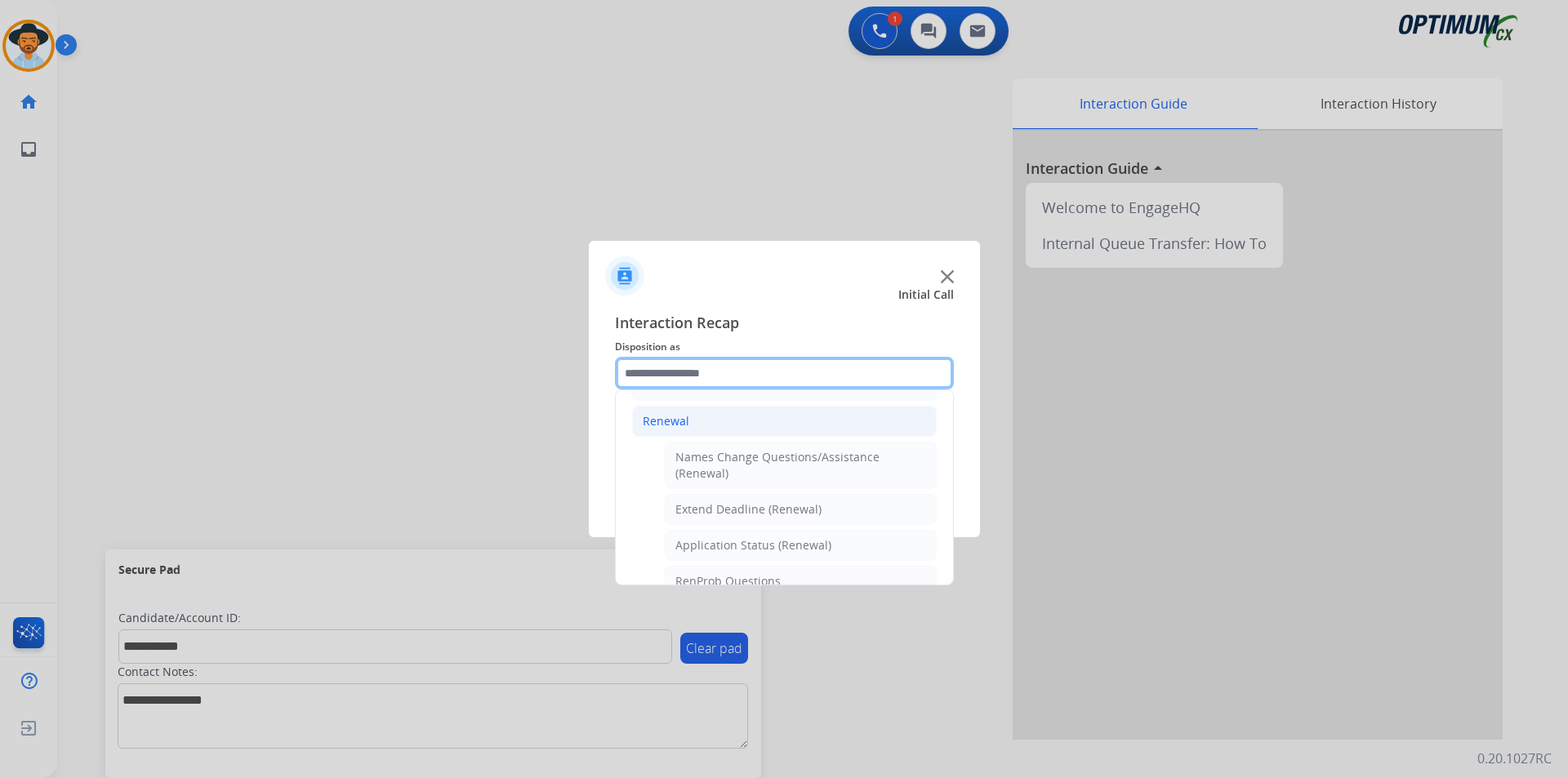
scroll to position [383, 0]
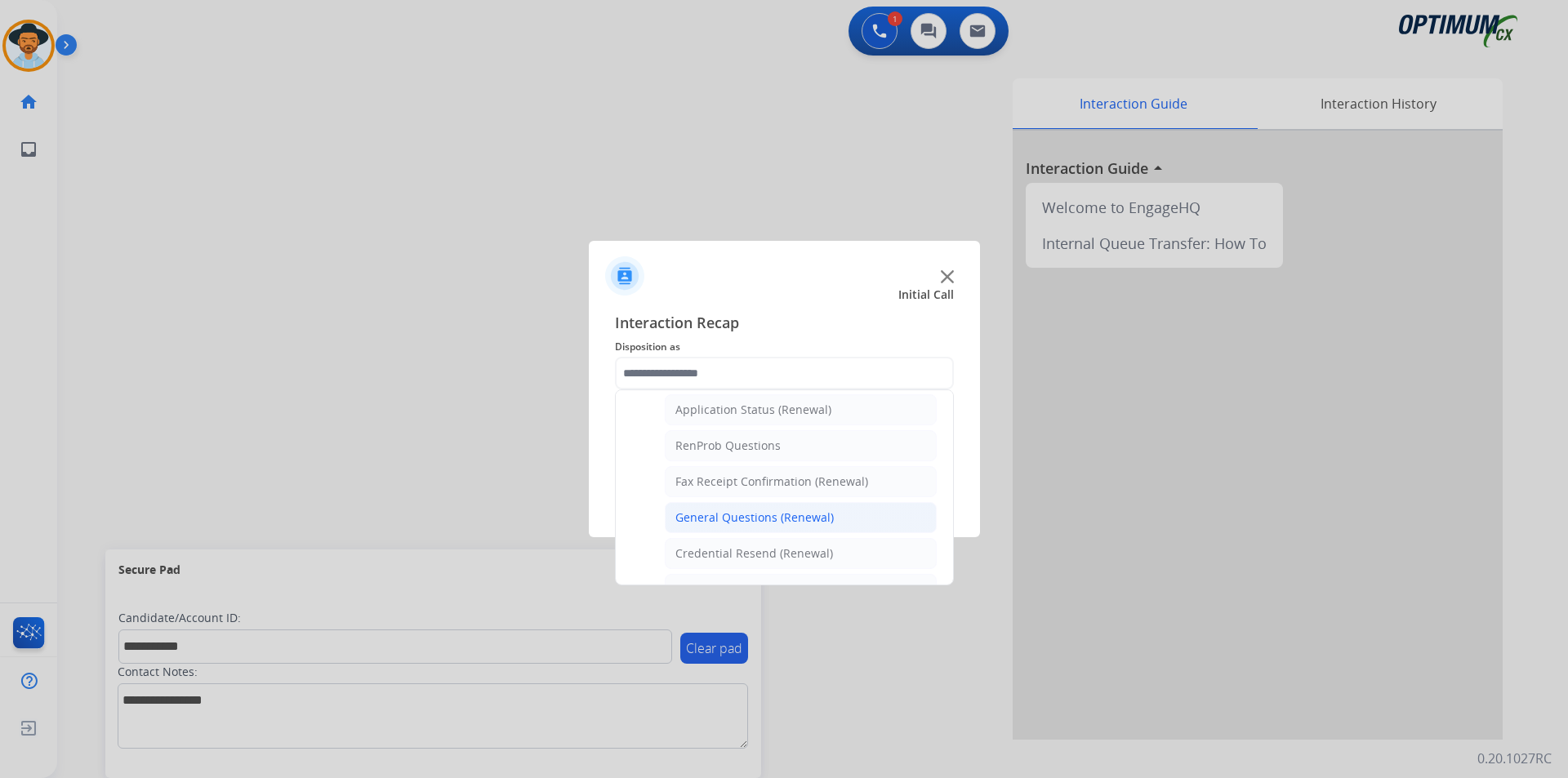
click at [771, 509] on div "General Questions (Renewal)" at bounding box center [754, 517] width 158 height 16
type input "**********"
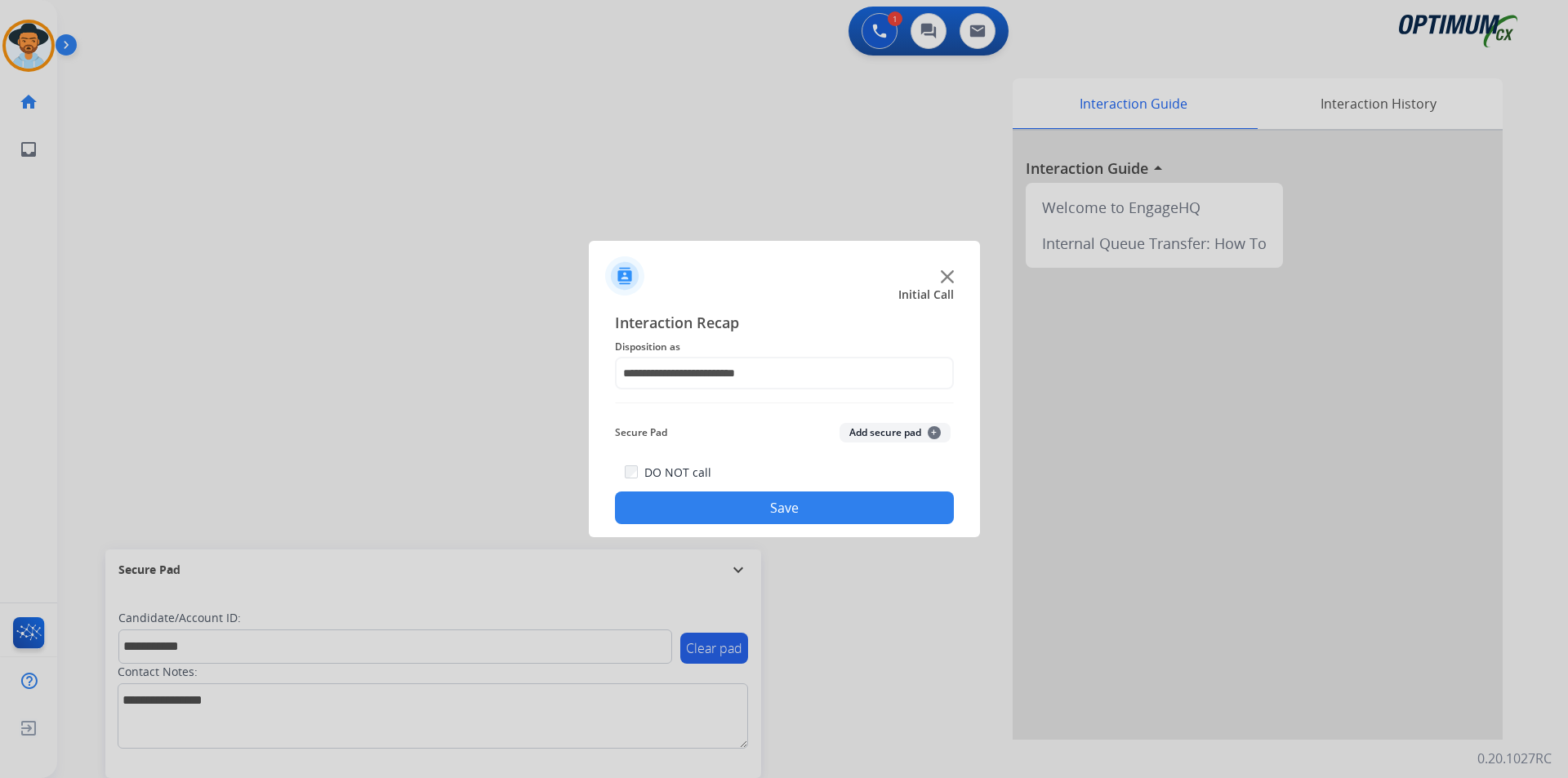
click at [744, 505] on button "Save" at bounding box center [785, 507] width 339 height 33
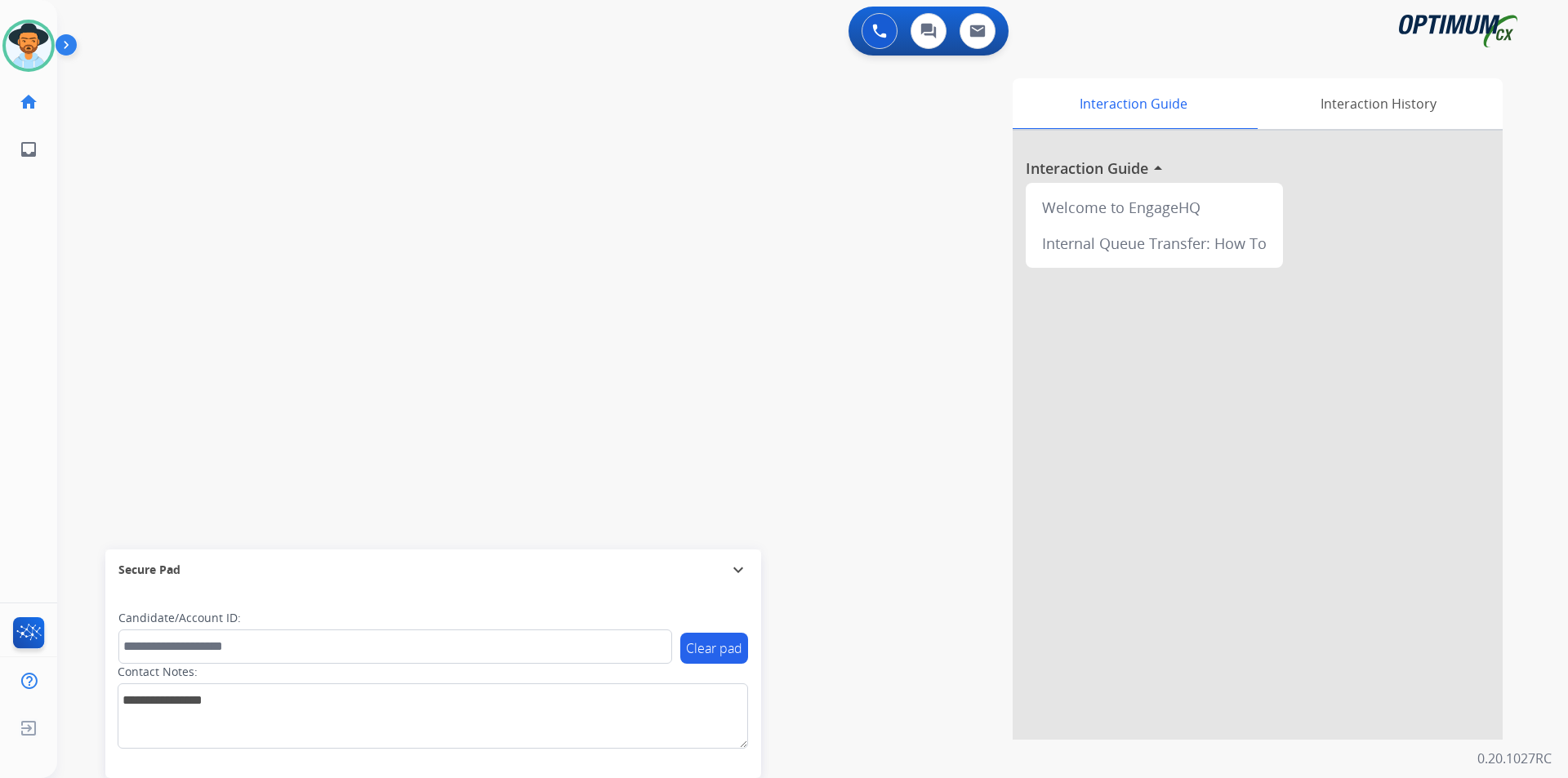
click at [155, 283] on div "swap_horiz Break voice bridge close_fullscreen Connect 3-Way Call merge_type Se…" at bounding box center [793, 398] width 1472 height 681
click at [155, 83] on span "[PHONE_NUMBER]" at bounding box center [166, 84] width 101 height 16
copy span "13213174939"
click at [160, 81] on span "[PHONE_NUMBER]" at bounding box center [166, 84] width 101 height 16
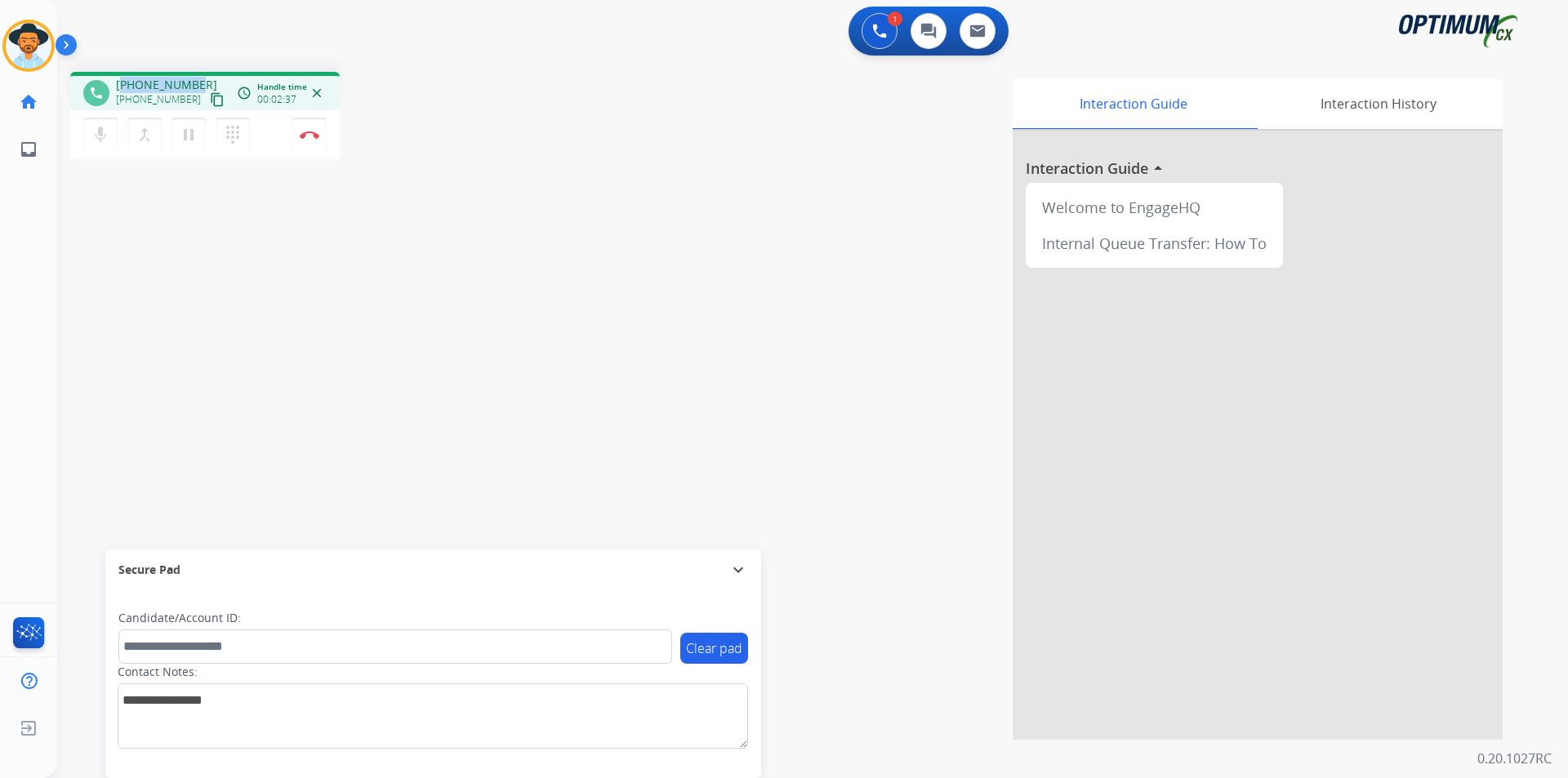
click at [160, 81] on span "[PHONE_NUMBER]" at bounding box center [166, 84] width 101 height 16
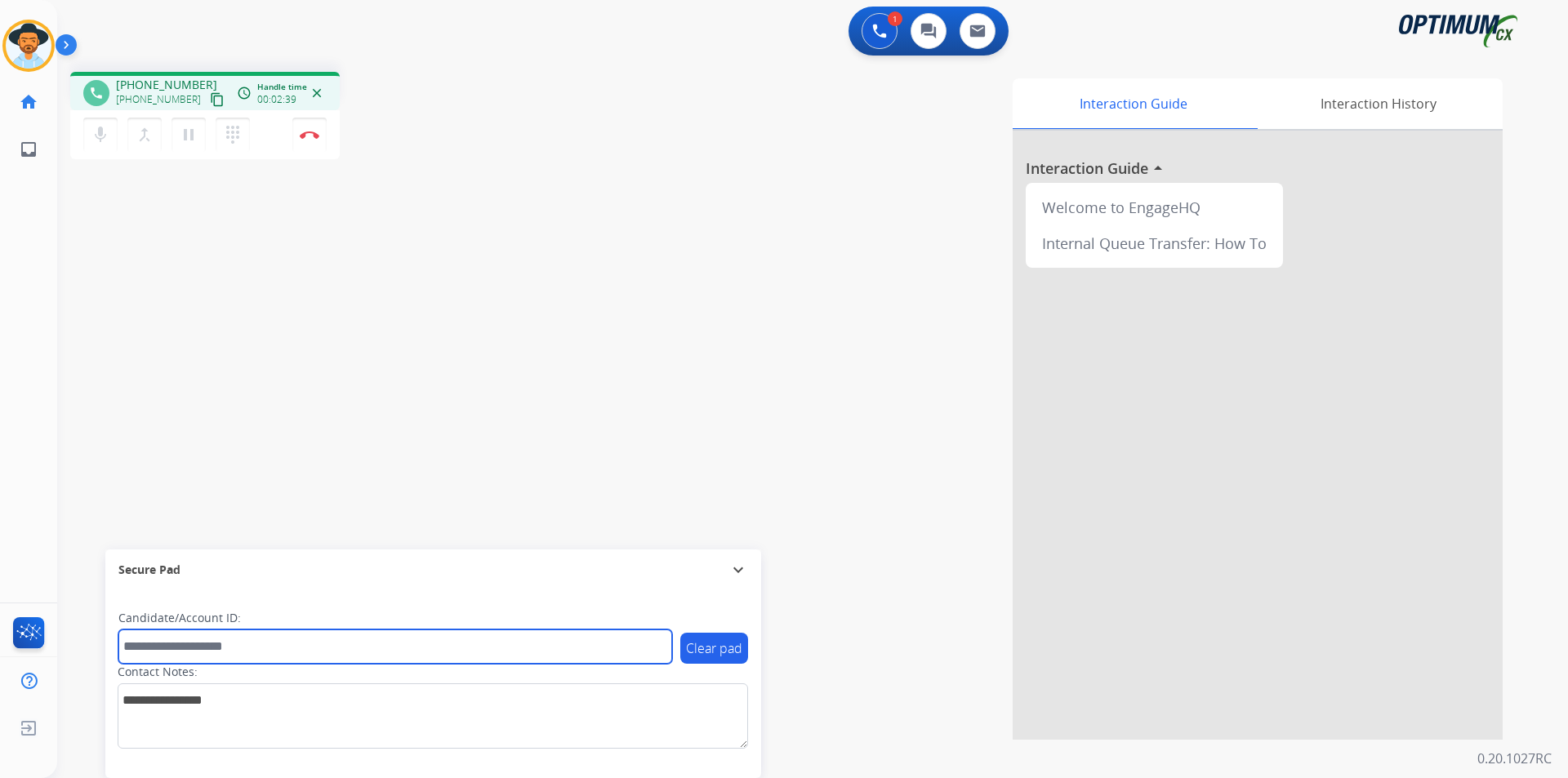
click at [137, 645] on input "text" at bounding box center [395, 646] width 554 height 34
paste input "**********"
type input "**********"
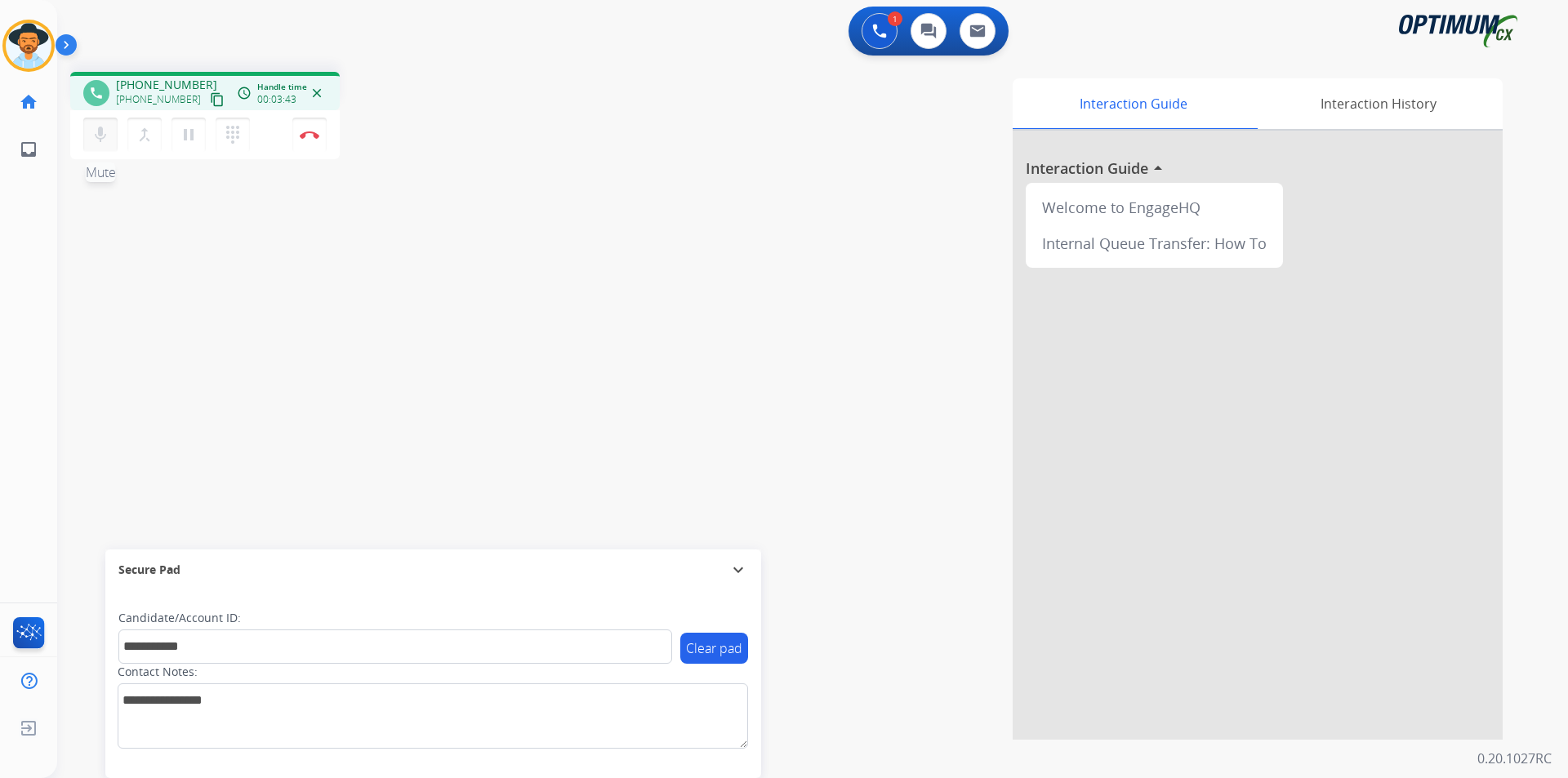
click at [103, 134] on mat-icon "mic" at bounding box center [100, 134] width 20 height 20
click at [862, 174] on div "Interaction Guide Interaction History Interaction Guide arrow_drop_up Welcome t…" at bounding box center [1022, 409] width 962 height 662
click at [306, 131] on img at bounding box center [310, 134] width 20 height 9
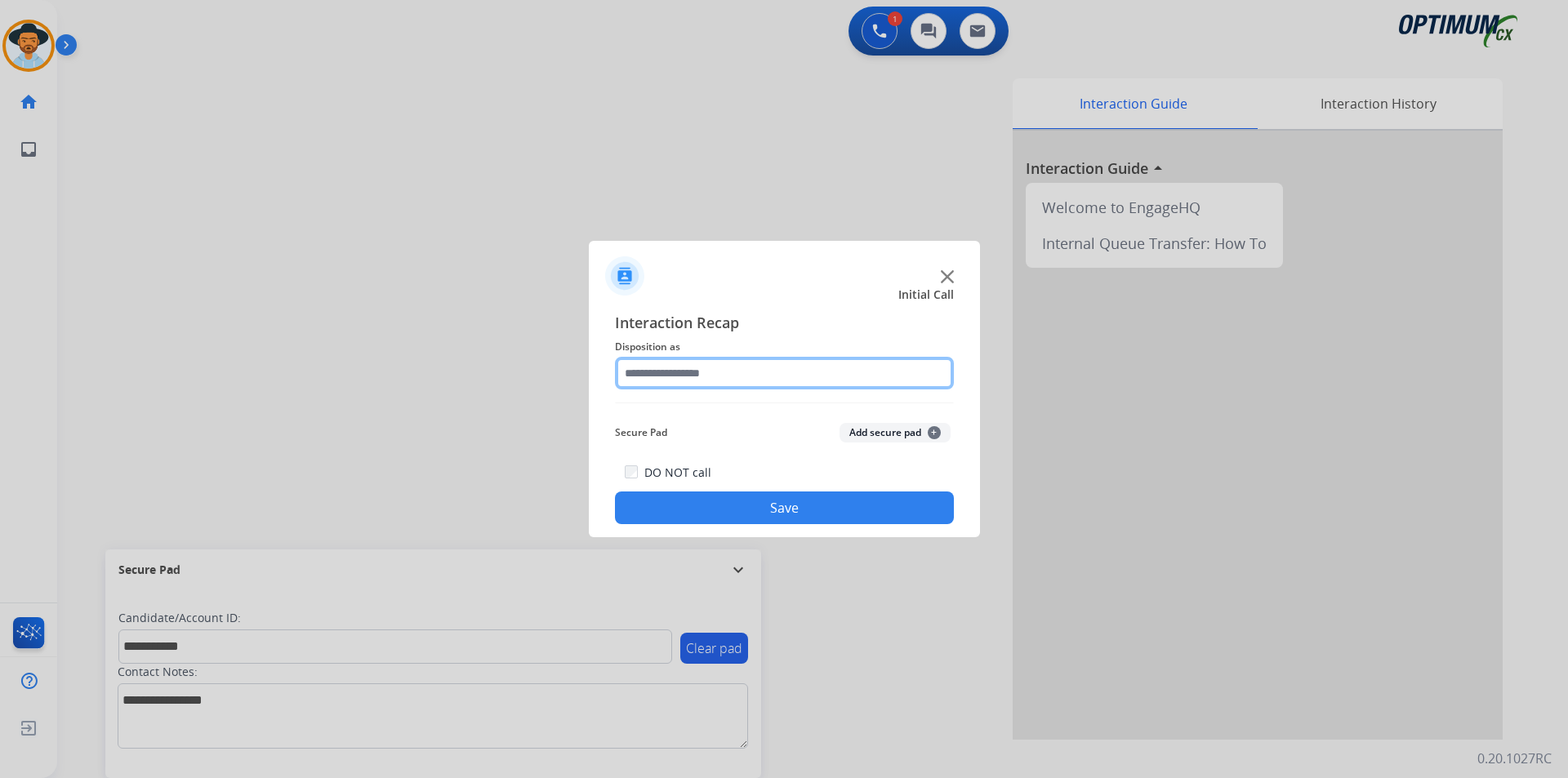
click at [709, 369] on input "text" at bounding box center [785, 373] width 339 height 33
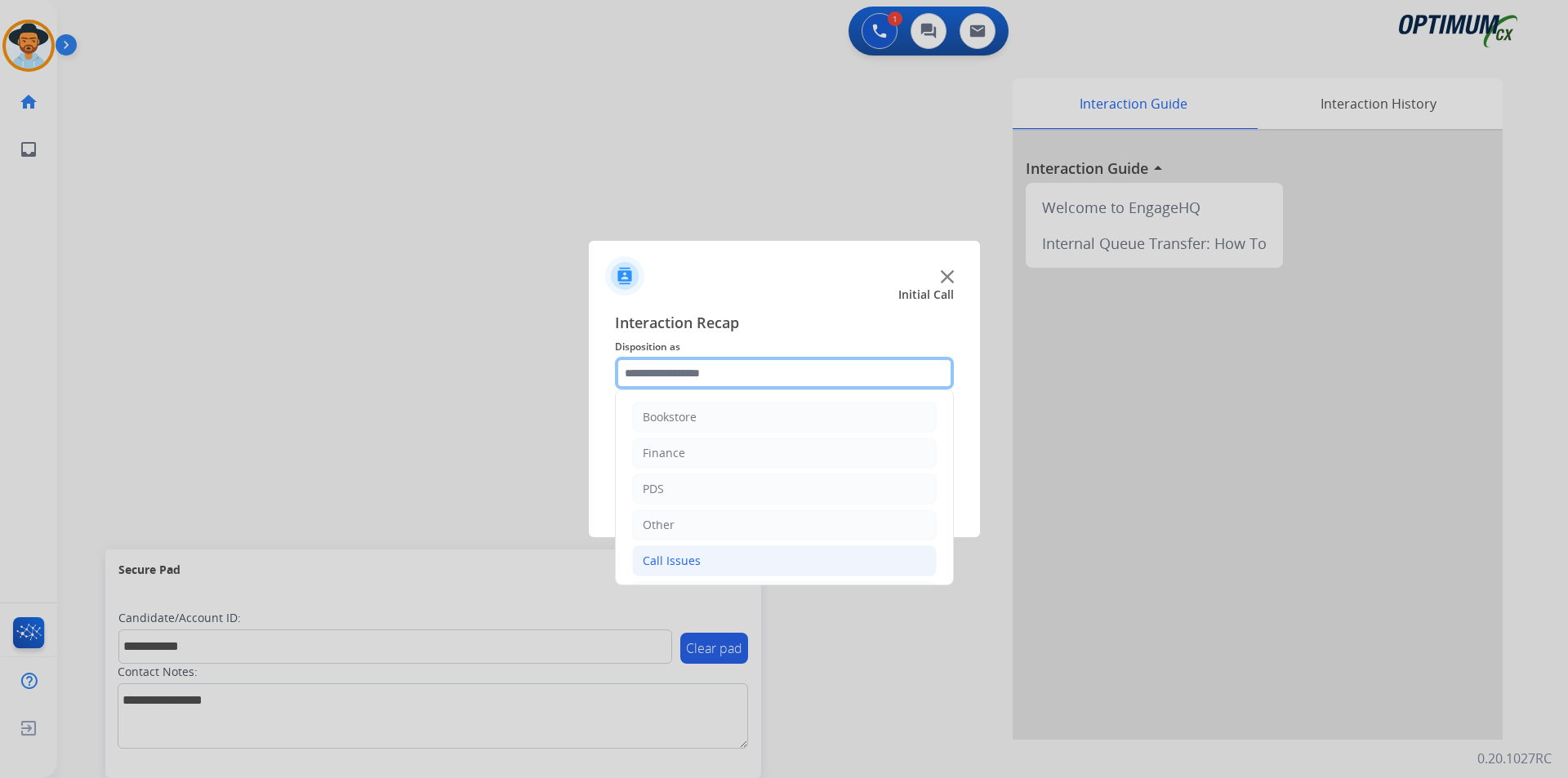
scroll to position [111, 0]
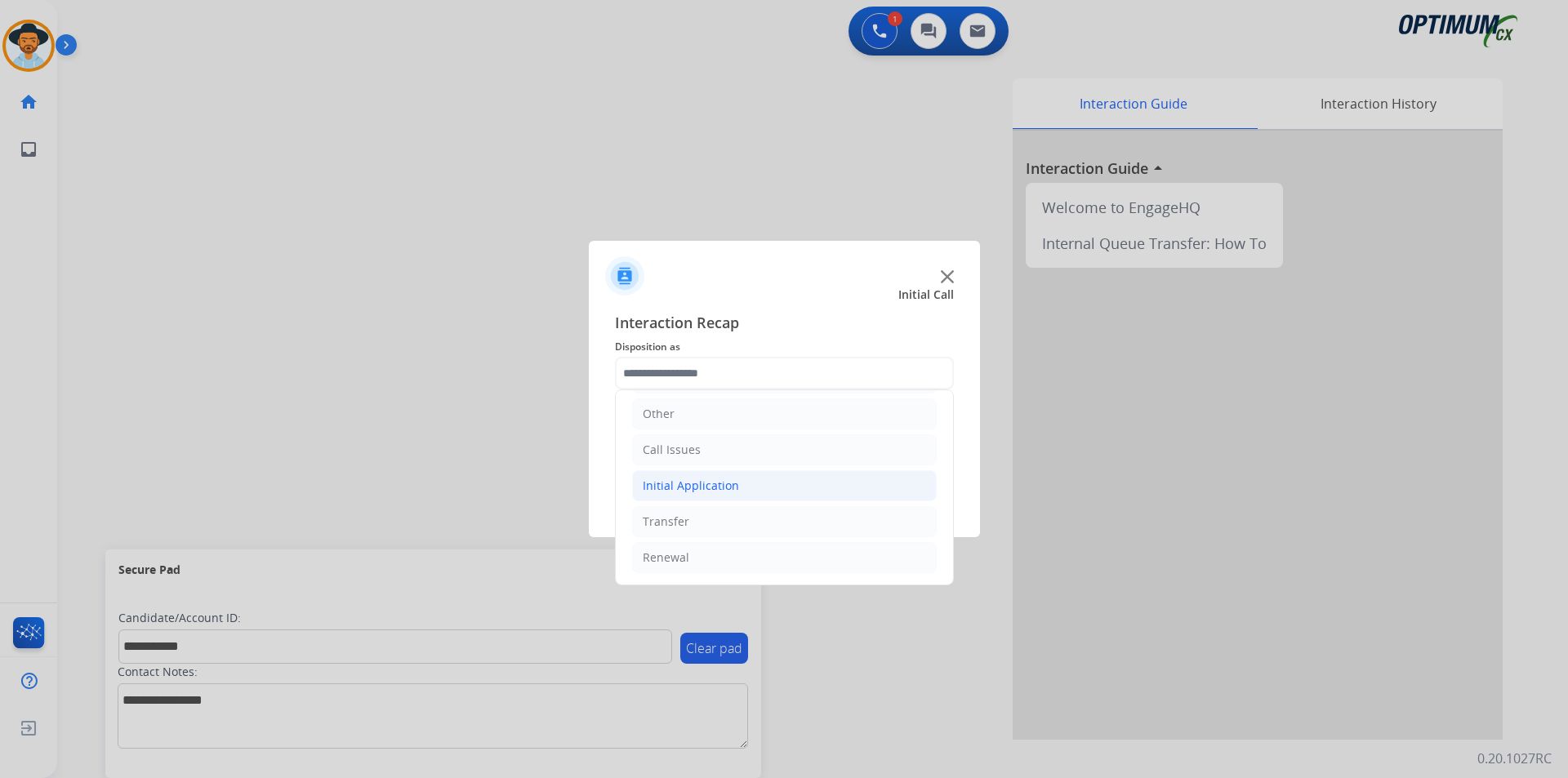
click at [701, 496] on li "Initial Application" at bounding box center [785, 486] width 305 height 31
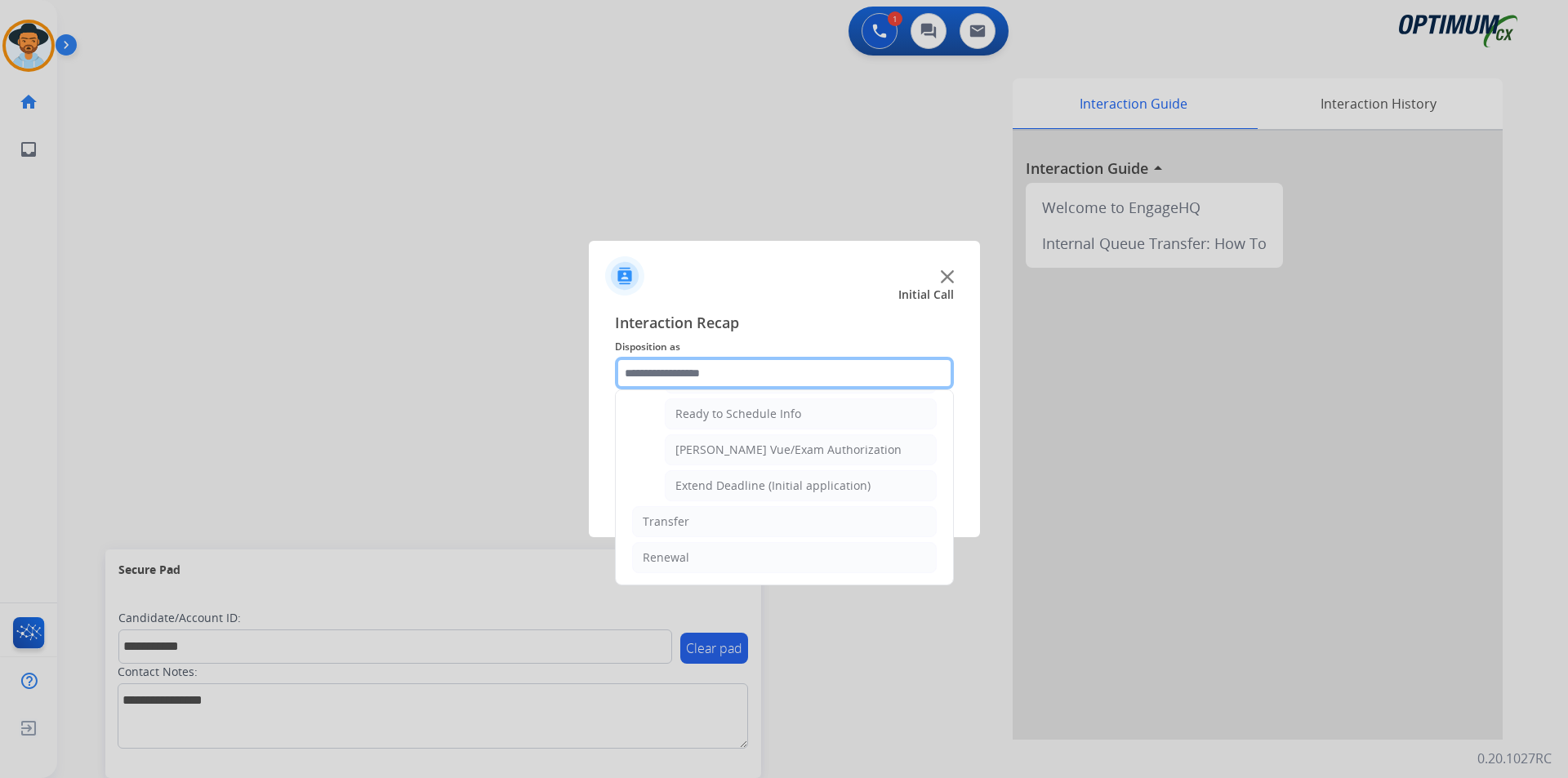
scroll to position [870, 0]
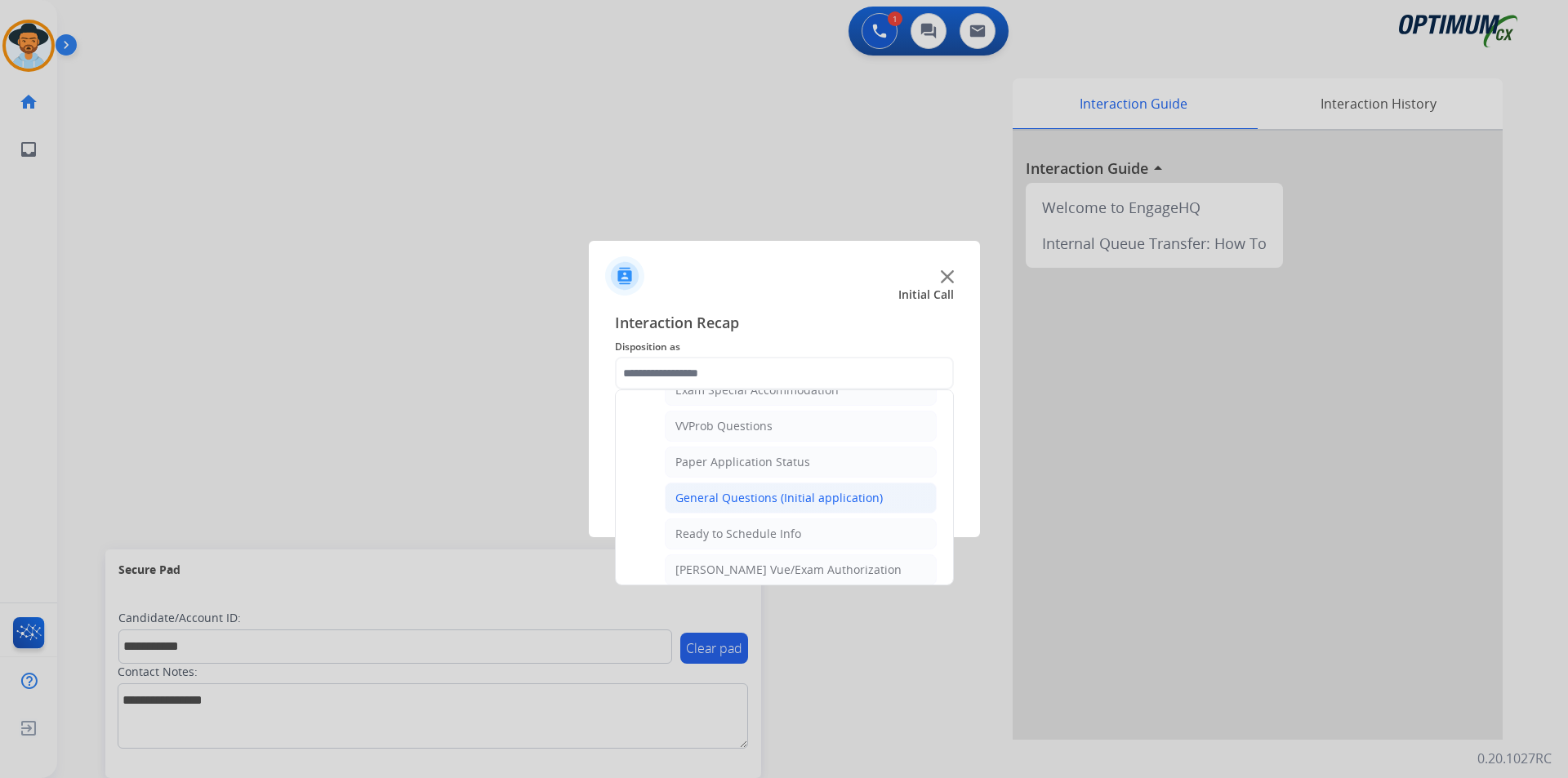
click at [719, 506] on div "General Questions (Initial application)" at bounding box center [778, 498] width 207 height 16
type input "**********"
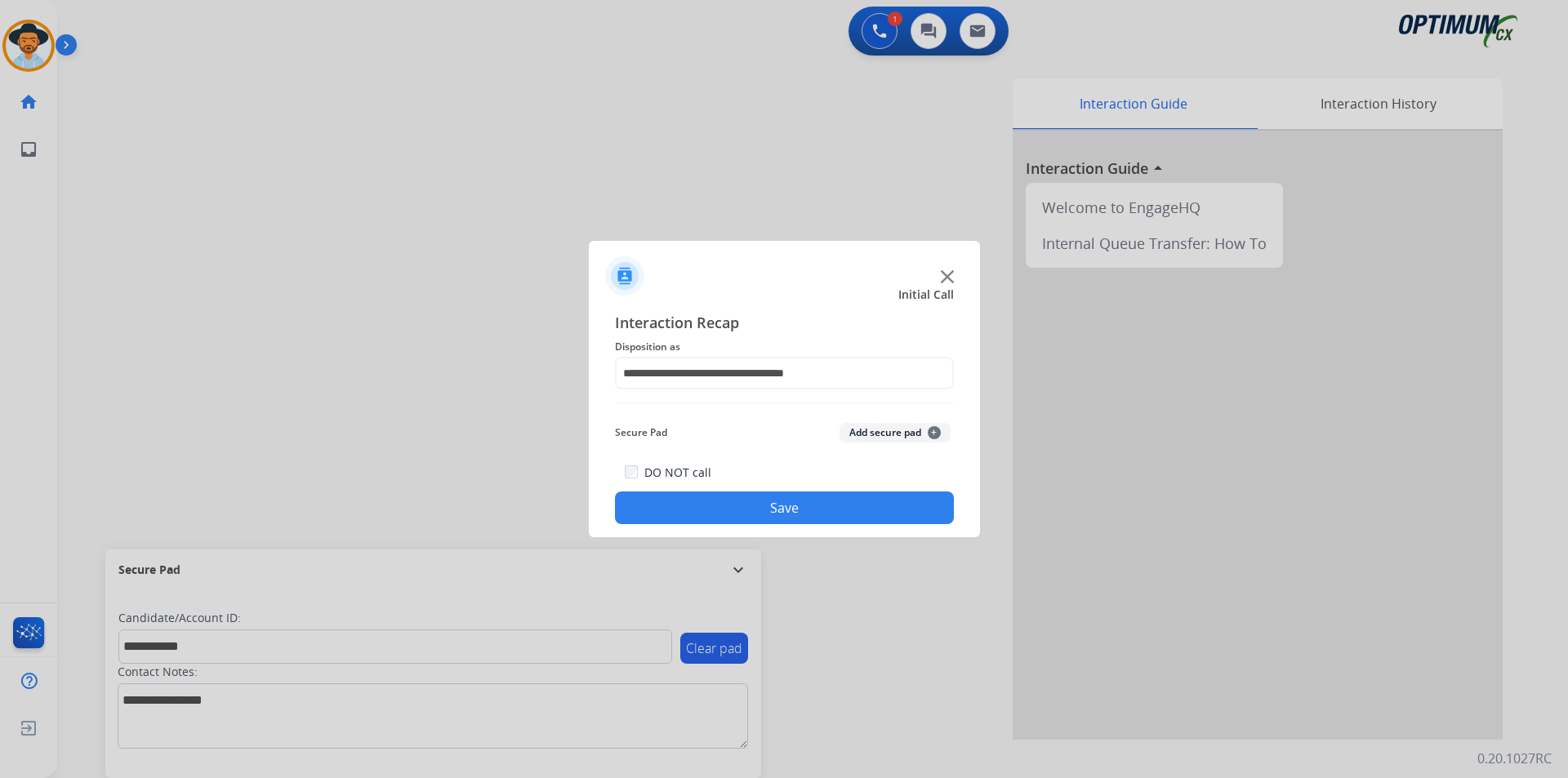
click at [696, 503] on button "Save" at bounding box center [785, 507] width 339 height 33
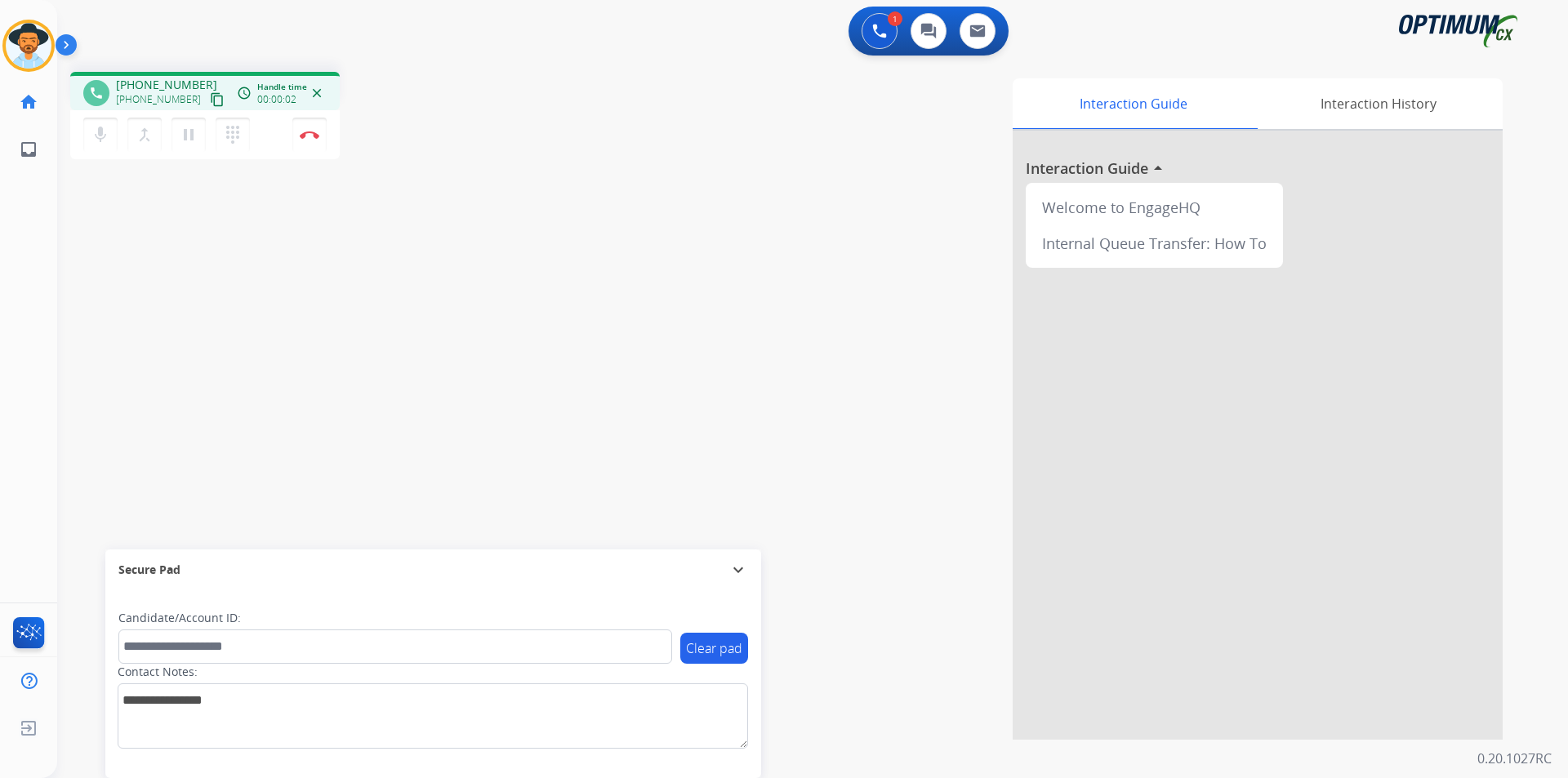
click at [574, 54] on div "1 Voice Interactions 0 Chat Interactions 0 Email Interactions" at bounding box center [803, 32] width 1452 height 52
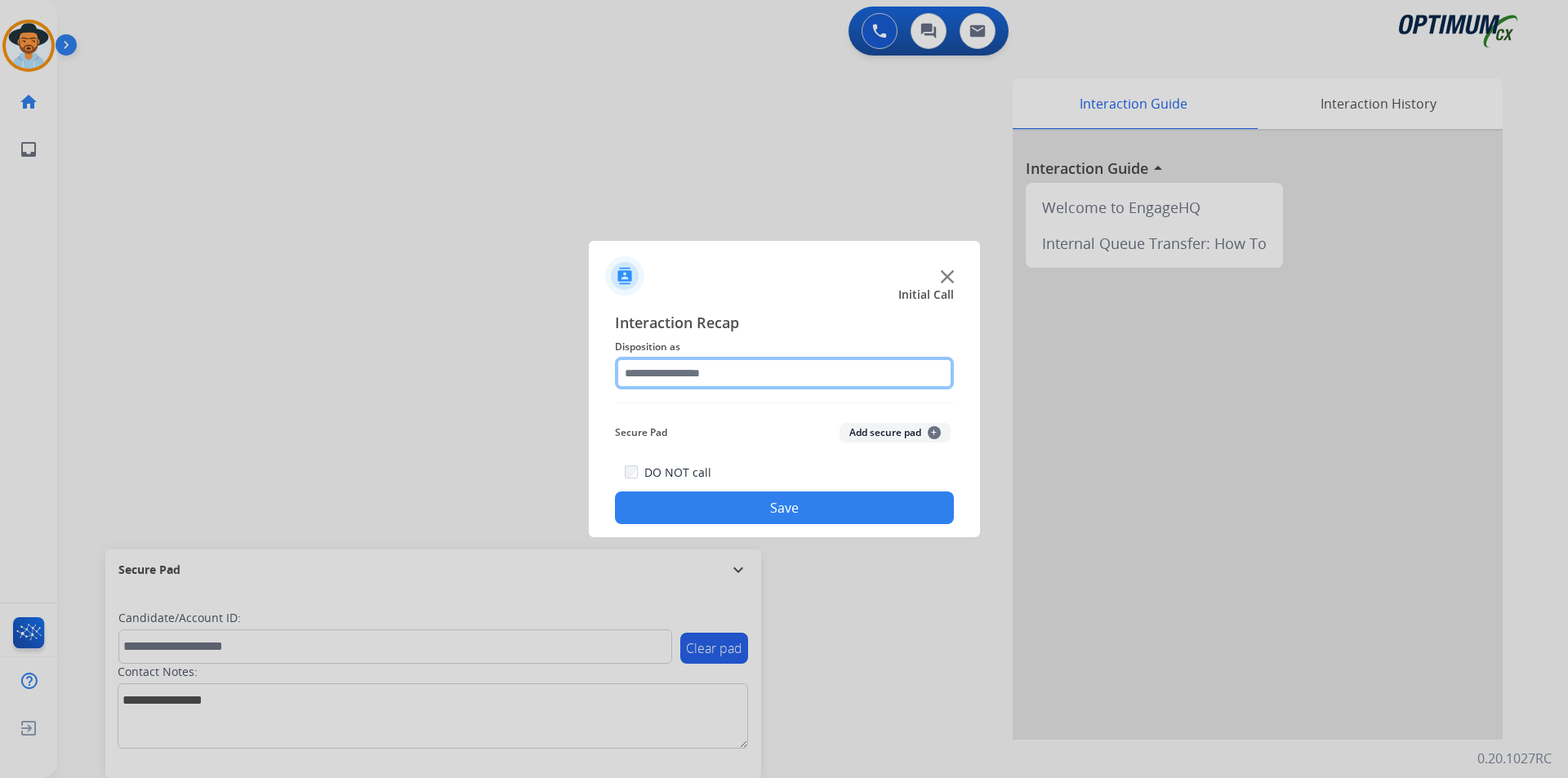
click at [850, 379] on input "text" at bounding box center [785, 373] width 339 height 33
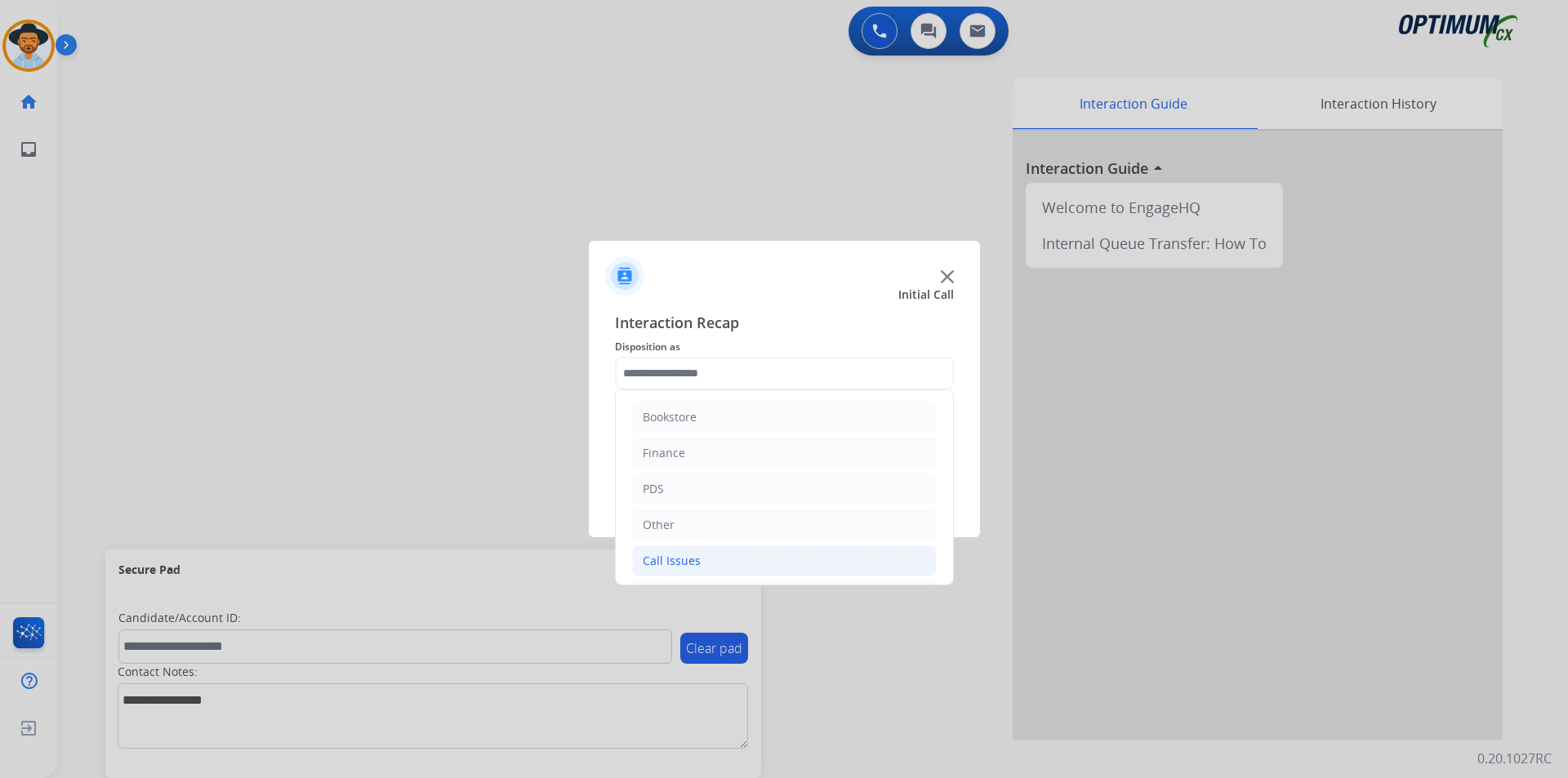
click at [704, 558] on li "Call Issues" at bounding box center [785, 560] width 305 height 31
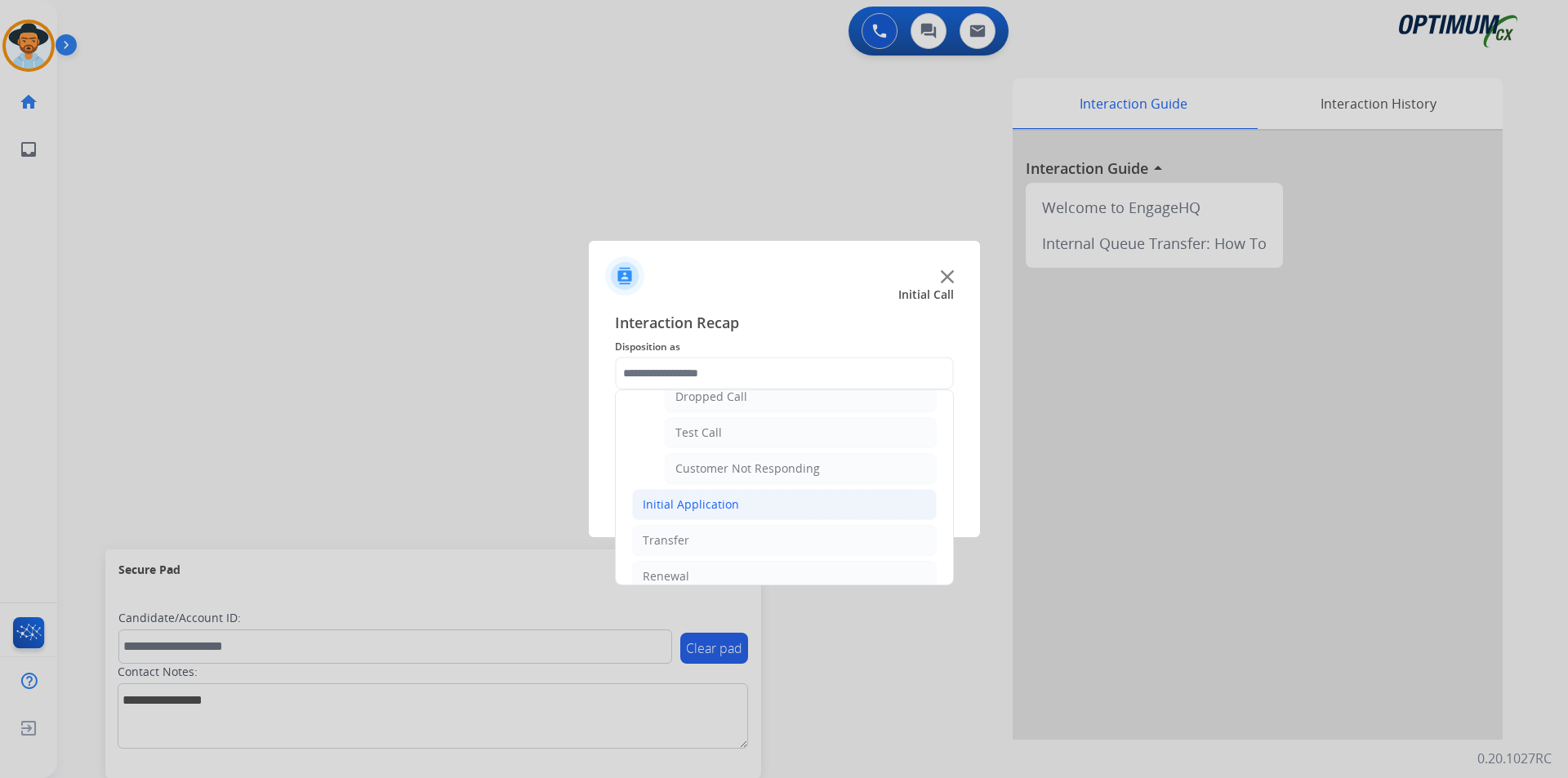
click at [708, 502] on div "Initial Application" at bounding box center [691, 504] width 97 height 16
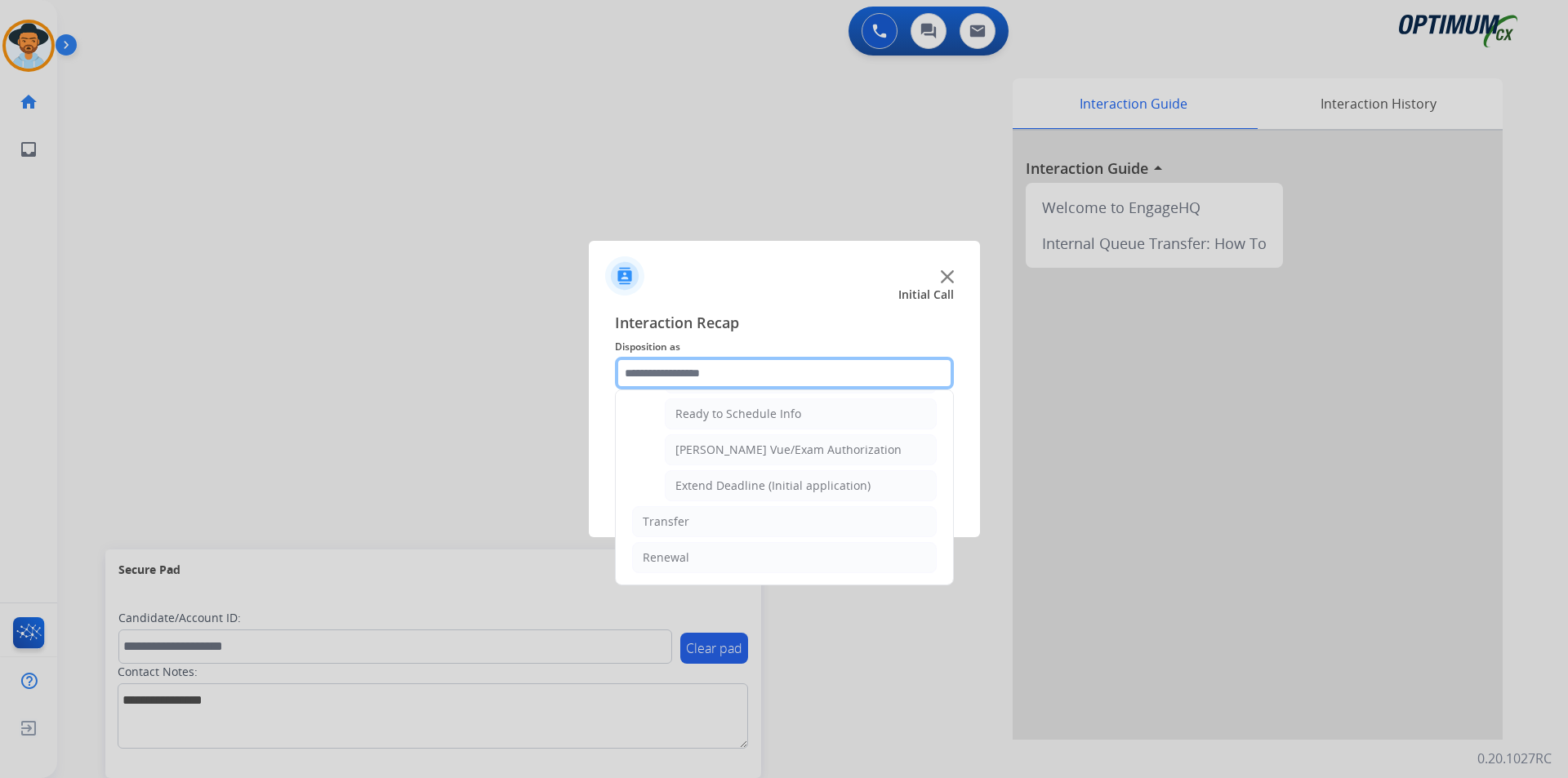
scroll to position [870, 0]
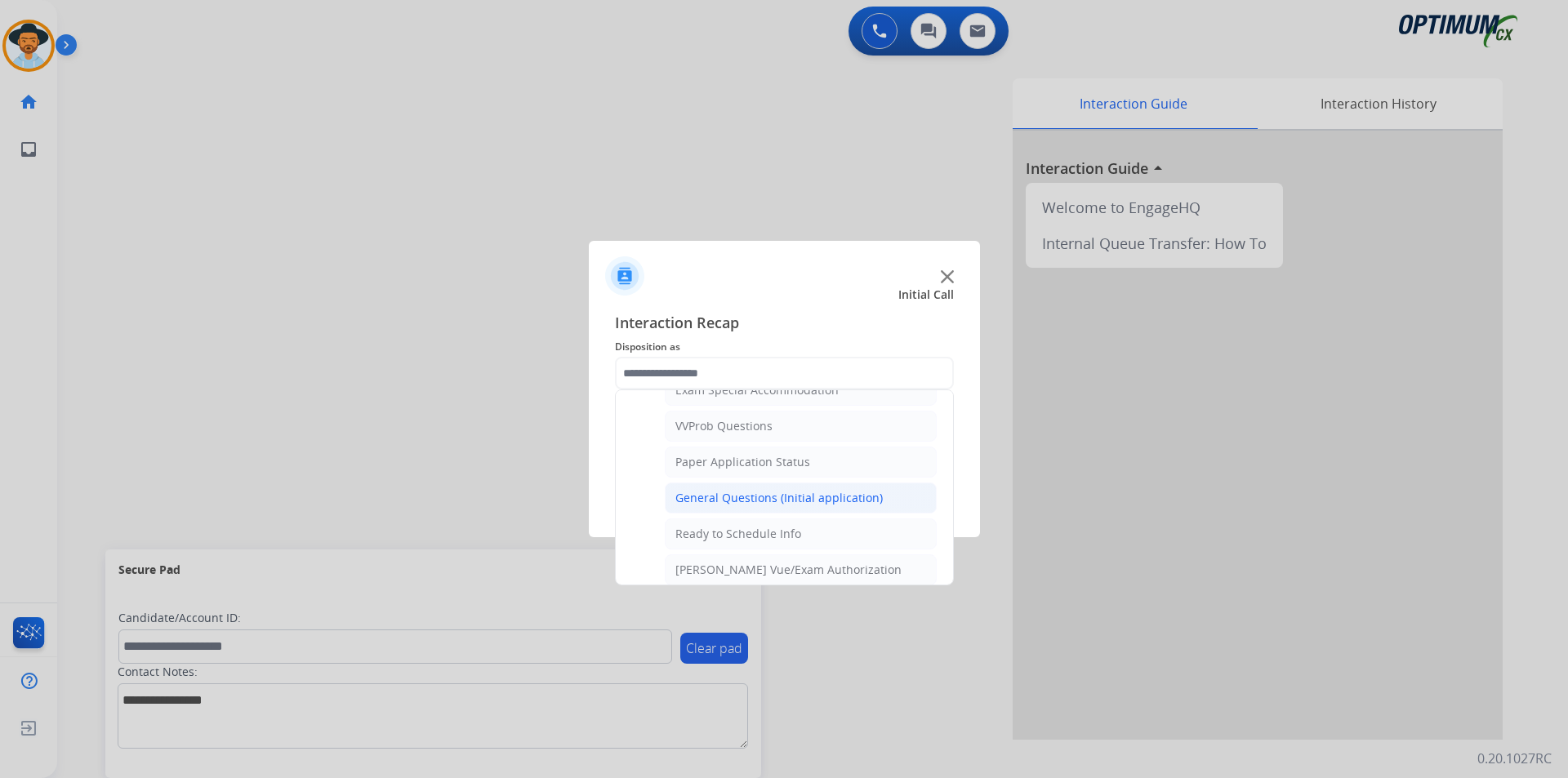
click at [727, 506] on div "General Questions (Initial application)" at bounding box center [778, 498] width 207 height 16
type input "**********"
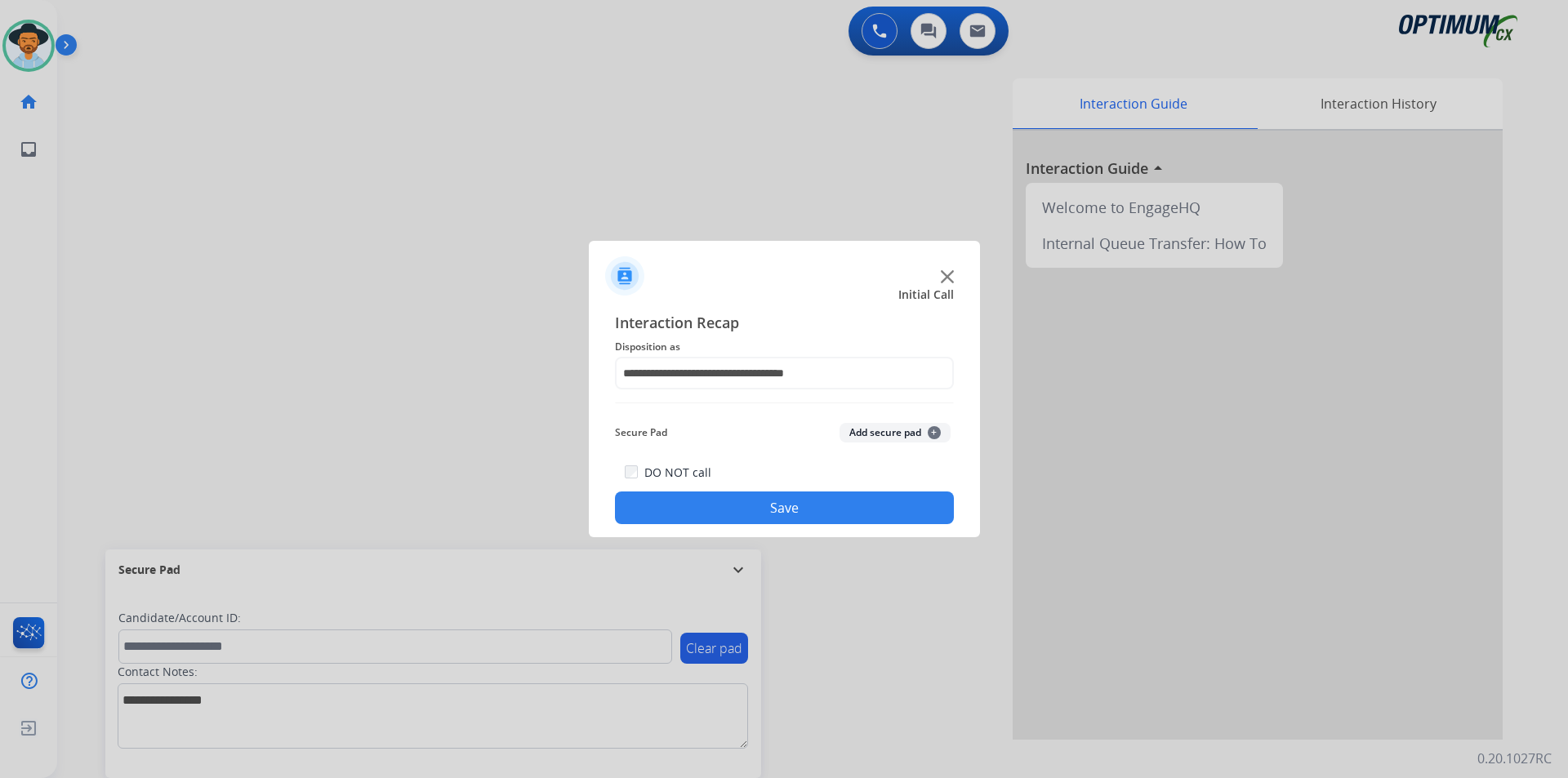
click at [721, 516] on button "Save" at bounding box center [785, 507] width 339 height 33
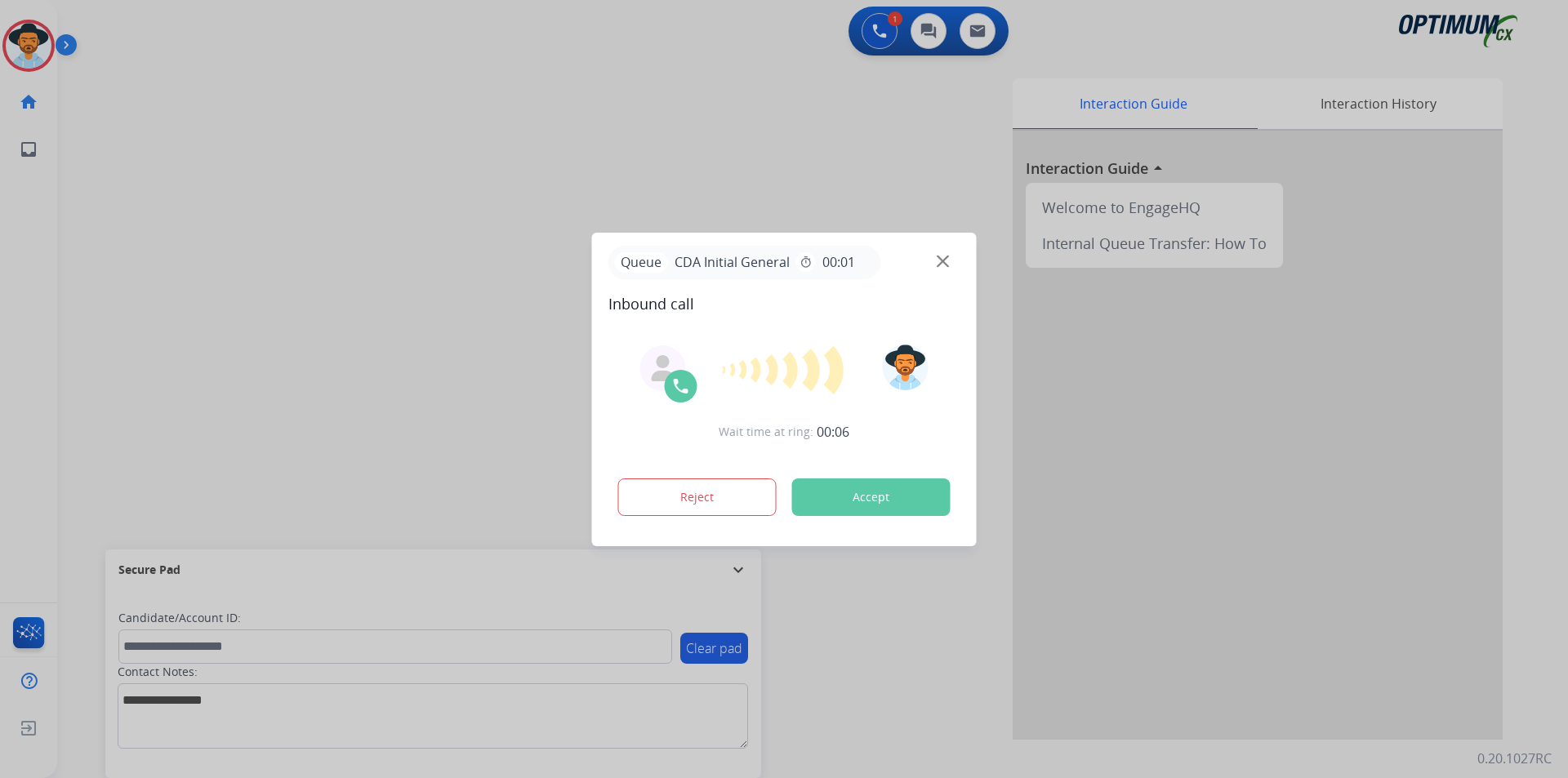
click at [626, 85] on div at bounding box center [784, 389] width 1568 height 778
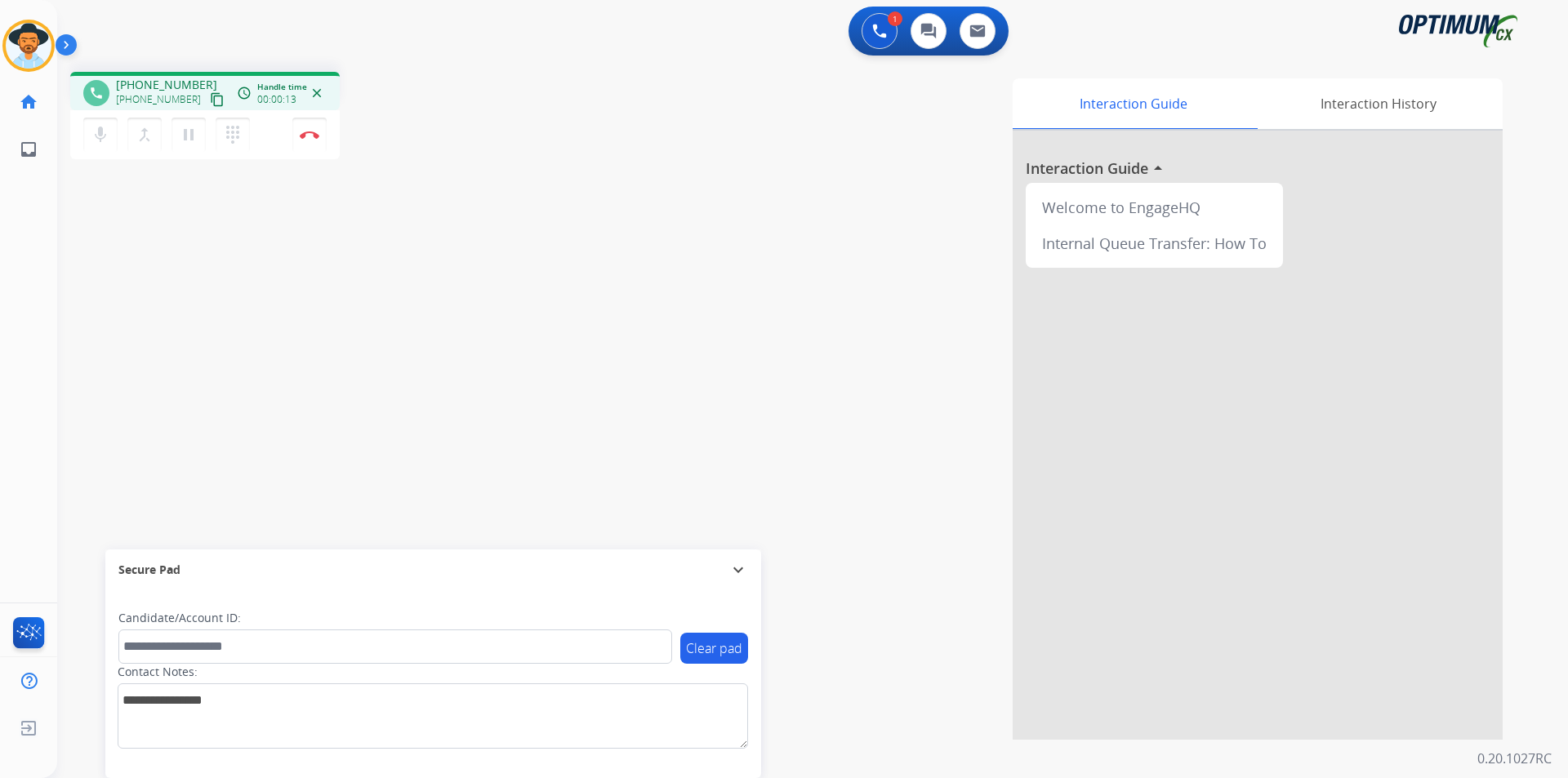
click at [157, 80] on span "+19512140486" at bounding box center [166, 84] width 101 height 16
copy span "19512140486"
click at [177, 85] on span "+19512140486" at bounding box center [166, 84] width 101 height 16
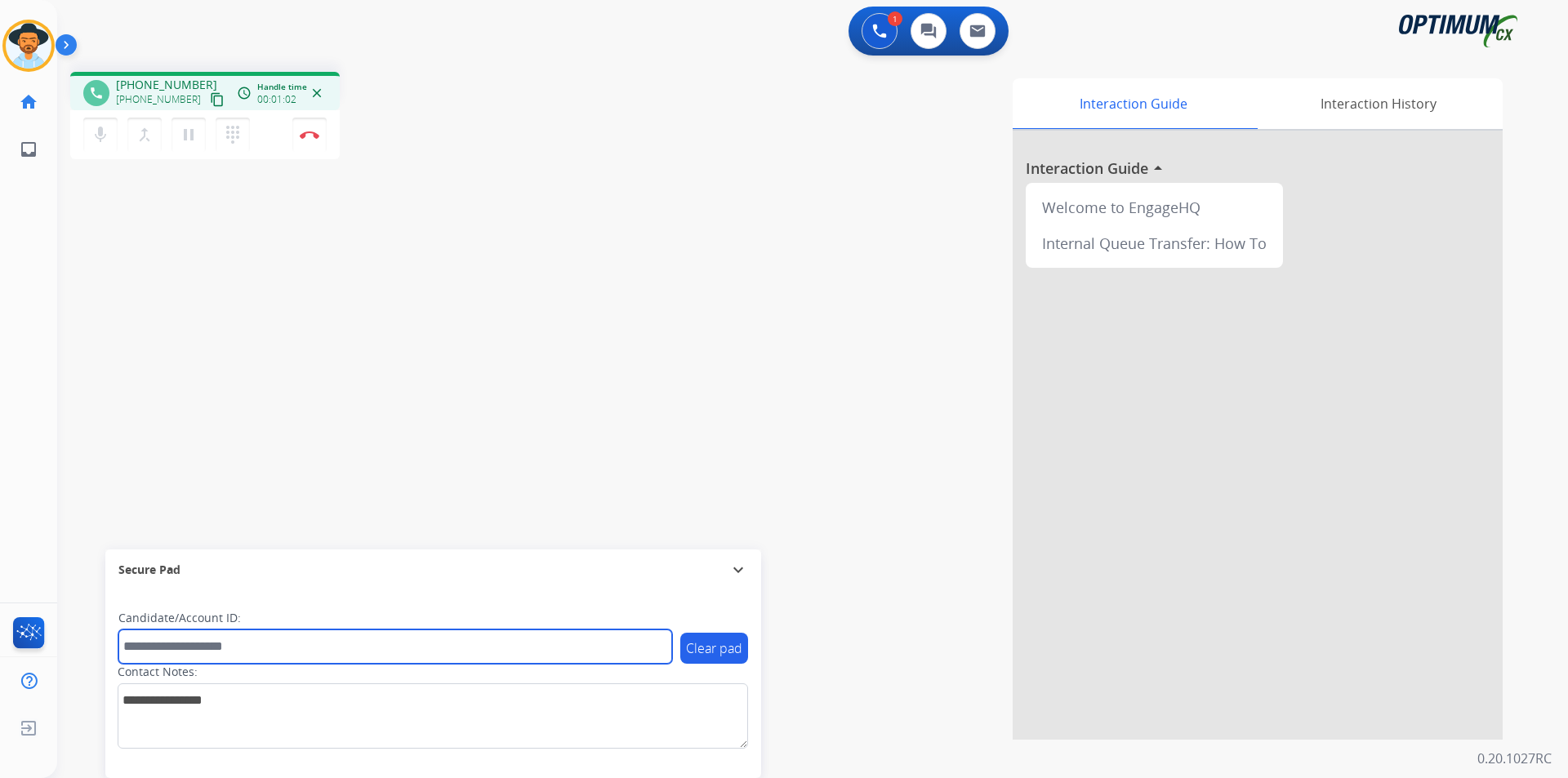
click at [337, 649] on input "text" at bounding box center [395, 646] width 554 height 34
paste input "**********"
click at [132, 645] on input "**********" at bounding box center [395, 646] width 554 height 34
type input "**********"
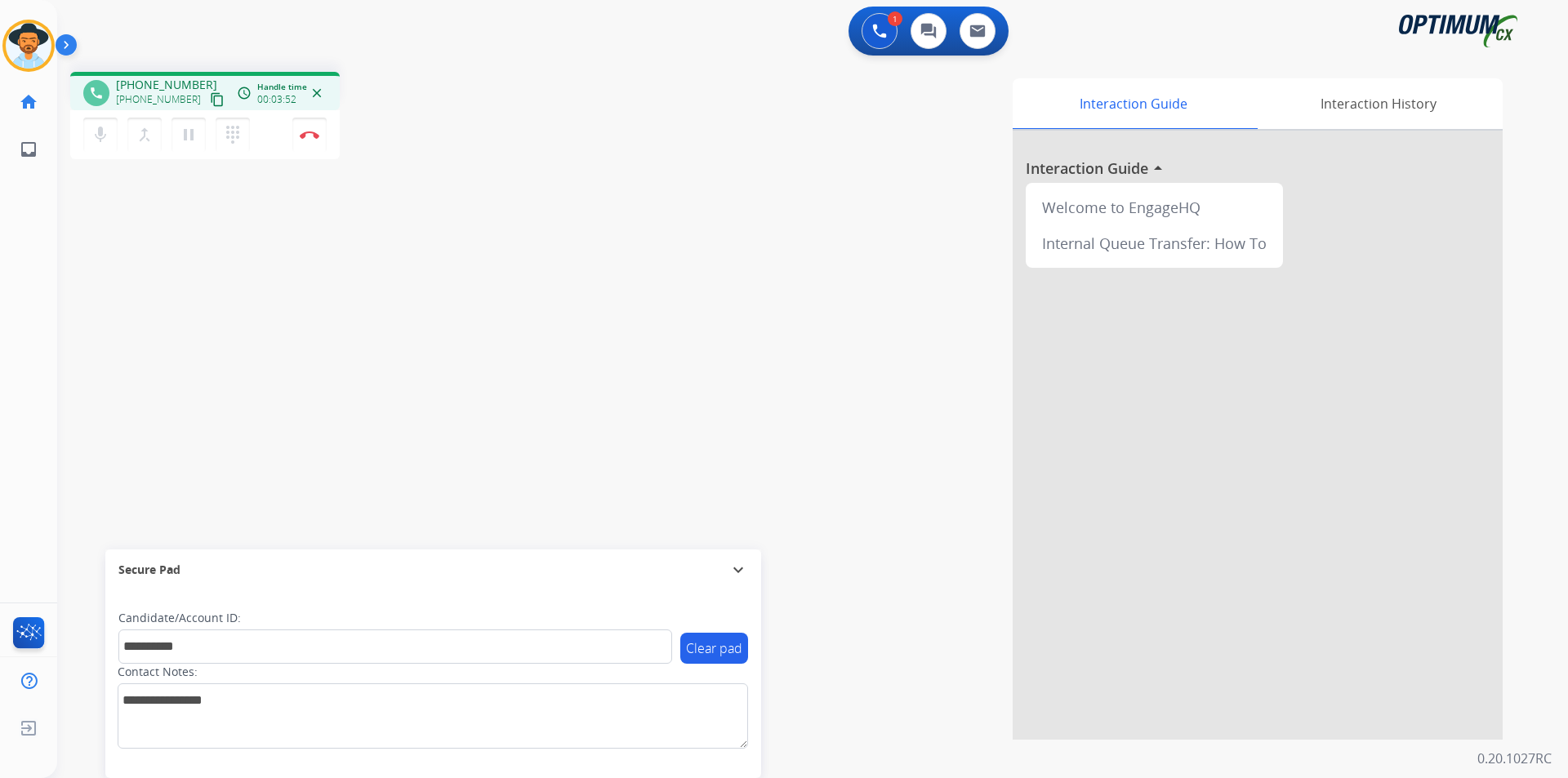
click at [475, 133] on div "phone +19512140486 +19512140486 content_copy access_time Call metrics Queue 00:…" at bounding box center [302, 117] width 464 height 92
click at [95, 141] on mat-icon "mic" at bounding box center [100, 134] width 20 height 20
click at [95, 141] on mat-icon "mic_off" at bounding box center [100, 134] width 20 height 20
click at [685, 164] on div "Interaction Guide Interaction History Interaction Guide arrow_drop_up Welcome t…" at bounding box center [1022, 409] width 962 height 662
click at [309, 138] on img at bounding box center [310, 134] width 20 height 9
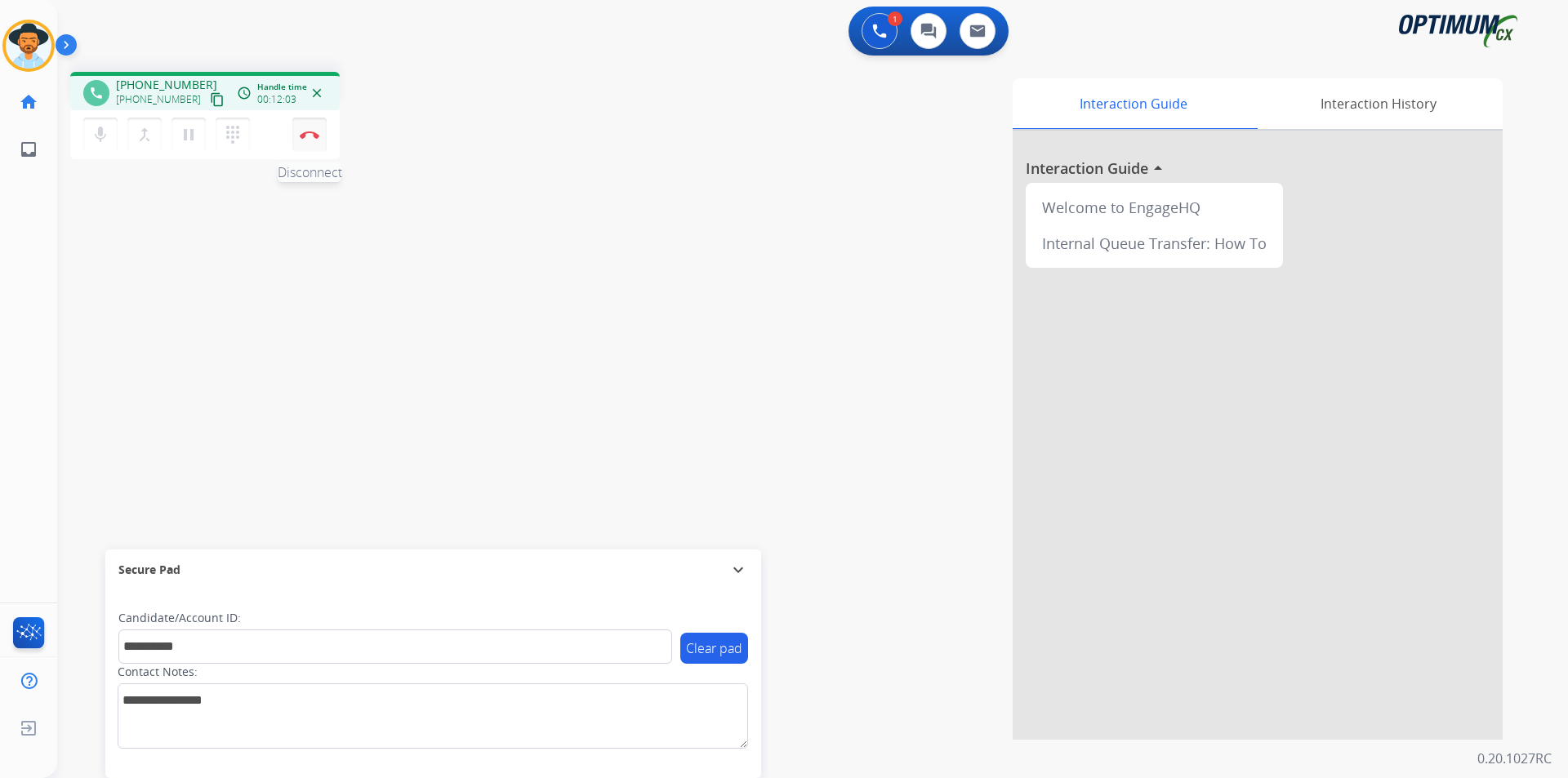
click at [309, 138] on img at bounding box center [310, 134] width 20 height 9
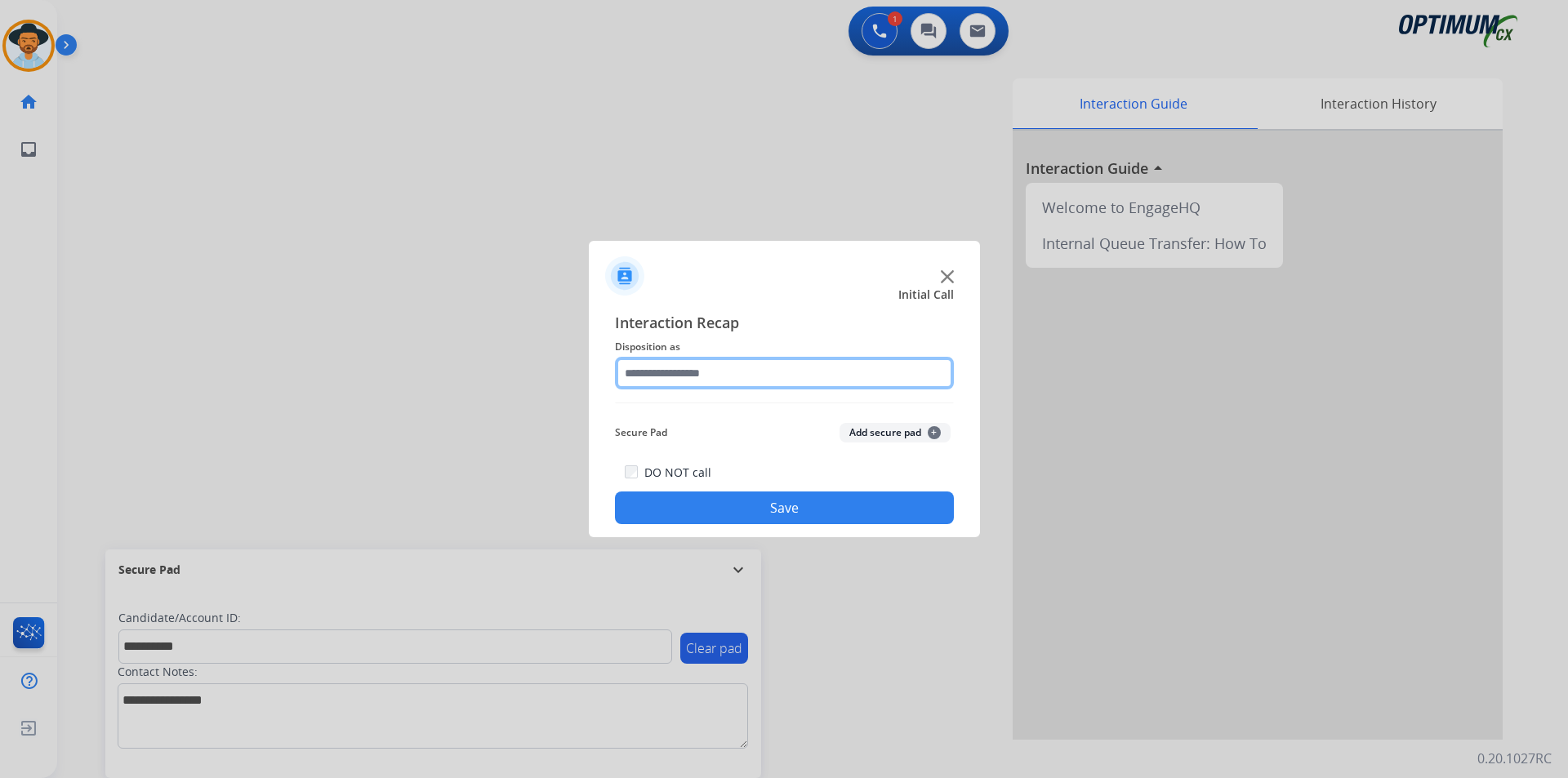
click at [903, 375] on input "text" at bounding box center [785, 373] width 339 height 33
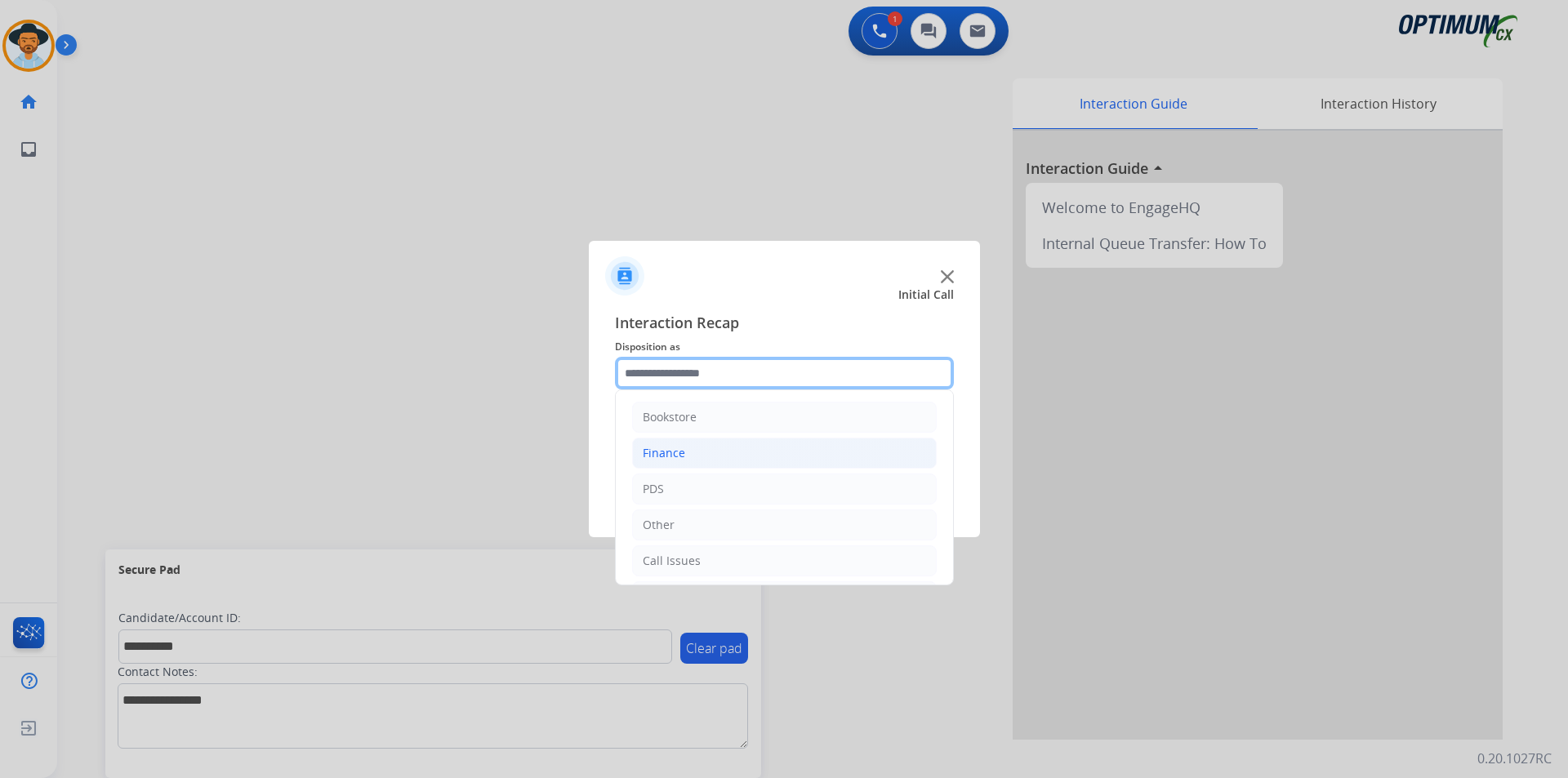
scroll to position [111, 0]
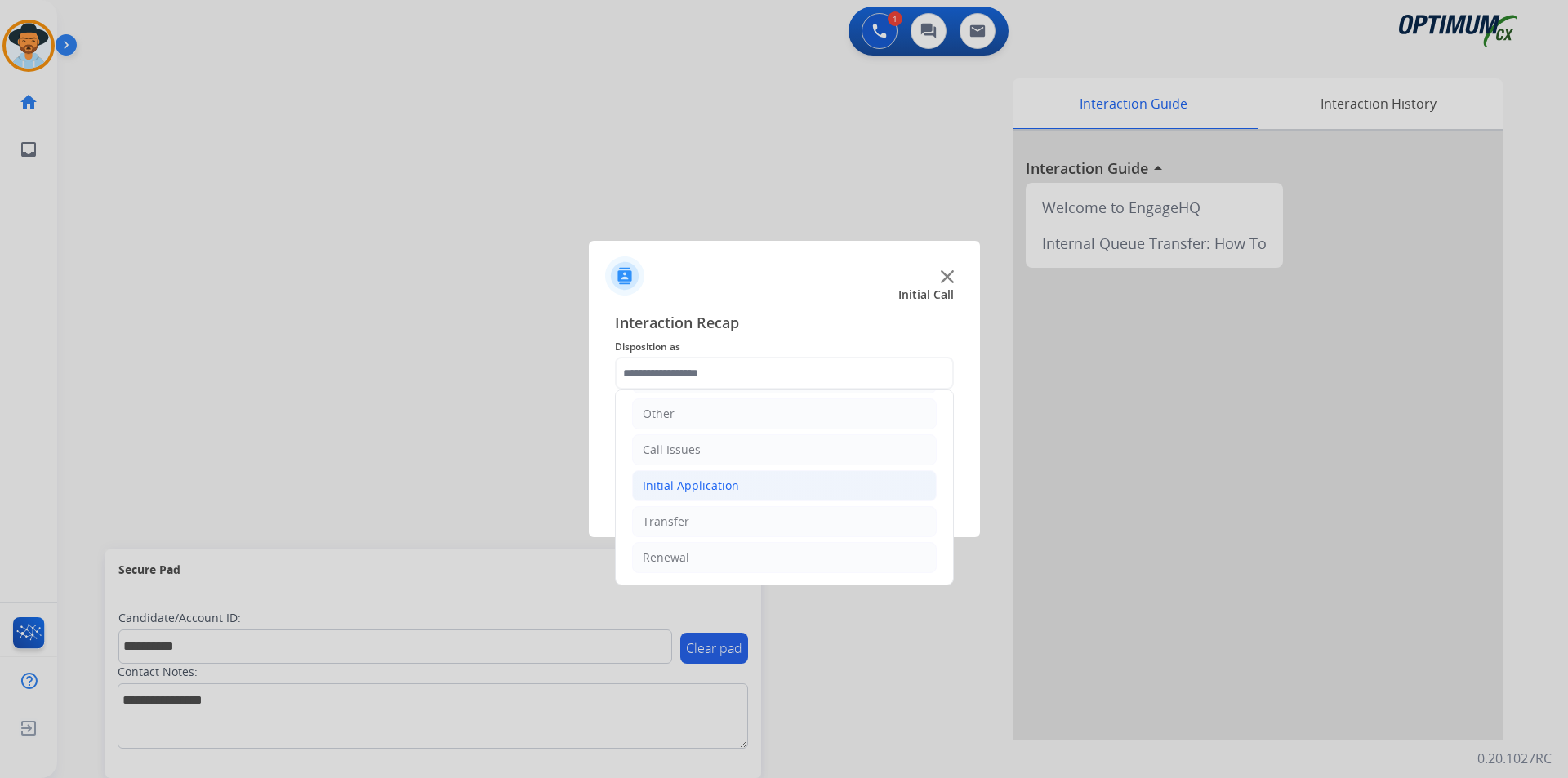
click at [833, 486] on li "Initial Application" at bounding box center [785, 486] width 305 height 31
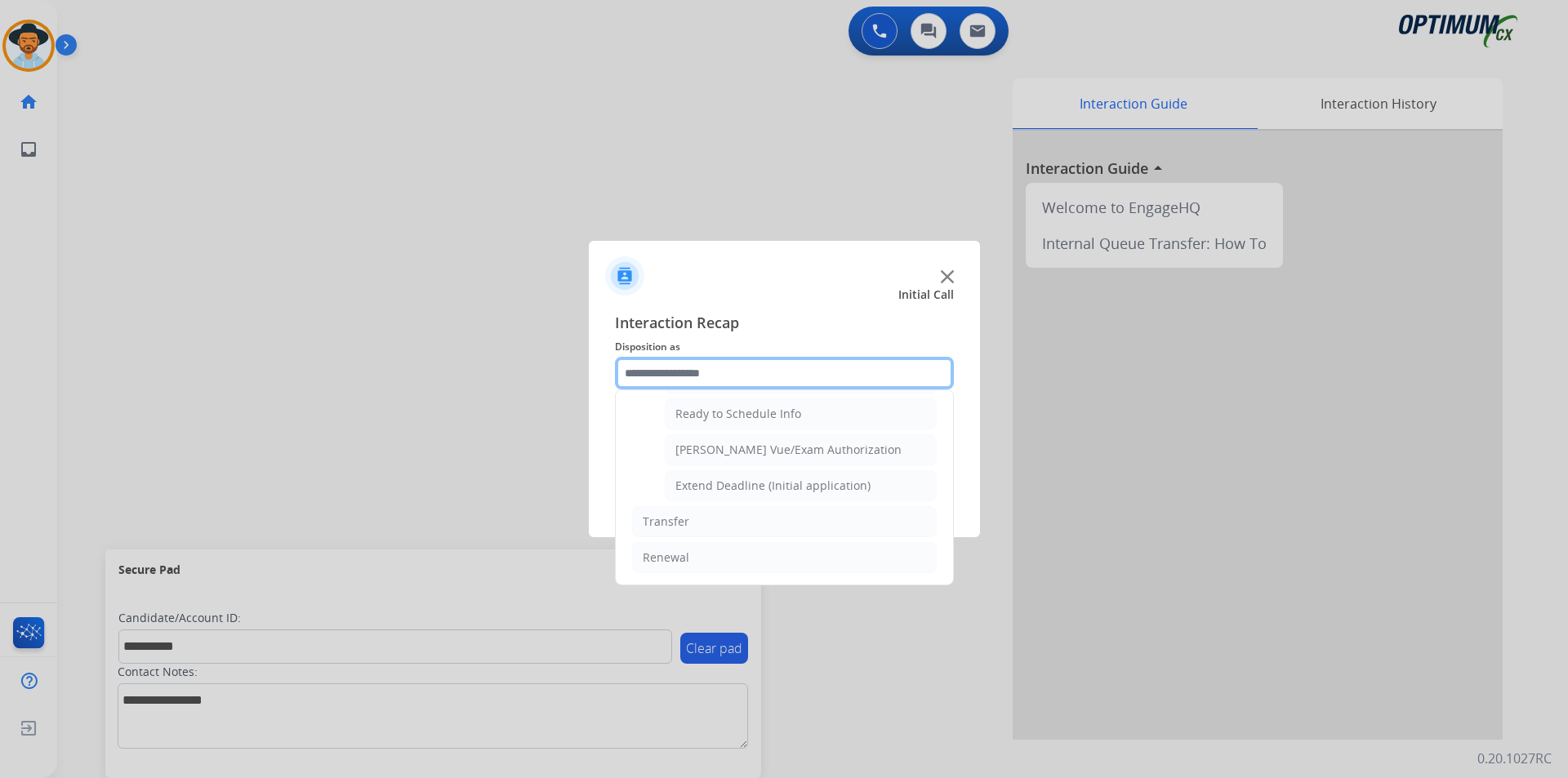
scroll to position [870, 0]
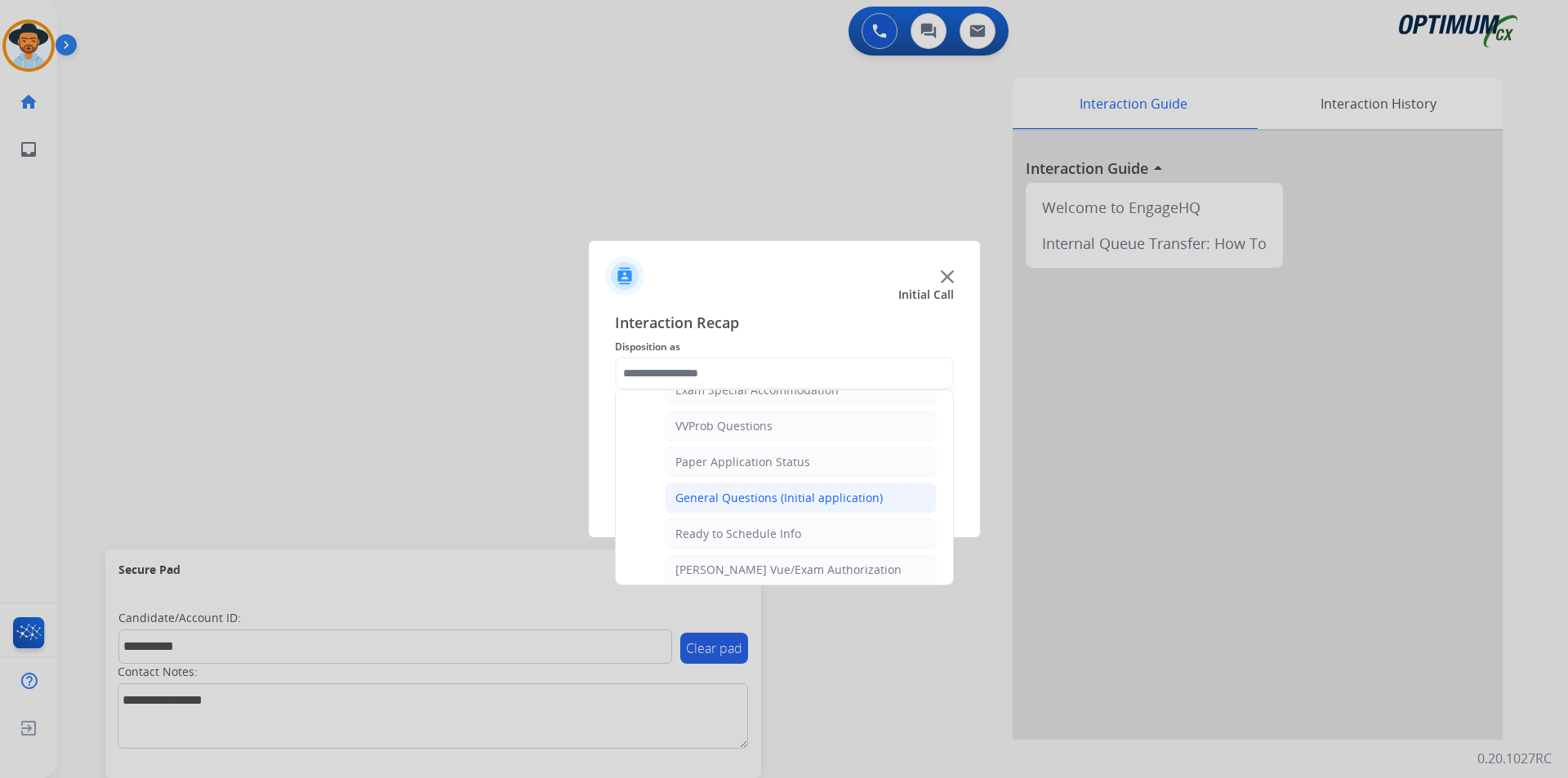
click at [783, 506] on div "General Questions (Initial application)" at bounding box center [778, 498] width 207 height 16
type input "**********"
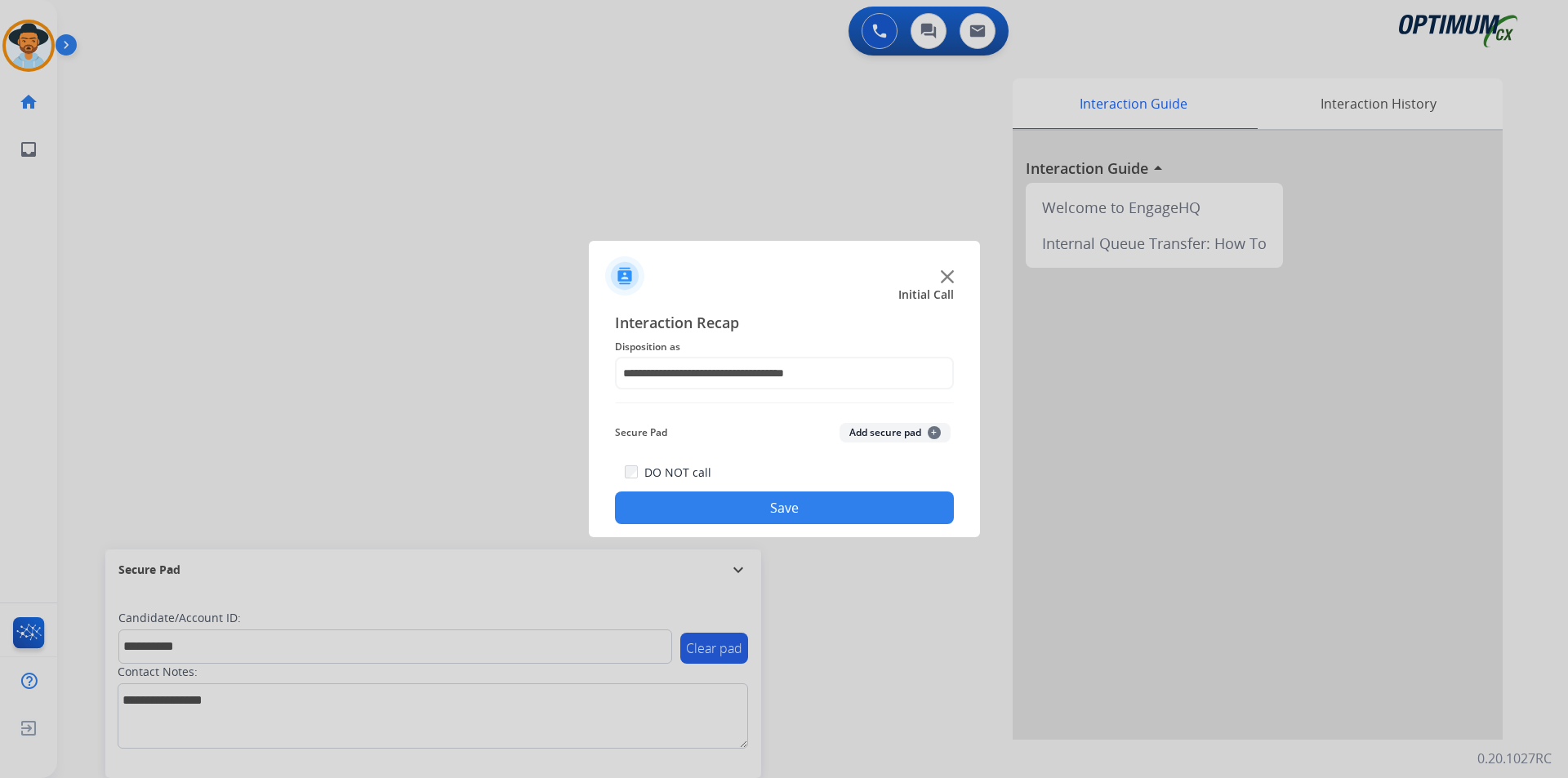
click at [761, 511] on button "Save" at bounding box center [785, 507] width 339 height 33
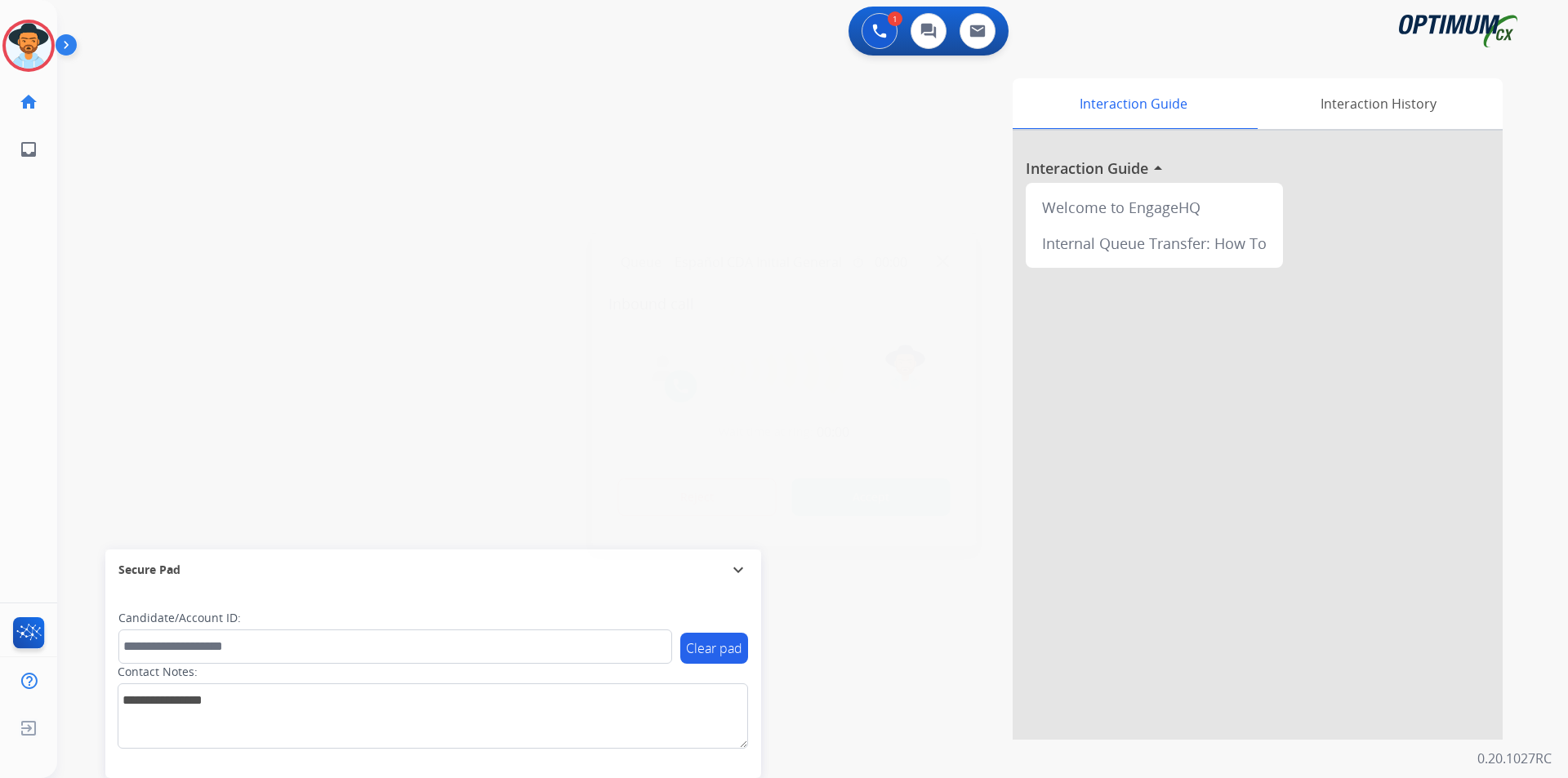
click at [861, 146] on div at bounding box center [784, 389] width 1568 height 778
click at [845, 500] on button "Accept" at bounding box center [871, 498] width 158 height 38
click at [731, 145] on div "Interaction Guide Interaction History Interaction Guide arrow_drop_up Welcome t…" at bounding box center [1022, 409] width 962 height 662
click at [304, 140] on button "Disconnect" at bounding box center [310, 134] width 34 height 34
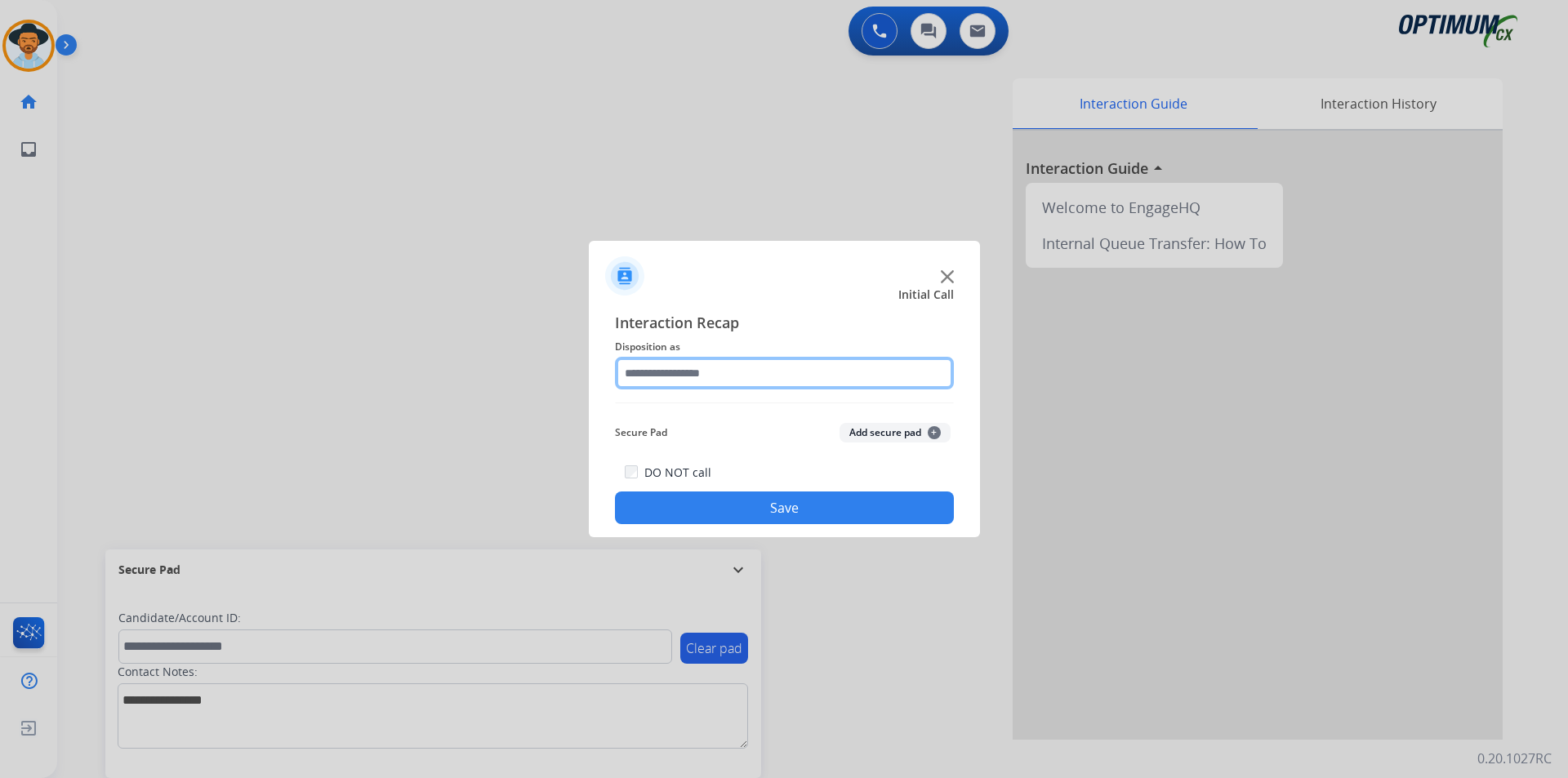
click at [773, 383] on input "text" at bounding box center [785, 373] width 339 height 33
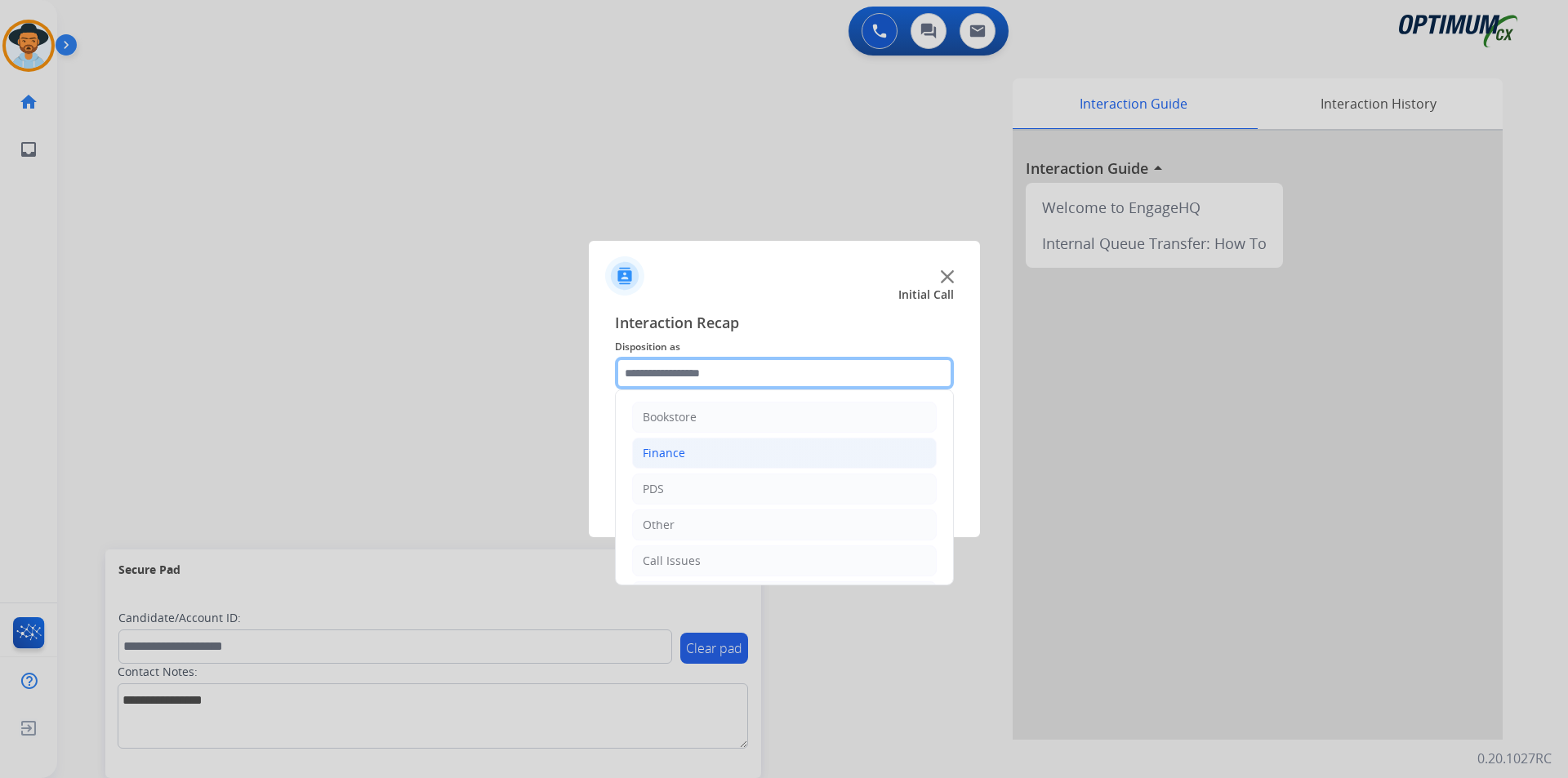
scroll to position [111, 0]
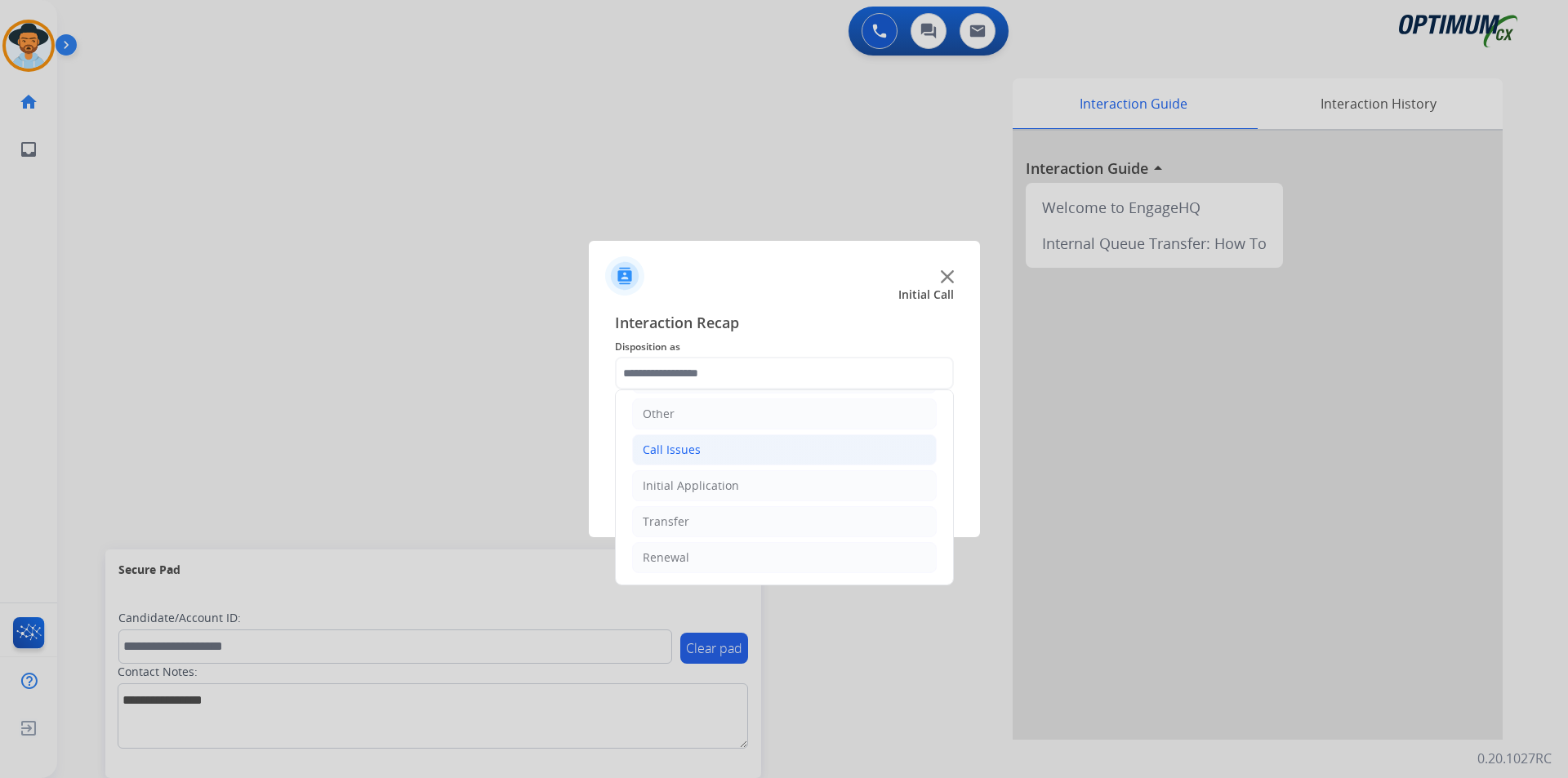
click at [758, 461] on li "Call Issues" at bounding box center [785, 450] width 305 height 31
click at [746, 483] on li "Voicemail" at bounding box center [800, 486] width 272 height 31
type input "*********"
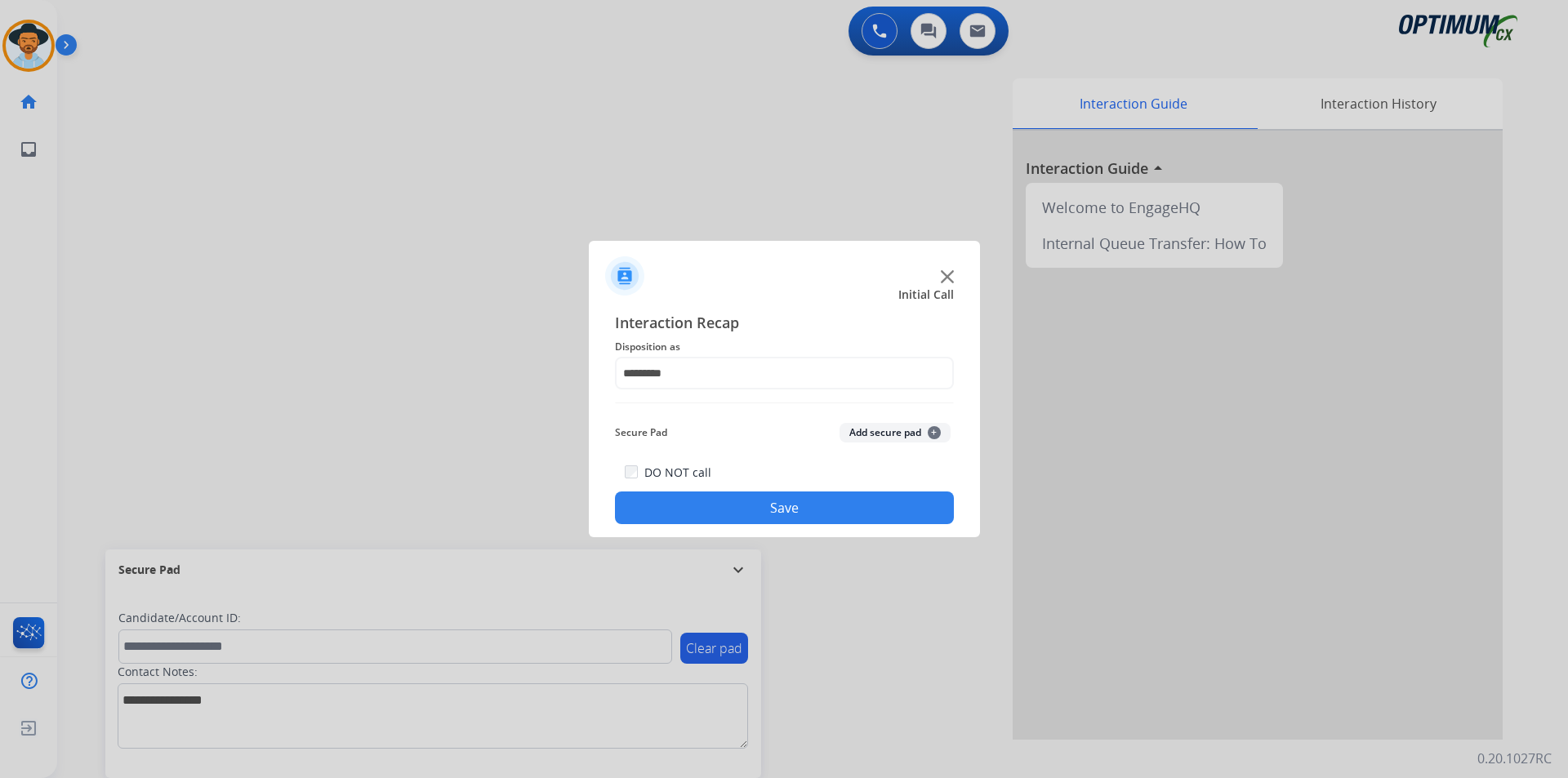
click at [734, 493] on button "Save" at bounding box center [785, 507] width 339 height 33
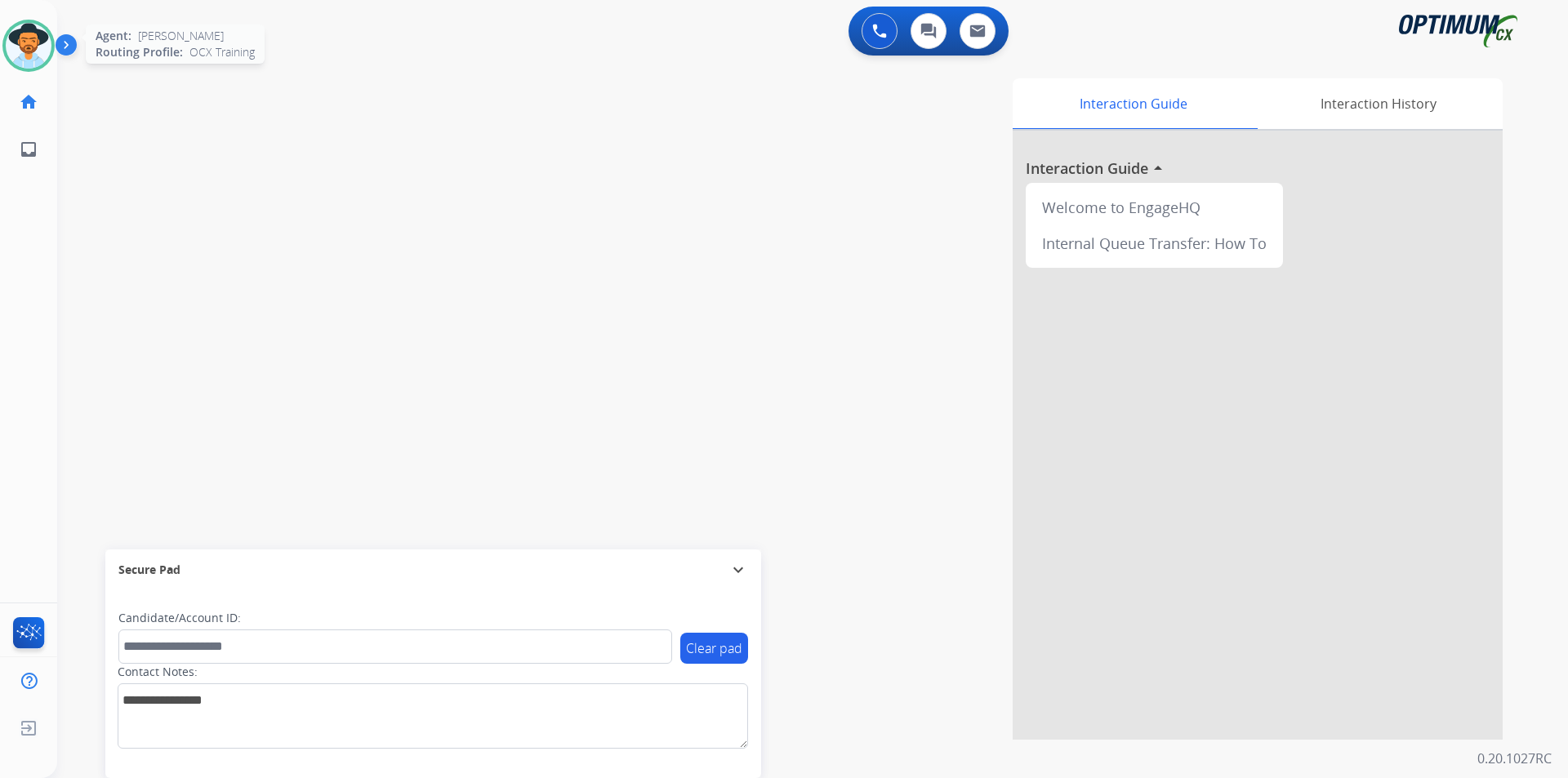
click at [41, 53] on img at bounding box center [28, 45] width 45 height 45
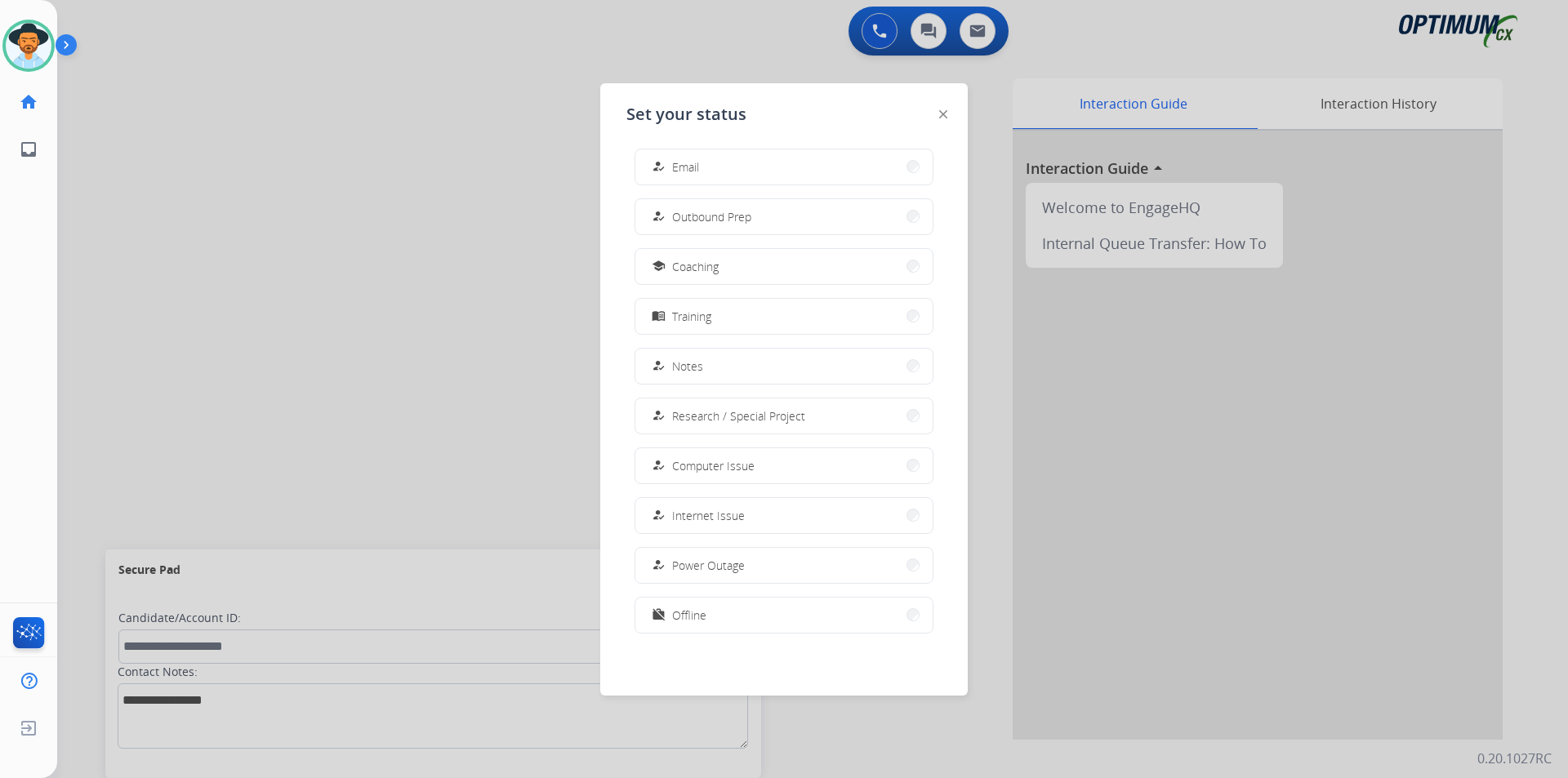
scroll to position [0, 0]
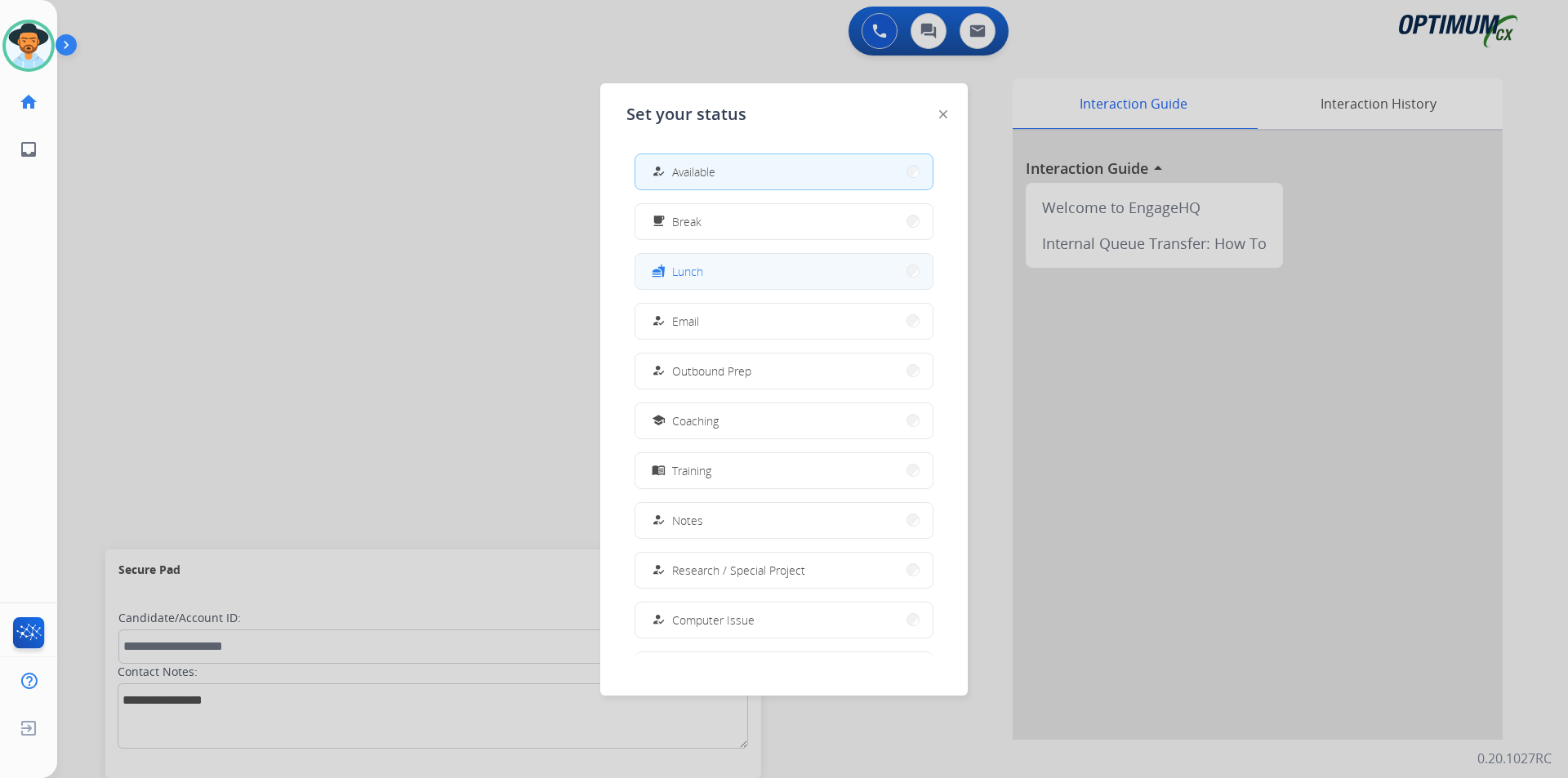
click at [702, 272] on span "Lunch" at bounding box center [687, 272] width 31 height 17
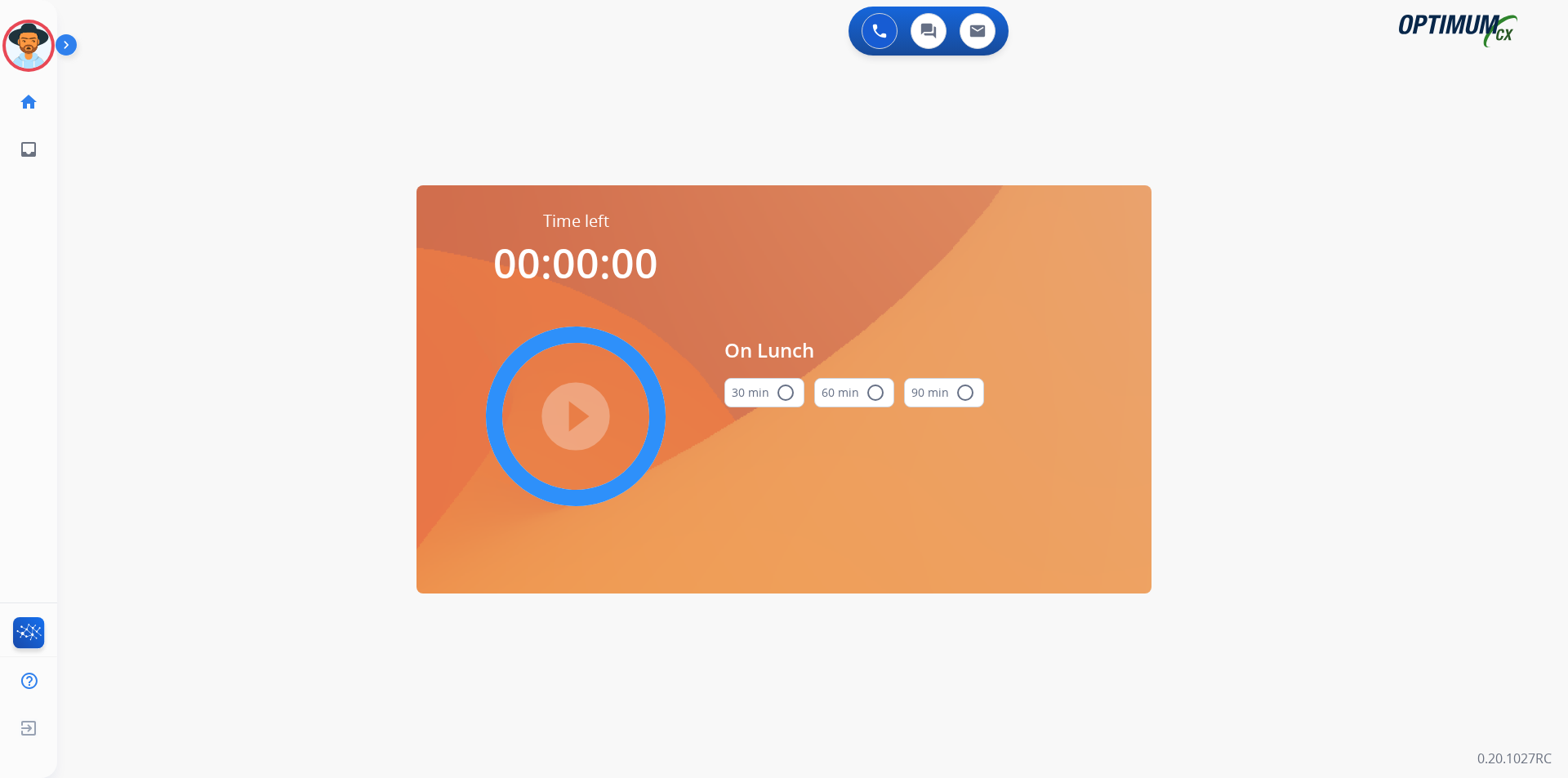
click at [786, 396] on mat-icon "radio_button_unchecked" at bounding box center [786, 393] width 20 height 20
click at [582, 407] on mat-icon "play_circle_filled" at bounding box center [576, 416] width 20 height 20
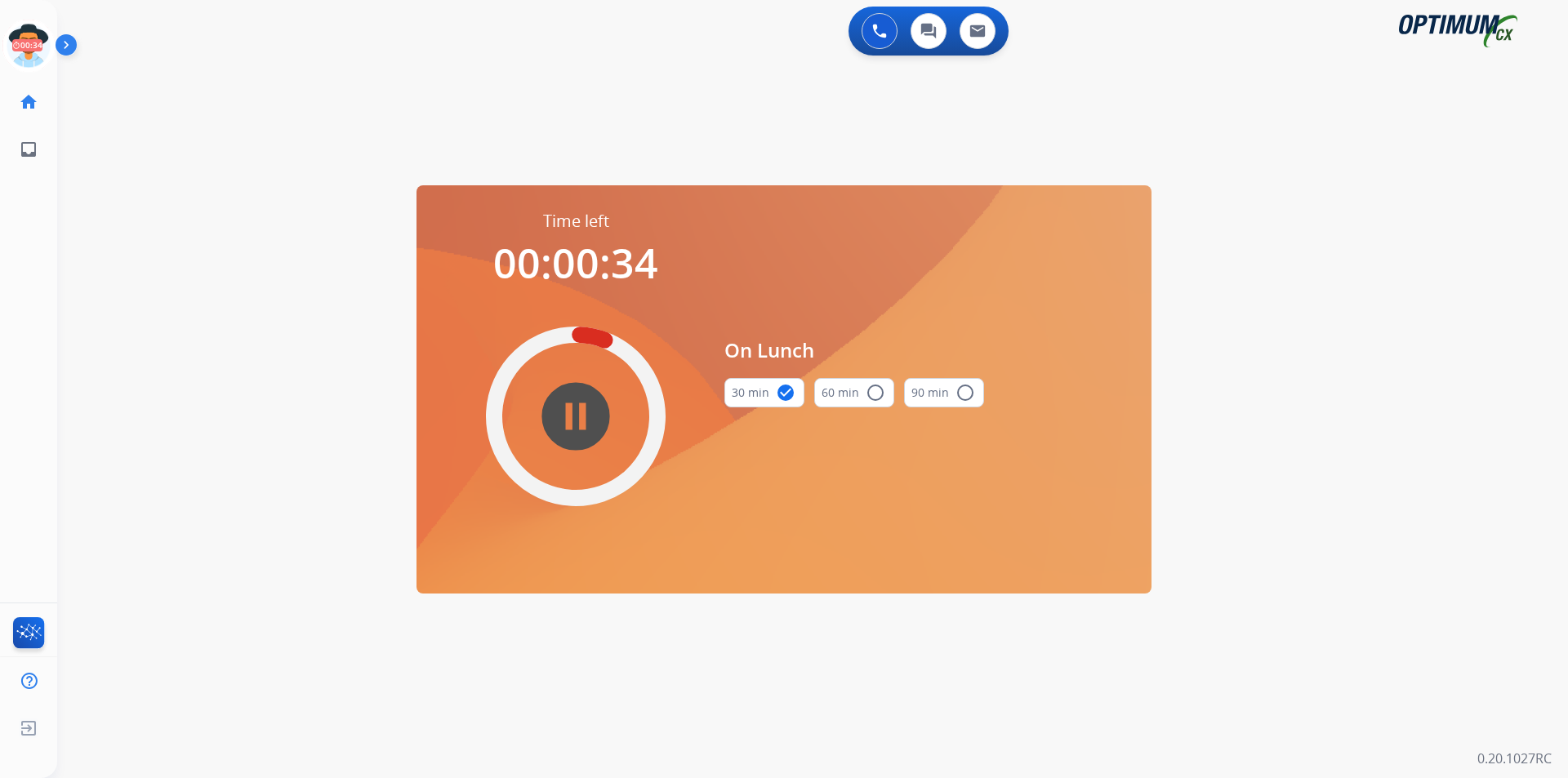
click at [369, 91] on div "swap_horiz Break voice bridge close_fullscreen Connect 3-Way Call merge_type Se…" at bounding box center [793, 97] width 1472 height 79
click at [26, 33] on icon at bounding box center [29, 46] width 53 height 53
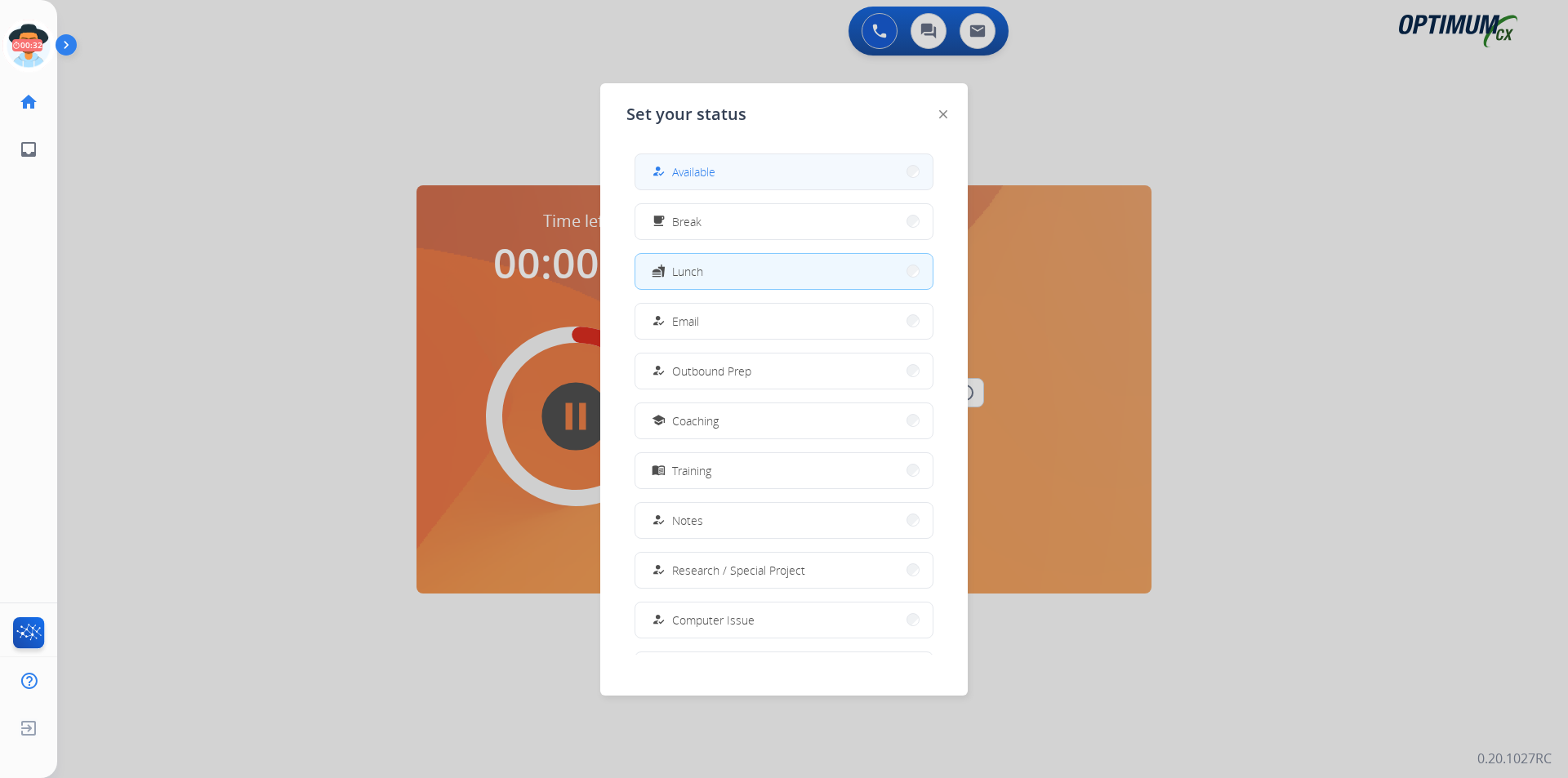
click at [686, 168] on span "Available" at bounding box center [694, 172] width 44 height 17
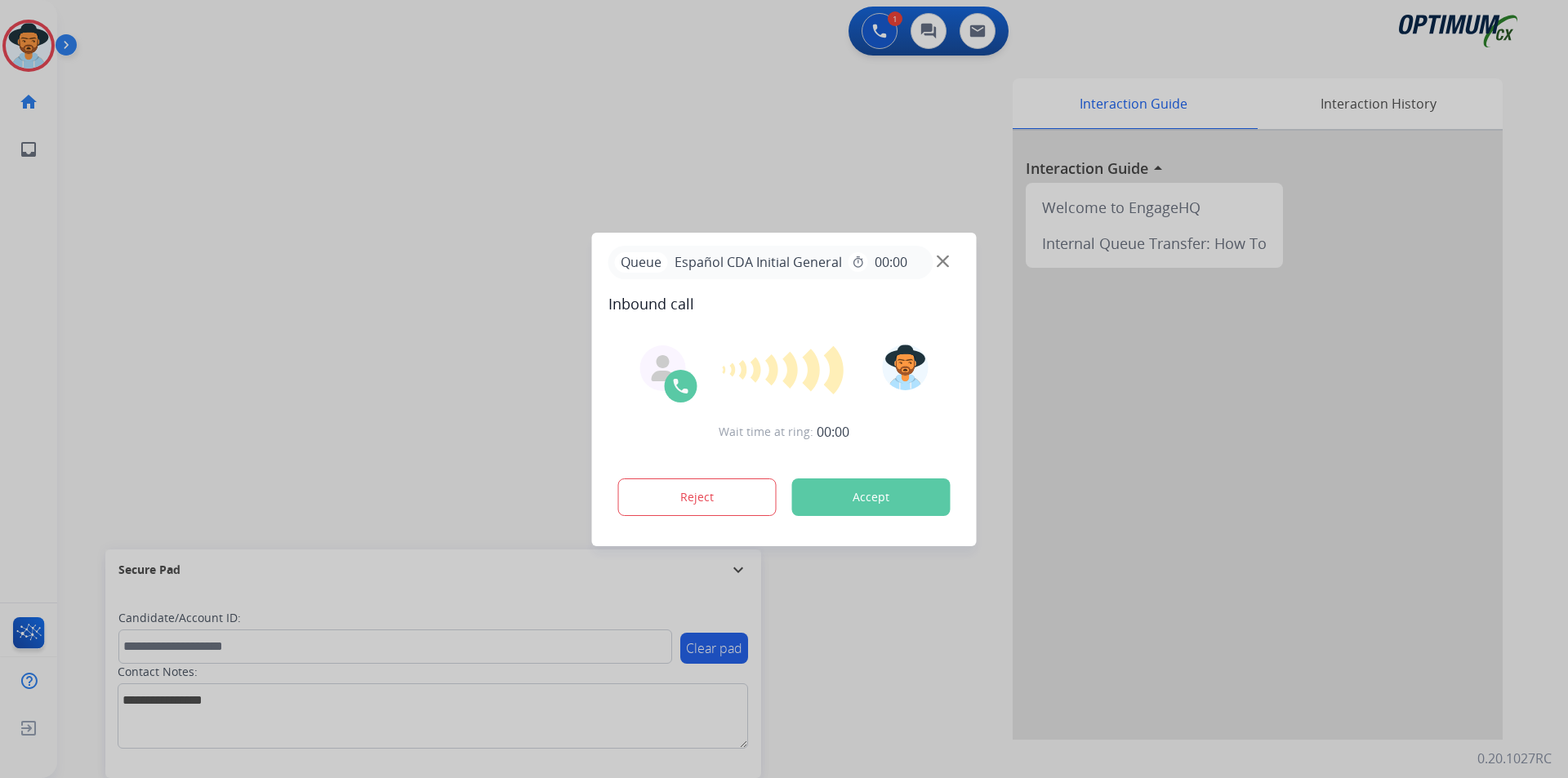
click at [900, 157] on div at bounding box center [784, 389] width 1568 height 778
click at [913, 499] on button "Accept" at bounding box center [871, 498] width 158 height 38
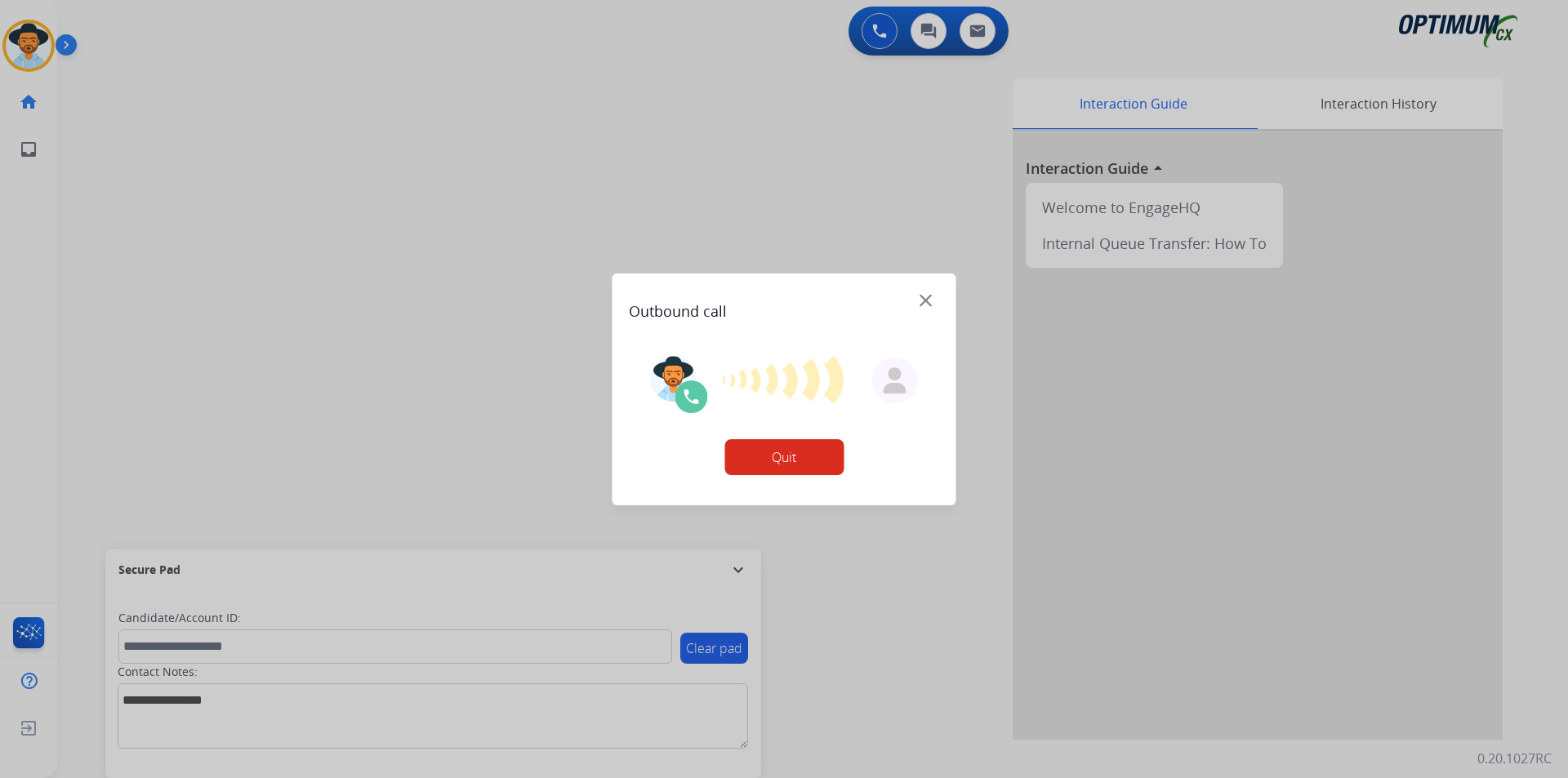
click at [722, 182] on div at bounding box center [784, 389] width 1568 height 778
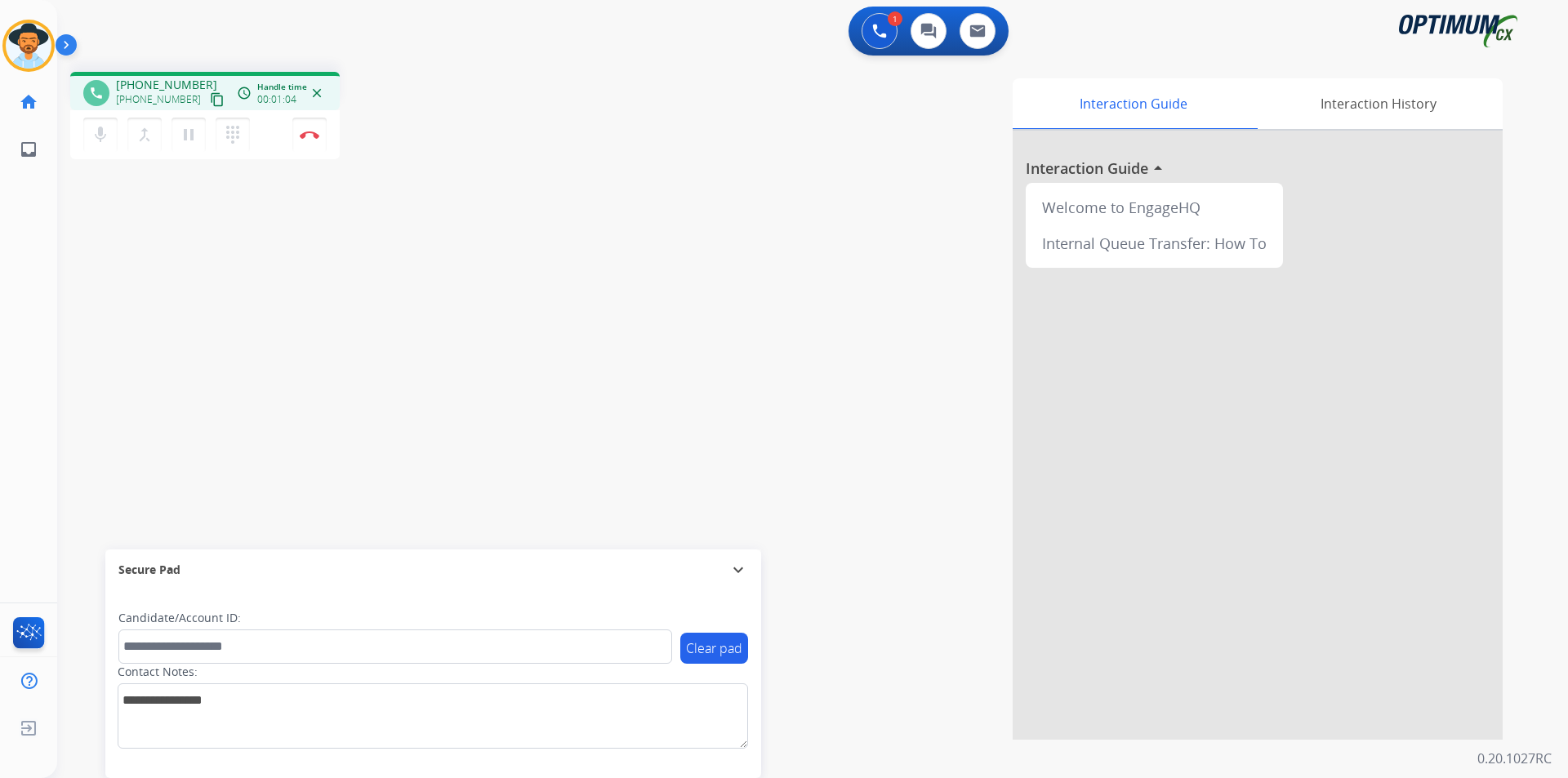
click at [155, 90] on div "+18628885235 content_copy" at bounding box center [170, 99] width 111 height 20
click at [165, 82] on span "+18628885235" at bounding box center [166, 84] width 101 height 16
copy span "18628885235"
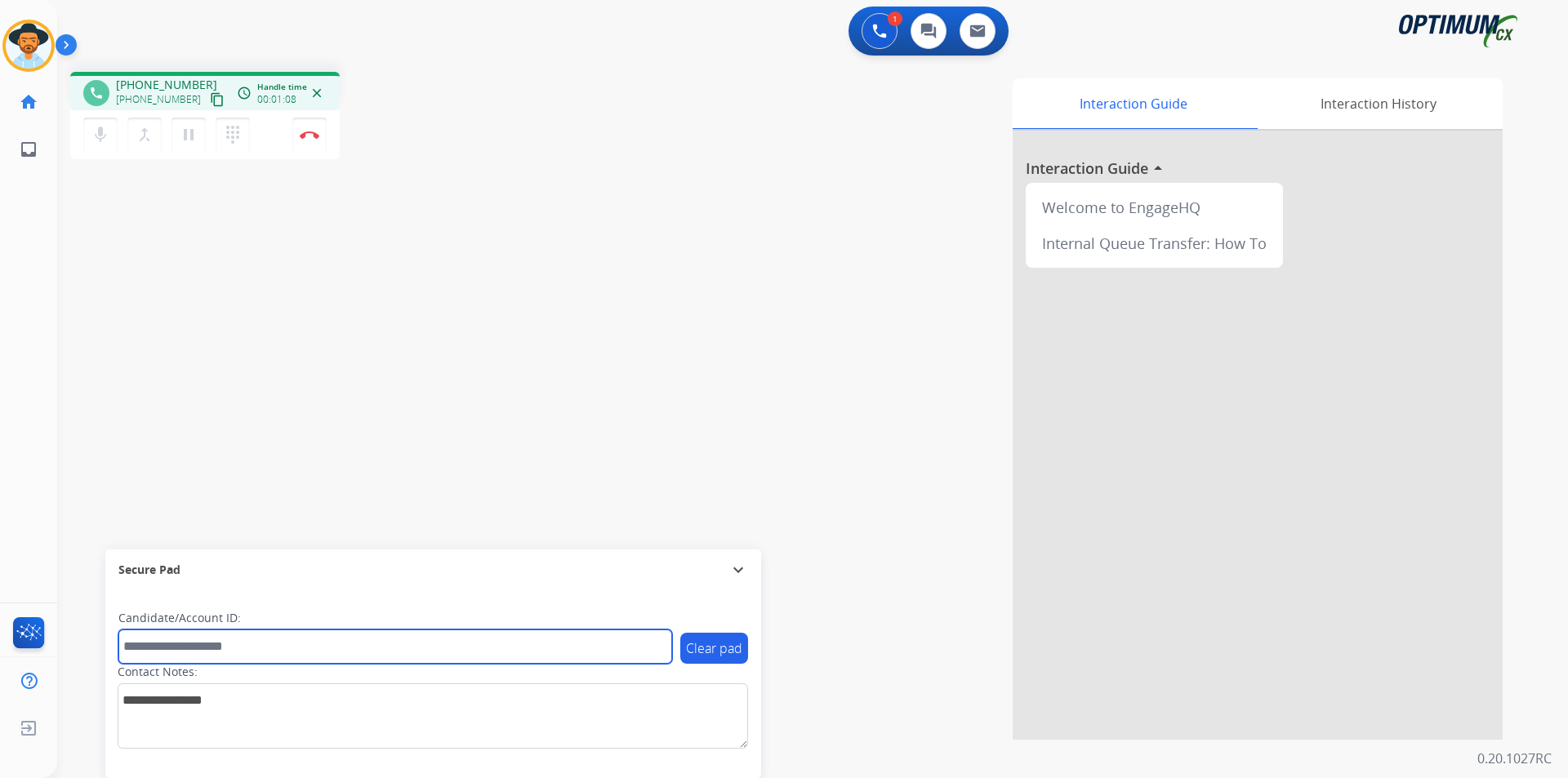
click at [181, 640] on input "text" at bounding box center [395, 646] width 554 height 34
paste input "**********"
type input "**********"
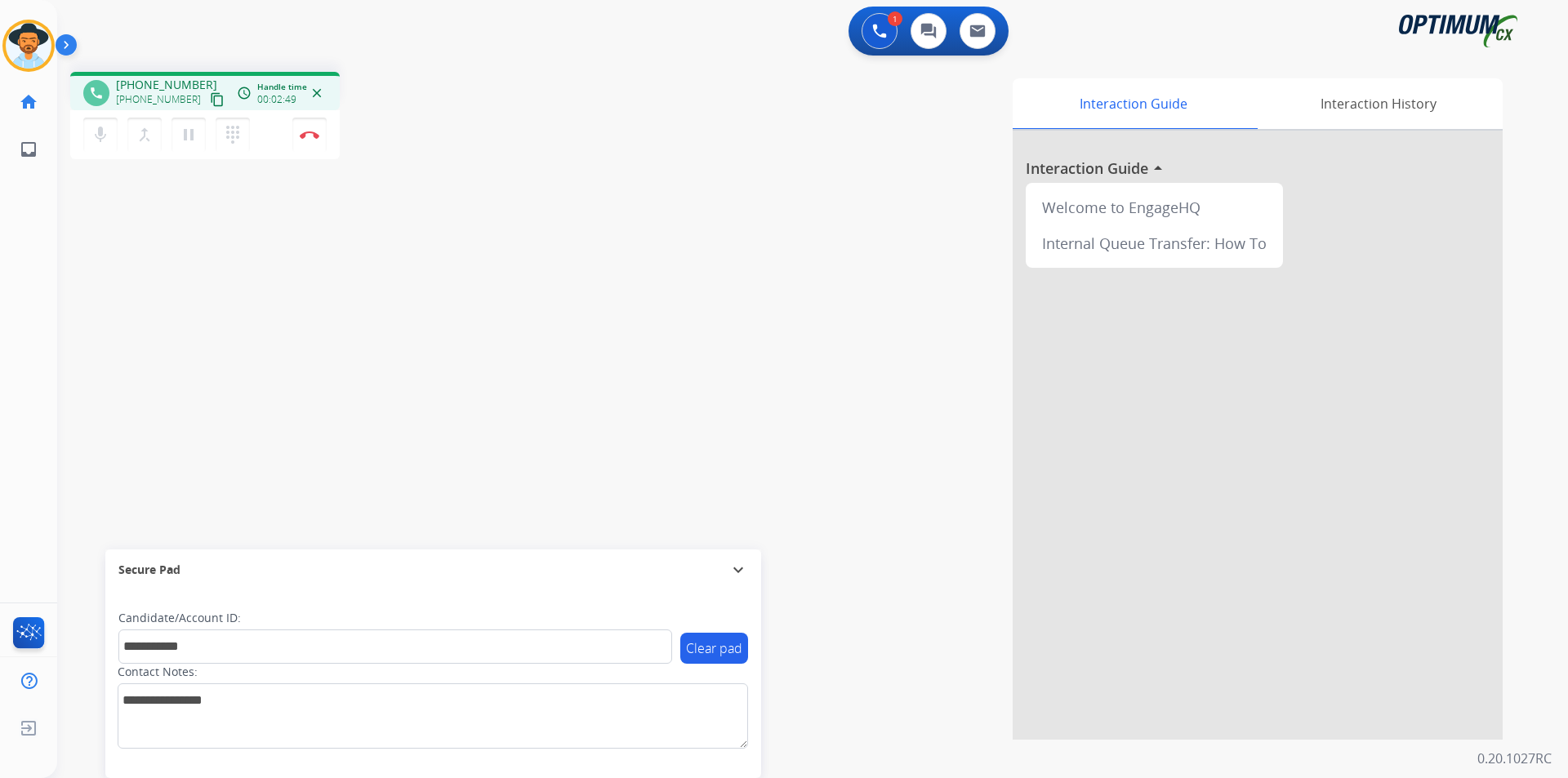
click at [735, 140] on div "Interaction Guide Interaction History Interaction Guide arrow_drop_up Welcome t…" at bounding box center [1022, 409] width 962 height 662
click at [314, 140] on button "Disconnect" at bounding box center [310, 134] width 34 height 34
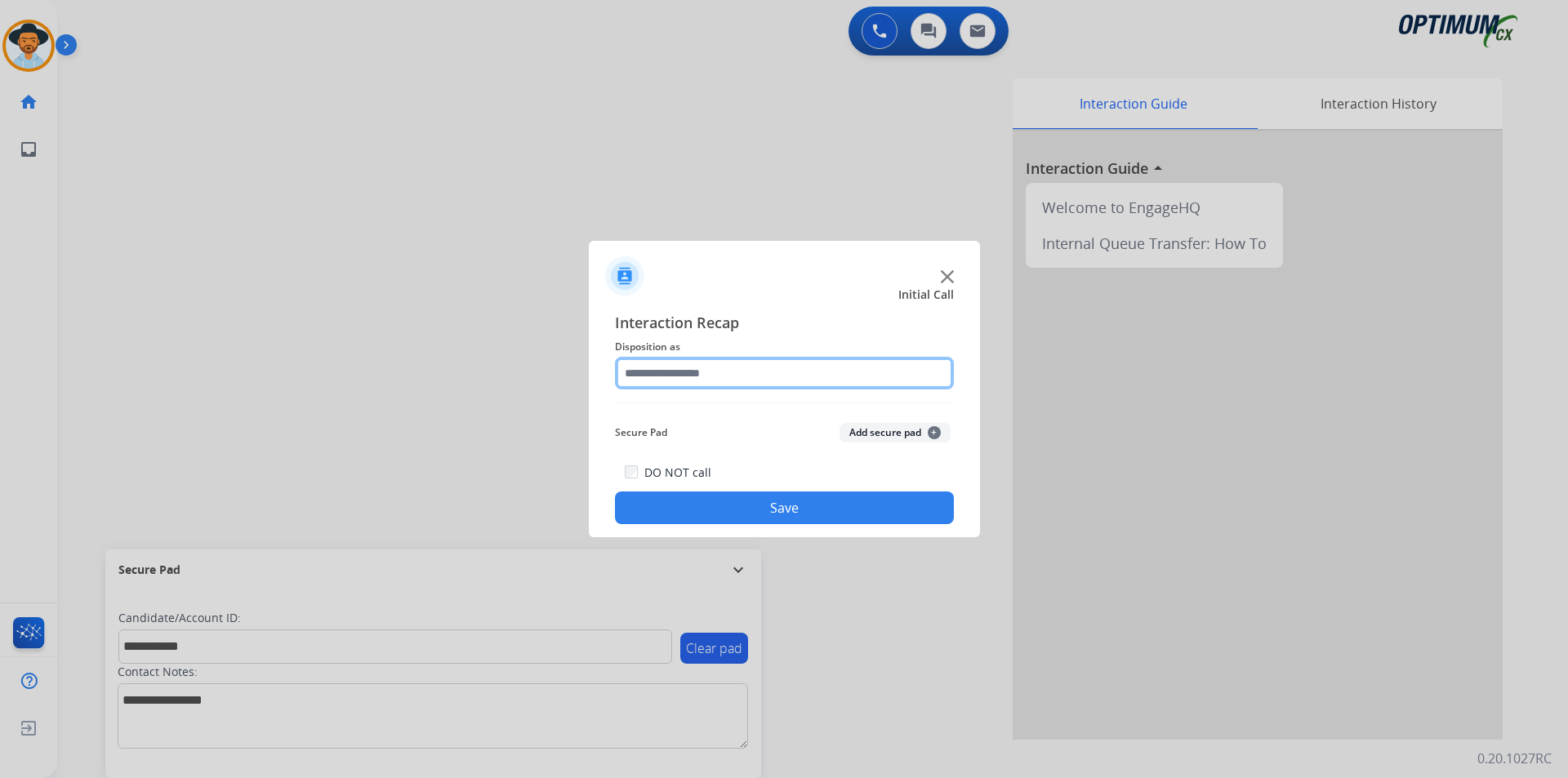
click at [707, 365] on input "text" at bounding box center [785, 373] width 339 height 33
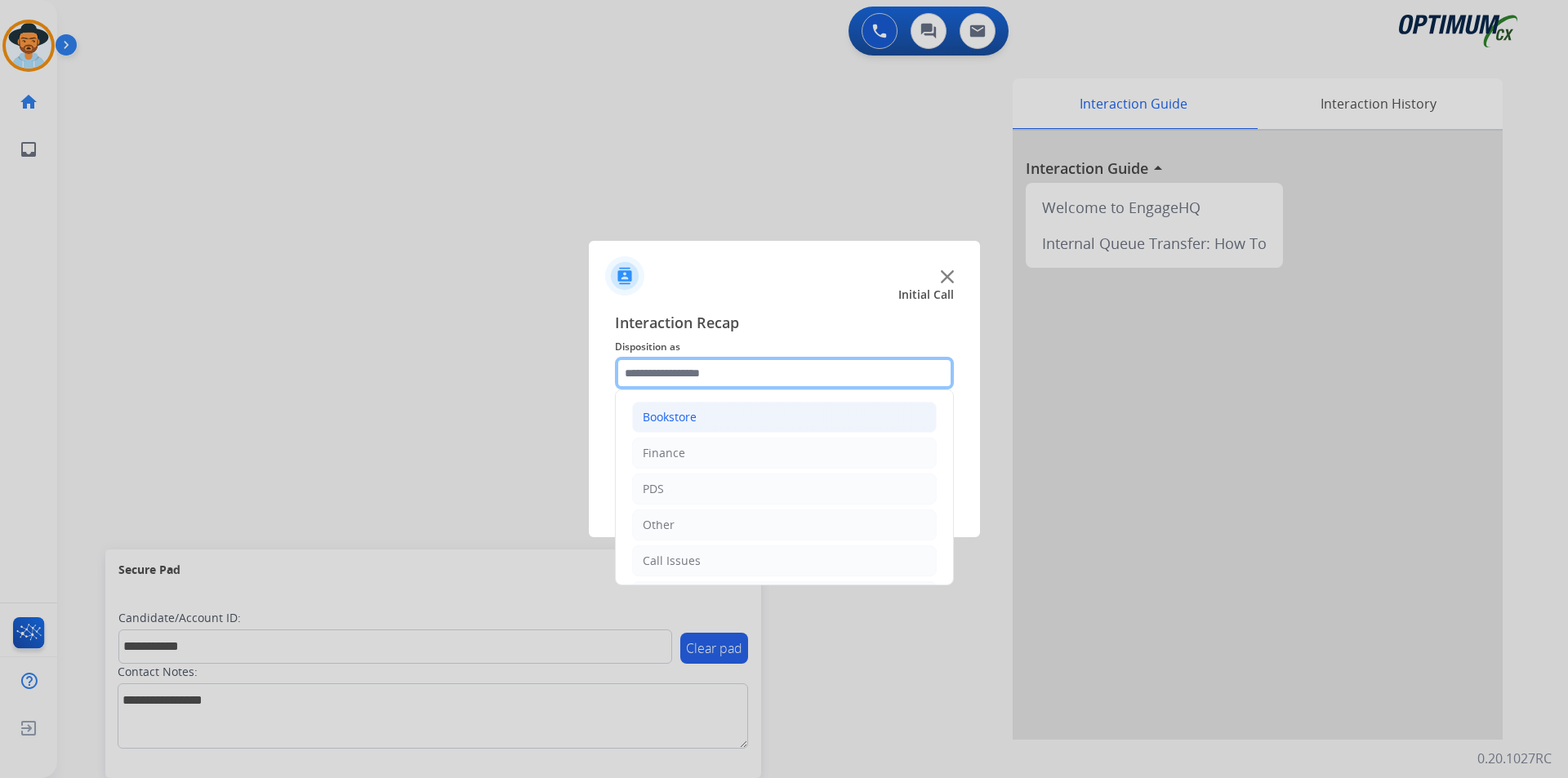
scroll to position [111, 0]
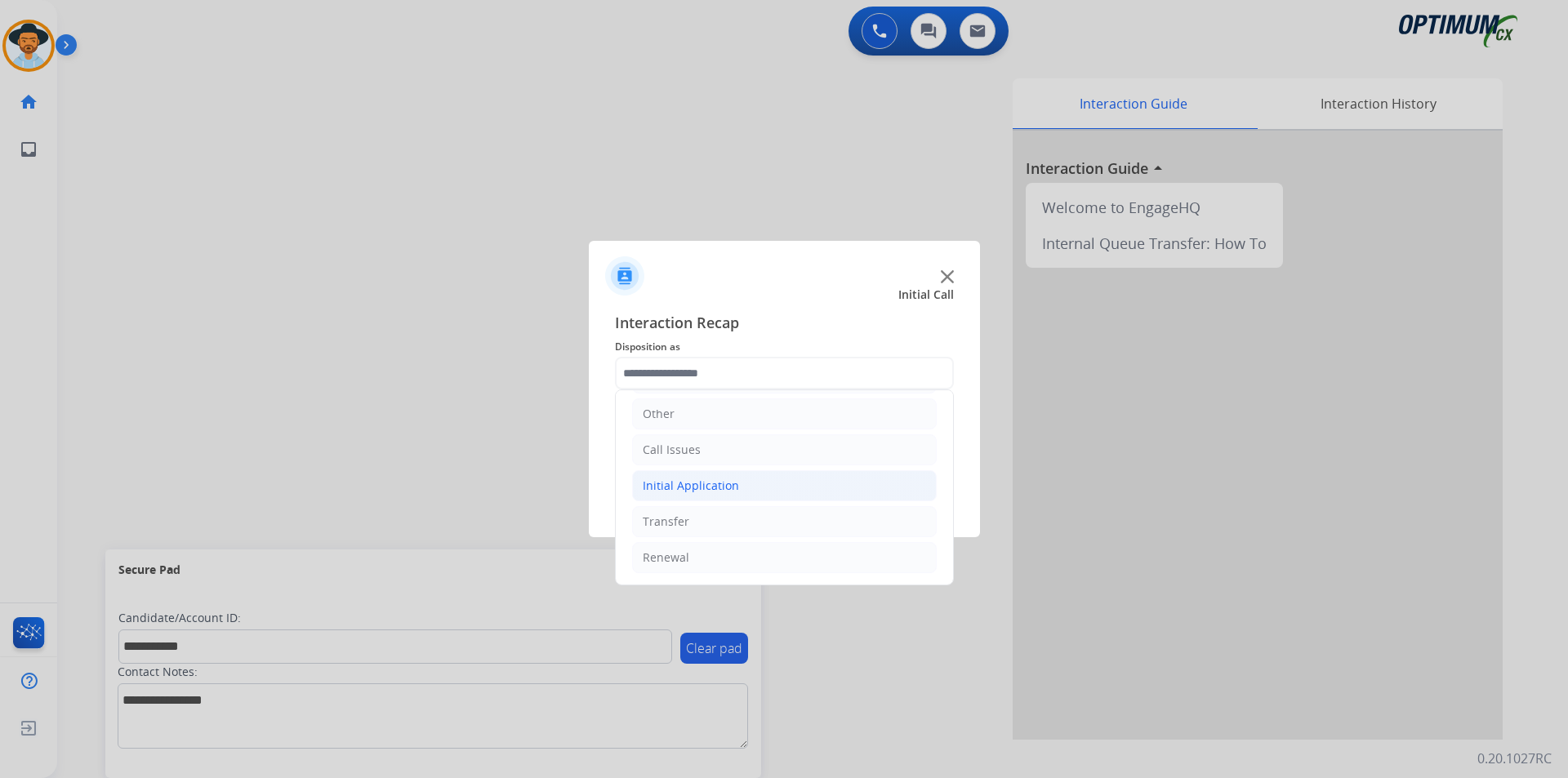
click at [722, 480] on div "Initial Application" at bounding box center [691, 486] width 97 height 16
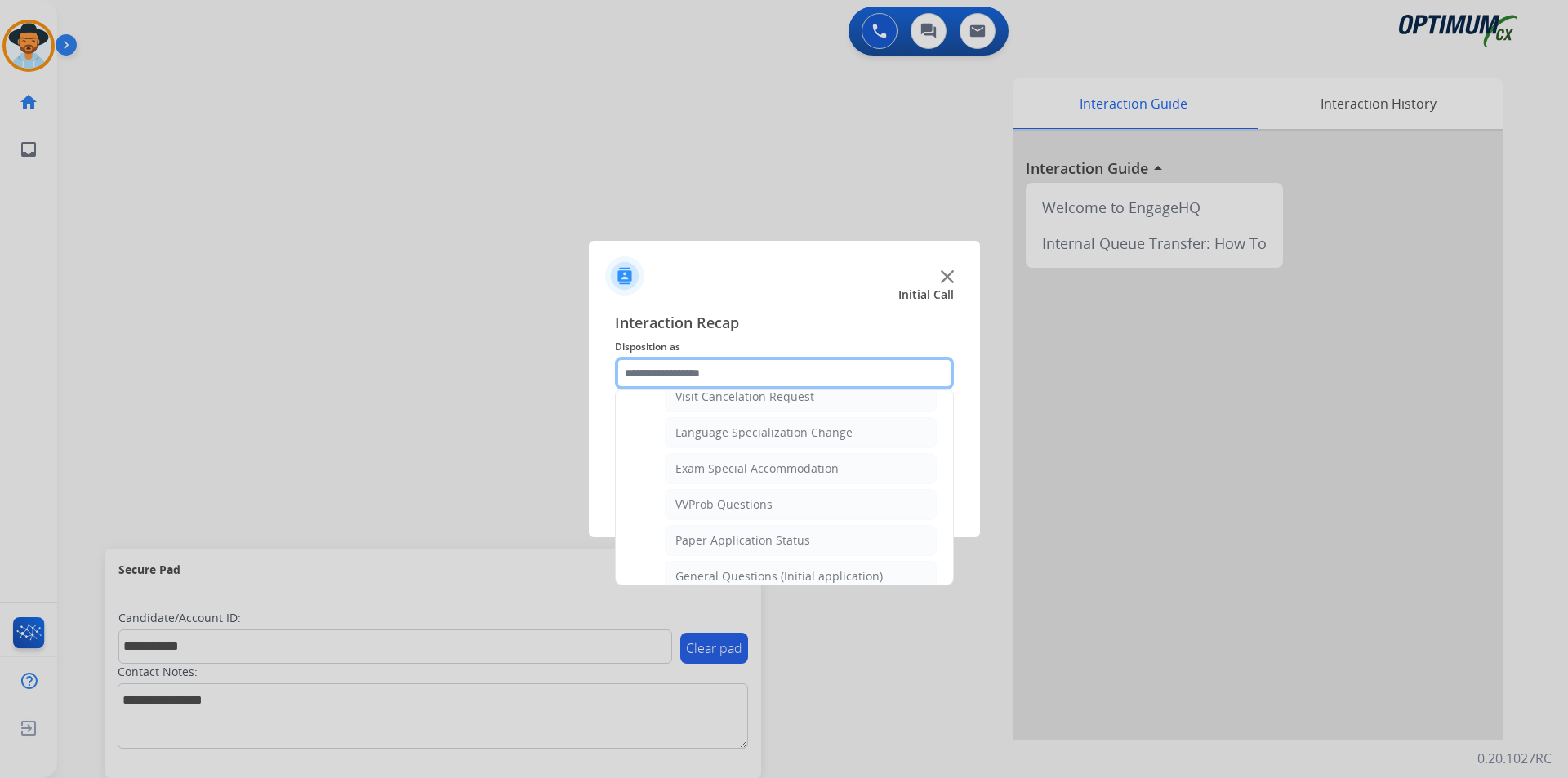
scroll to position [928, 0]
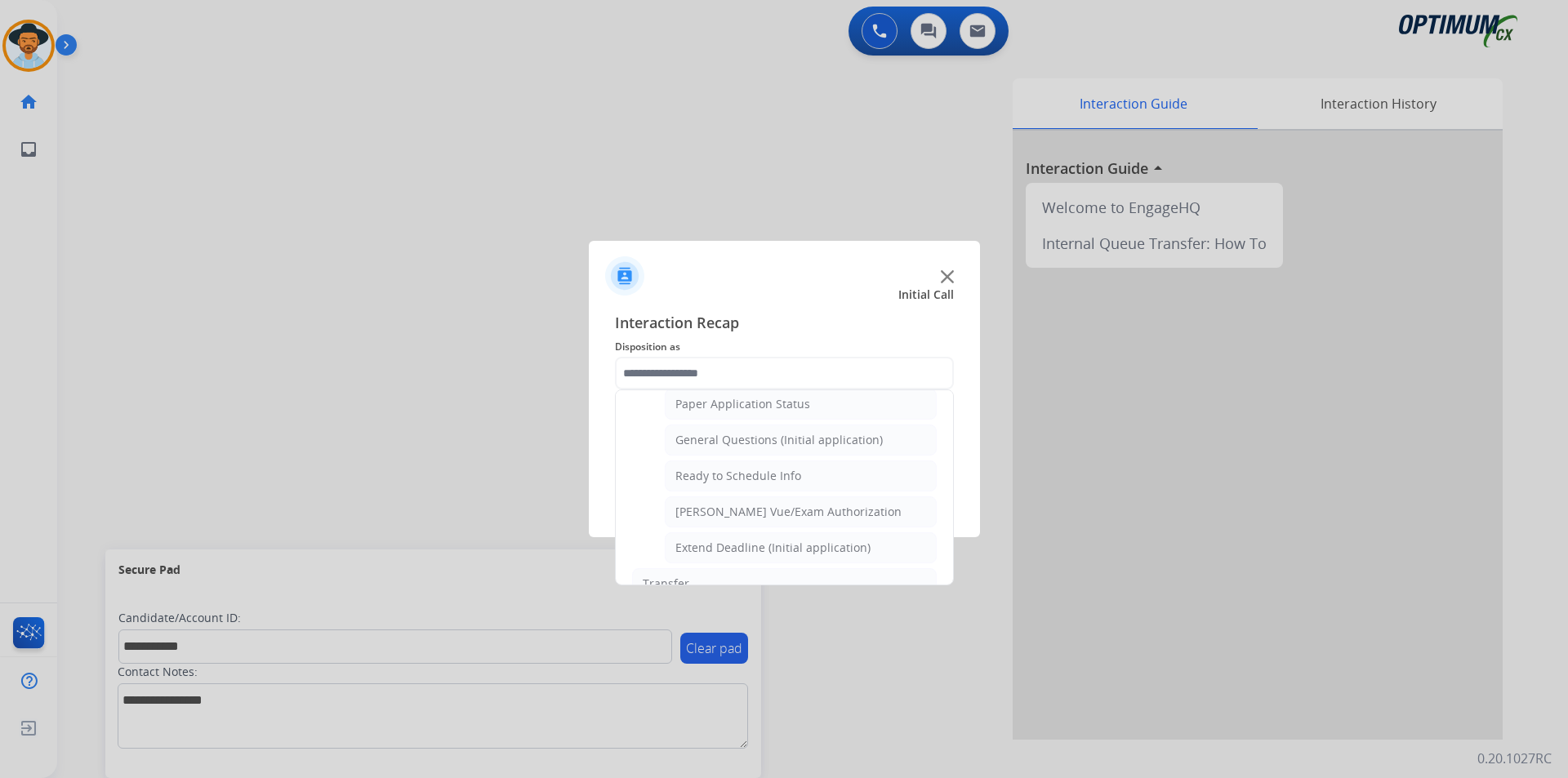
click at [745, 449] on div "General Questions (Initial application)" at bounding box center [778, 439] width 207 height 16
type input "**********"
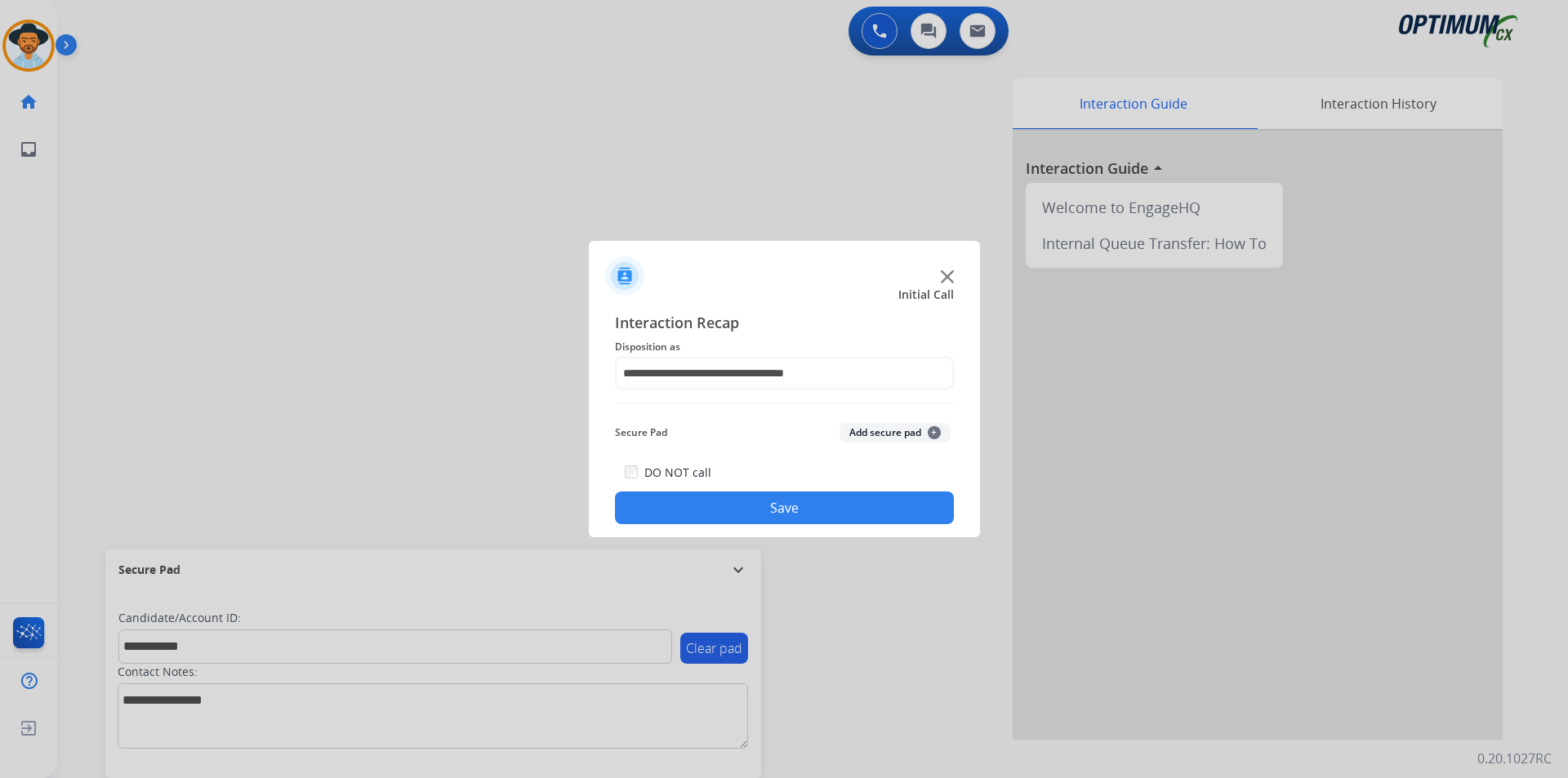
click at [709, 496] on button "Save" at bounding box center [785, 507] width 339 height 33
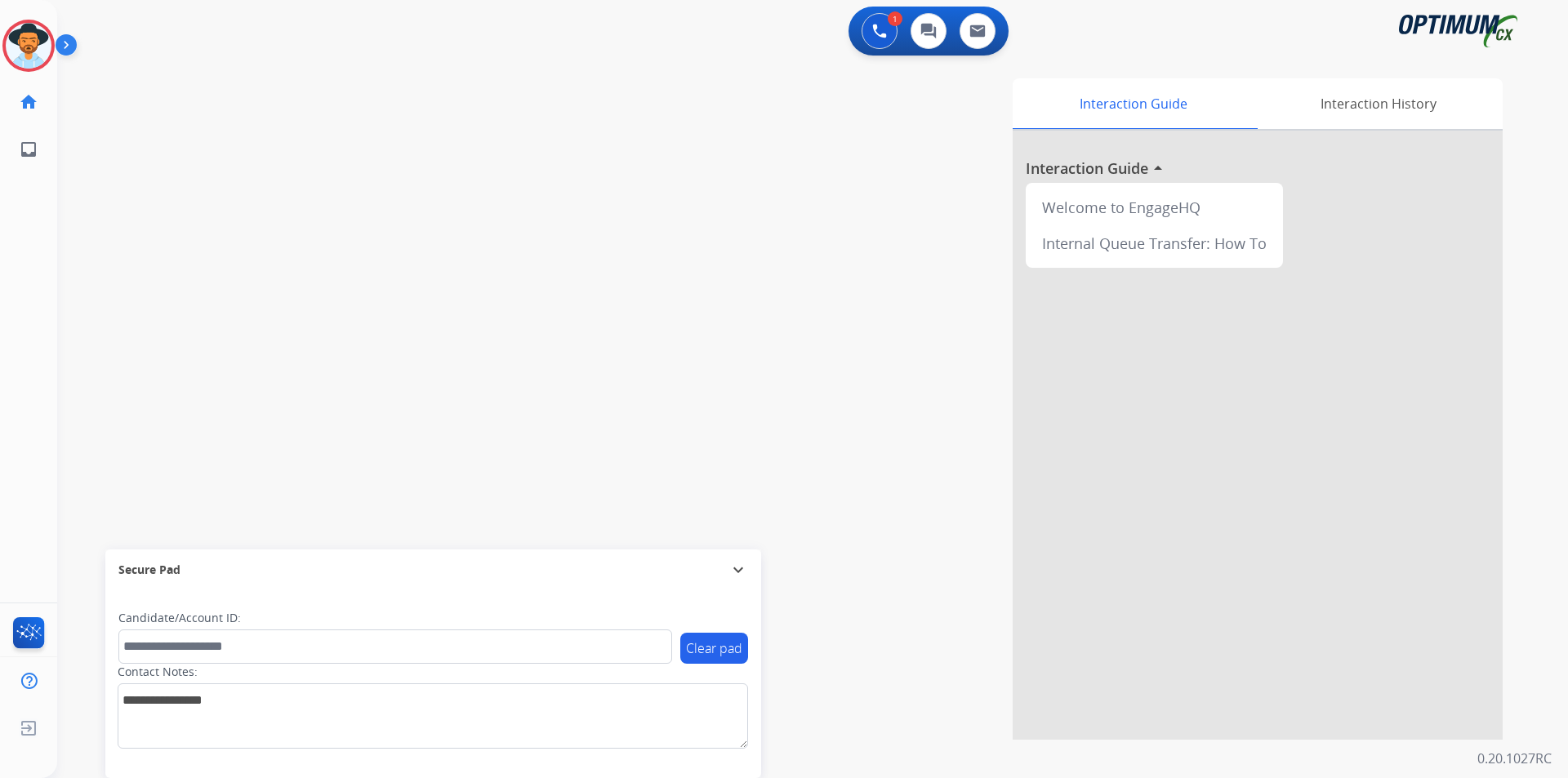
drag, startPoint x: 859, startPoint y: 115, endPoint x: 874, endPoint y: 118, distance: 15.3
click at [859, 115] on div at bounding box center [784, 389] width 1568 height 778
click at [178, 80] on span "+13155393205" at bounding box center [166, 84] width 101 height 16
copy span "13155393205"
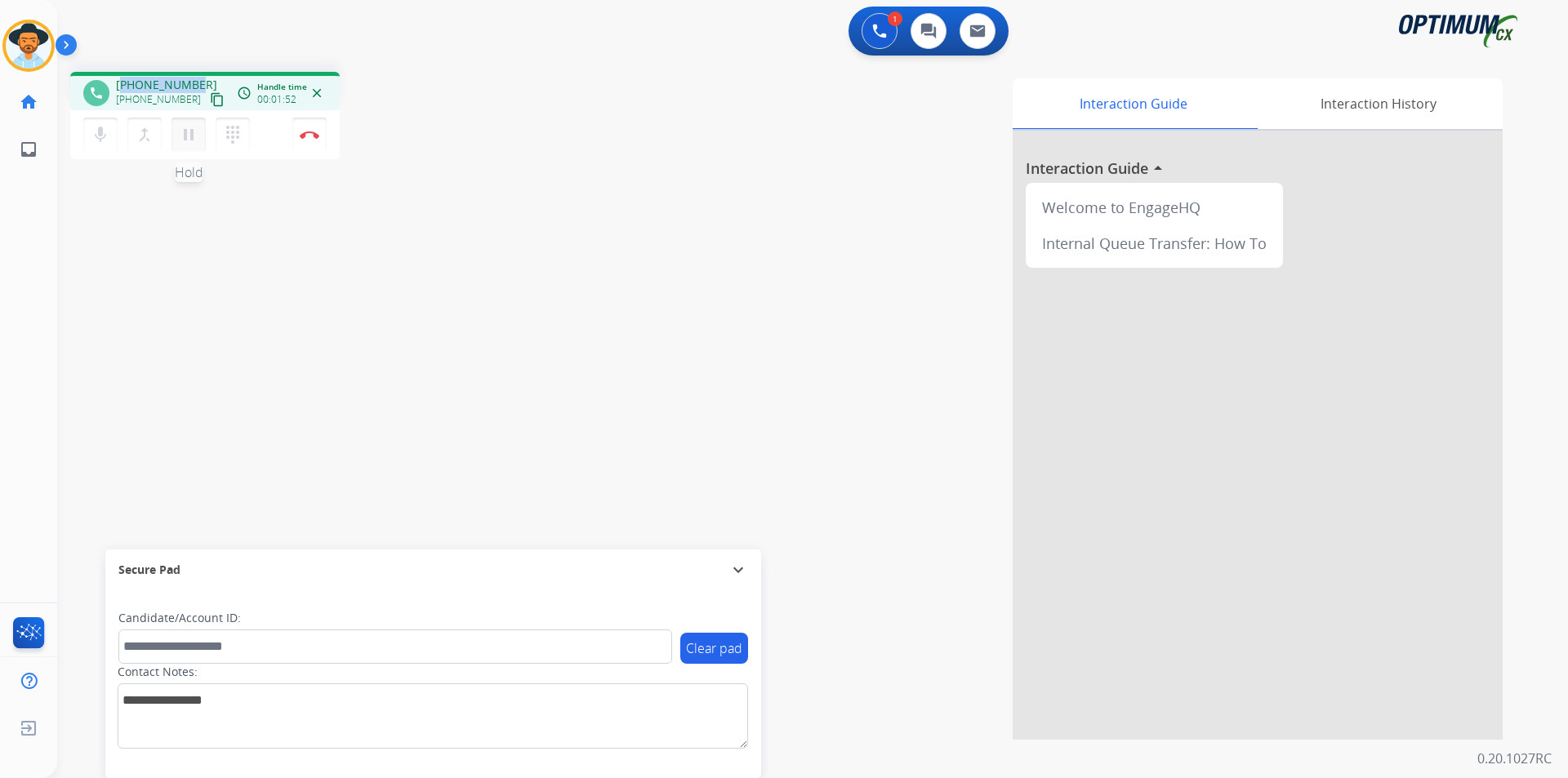
click at [187, 141] on mat-icon "pause" at bounding box center [188, 134] width 20 height 20
click at [196, 134] on mat-icon "play_arrow" at bounding box center [188, 134] width 20 height 20
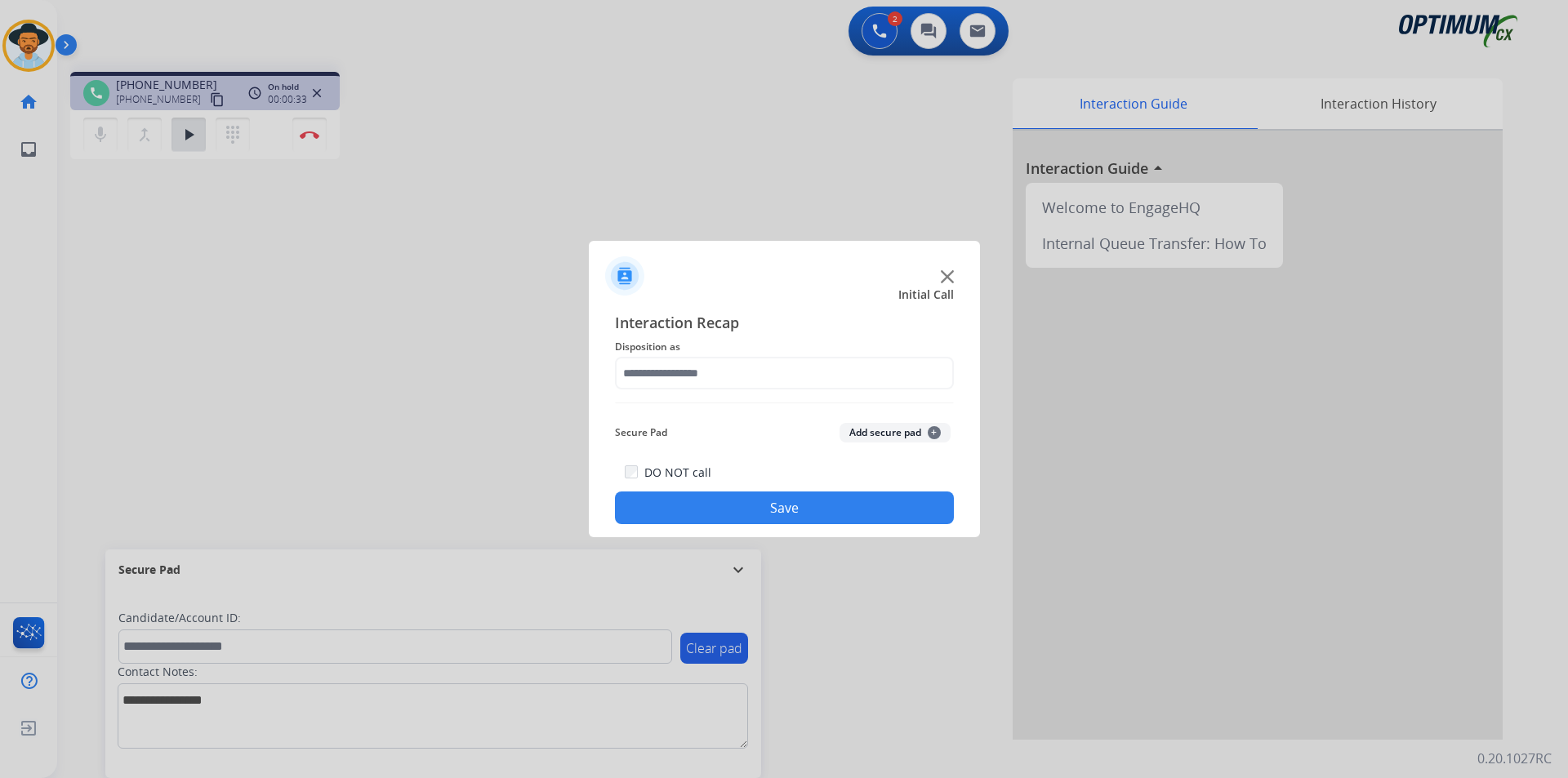
click at [501, 642] on div at bounding box center [784, 389] width 1568 height 778
click at [772, 372] on input "text" at bounding box center [785, 373] width 339 height 33
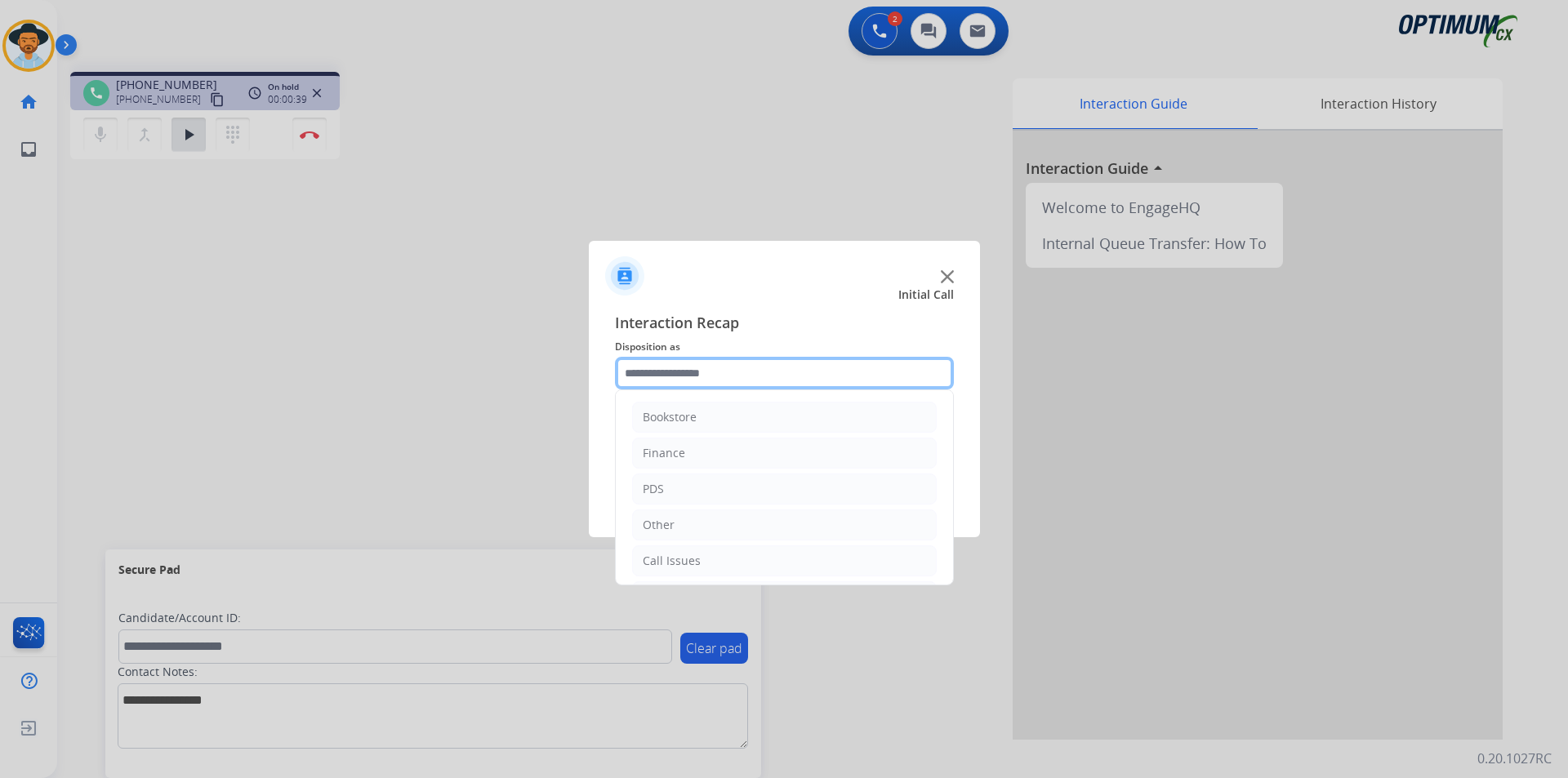
scroll to position [111, 0]
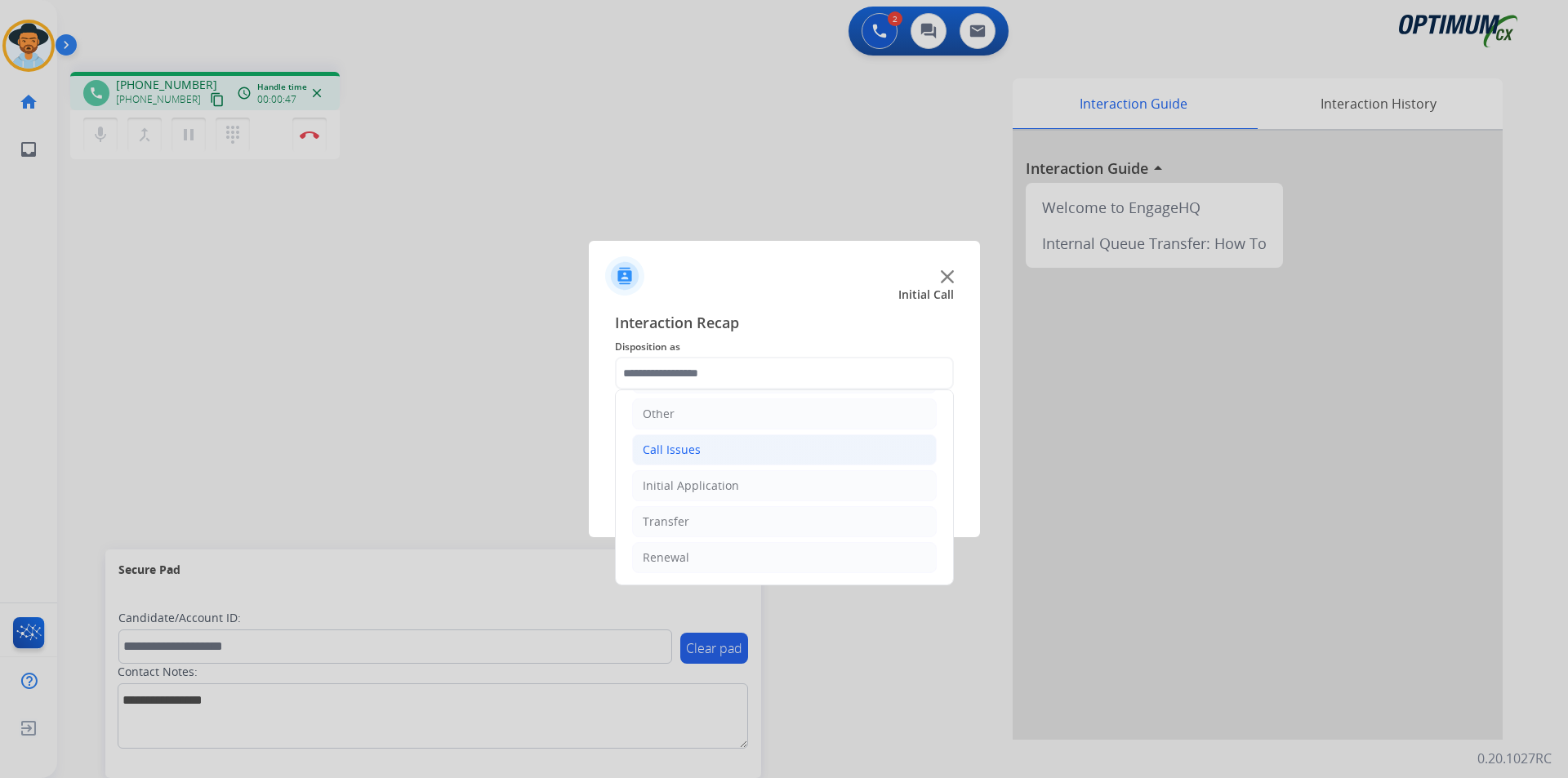
click at [780, 441] on li "Call Issues" at bounding box center [785, 450] width 305 height 31
click at [735, 520] on div "Wrong Number/Wrong Department" at bounding box center [772, 522] width 194 height 16
type input "**********"
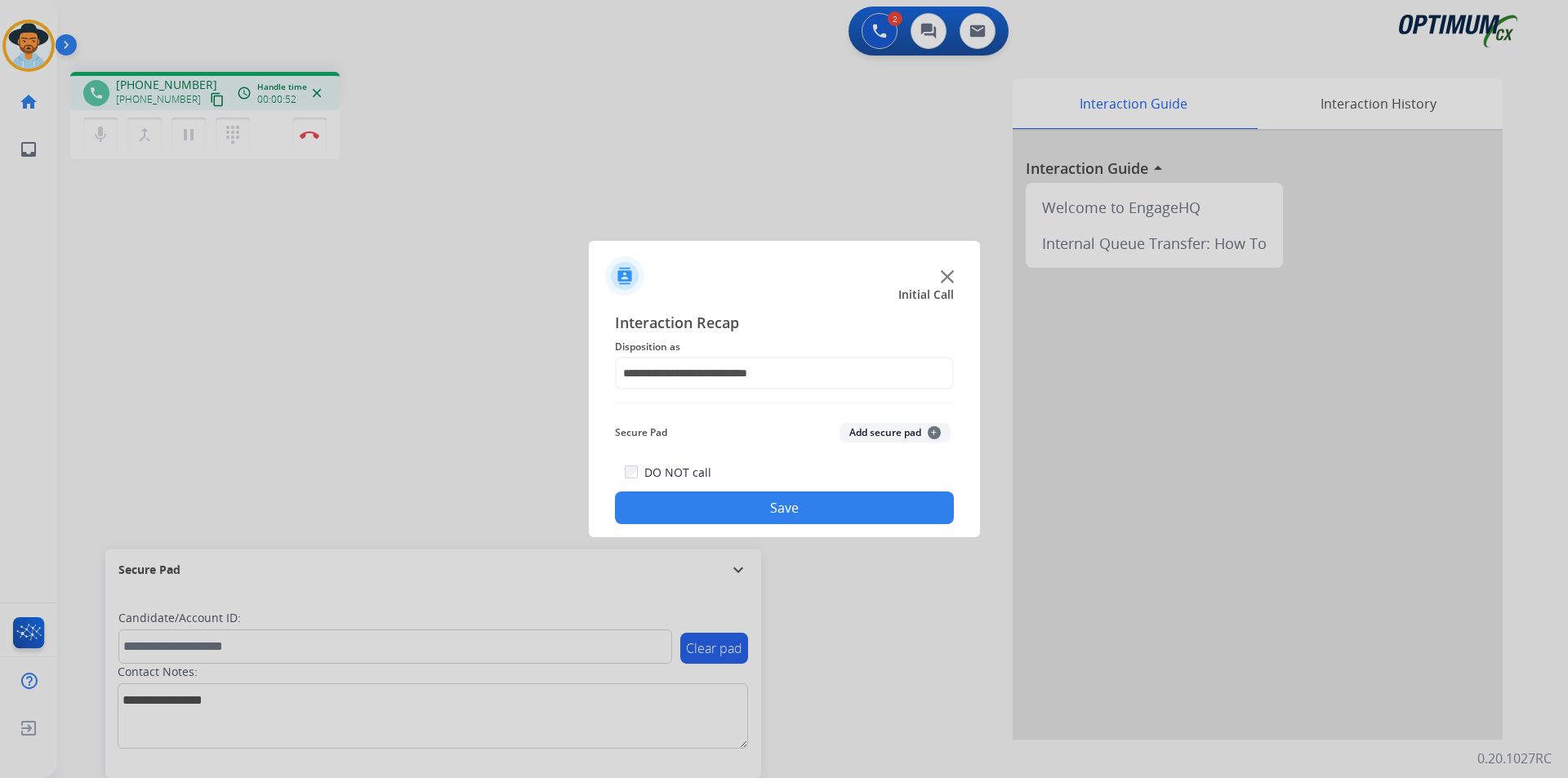
click at [716, 508] on button "Save" at bounding box center [785, 507] width 339 height 33
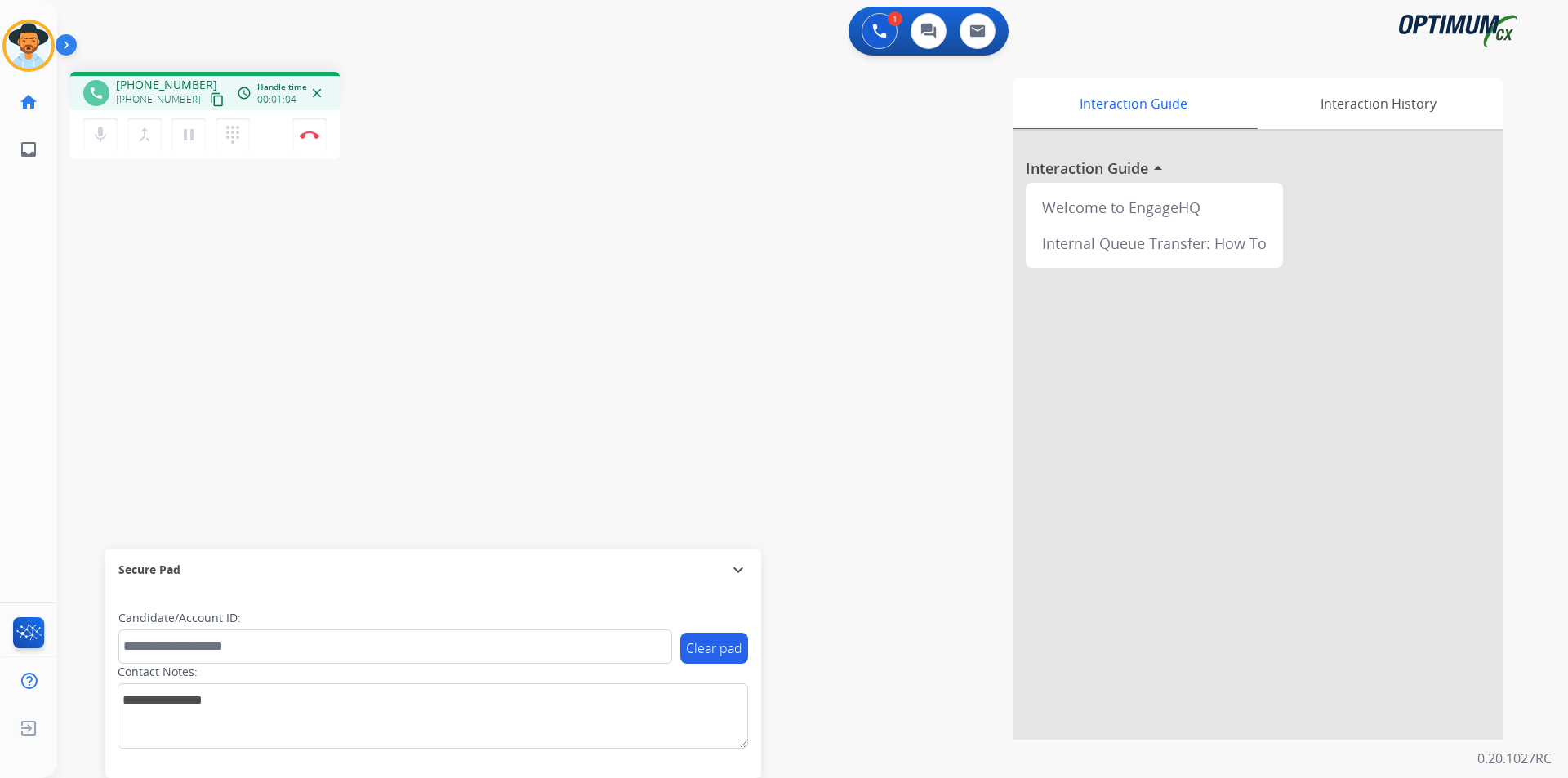
click at [179, 81] on span "+18572946304" at bounding box center [166, 84] width 101 height 16
copy span "18572946304"
click at [175, 370] on div "phone +18572946304 +18572946304 content_copy access_time Call metrics Queue 00:…" at bounding box center [793, 398] width 1472 height 681
click at [176, 85] on span "+18572946304" at bounding box center [166, 84] width 101 height 16
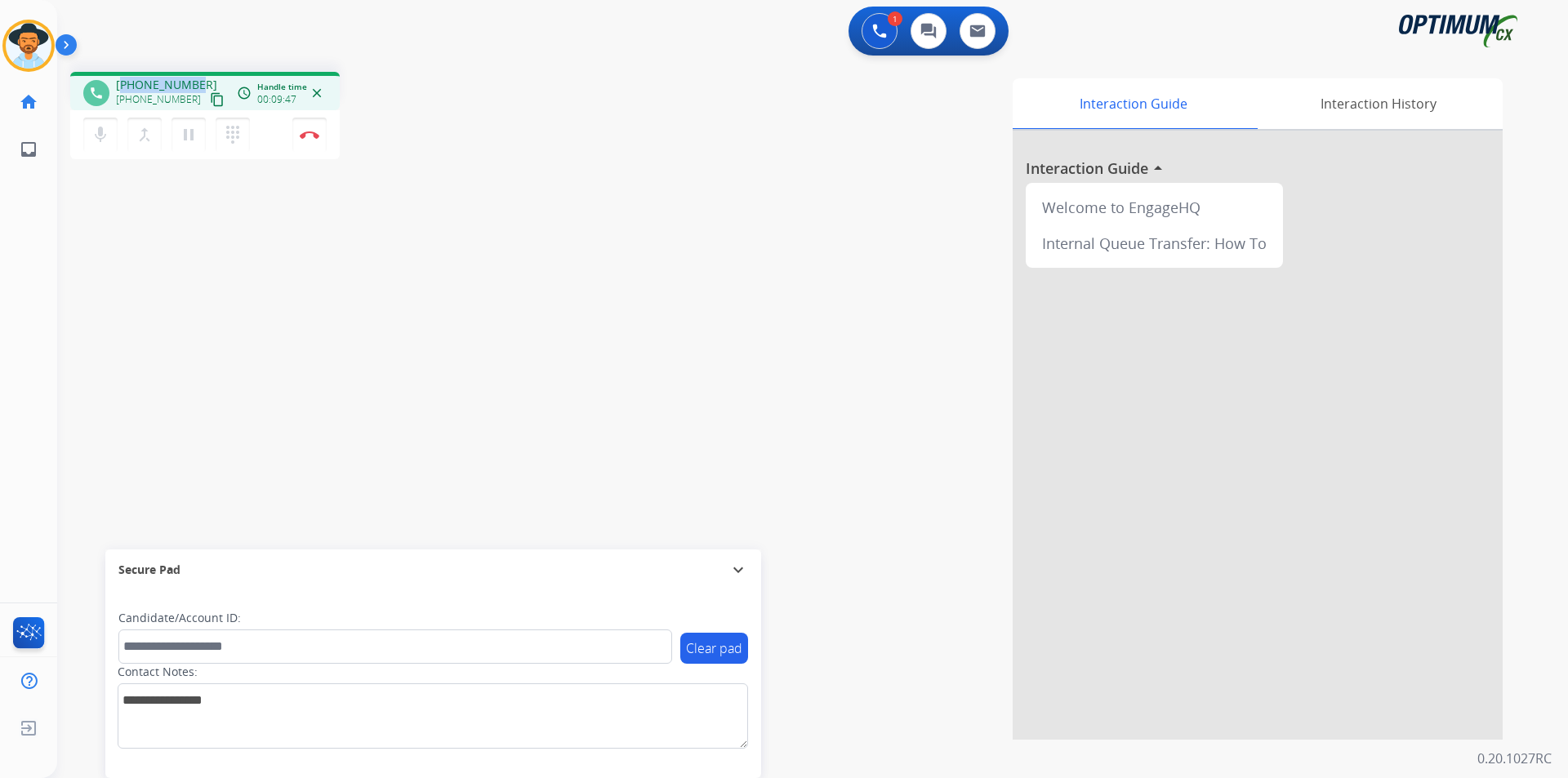
click at [176, 85] on span "+18572946304" at bounding box center [166, 84] width 101 height 16
copy span "18572946304"
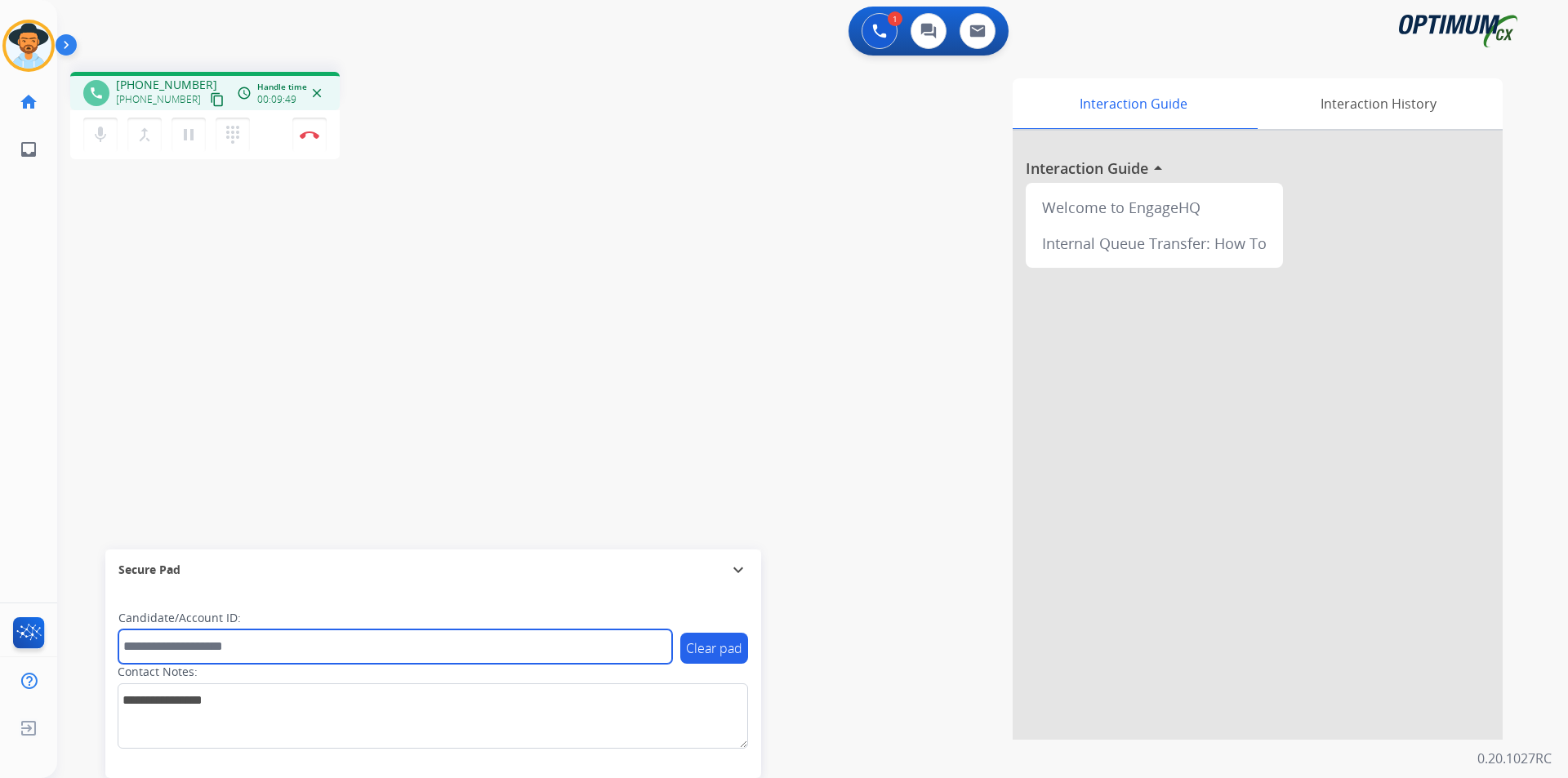
click at [186, 645] on input "text" at bounding box center [395, 646] width 554 height 34
paste input "**********"
click at [128, 645] on input "**********" at bounding box center [395, 646] width 554 height 34
type input "**********"
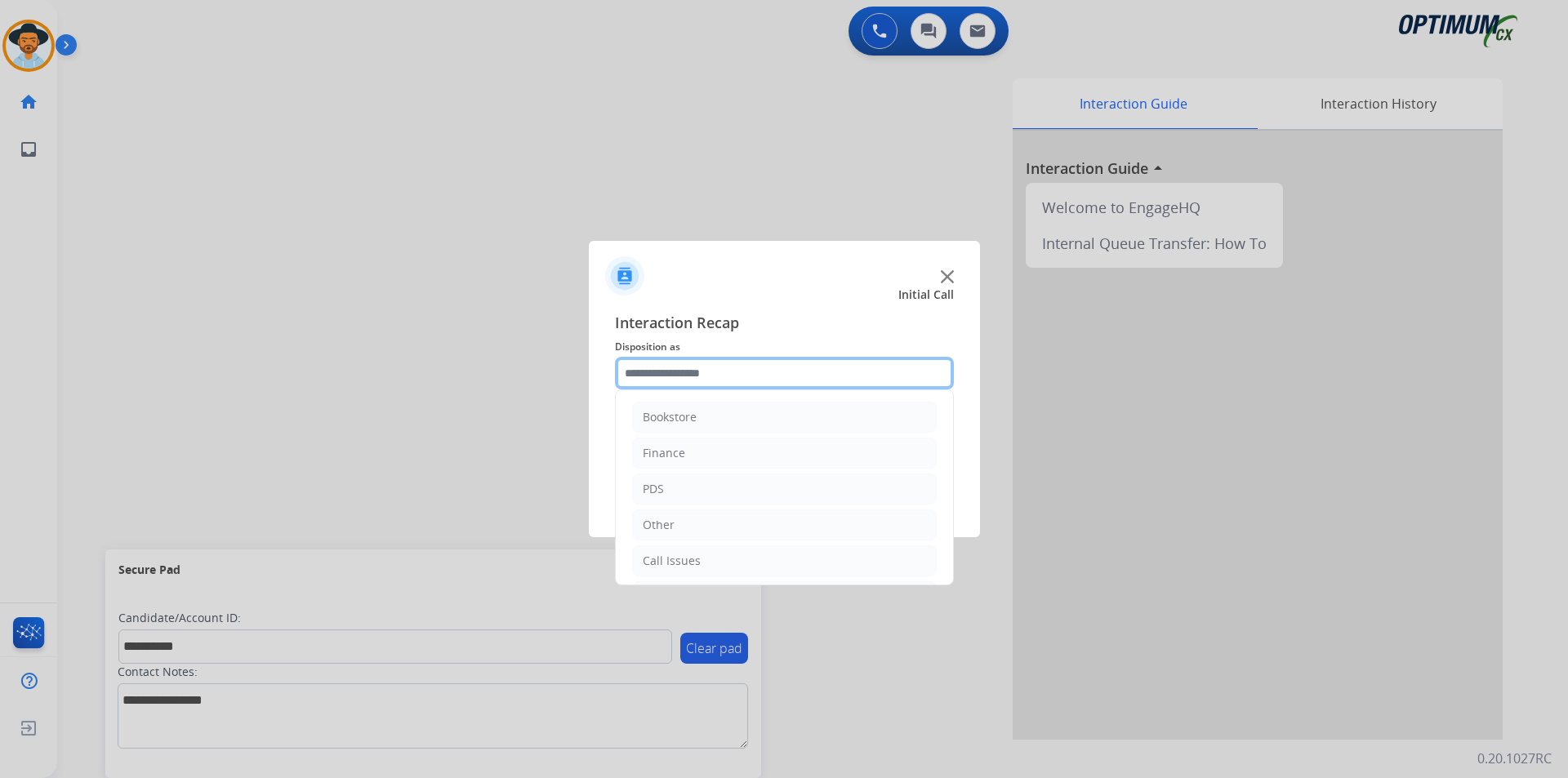
click at [765, 375] on input "text" at bounding box center [785, 373] width 339 height 33
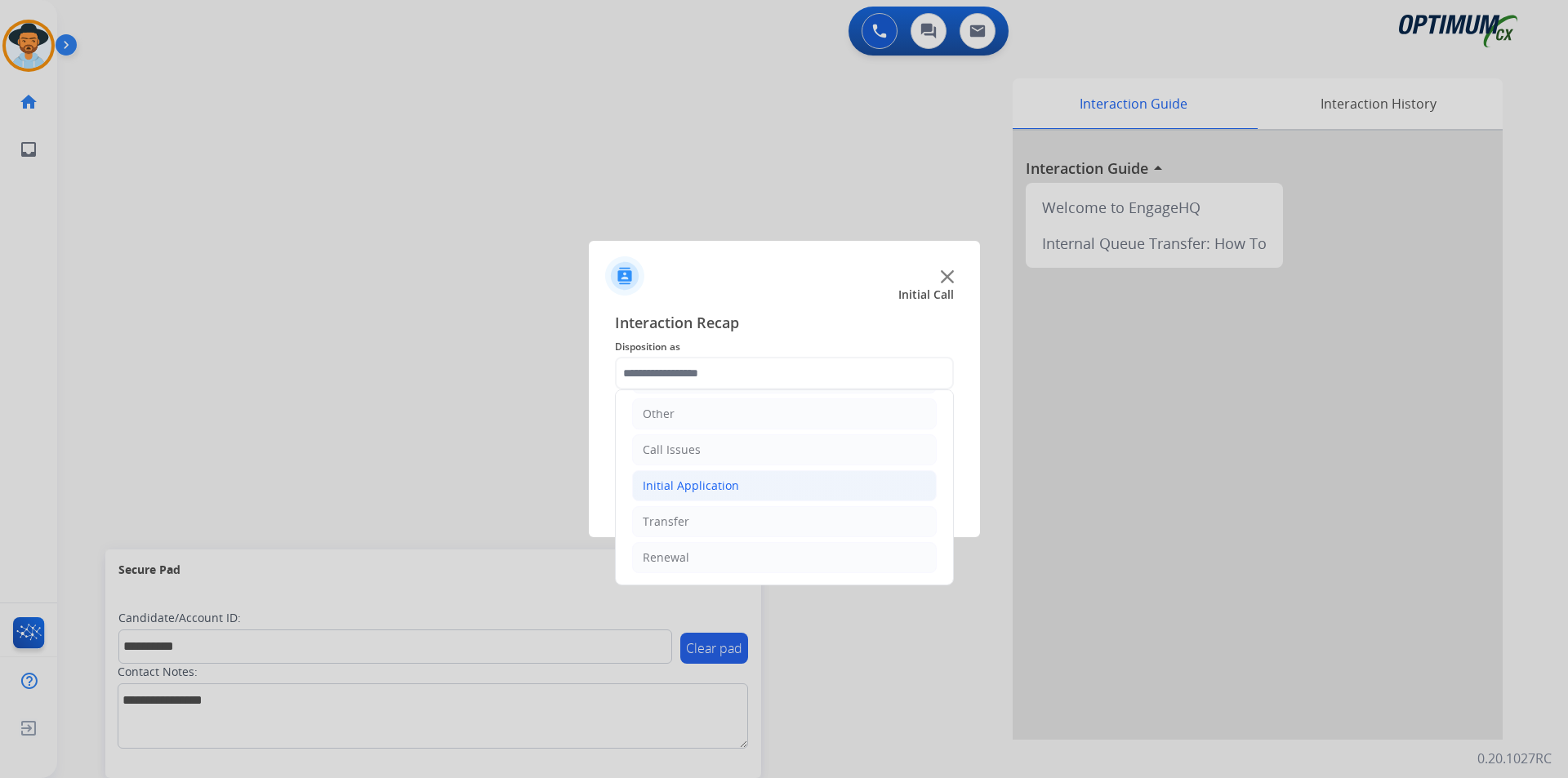
click at [744, 486] on li "Initial Application" at bounding box center [785, 486] width 305 height 31
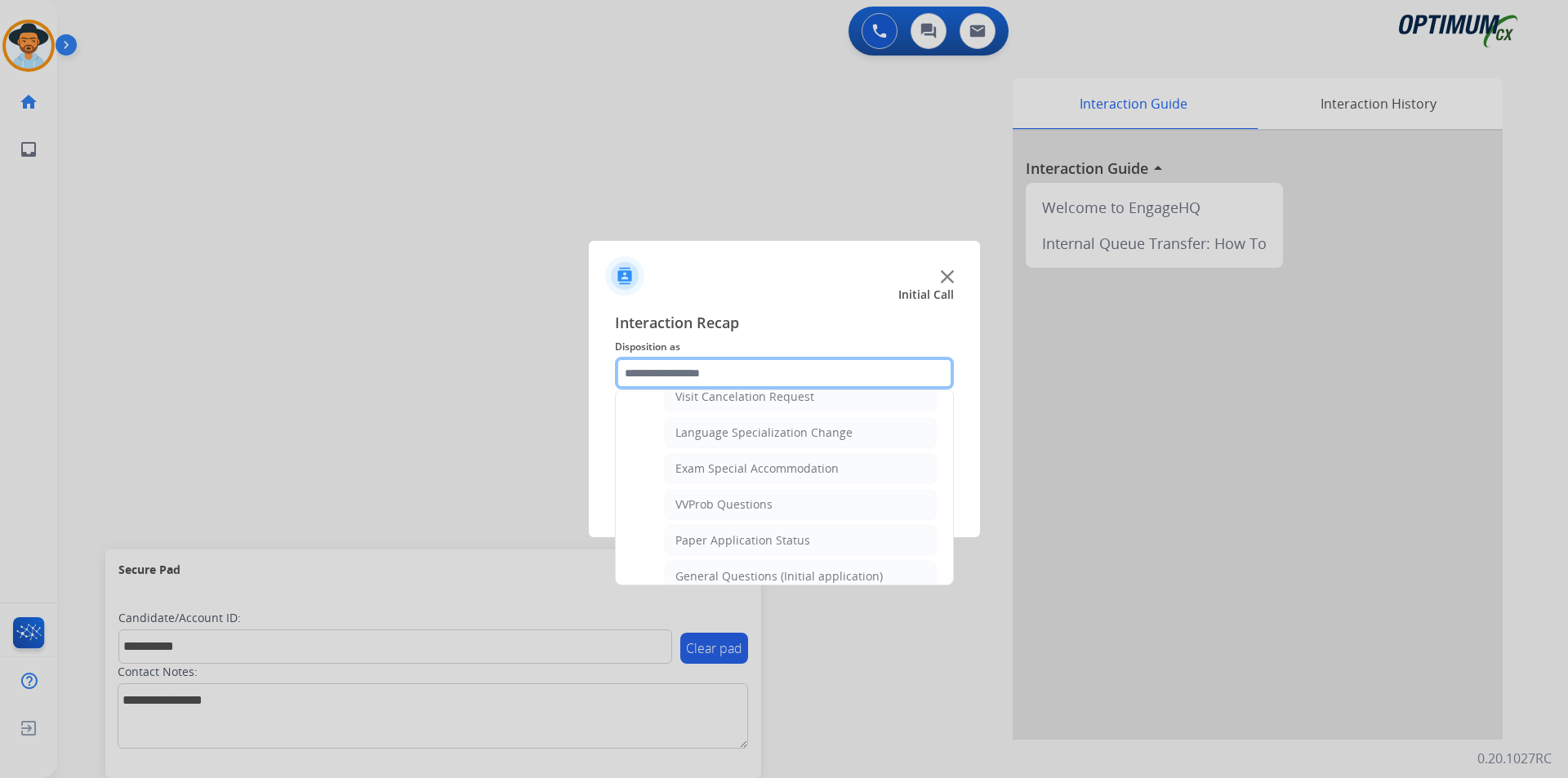
scroll to position [1006, 0]
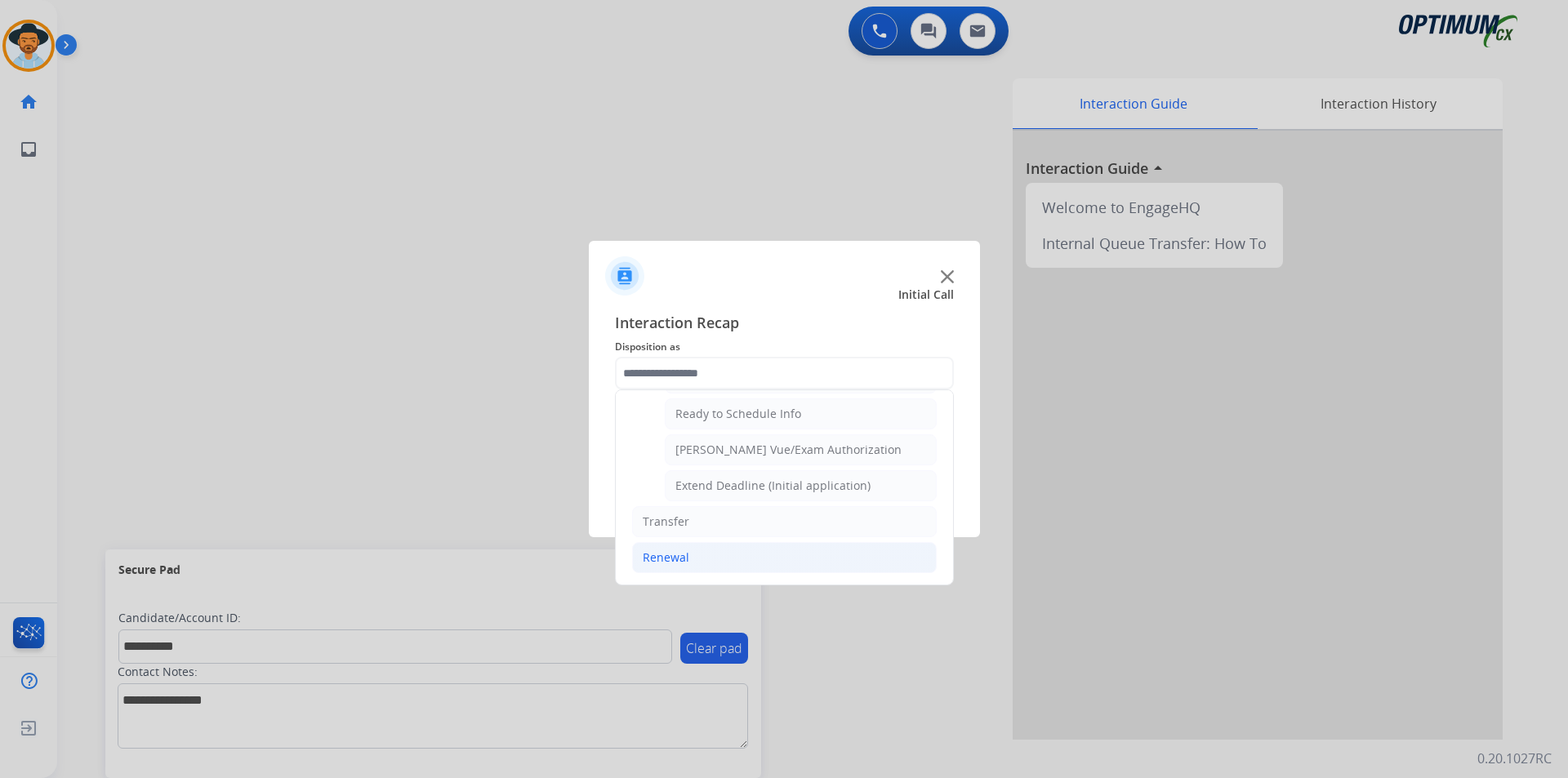
click at [706, 554] on li "Renewal" at bounding box center [785, 557] width 305 height 31
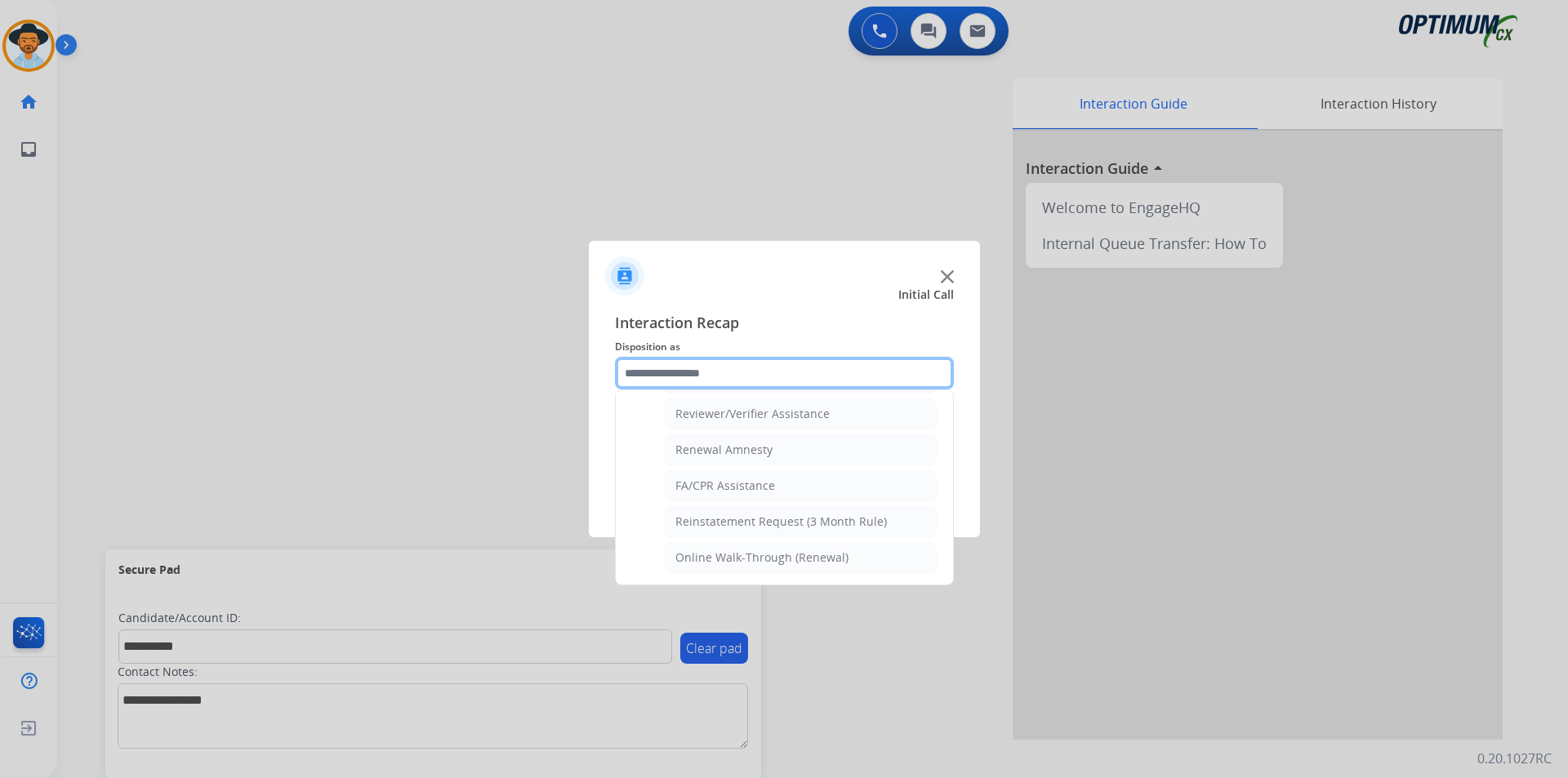
scroll to position [630, 0]
click at [706, 554] on div "Online Walk-Through (Renewal)" at bounding box center [761, 557] width 173 height 16
type input "**********"
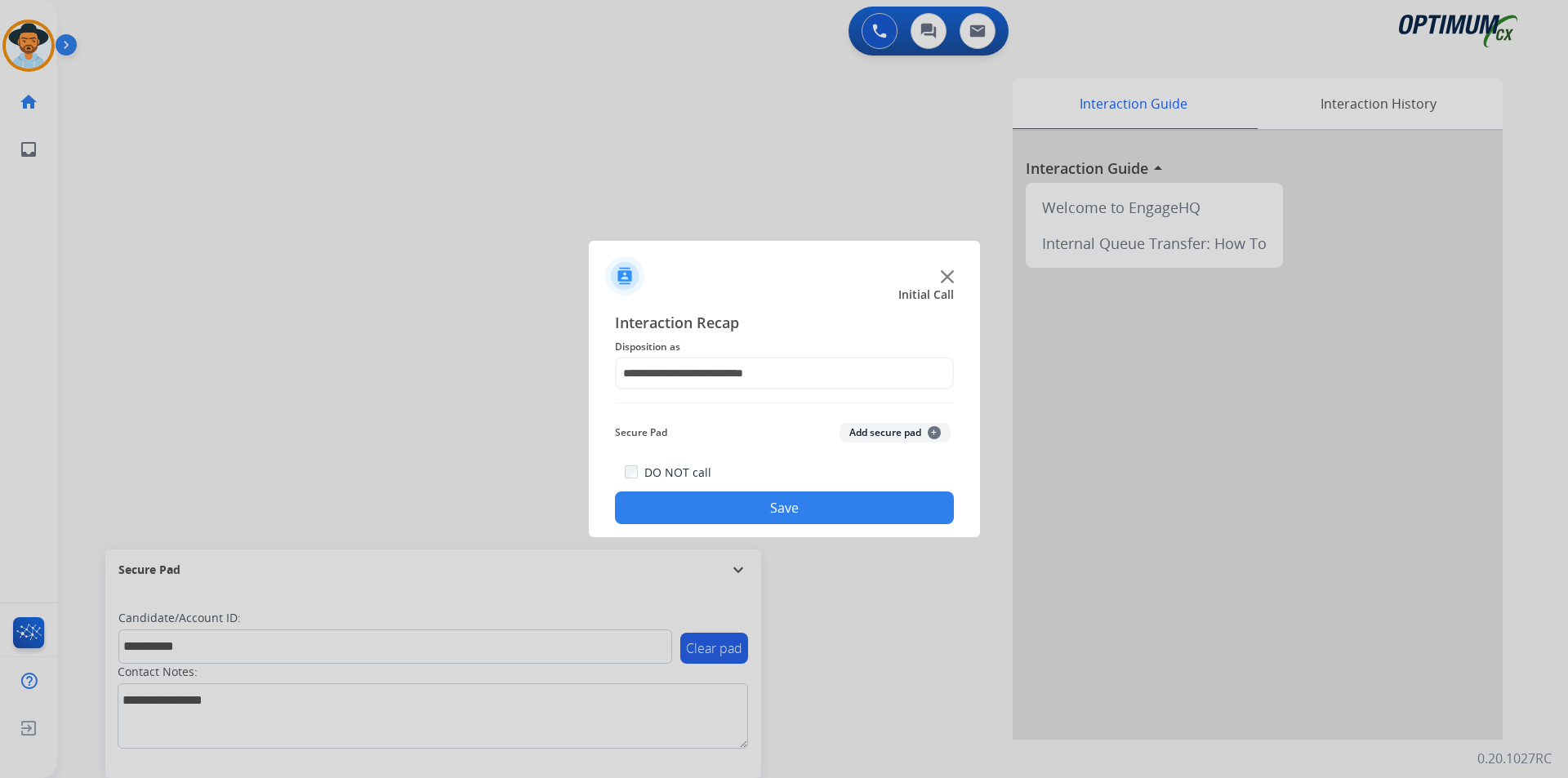
click at [734, 519] on button "Save" at bounding box center [785, 507] width 339 height 33
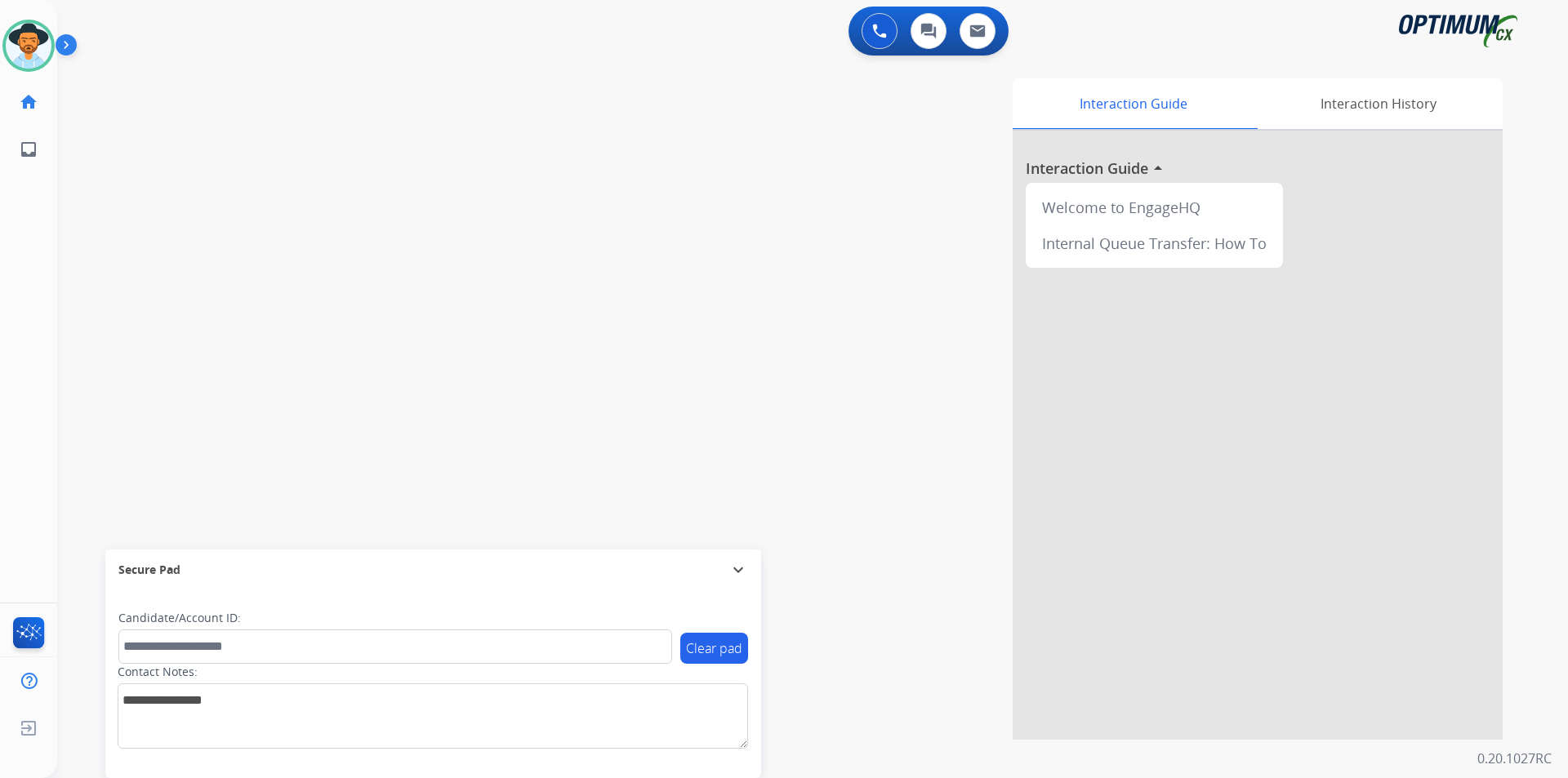
click at [413, 299] on div "swap_horiz Break voice bridge close_fullscreen Connect 3-Way Call merge_type Se…" at bounding box center [793, 398] width 1472 height 681
click at [223, 85] on div "swap_horiz Break voice bridge close_fullscreen Connect 3-Way Call merge_type Se…" at bounding box center [793, 398] width 1472 height 681
click at [713, 162] on div at bounding box center [784, 389] width 1568 height 778
click at [172, 85] on span "[PHONE_NUMBER]" at bounding box center [166, 84] width 101 height 16
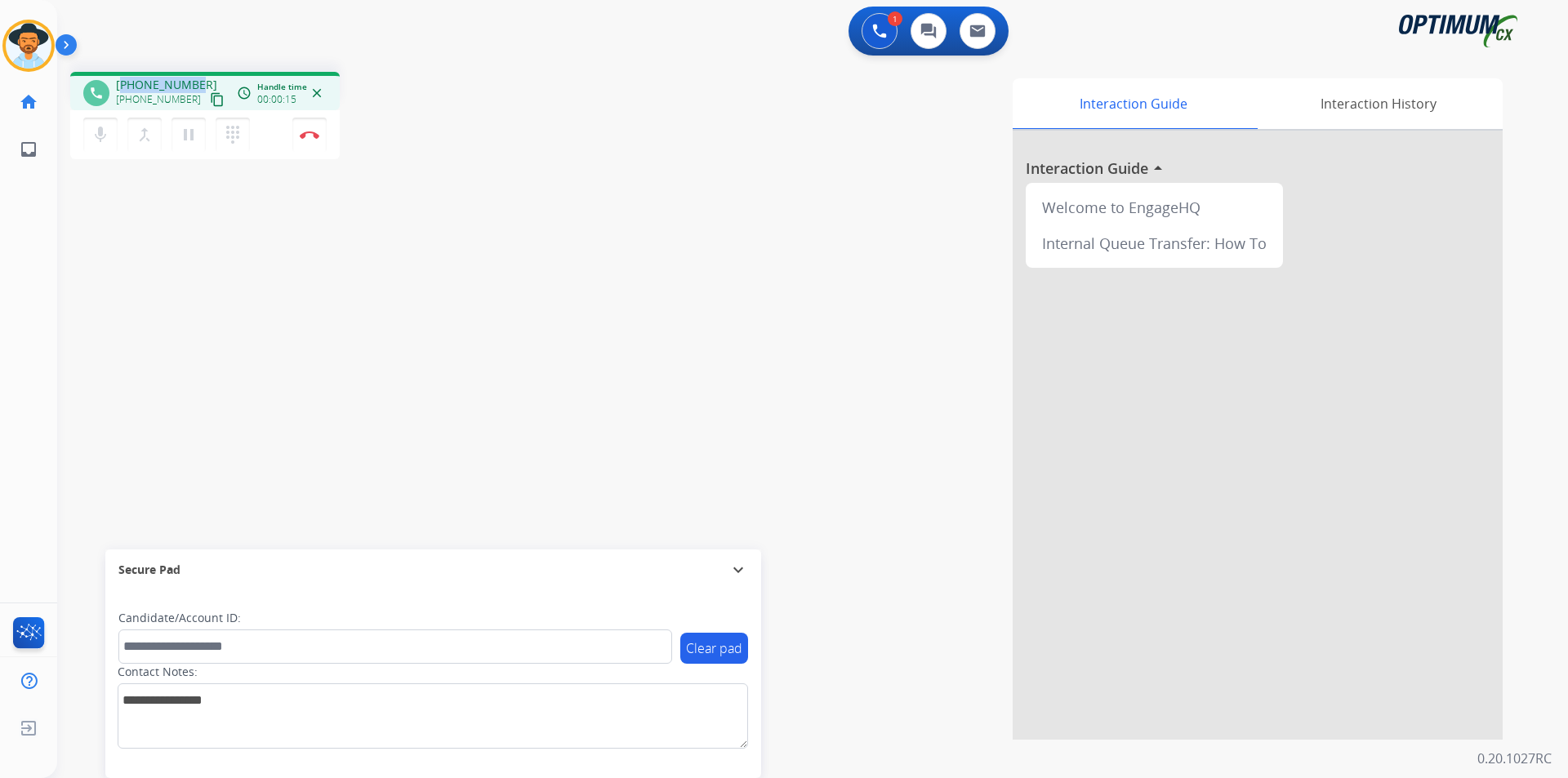
copy span "14233033540"
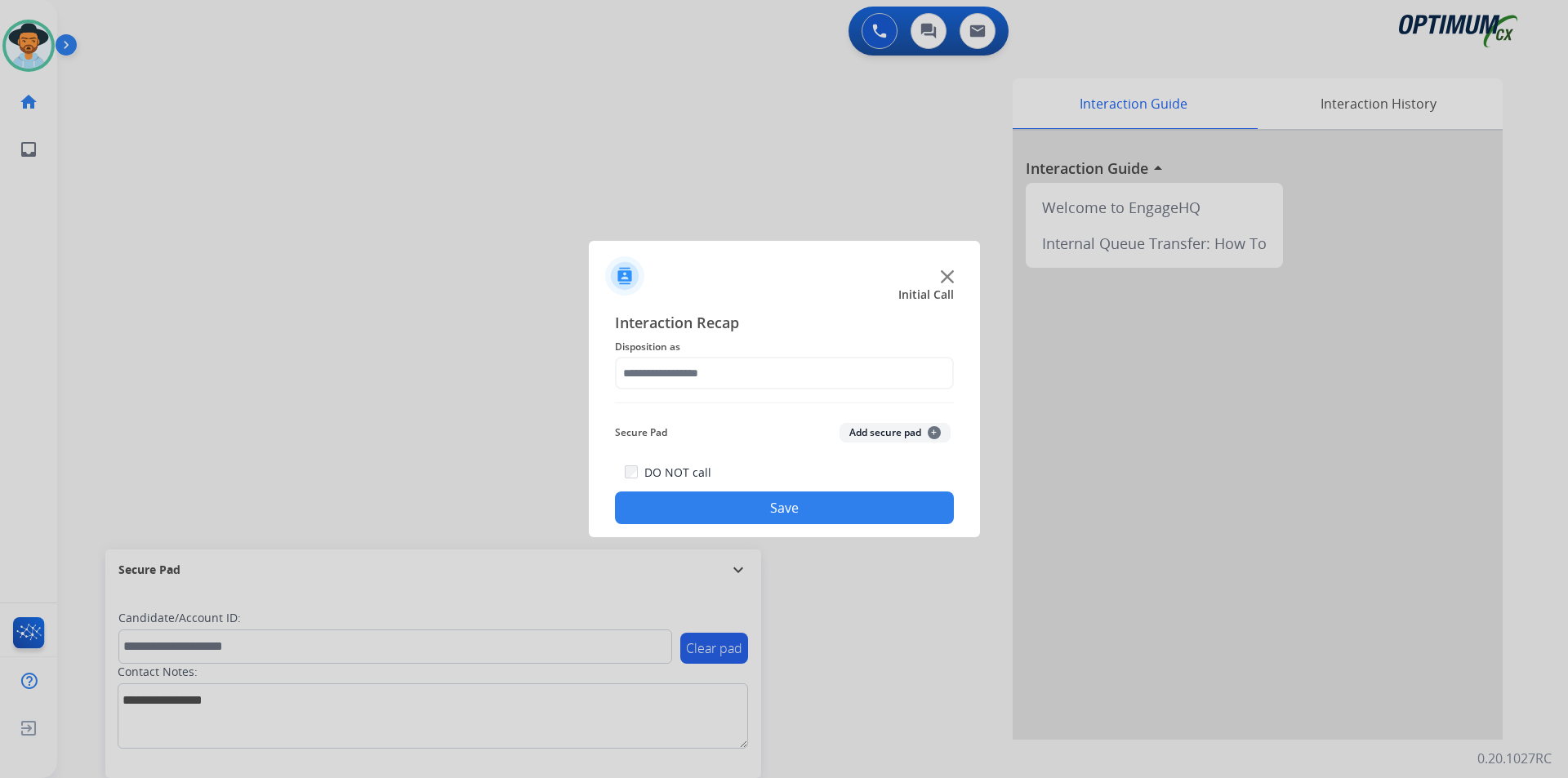
click at [948, 275] on img at bounding box center [948, 277] width 13 height 13
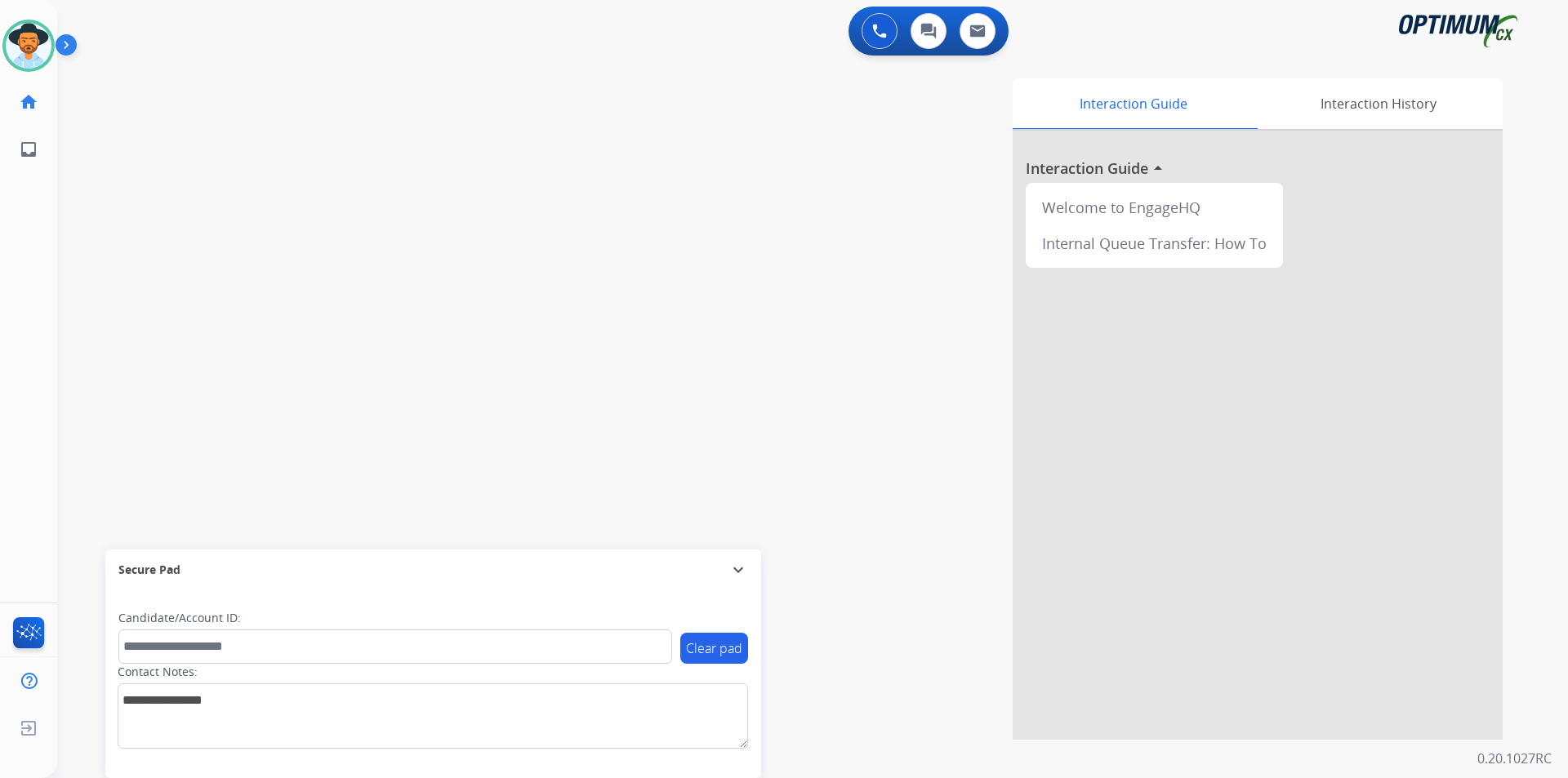
click at [554, 128] on div "Interaction Guide Interaction History Interaction Guide arrow_drop_up Welcome t…" at bounding box center [1022, 409] width 962 height 662
click at [45, 60] on img at bounding box center [28, 45] width 45 height 45
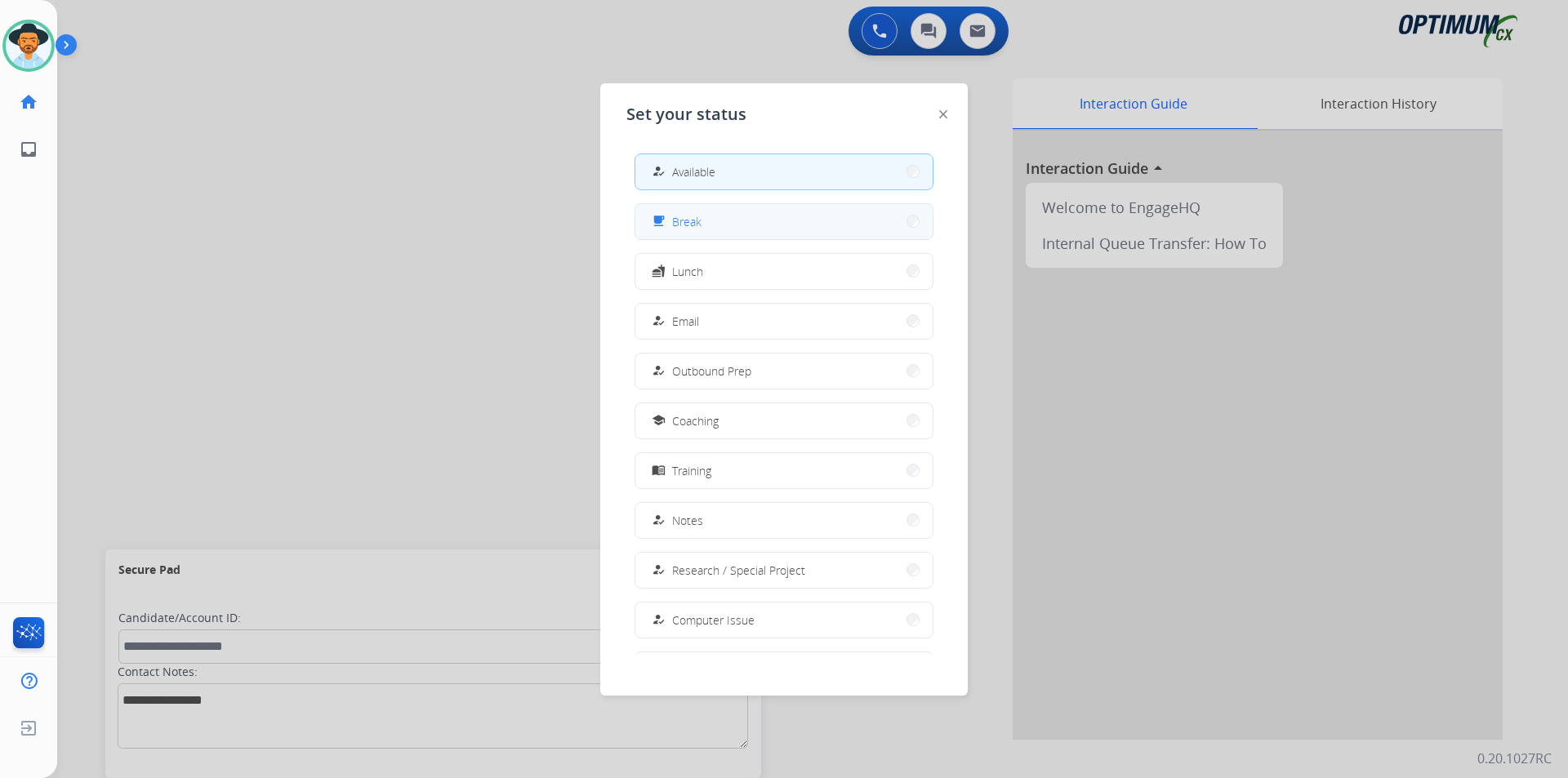
click at [711, 212] on button "free_breakfast Break" at bounding box center [784, 221] width 297 height 35
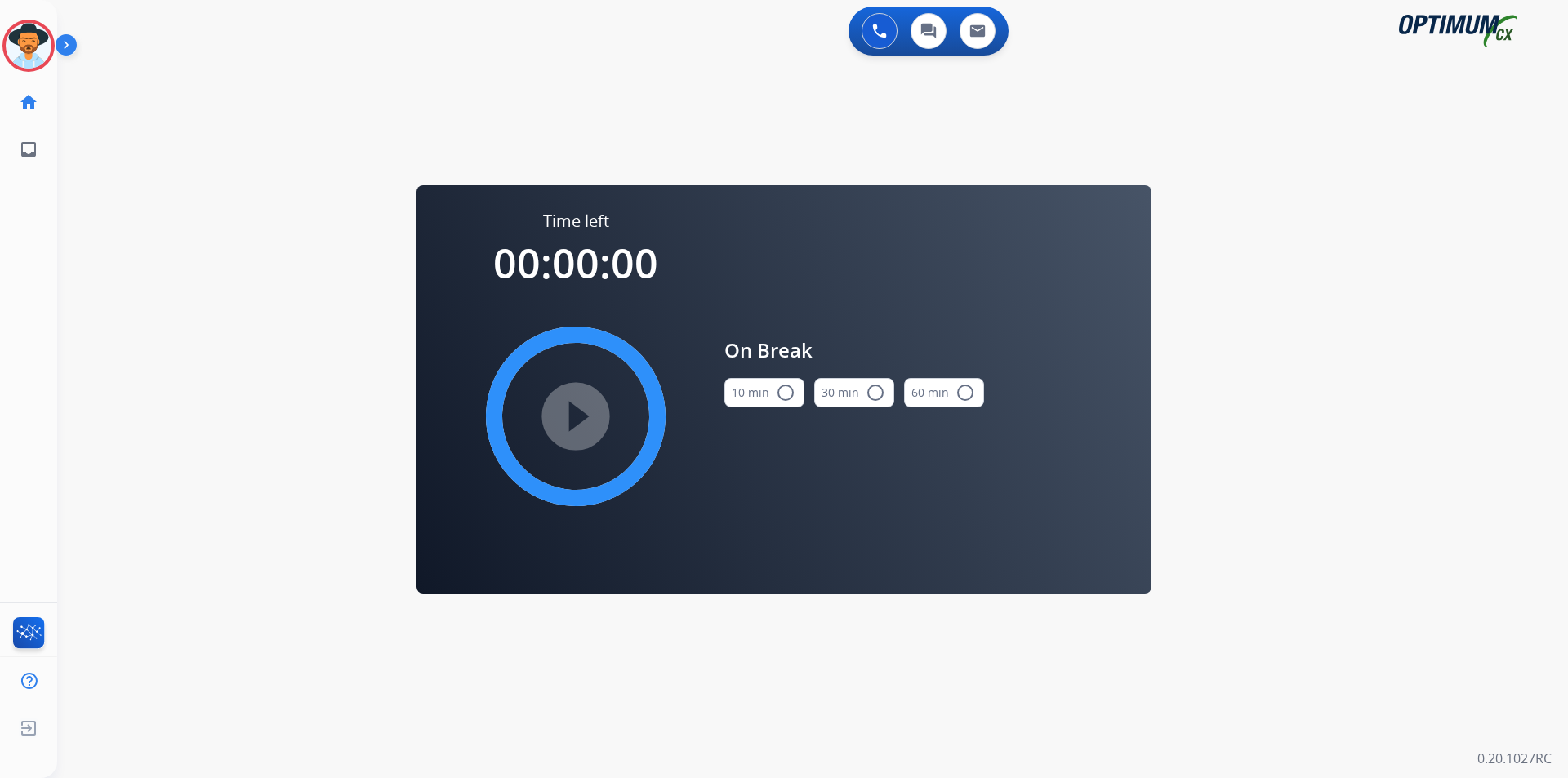
click at [780, 396] on mat-icon "radio_button_unchecked" at bounding box center [786, 393] width 20 height 20
click at [586, 413] on mat-icon "play_circle_filled" at bounding box center [576, 416] width 20 height 20
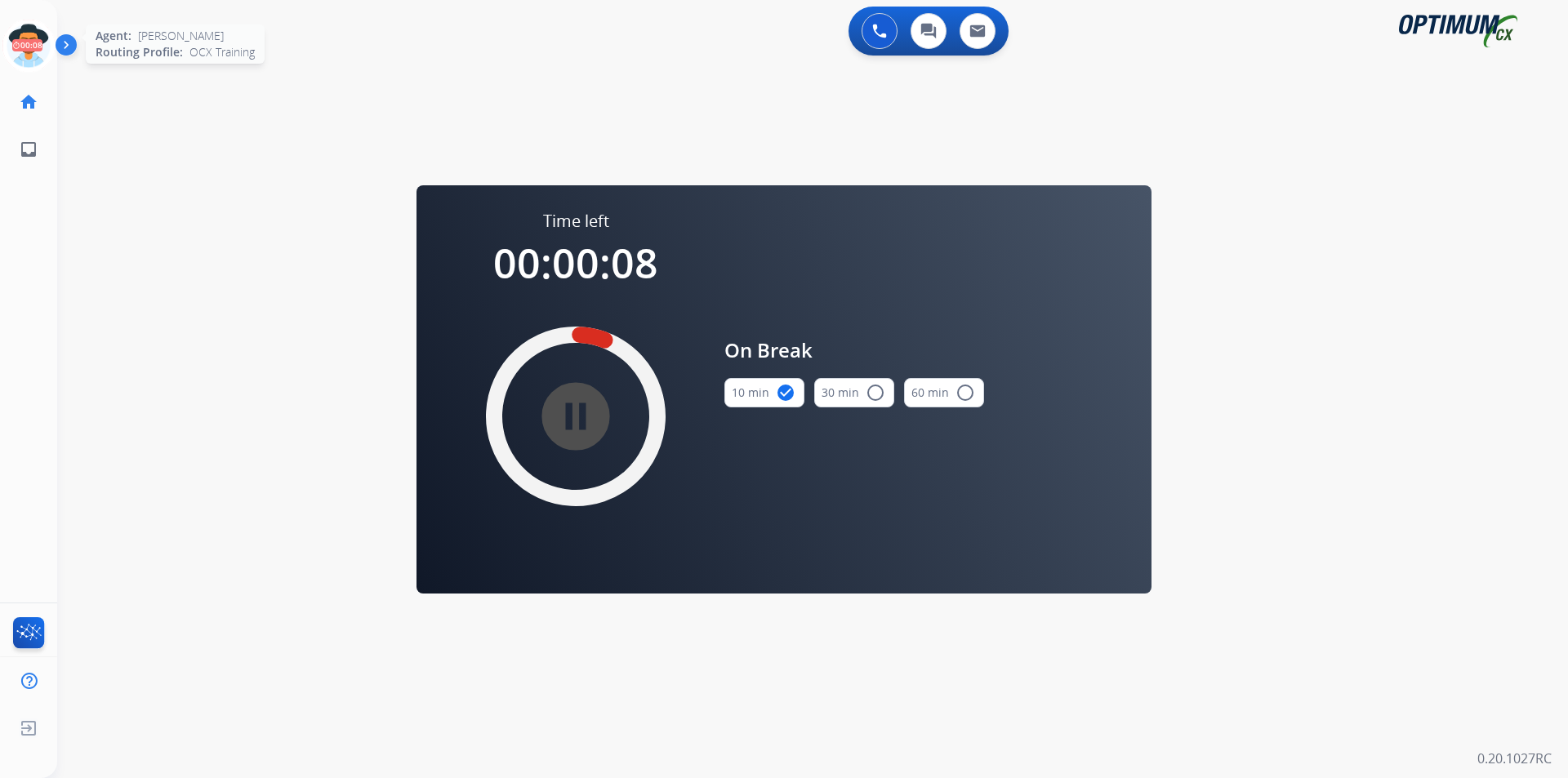
click at [19, 36] on icon at bounding box center [29, 46] width 53 height 53
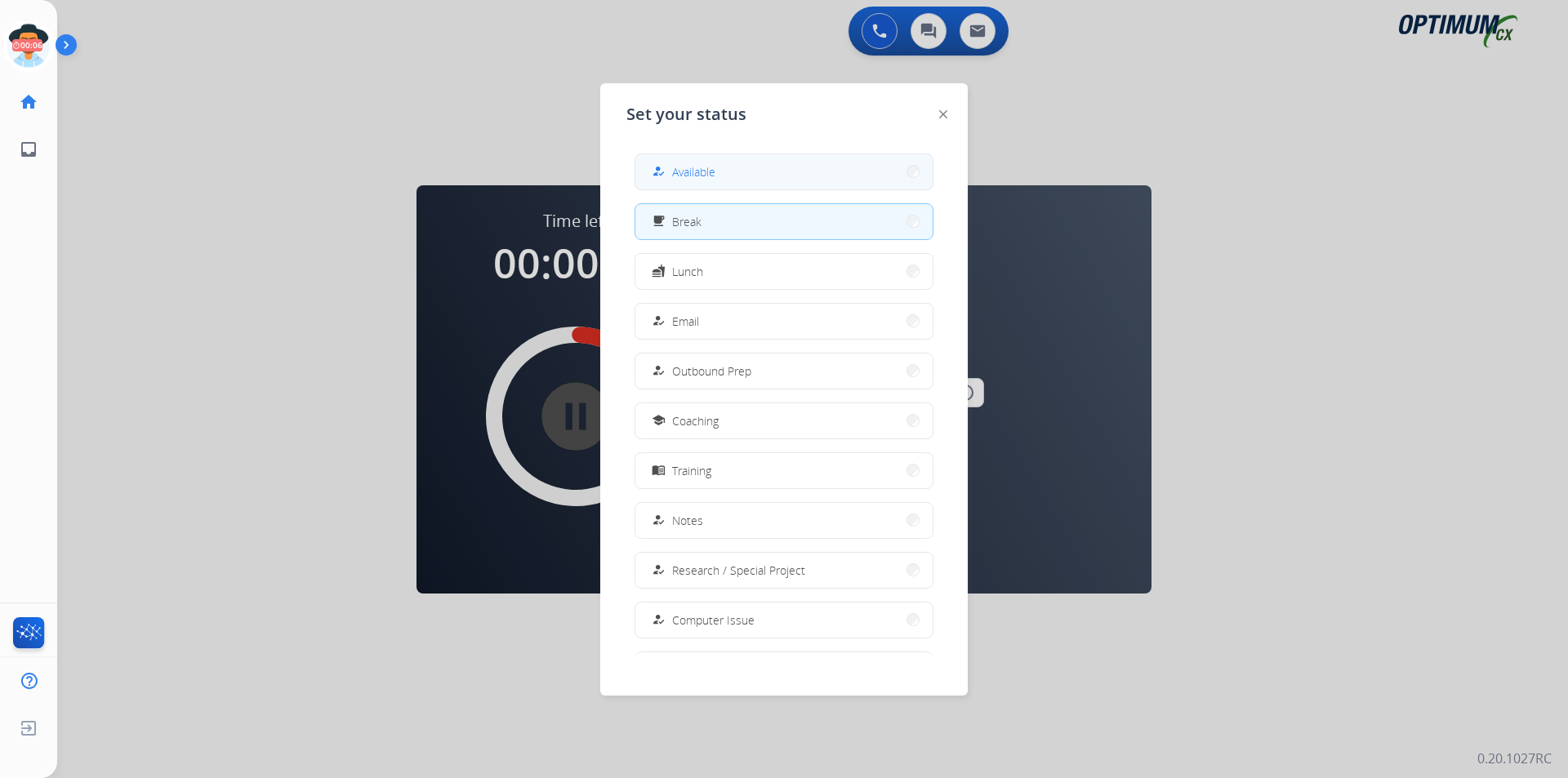
click at [684, 167] on span "Available" at bounding box center [694, 172] width 44 height 17
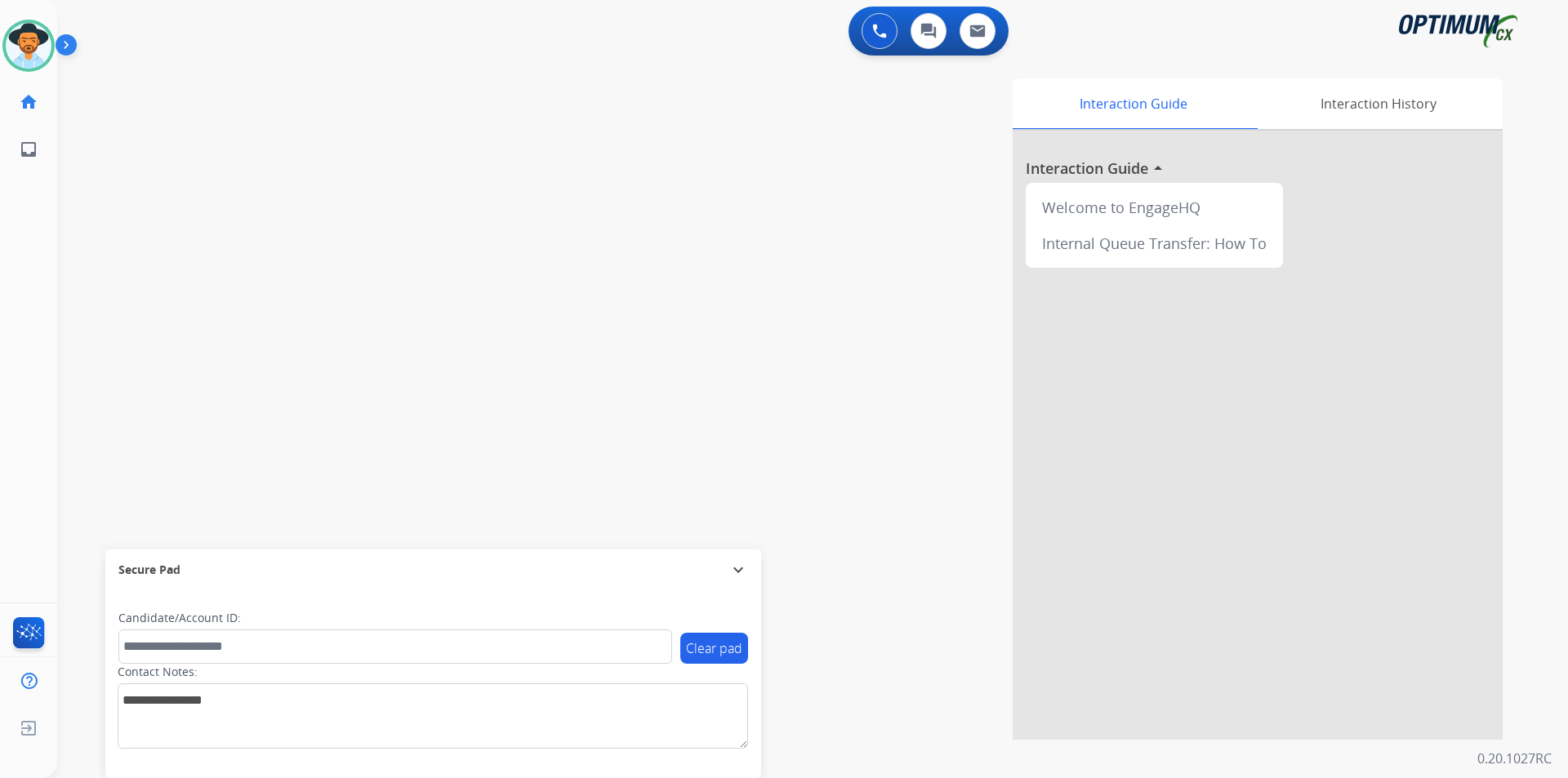
click at [813, 399] on div "Interaction Guide Interaction History Interaction Guide arrow_drop_up Welcome t…" at bounding box center [1022, 409] width 962 height 662
click at [417, 60] on div "swap_horiz Break voice bridge close_fullscreen Connect 3-Way Call merge_type Se…" at bounding box center [793, 398] width 1472 height 681
click at [25, 39] on img at bounding box center [28, 45] width 45 height 45
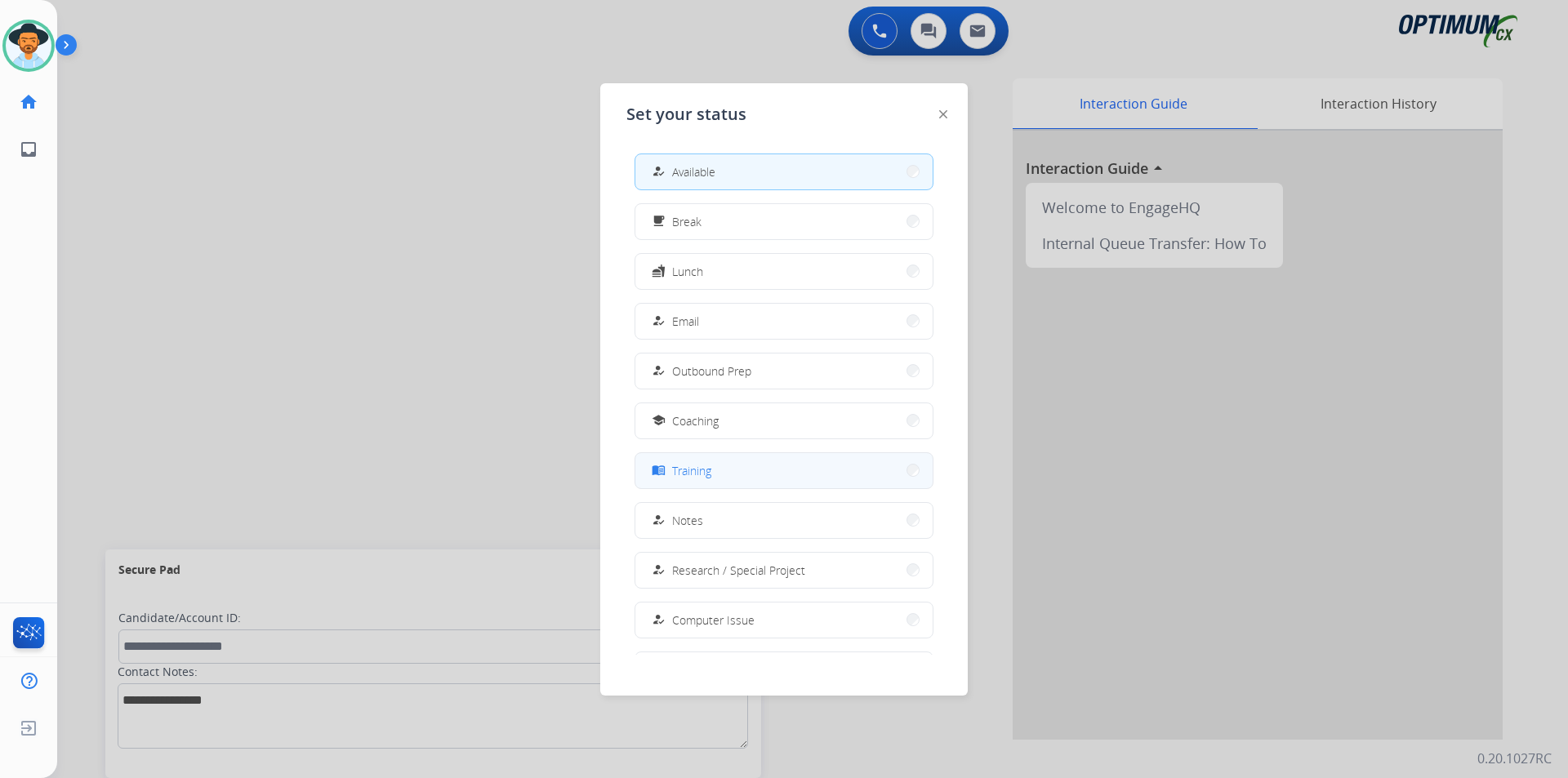
click at [715, 472] on button "menu_book Training" at bounding box center [784, 470] width 297 height 35
